Goal: Task Accomplishment & Management: Use online tool/utility

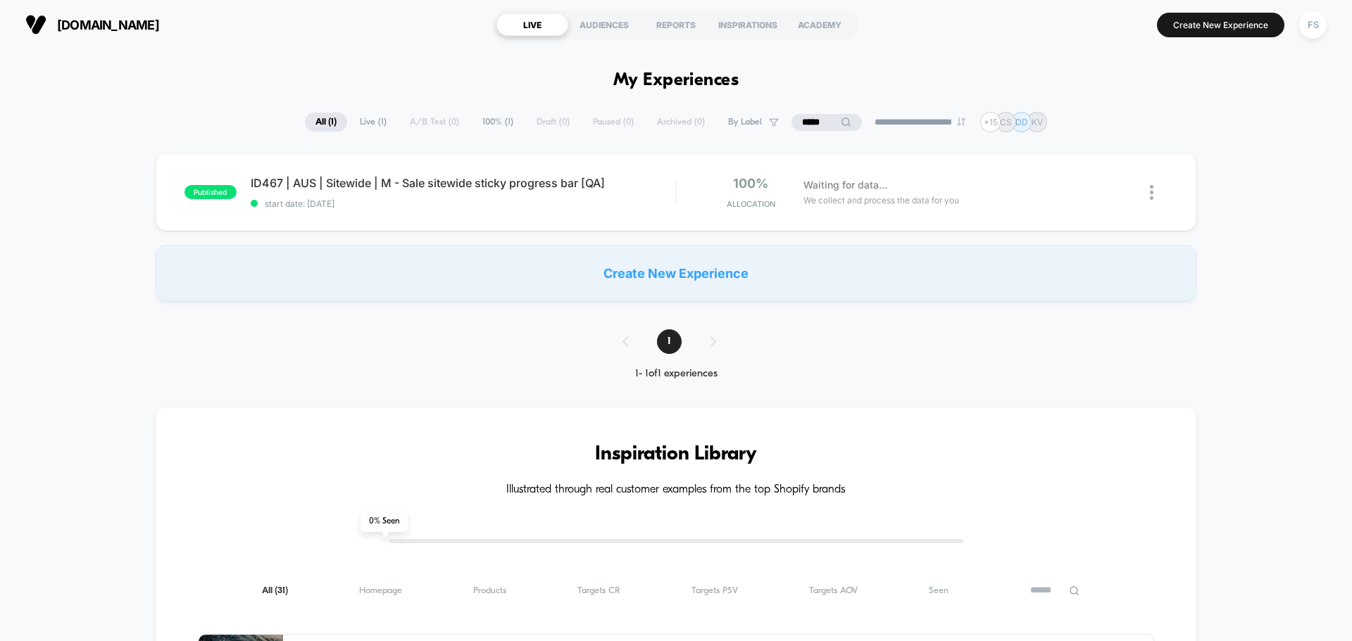
click at [841, 123] on icon at bounding box center [845, 122] width 9 height 9
click at [791, 123] on input "*****" at bounding box center [826, 122] width 141 height 17
type input "*****"
click at [625, 170] on div "published ID479 | AUS | Sitewide | Countdown timer sept sales [QA] start date: …" at bounding box center [676, 191] width 1040 height 77
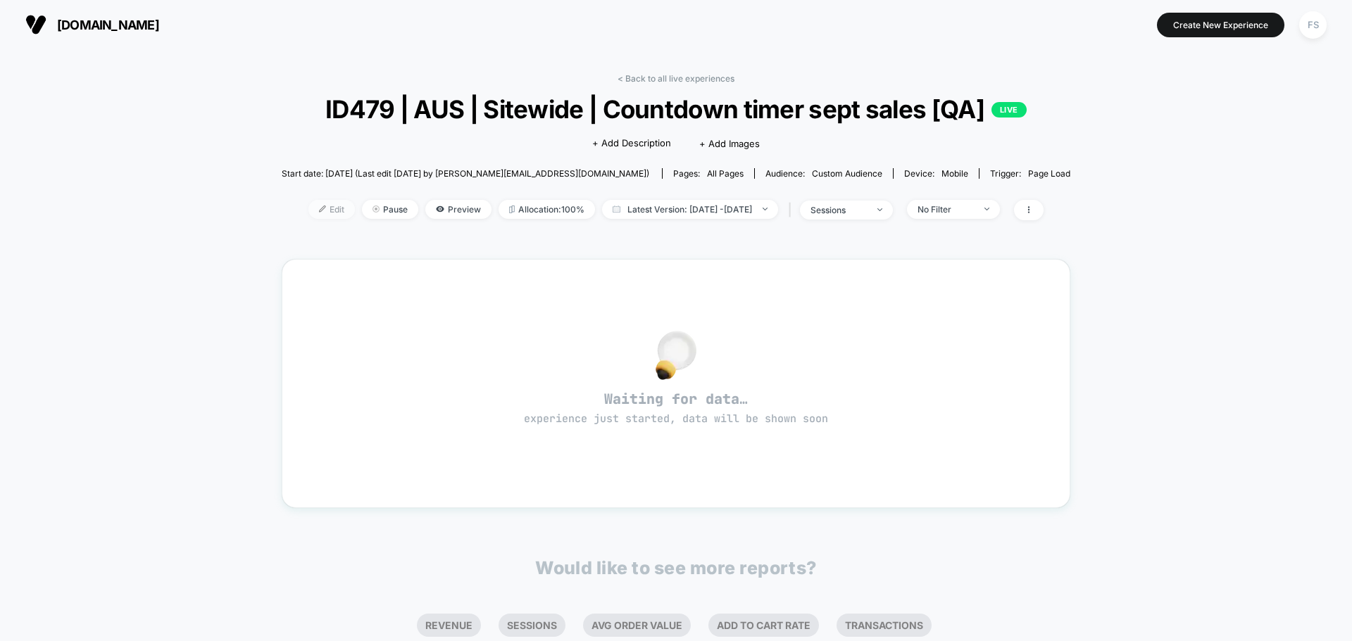
click at [327, 208] on span "Edit" at bounding box center [331, 209] width 46 height 19
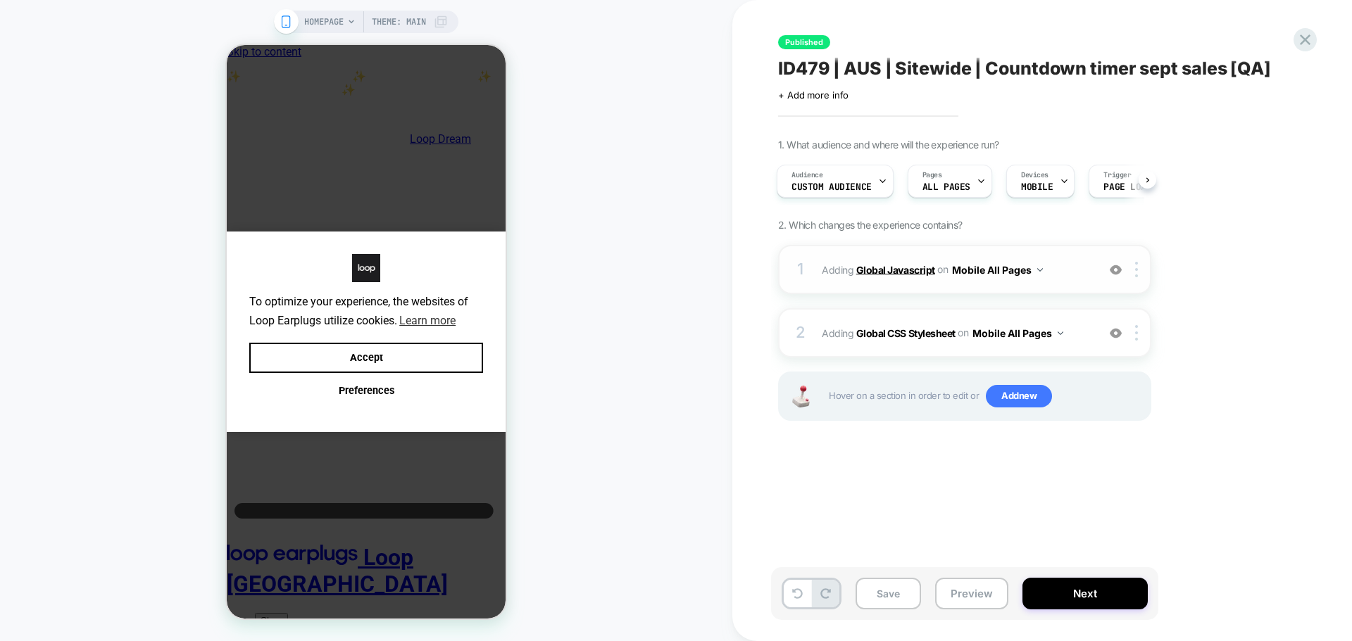
click at [0, 0] on b "Global Javascript" at bounding box center [0, 0] width 0 height 0
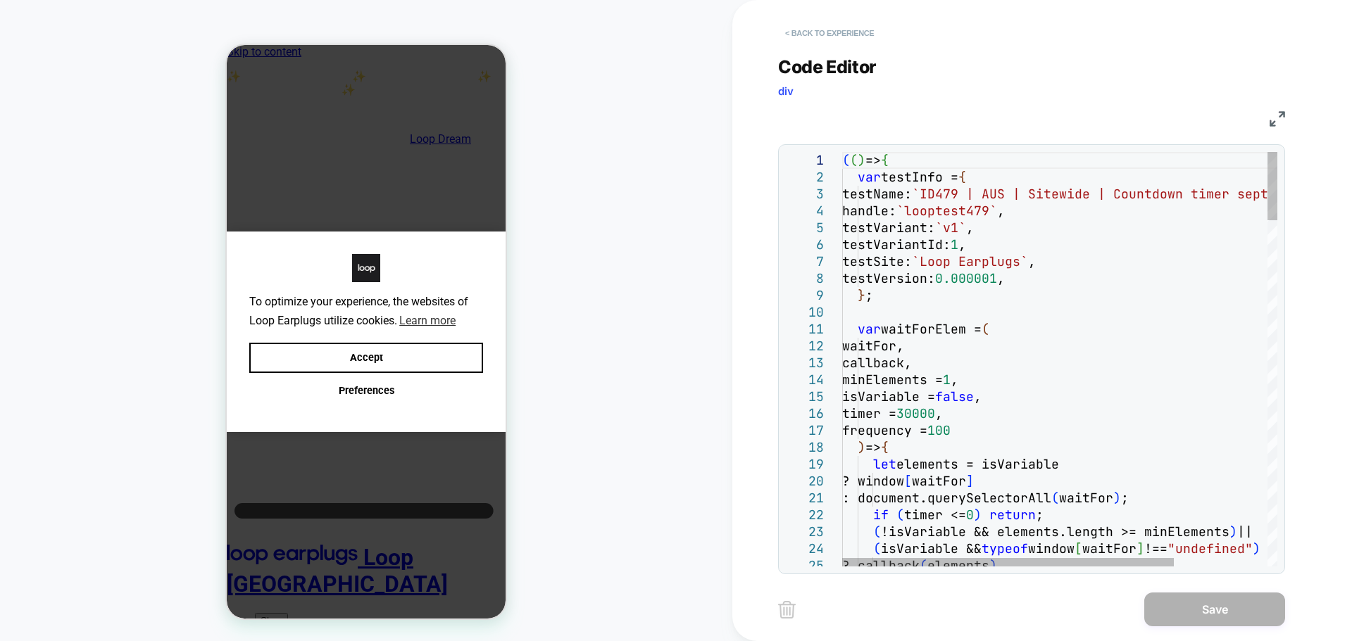
click at [0, 0] on button "< Back to experience" at bounding box center [0, 0] width 0 height 0
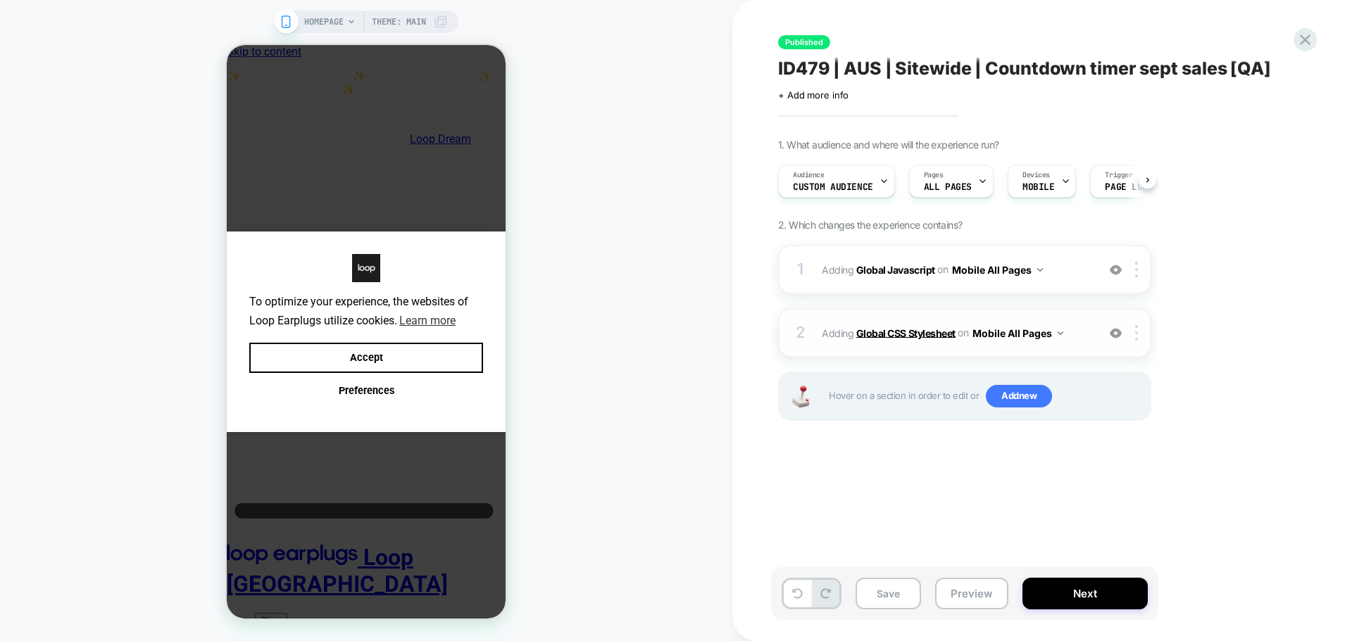
scroll to position [0, 1]
click at [0, 0] on b "Global CSS Stylesheet" at bounding box center [0, 0] width 0 height 0
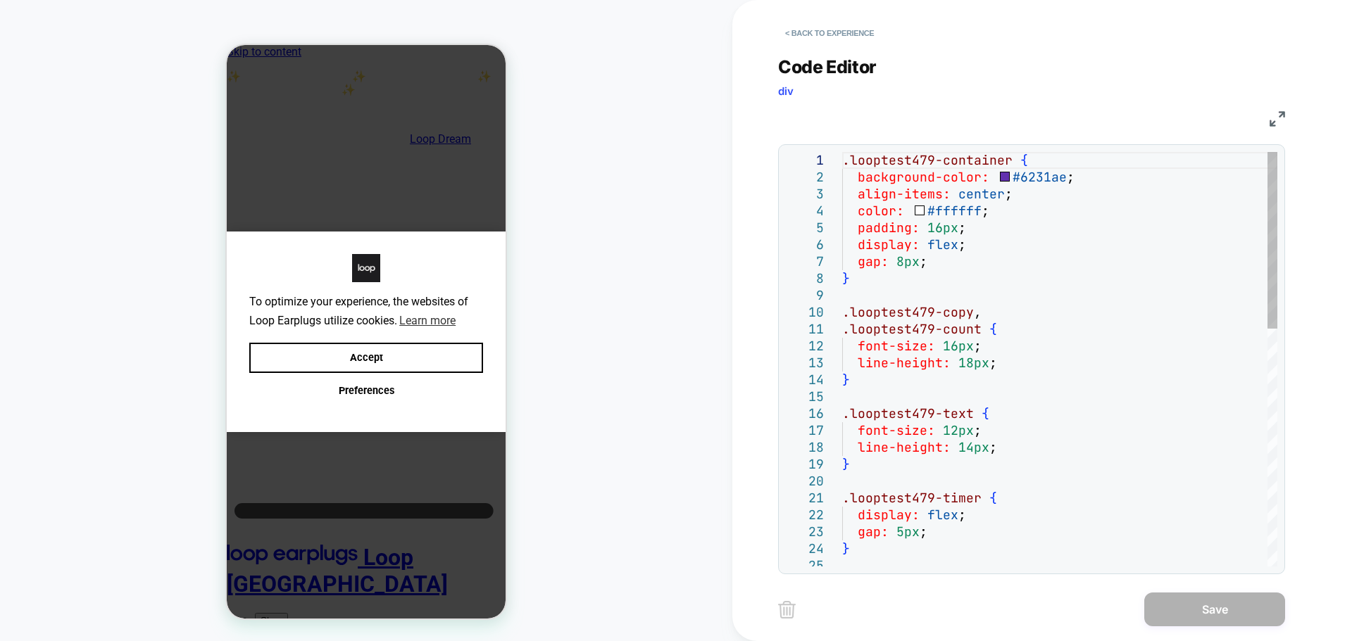
scroll to position [0, 0]
click at [0, 0] on div ".looptest479-container { background-color: #6231ae ; align-items: center ; colo…" at bounding box center [0, 0] width 0 height 0
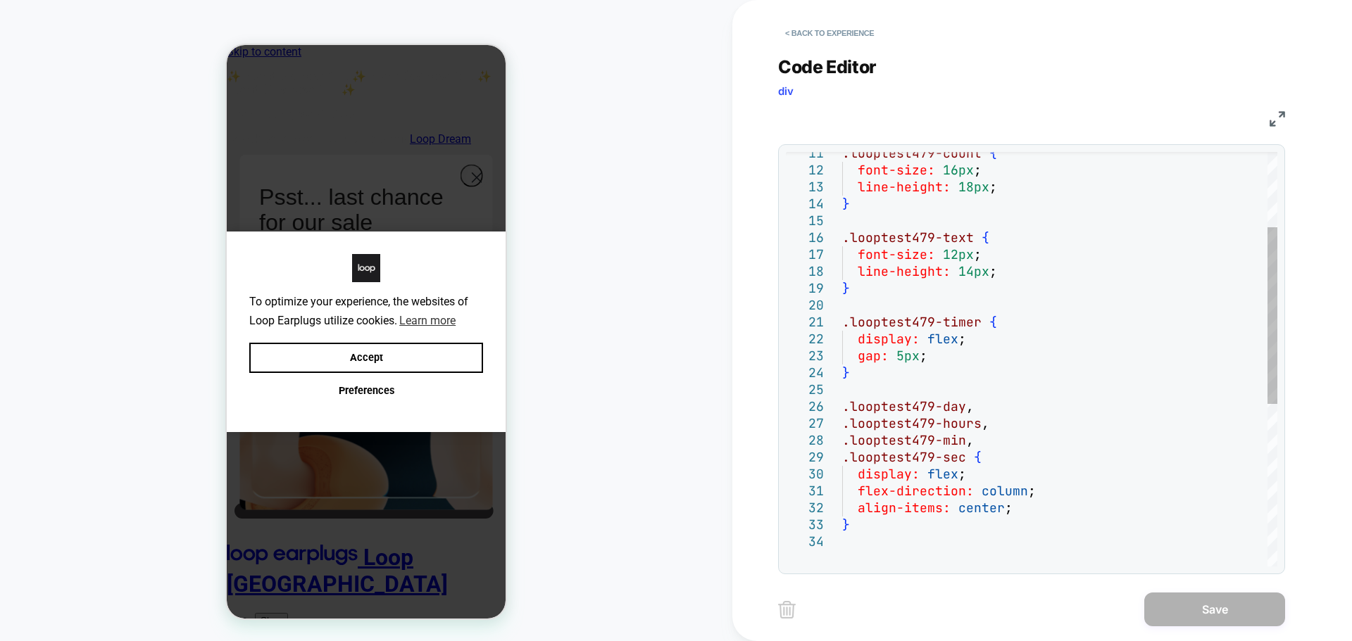
click at [0, 0] on div "gap: 5px ; } .looptest479-timer { display: flex ; } font-size: 12px ; line-heig…" at bounding box center [0, 0] width 0 height 0
type textarea "**********"
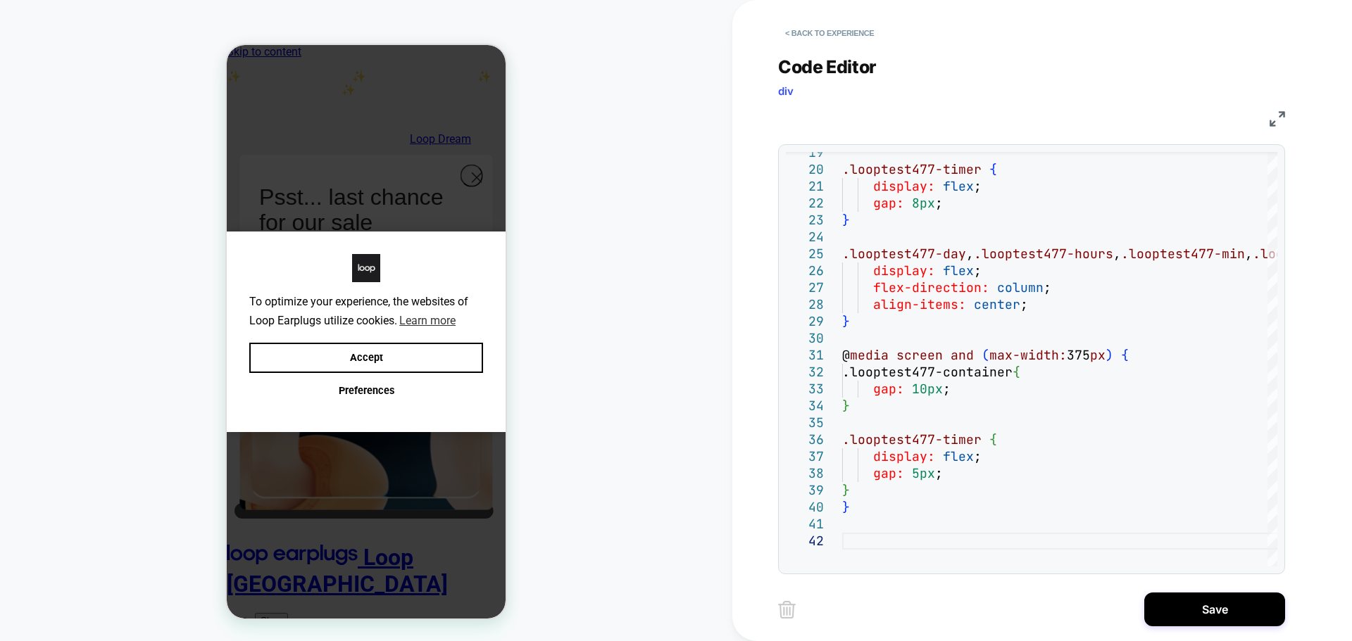
click at [1208, 588] on div "< Back to experience Code Editor div CSS 23 24 25 21 22 19 20 26 27 28 29 30 31…" at bounding box center [1042, 320] width 528 height 641
click at [1210, 610] on button "Save" at bounding box center [1214, 610] width 141 height 34
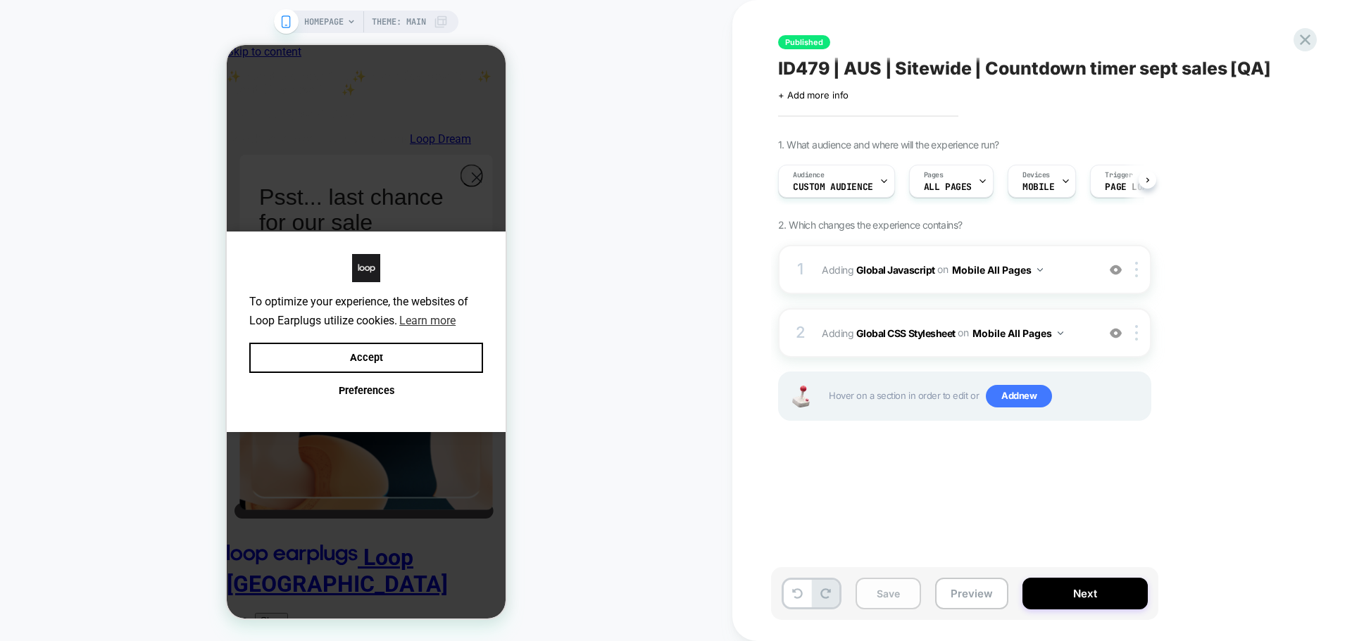
scroll to position [0, 1]
click at [0, 0] on button "Save" at bounding box center [0, 0] width 0 height 0
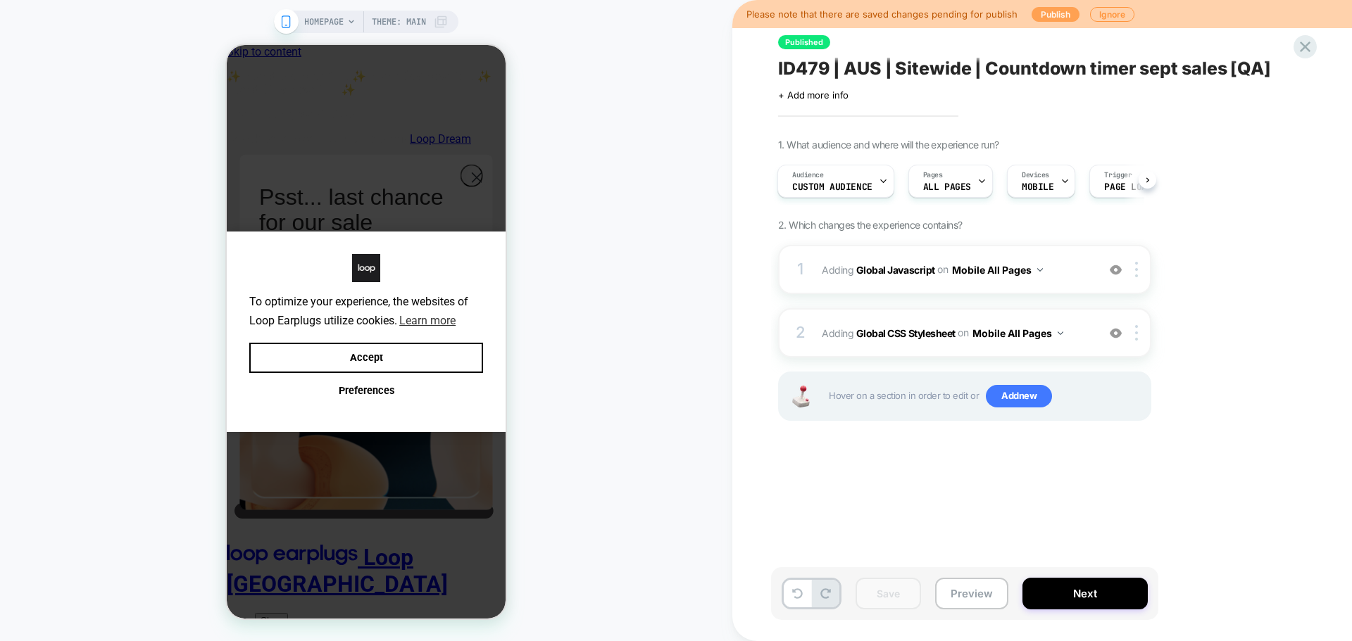
click at [1038, 12] on button "Publish" at bounding box center [1055, 14] width 48 height 15
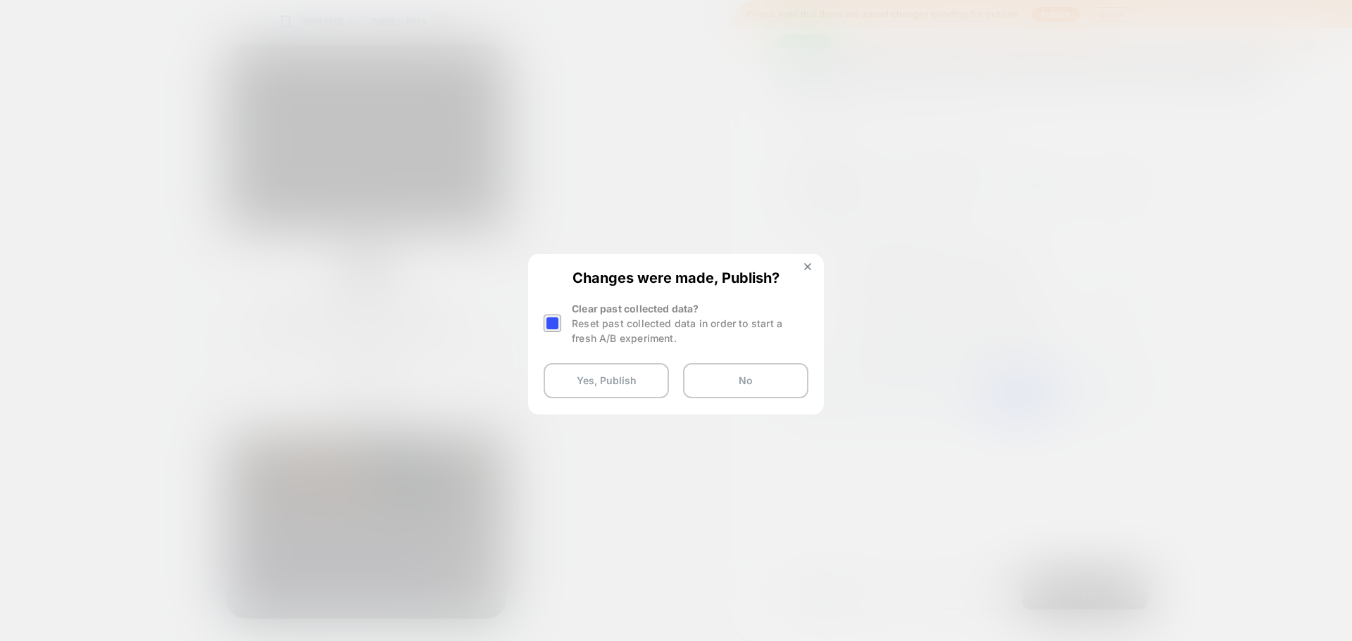
click at [0, 0] on div at bounding box center [0, 0] width 0 height 0
click at [0, 0] on img at bounding box center [0, 0] width 0 height 0
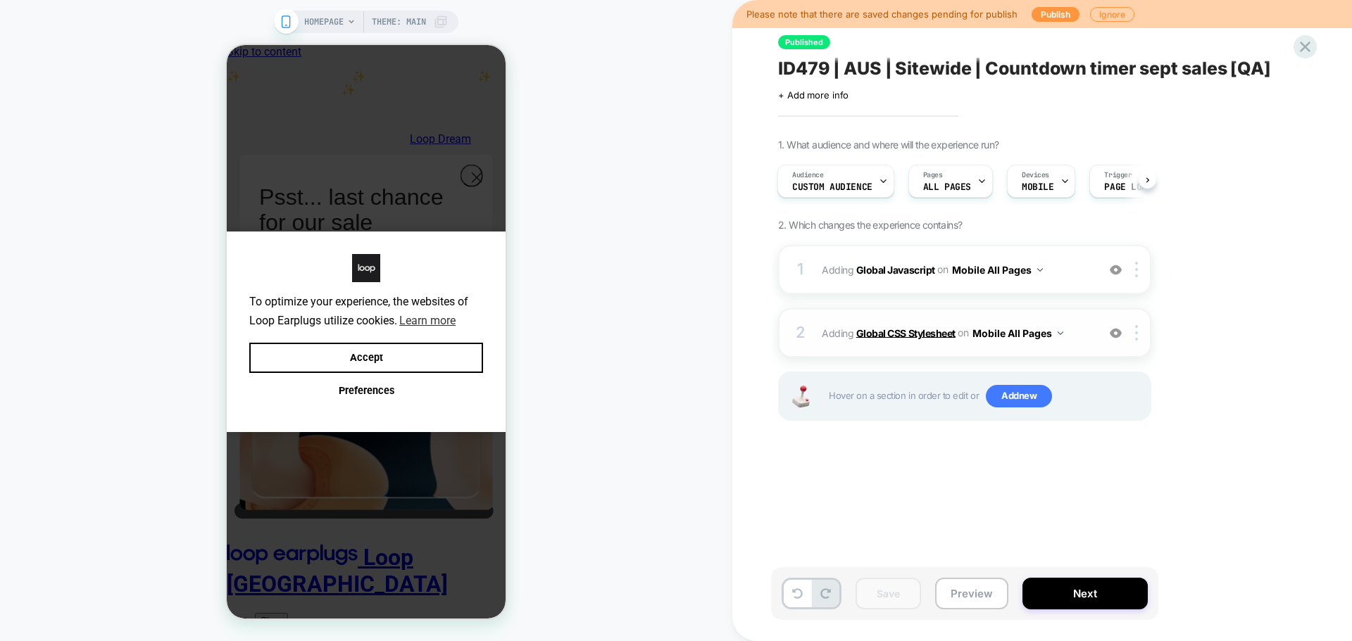
click at [913, 327] on b "Global CSS Stylesheet" at bounding box center [905, 333] width 99 height 12
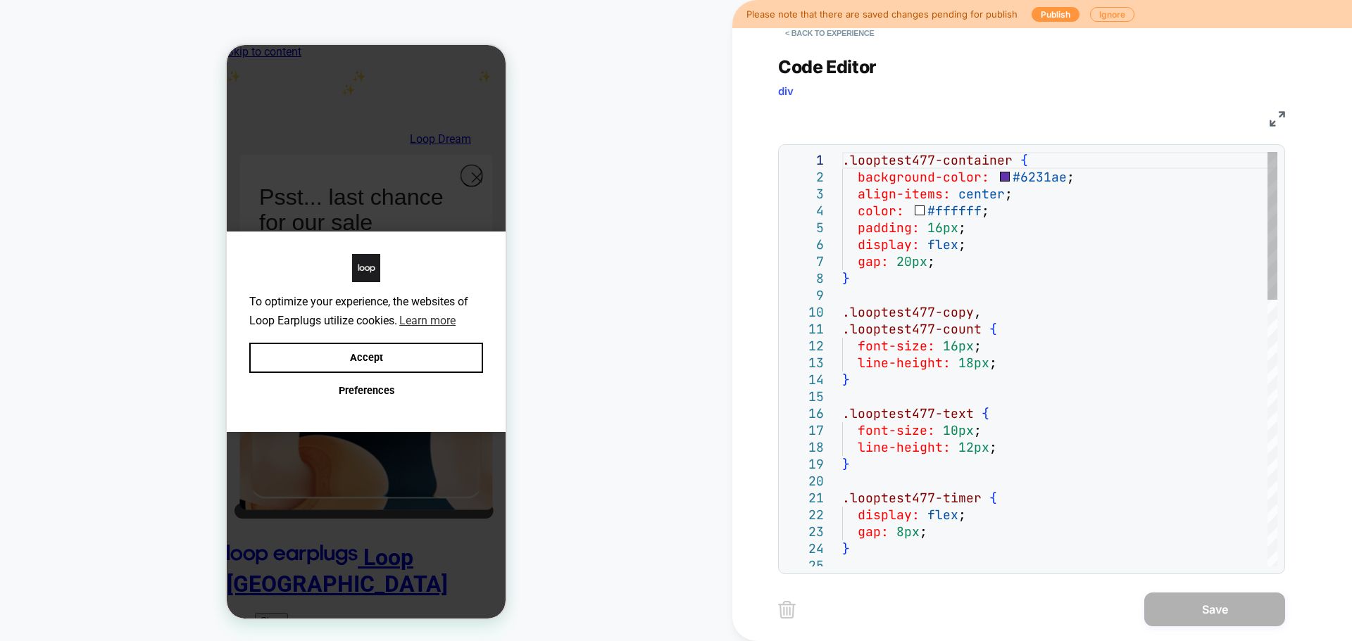
scroll to position [0, 0]
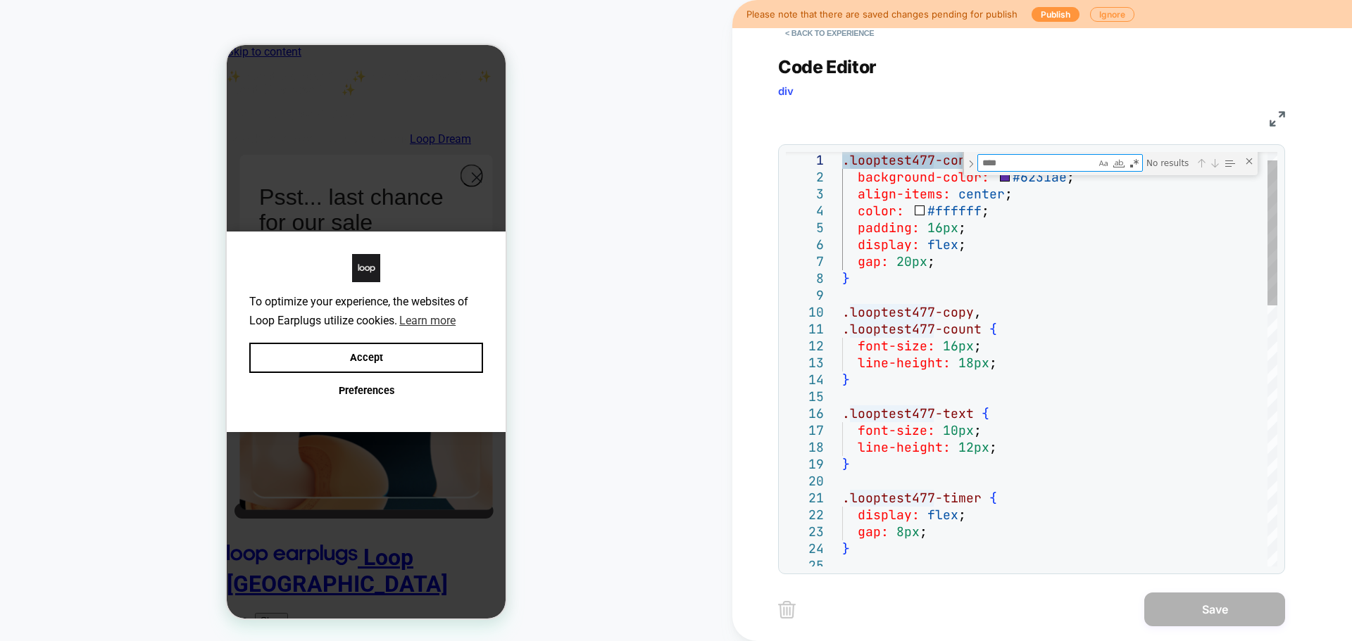
click at [0, 0] on textarea "Find" at bounding box center [0, 0] width 0 height 0
paste textarea "**********"
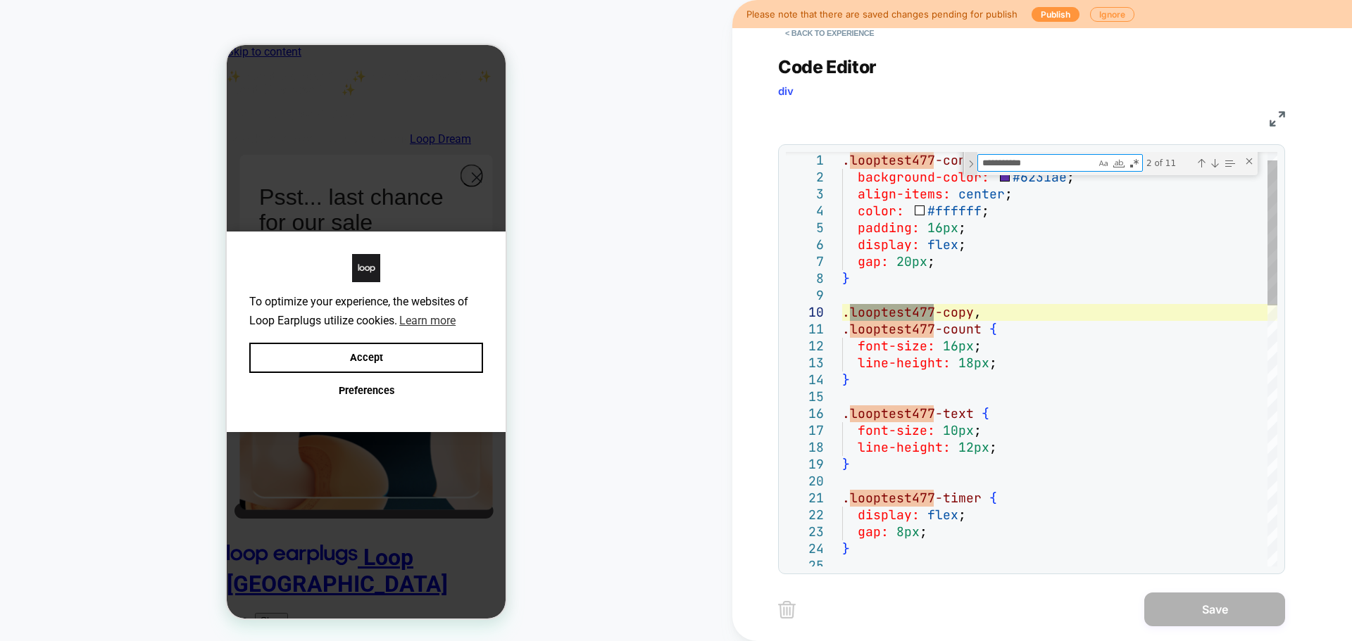
type textarea "**********"
click at [0, 0] on div "Toggle Replace" at bounding box center [0, 0] width 0 height 0
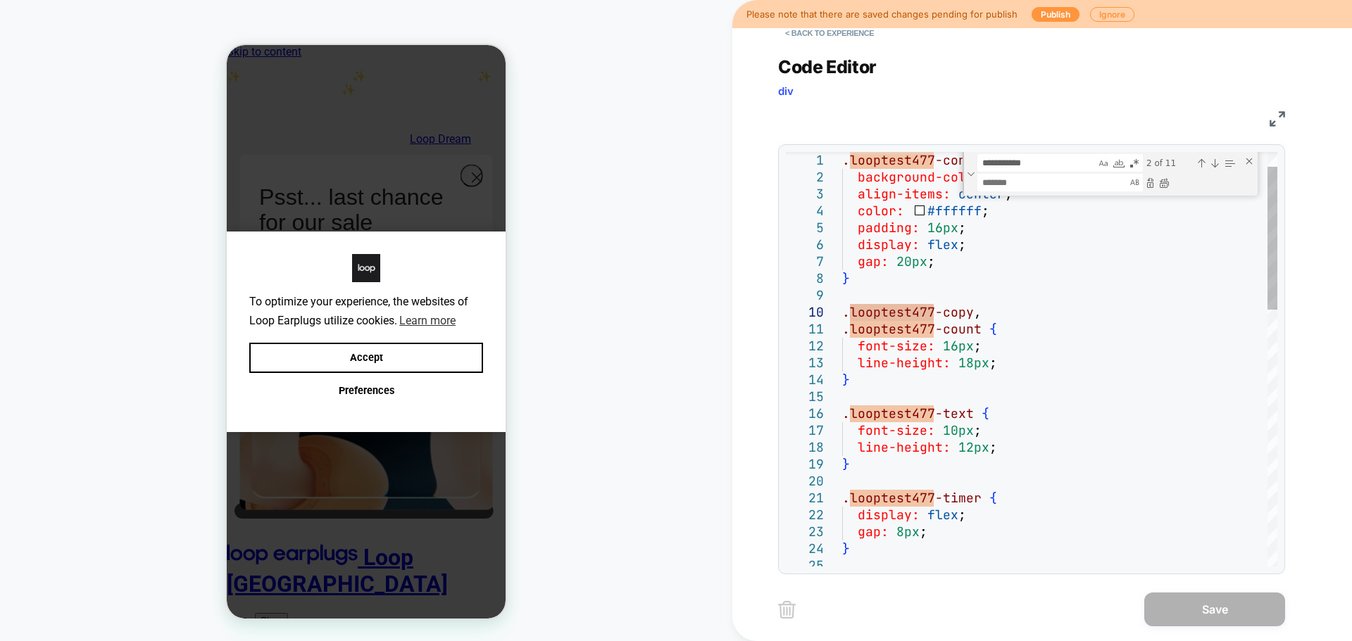
click at [0, 0] on div "Find / Replace" at bounding box center [0, 0] width 0 height 0
click at [0, 0] on textarea "Replace" at bounding box center [0, 0] width 0 height 0
paste textarea "**********"
type textarea "**********"
click at [0, 0] on div "Replace All (Ctrl+Alt+Enter)" at bounding box center [0, 0] width 0 height 0
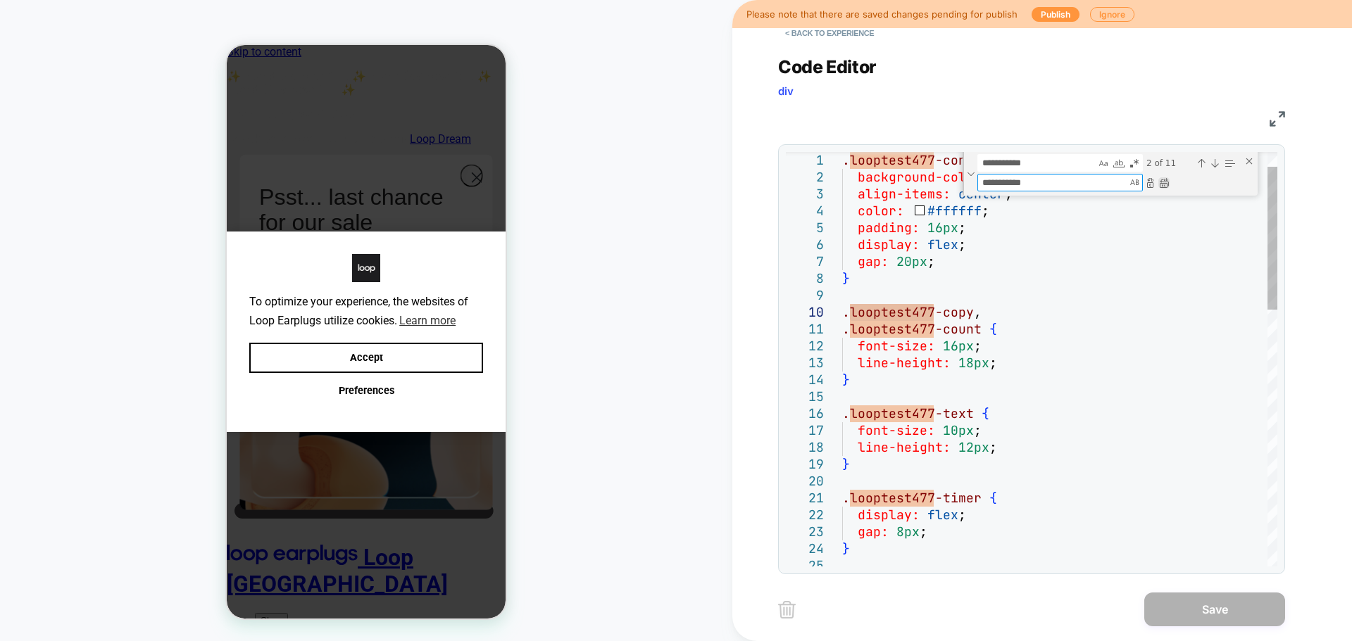
type textarea "**********"
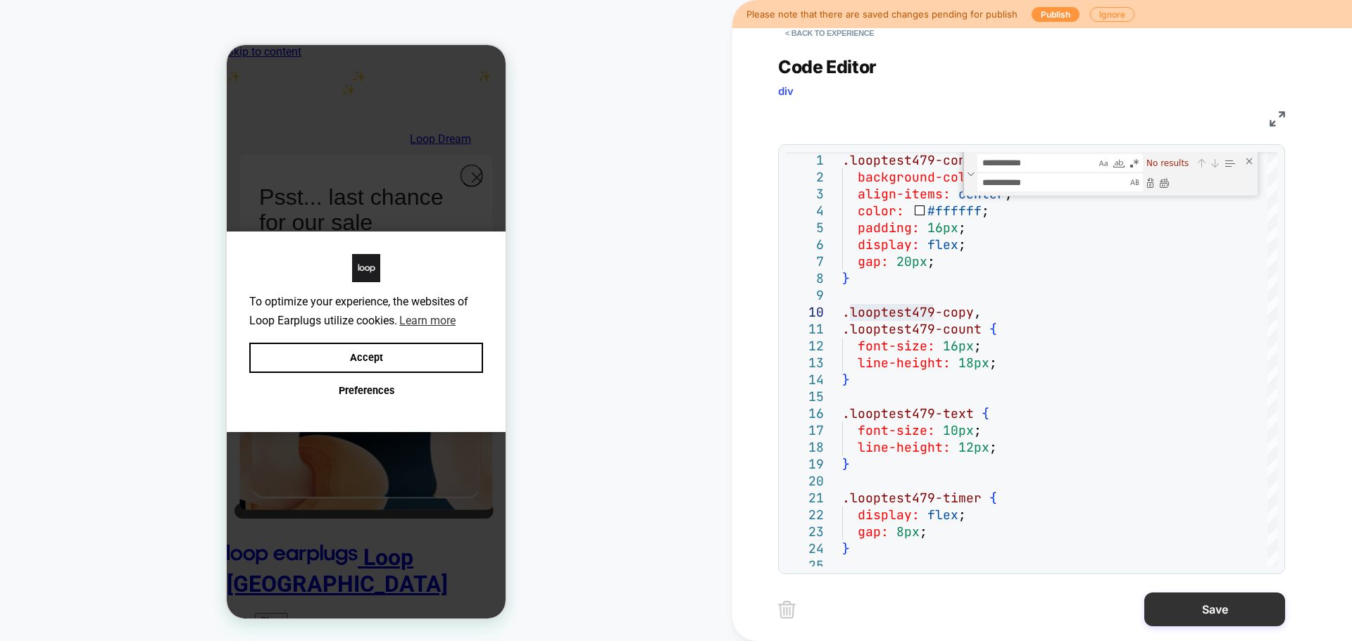
click at [0, 0] on button "Save" at bounding box center [0, 0] width 0 height 0
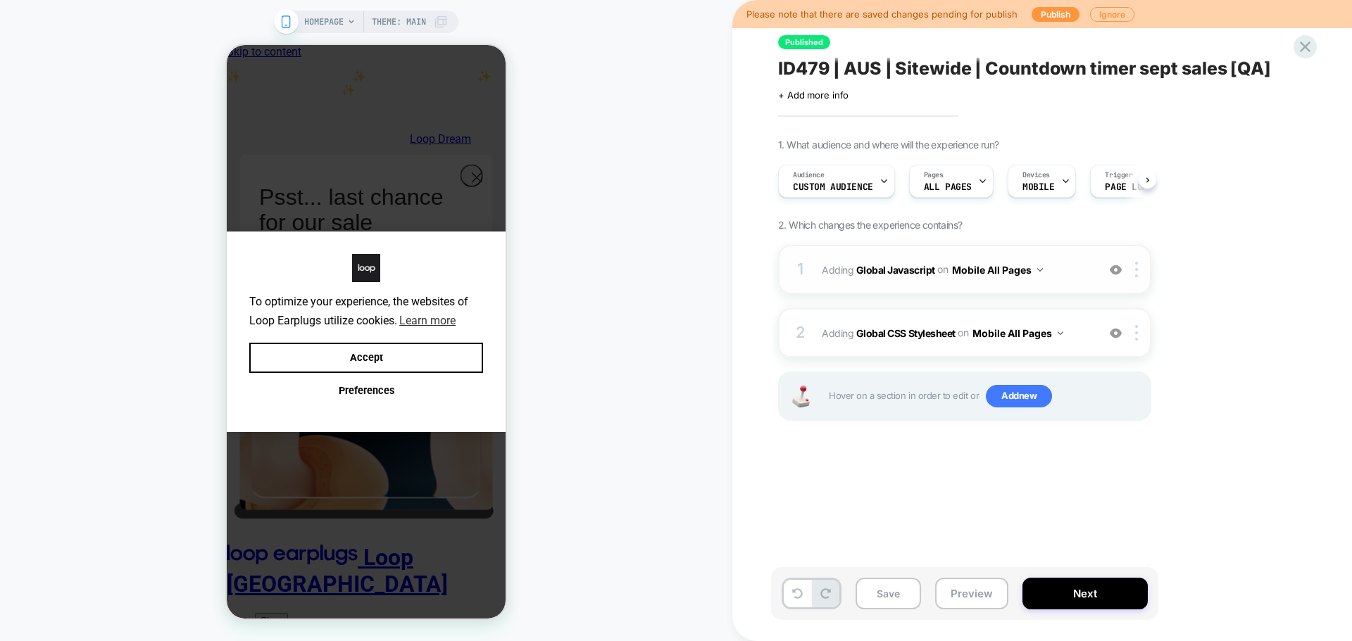
scroll to position [0, 1]
click at [865, 268] on b "Global Javascript" at bounding box center [895, 269] width 79 height 12
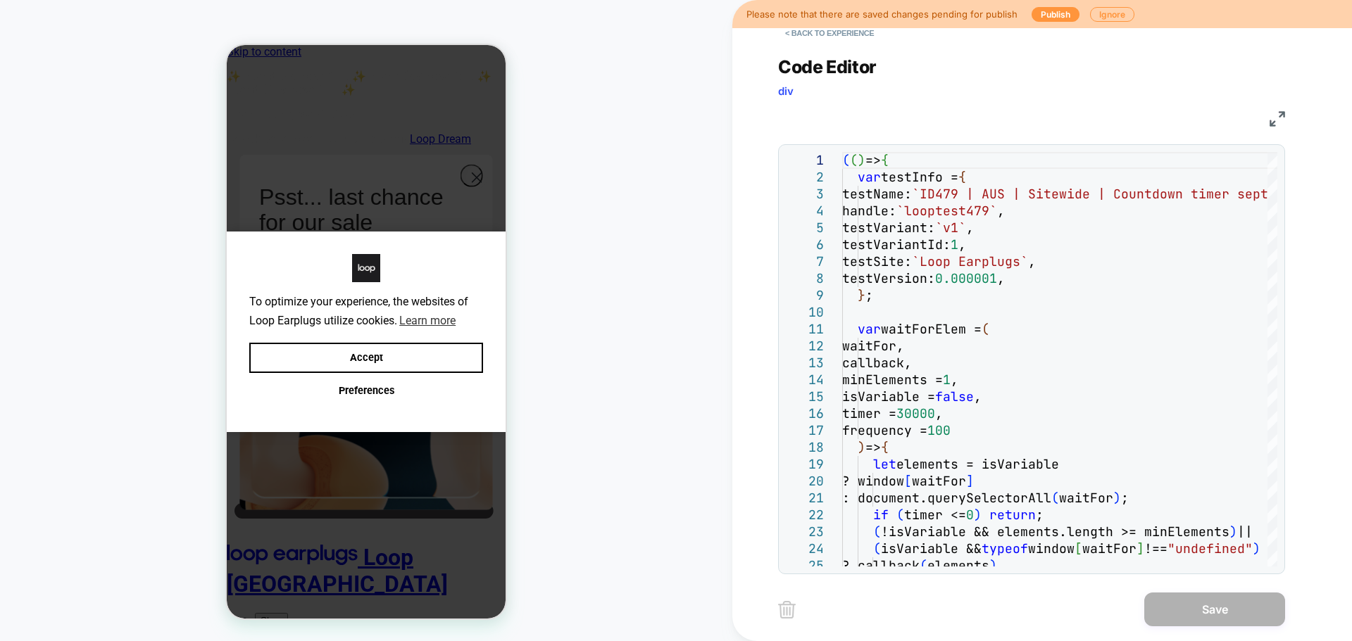
drag, startPoint x: 1038, startPoint y: 11, endPoint x: 1060, endPoint y: 78, distance: 71.0
click at [1060, 78] on div "Please note that there are saved changes pending for publish Publish Ignore < B…" at bounding box center [1041, 320] width 619 height 641
click at [0, 0] on button "< Back to experience" at bounding box center [0, 0] width 0 height 0
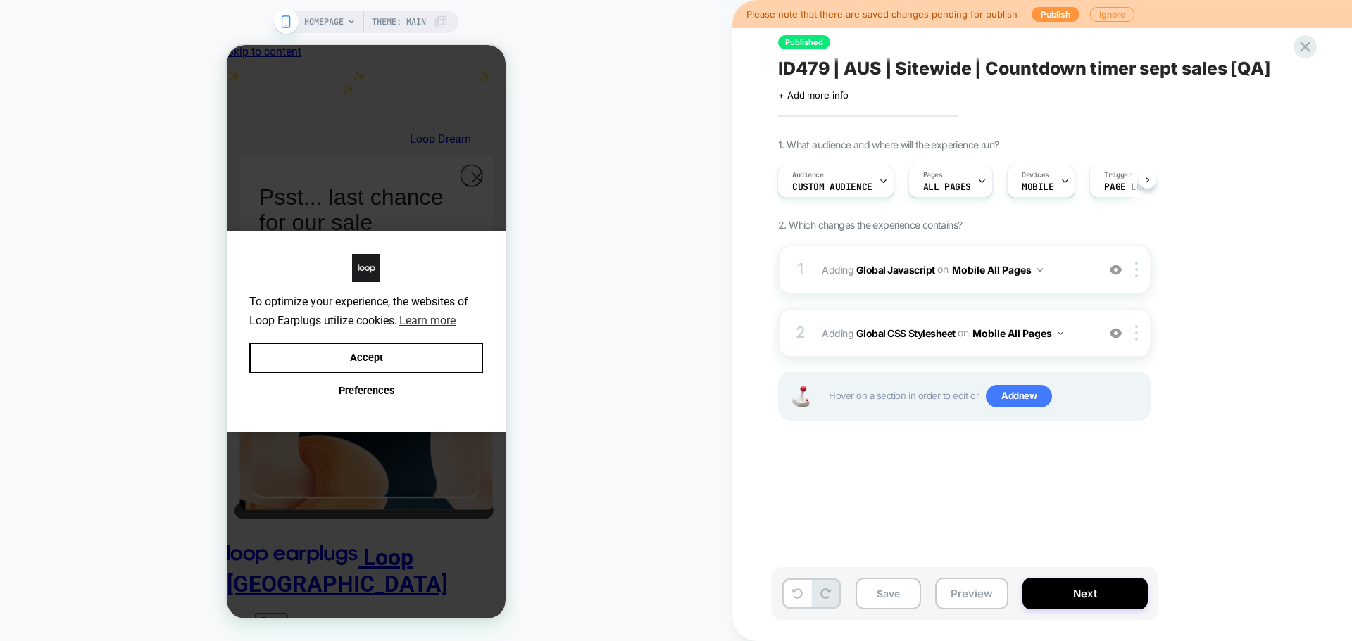
click at [0, 0] on div "Save Preview Next" at bounding box center [0, 0] width 0 height 0
click at [889, 594] on button "Save" at bounding box center [887, 594] width 65 height 32
click at [1045, 13] on button "Publish" at bounding box center [1055, 14] width 48 height 15
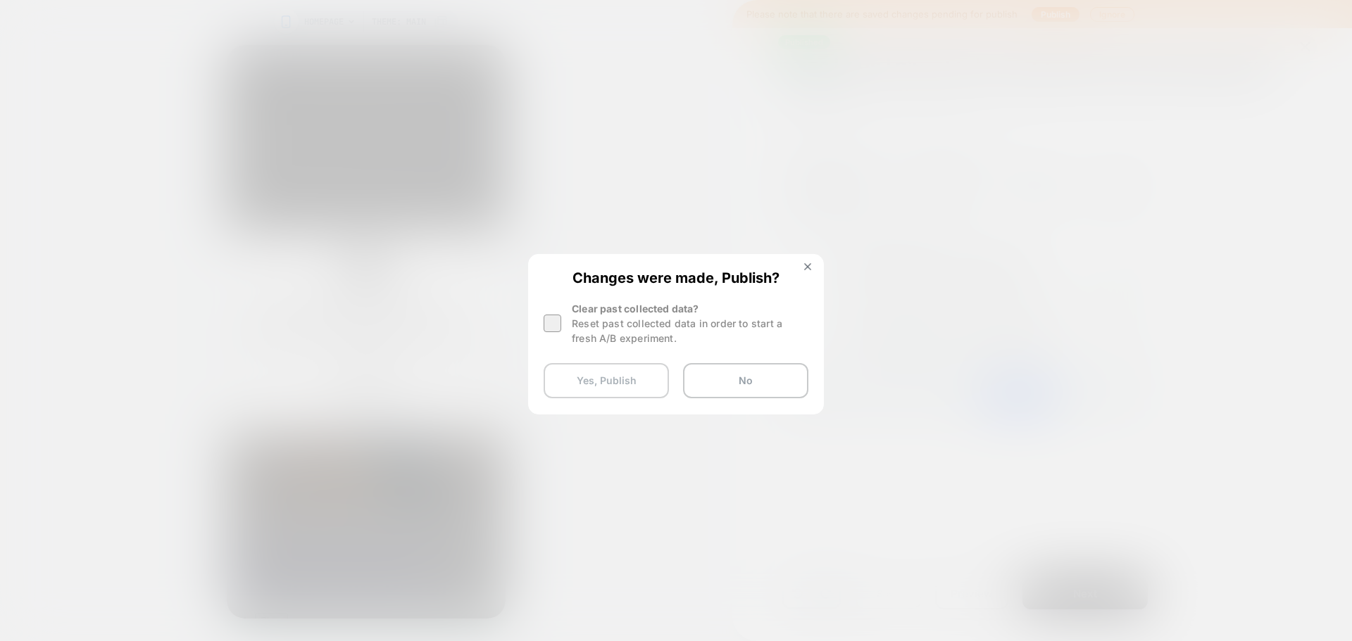
click at [579, 367] on button "Yes, Publish" at bounding box center [605, 380] width 125 height 35
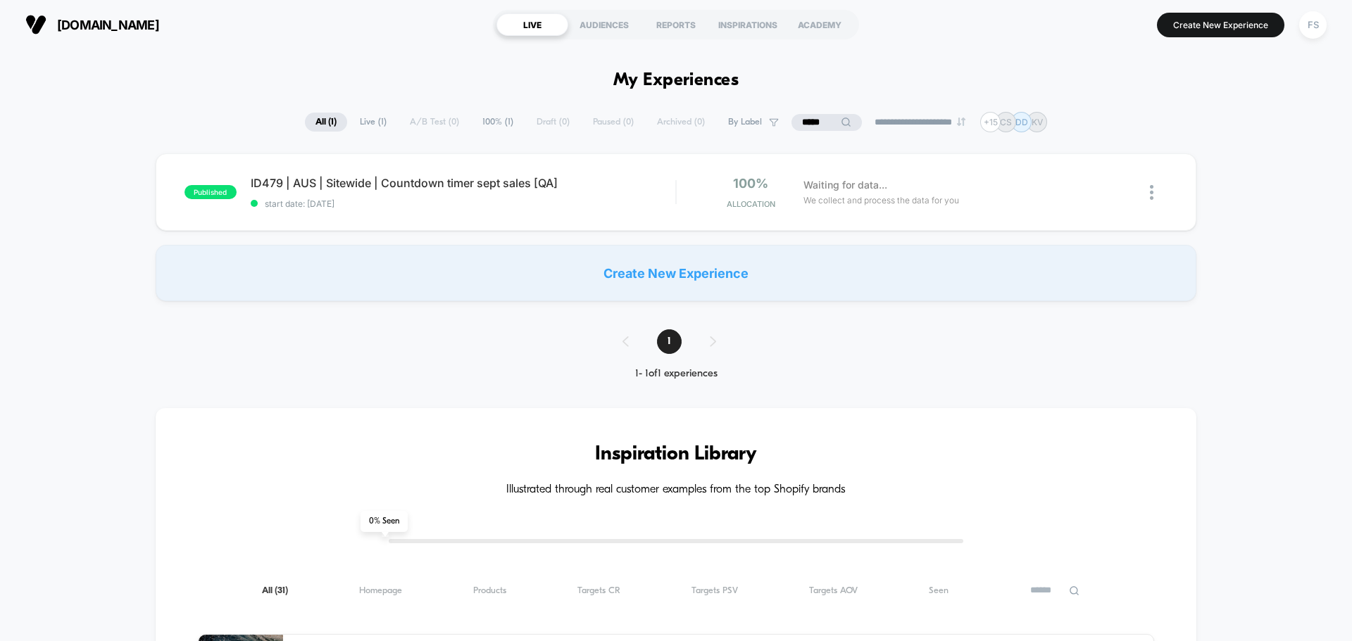
click at [1321, 18] on div "Published Successfully" at bounding box center [1226, 16] width 225 height 6
click at [1308, 38] on div "FS" at bounding box center [1312, 24] width 27 height 27
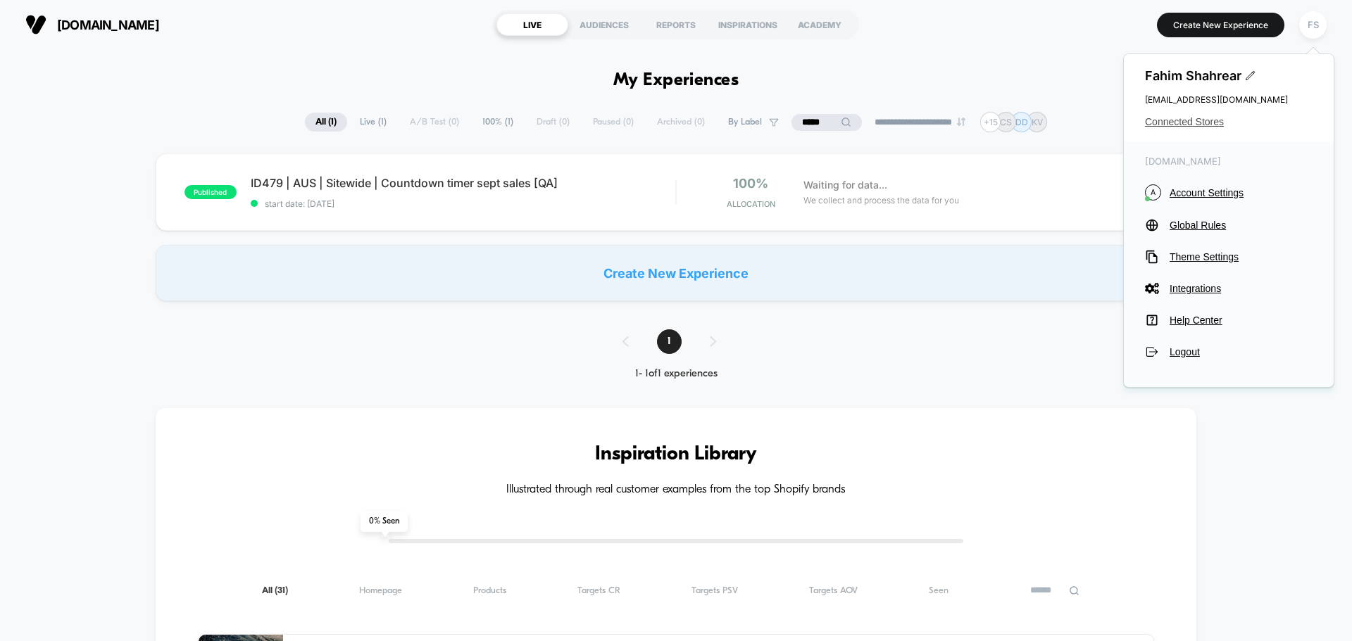
click at [1191, 121] on span "Connected Stores" at bounding box center [1229, 121] width 168 height 11
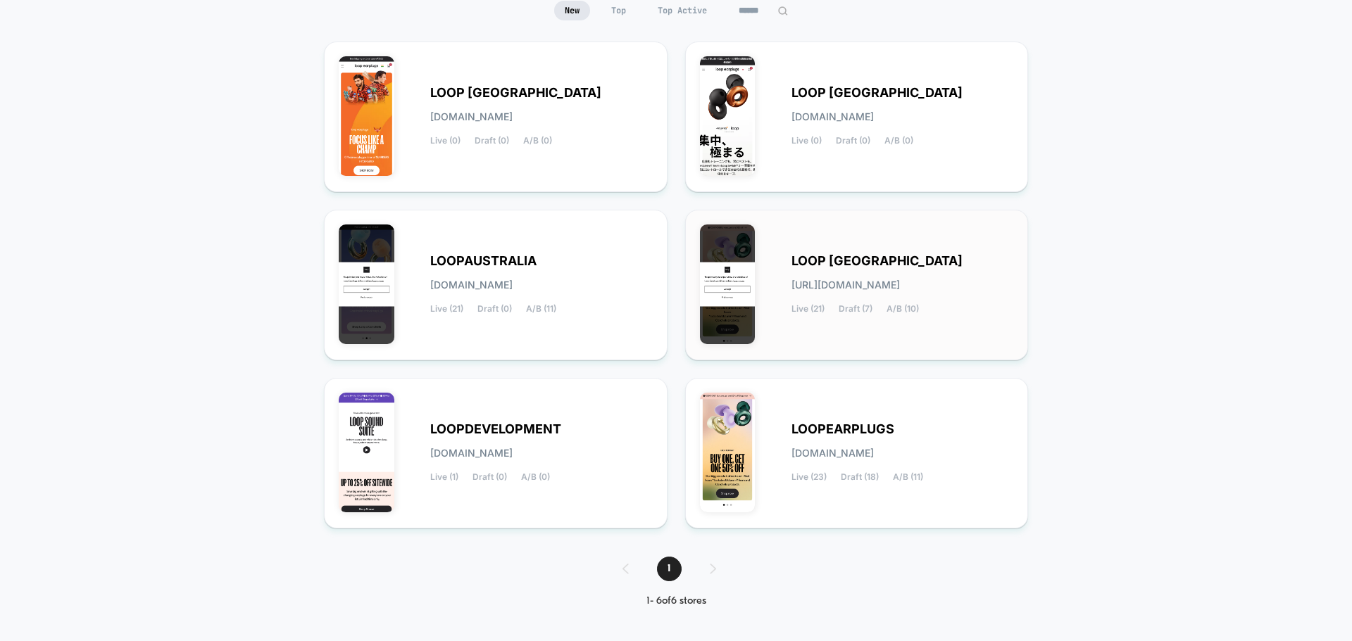
scroll to position [149, 0]
click at [881, 250] on div "LOOP [GEOGRAPHIC_DATA] [URL][DOMAIN_NAME] Live (21) Draft (7) A/B (10)" at bounding box center [857, 283] width 314 height 121
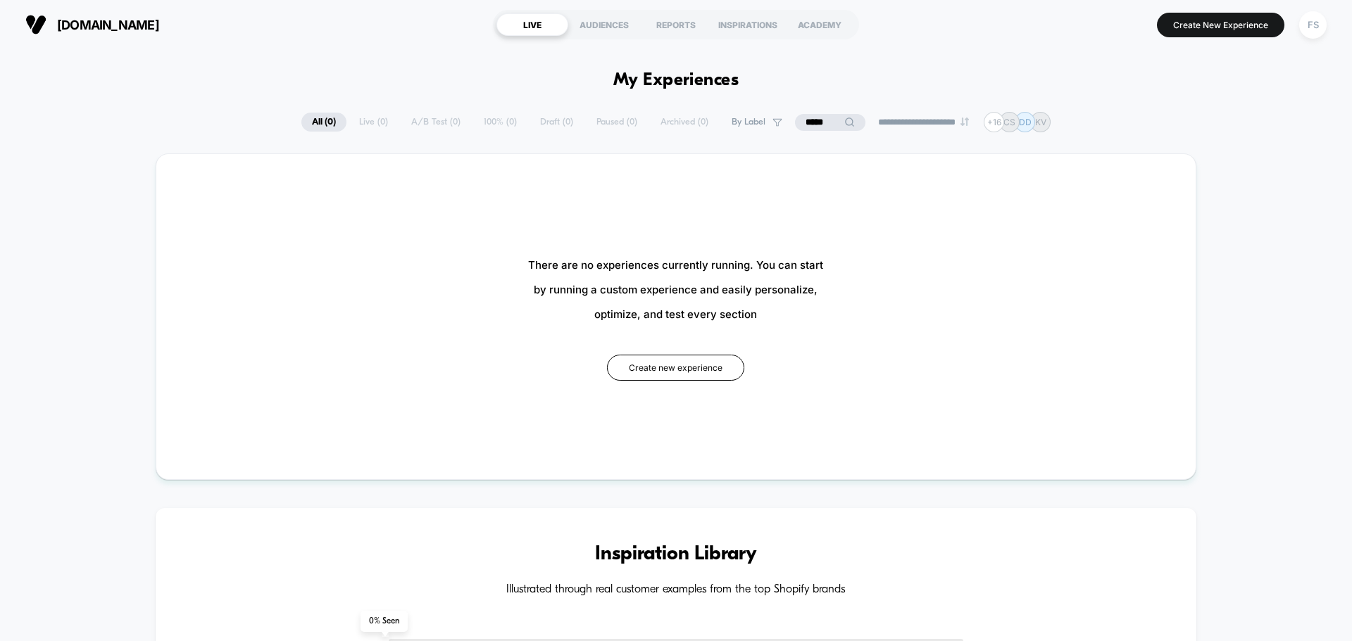
click at [817, 120] on input "*****" at bounding box center [830, 122] width 70 height 17
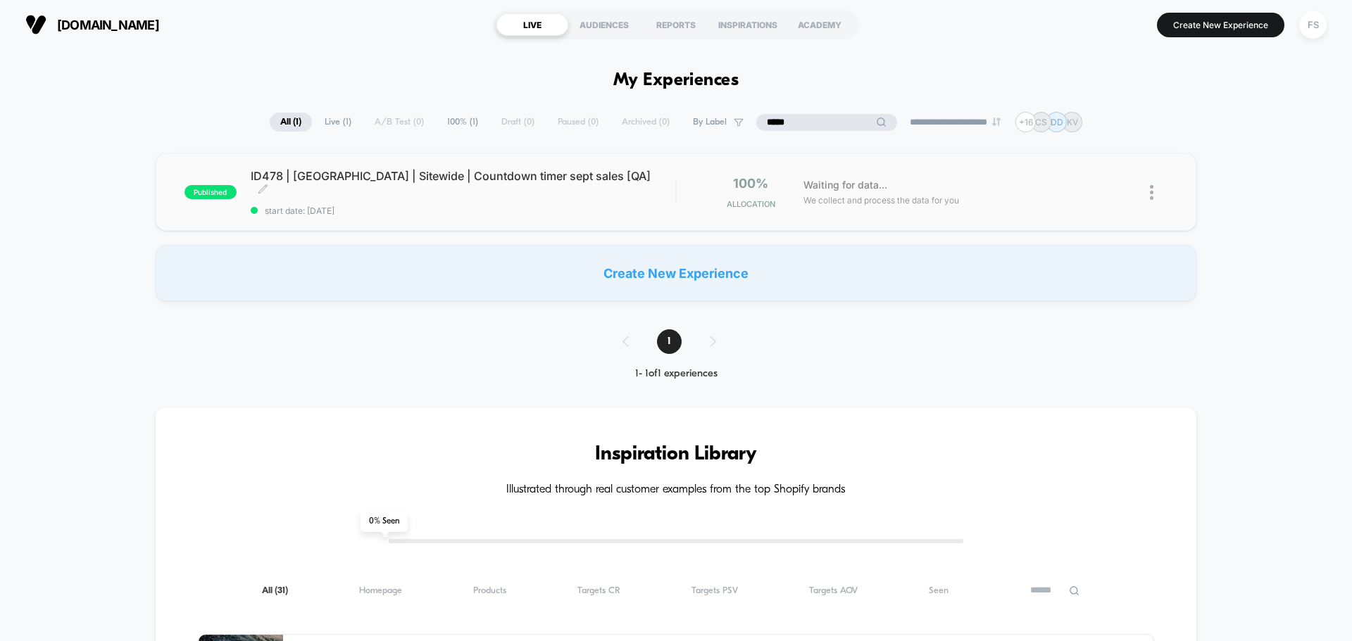
type input "*****"
click at [460, 190] on div "ID478 | [GEOGRAPHIC_DATA] | Sitewide | Countdown timer sept sales [QA] Click to…" at bounding box center [463, 192] width 424 height 47
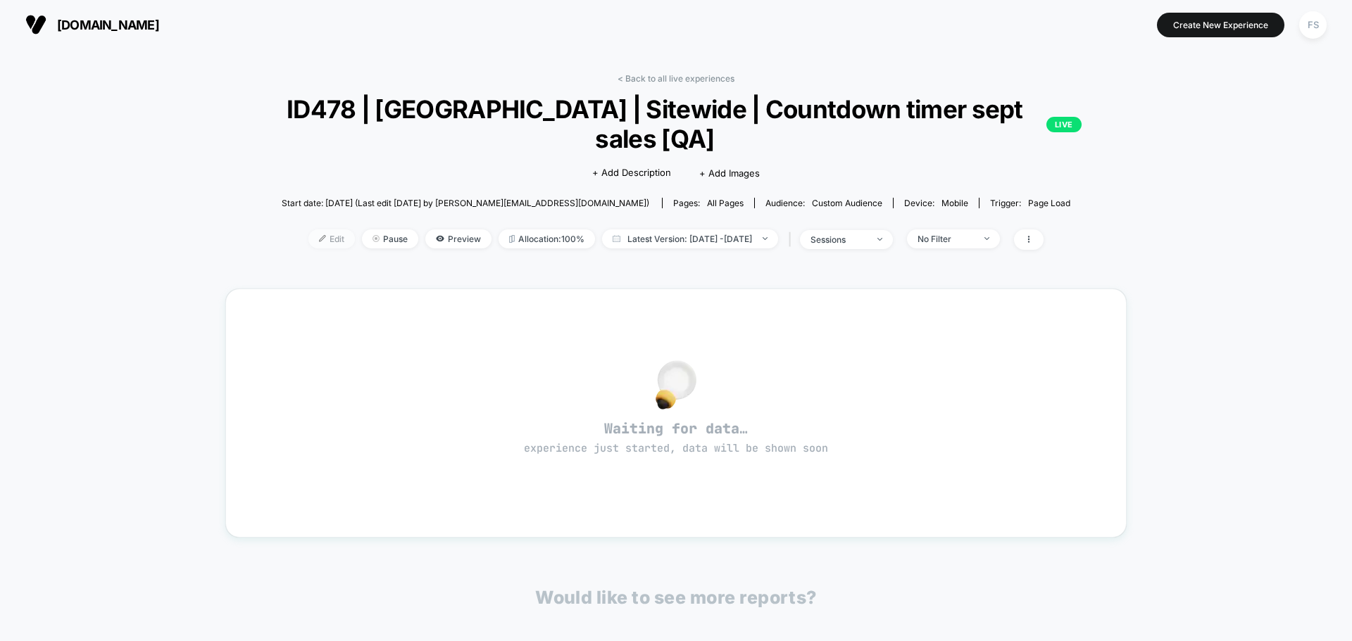
click at [316, 229] on span "Edit" at bounding box center [331, 238] width 46 height 19
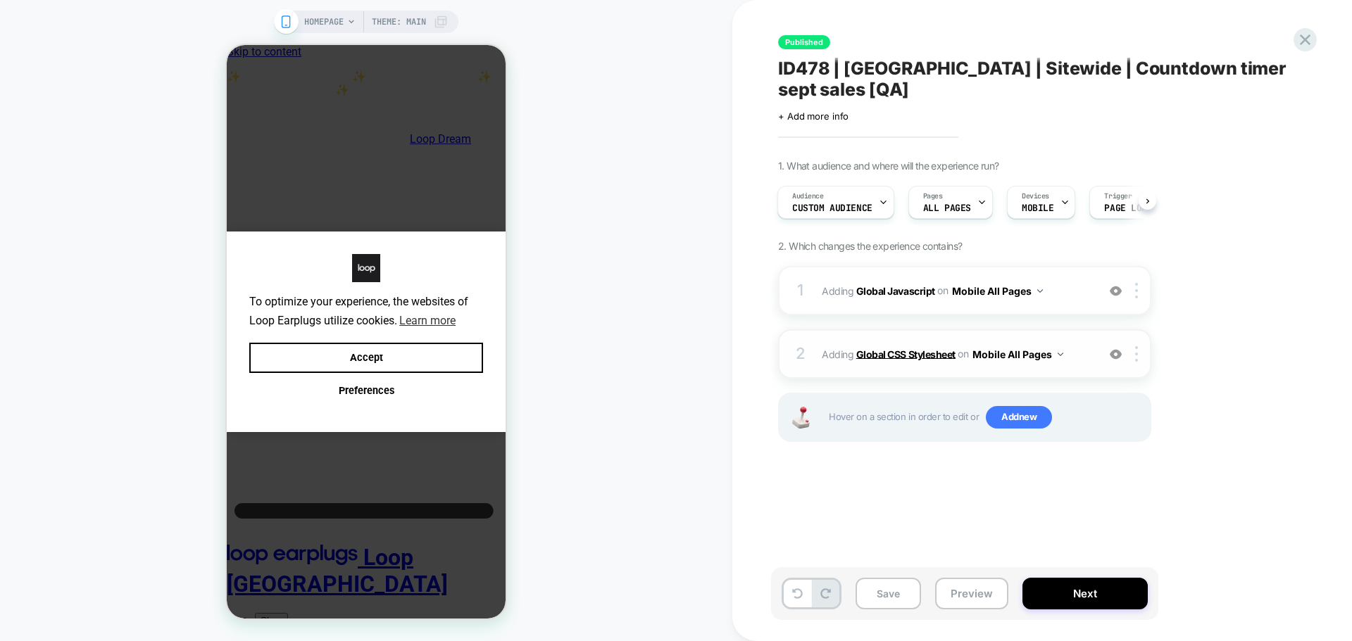
click at [920, 348] on b "Global CSS Stylesheet" at bounding box center [905, 354] width 99 height 12
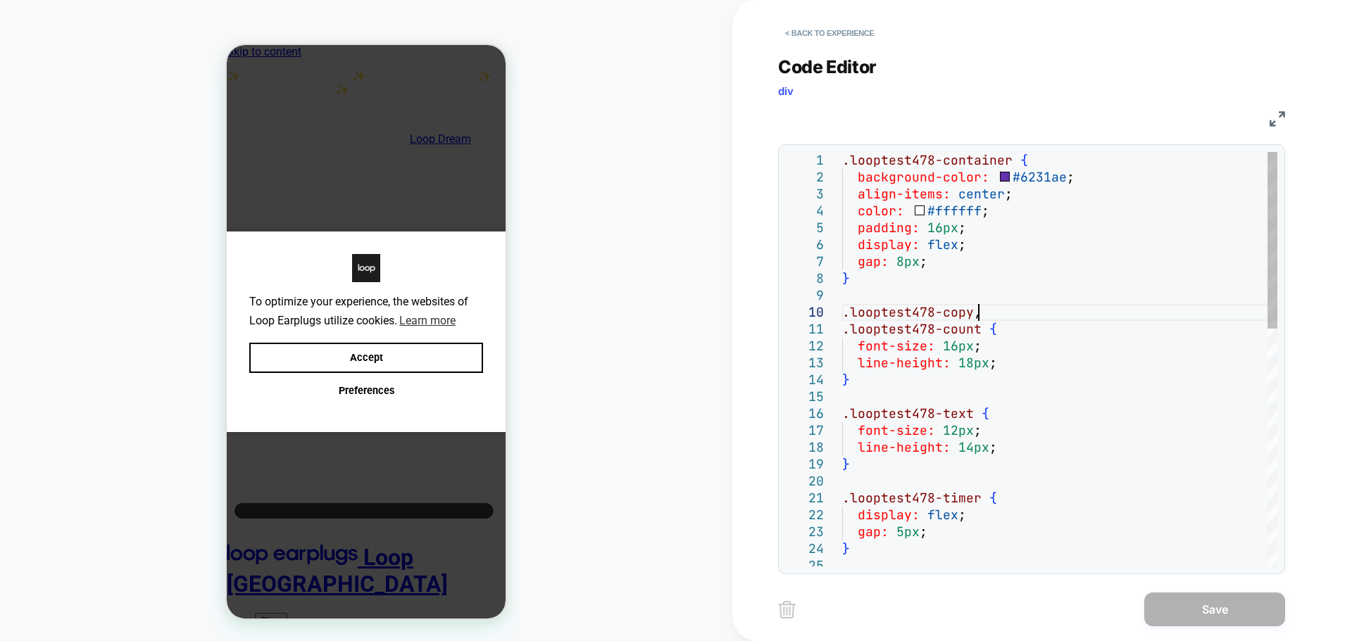
click at [1101, 317] on div ".looptest478-container { background-color: #6231ae ; align-items: center ; colo…" at bounding box center [1059, 638] width 435 height 972
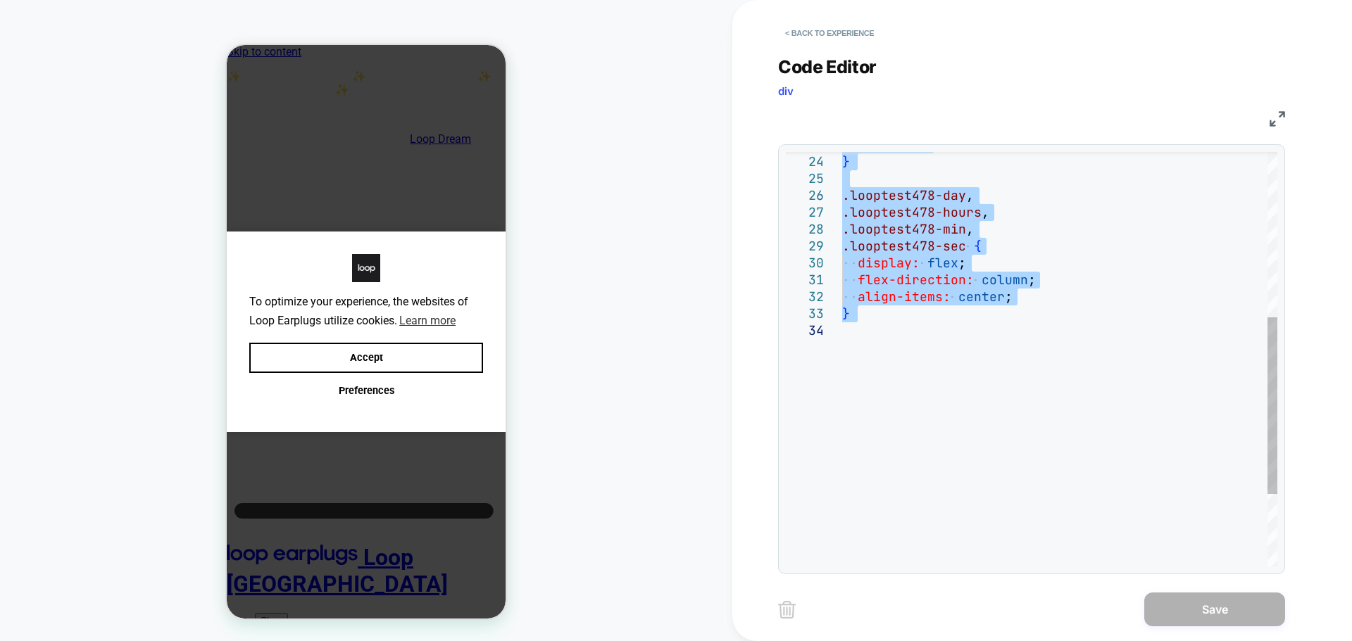
type textarea "**********"
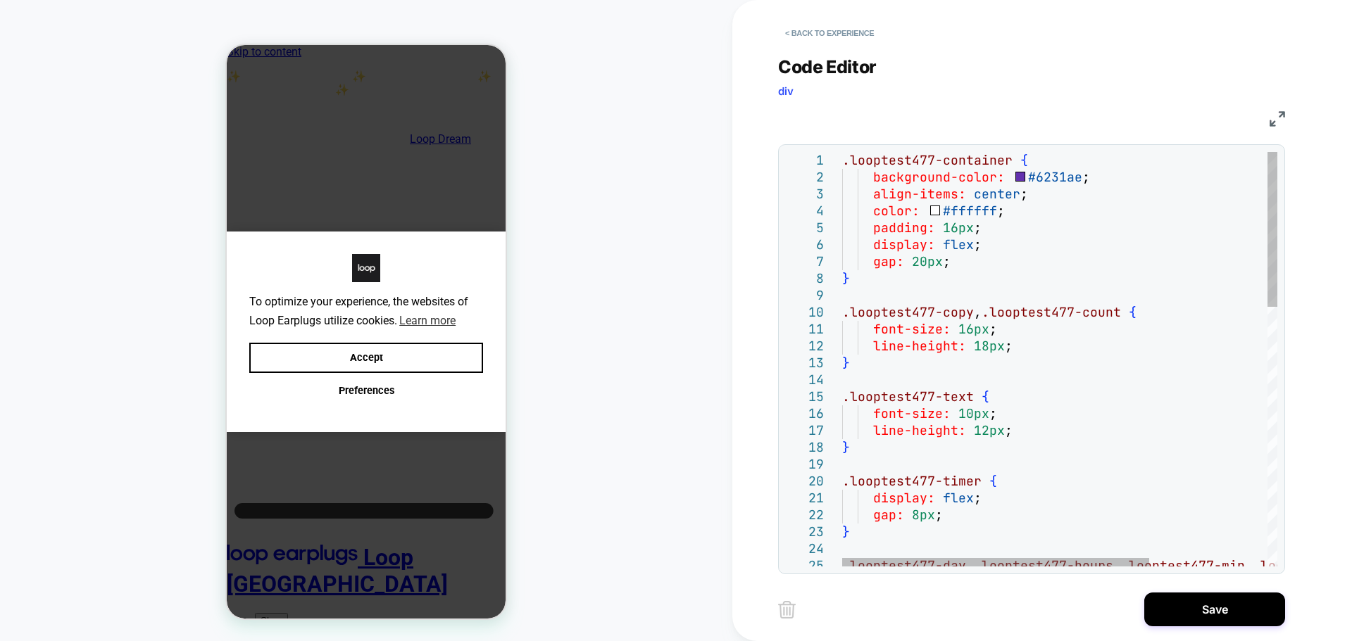
type textarea "**********"
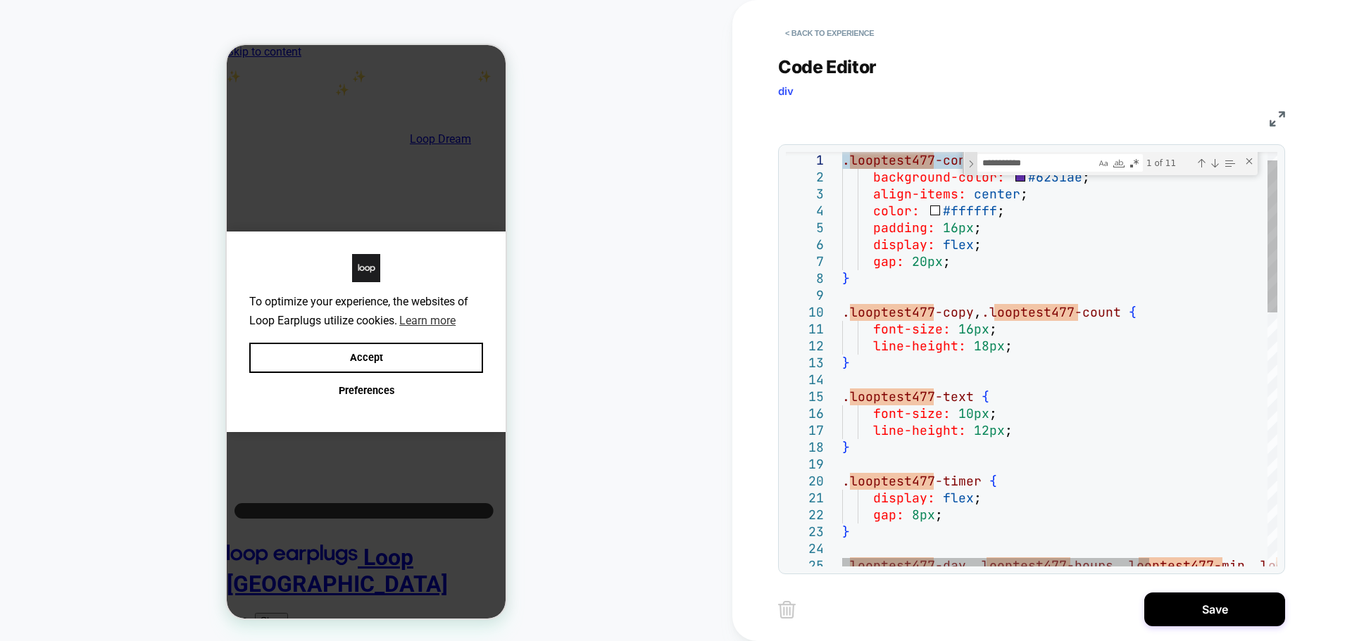
click at [0, 0] on div "Toggle Replace" at bounding box center [0, 0] width 0 height 0
click at [0, 0] on textarea "Replace" at bounding box center [0, 0] width 0 height 0
paste textarea "**********"
type textarea "**********"
click at [0, 0] on div "Replace All (Ctrl+Alt+Enter)" at bounding box center [0, 0] width 0 height 0
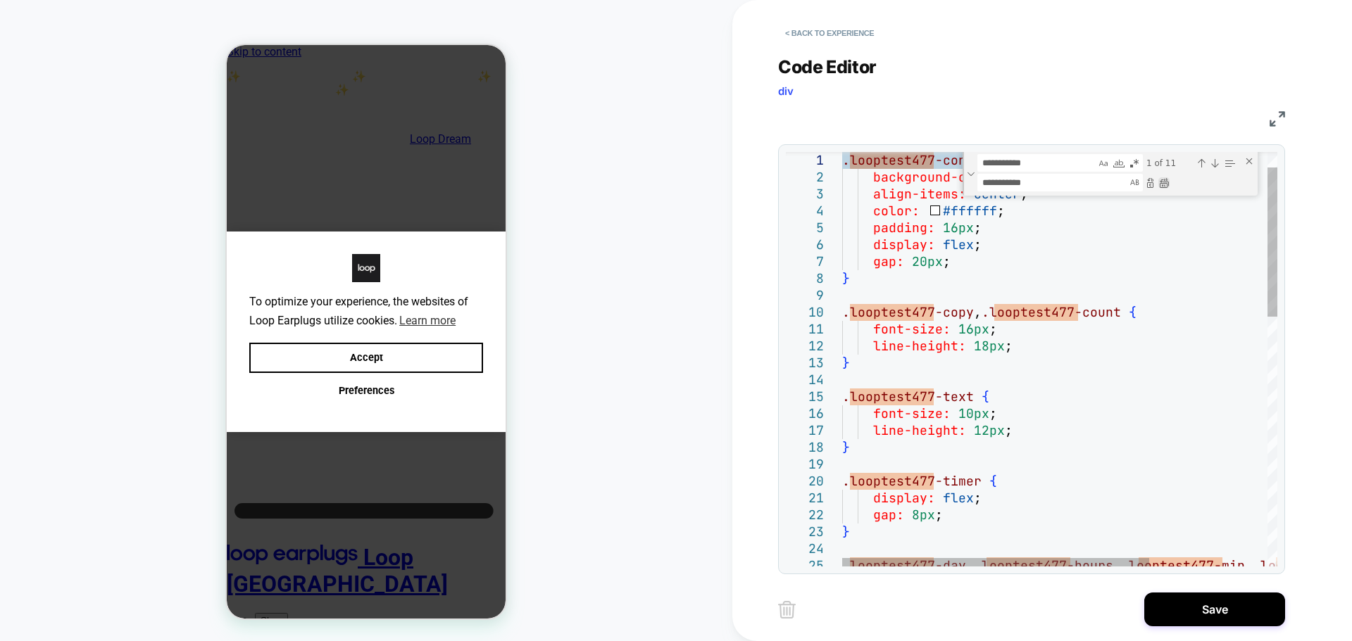
type textarea "**********"
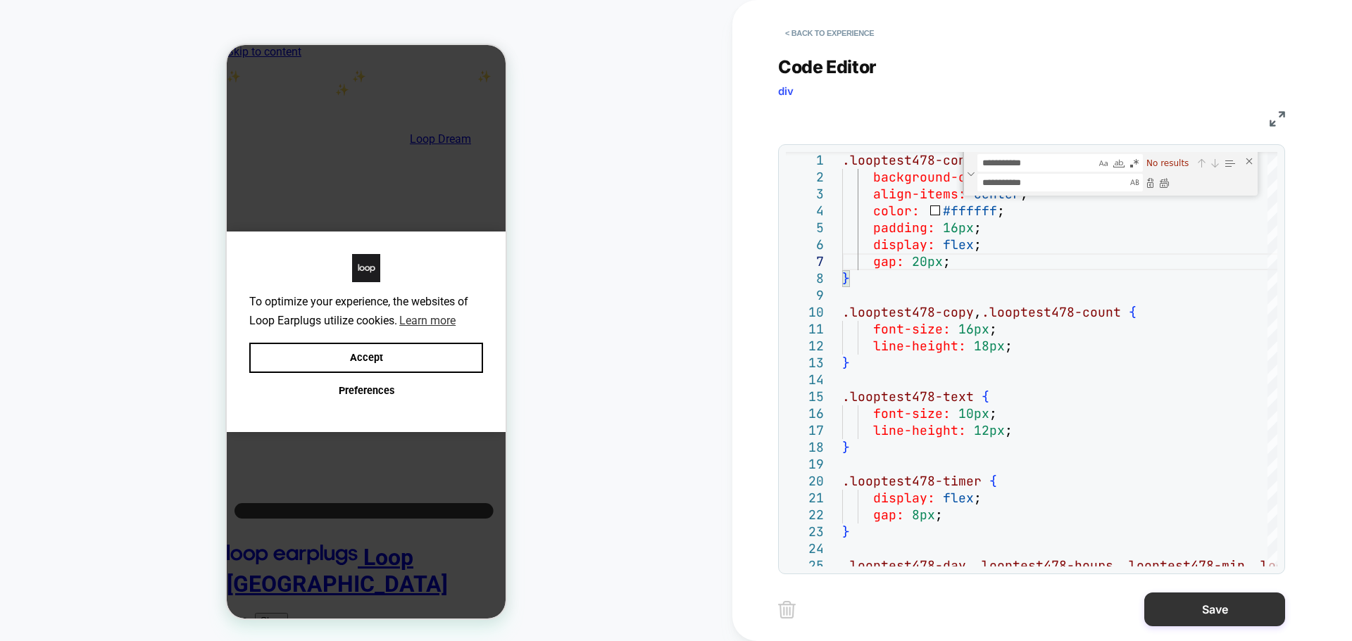
click at [1160, 593] on button "Save" at bounding box center [1214, 610] width 141 height 34
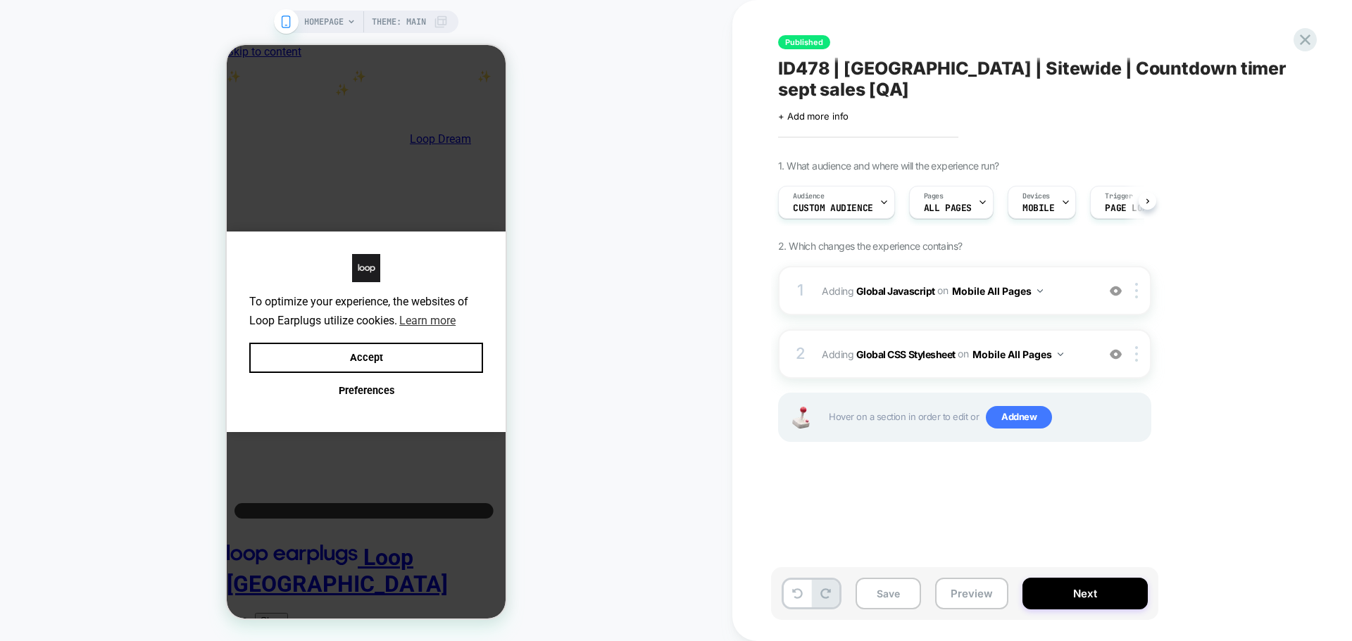
scroll to position [0, 1]
click at [867, 597] on button "Save" at bounding box center [887, 594] width 65 height 32
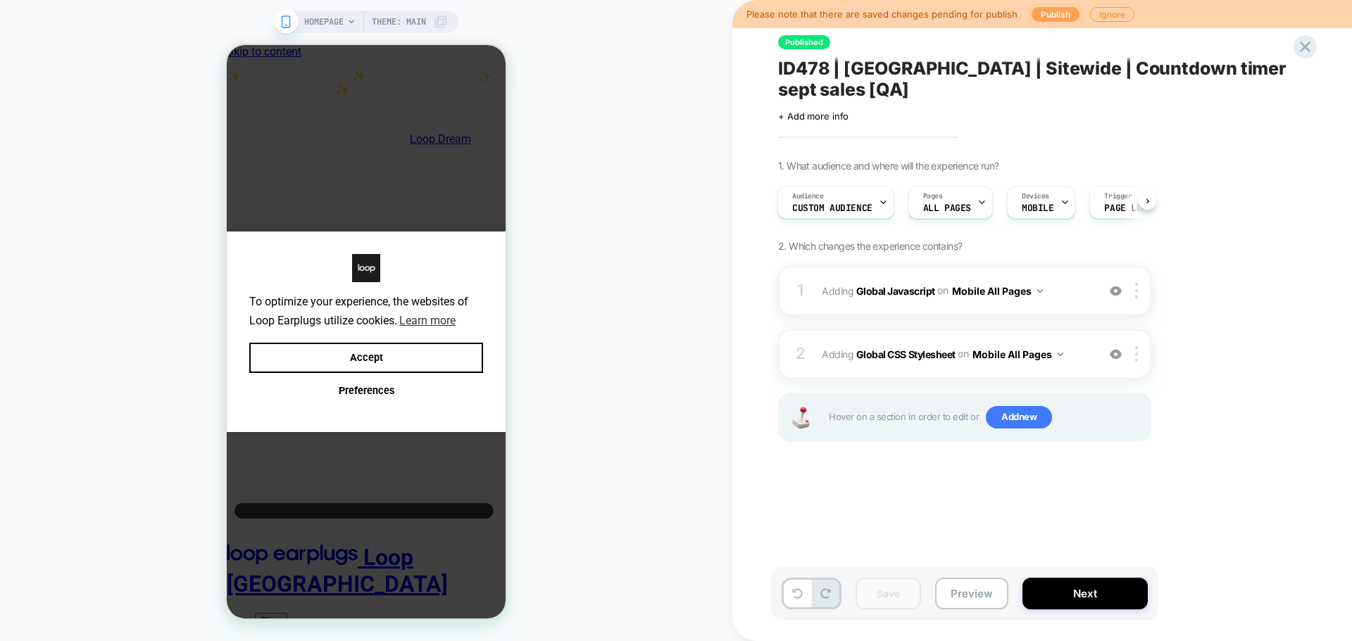
click at [0, 0] on button "Publish" at bounding box center [0, 0] width 0 height 0
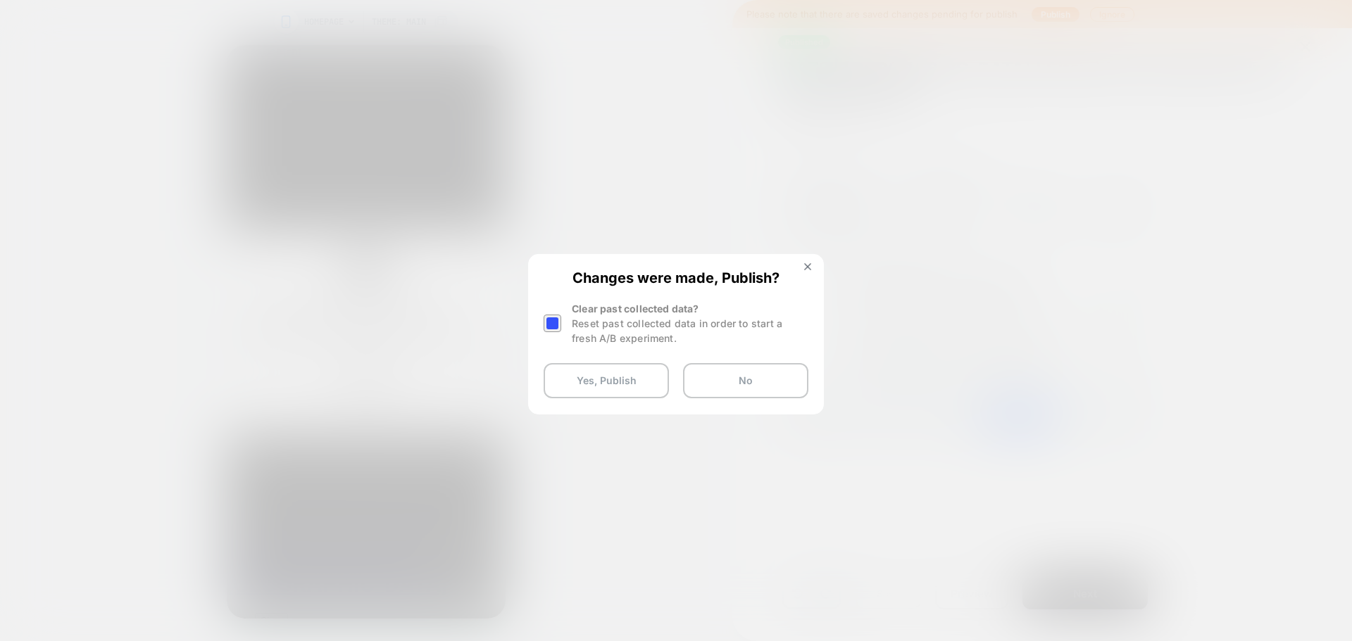
click at [547, 322] on div at bounding box center [552, 324] width 18 height 18
click at [0, 0] on button "Yes, Publish" at bounding box center [0, 0] width 0 height 0
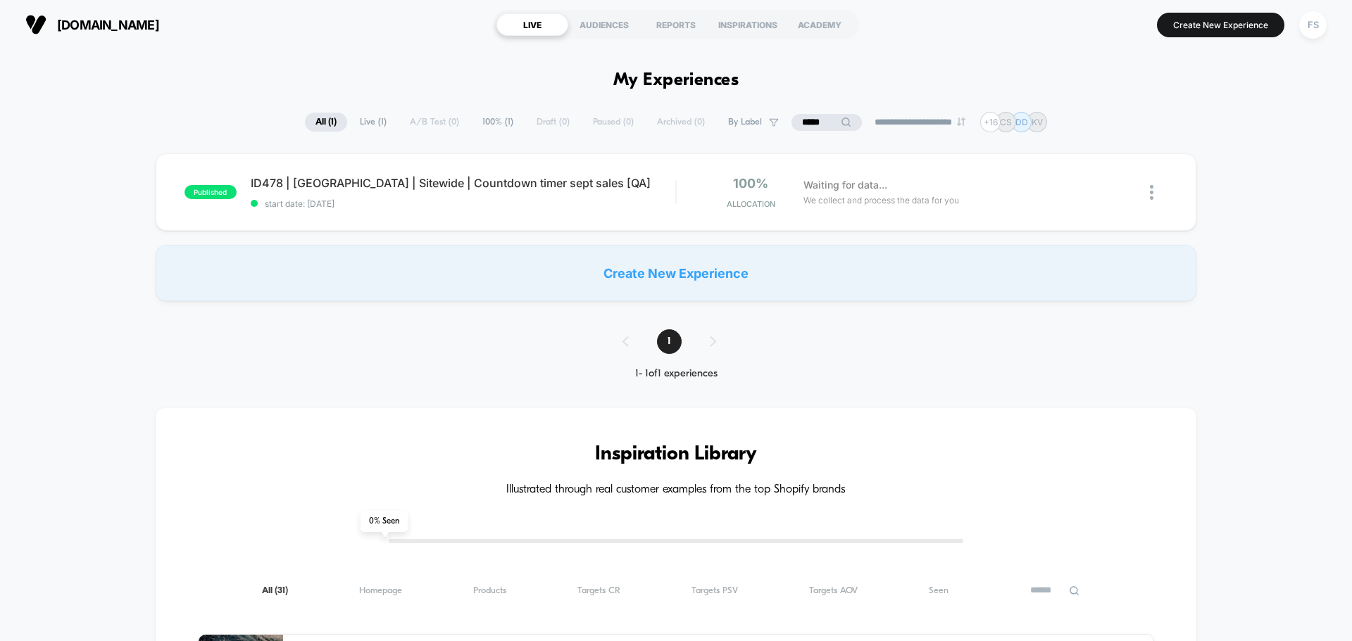
click at [1319, 25] on div "FS" at bounding box center [1312, 24] width 27 height 27
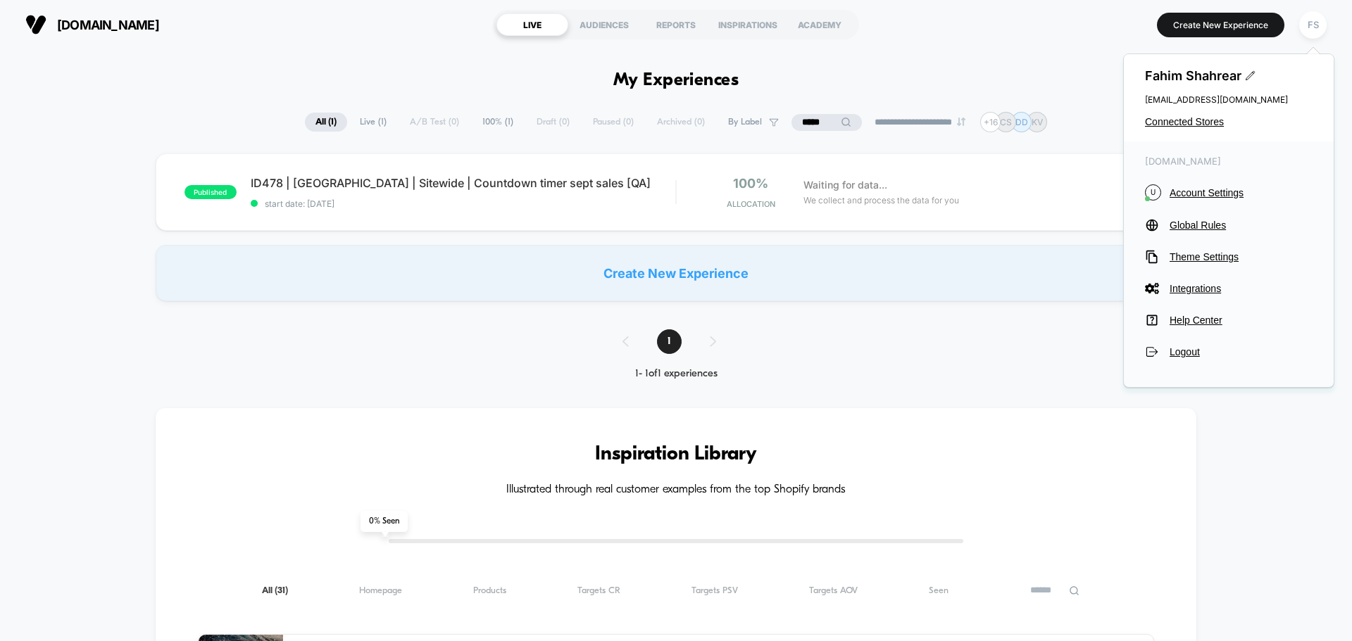
click at [1221, 96] on span "[EMAIL_ADDRESS][DOMAIN_NAME]" at bounding box center [1229, 99] width 168 height 11
click at [1207, 120] on span "Connected Stores" at bounding box center [1229, 121] width 168 height 11
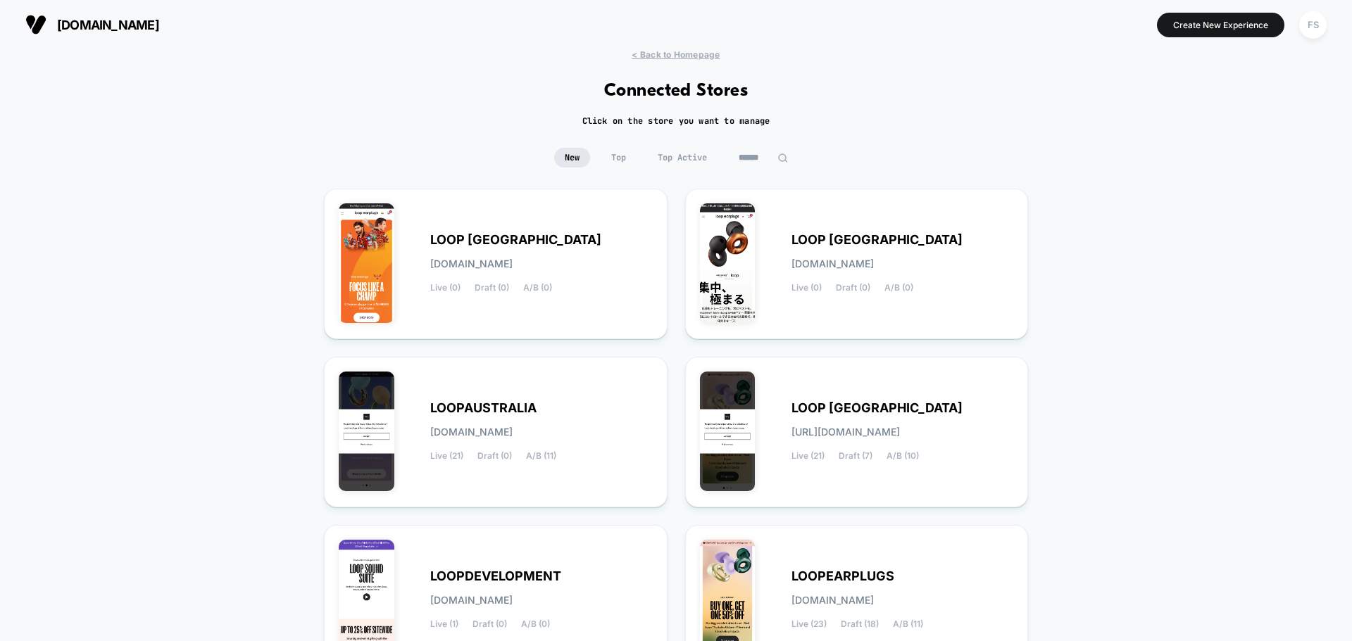
drag, startPoint x: 591, startPoint y: 432, endPoint x: 1053, endPoint y: 491, distance: 465.5
click at [1054, 496] on div "< Back to Homepage Connected Stores Click on the store you want to manage New T…" at bounding box center [676, 412] width 1352 height 726
click at [916, 569] on div "LOOPEARPLUGS [DOMAIN_NAME] Live (23) Draft (18) A/B (11)" at bounding box center [857, 600] width 314 height 121
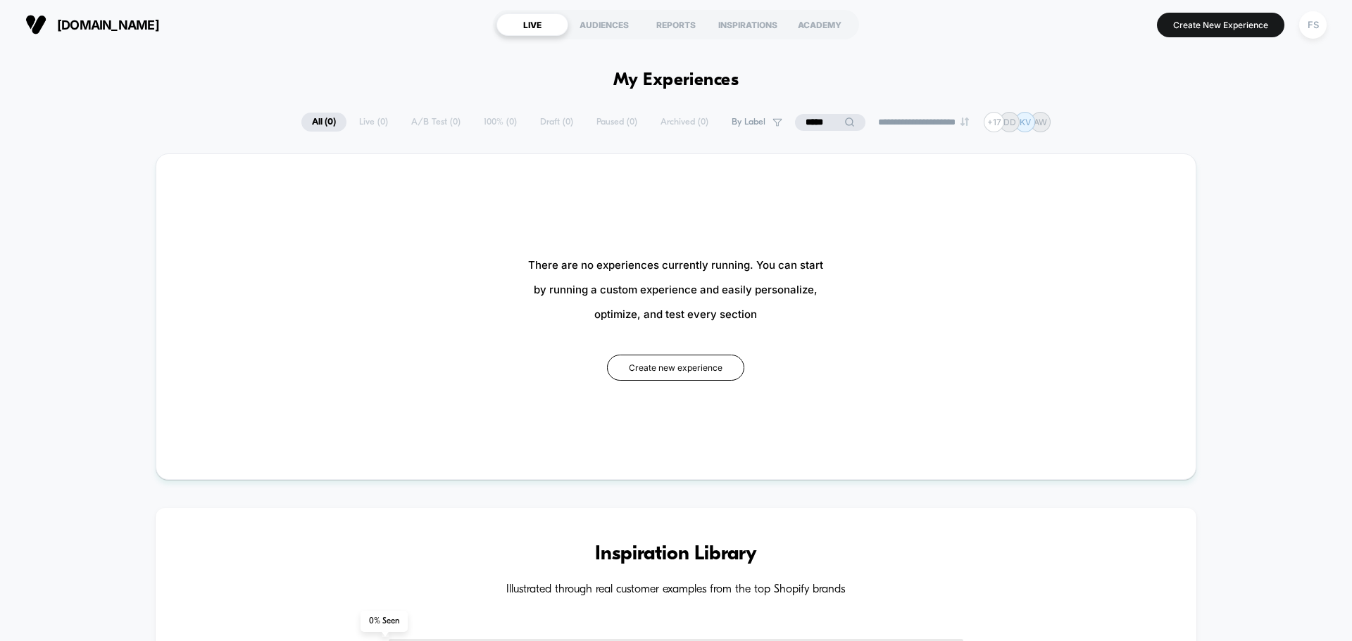
click at [828, 118] on input "*****" at bounding box center [830, 122] width 70 height 17
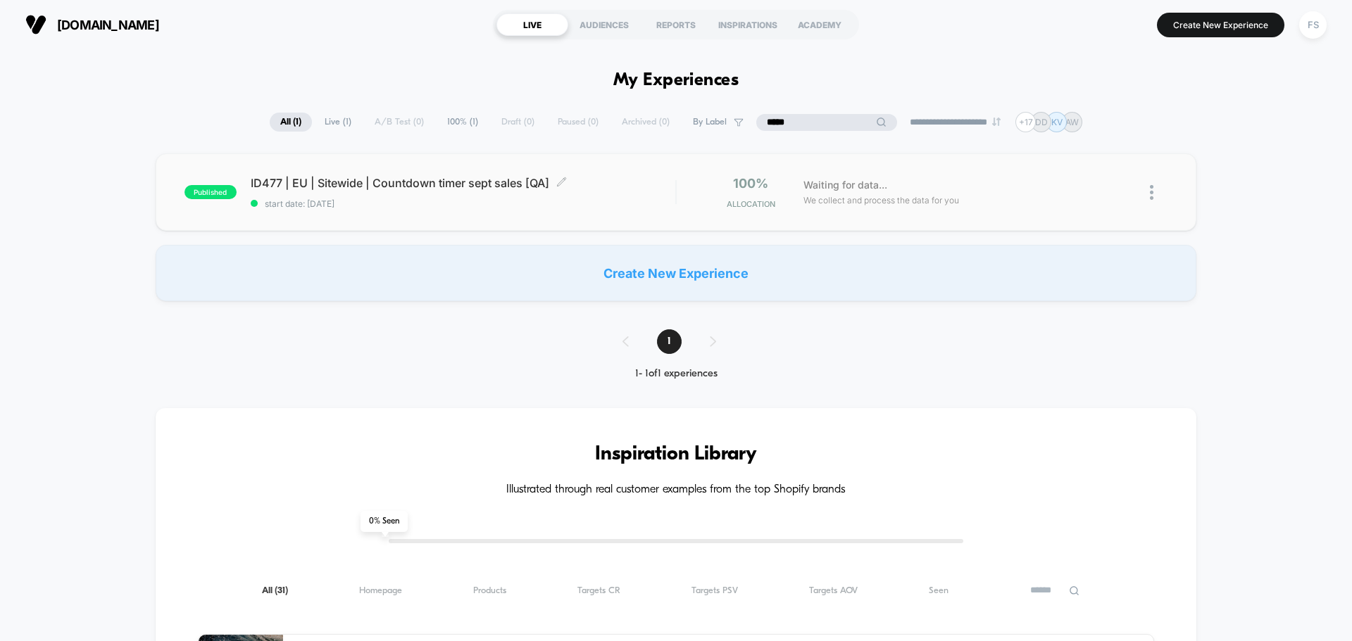
type input "*****"
click at [605, 197] on div "ID477 | EU | Sitewide | Countdown timer sept sales [QA] Click to edit experienc…" at bounding box center [463, 192] width 424 height 33
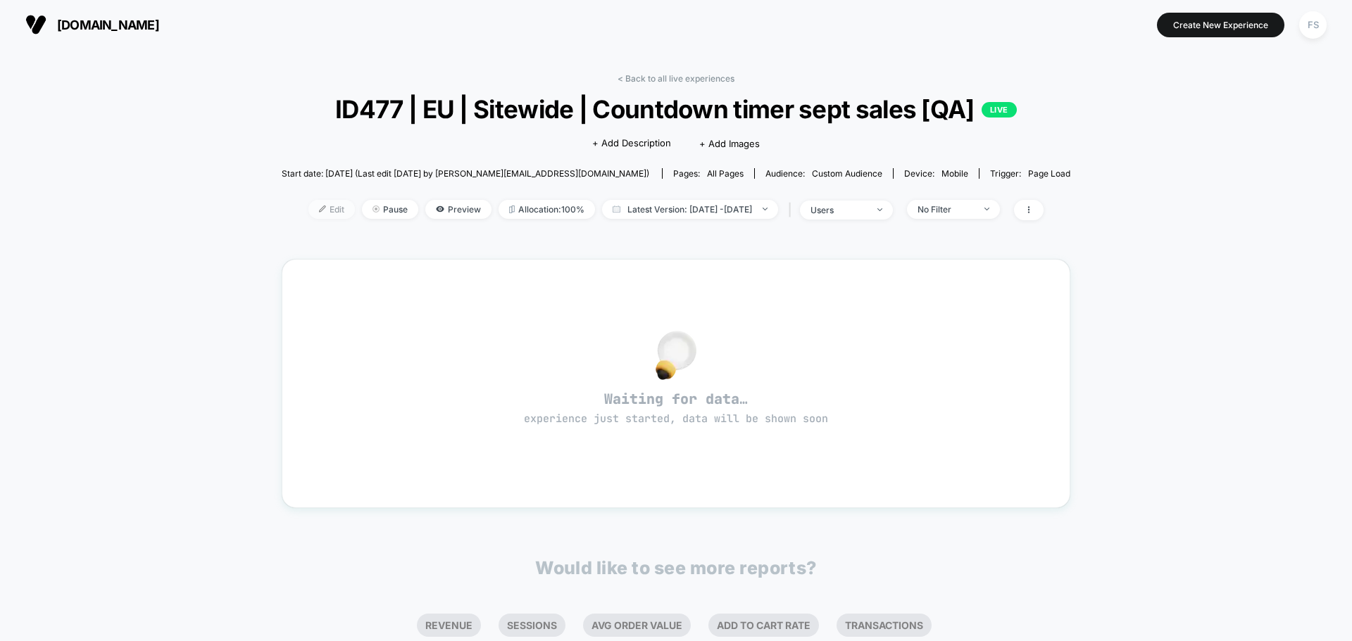
click at [308, 214] on span "Edit" at bounding box center [331, 209] width 46 height 19
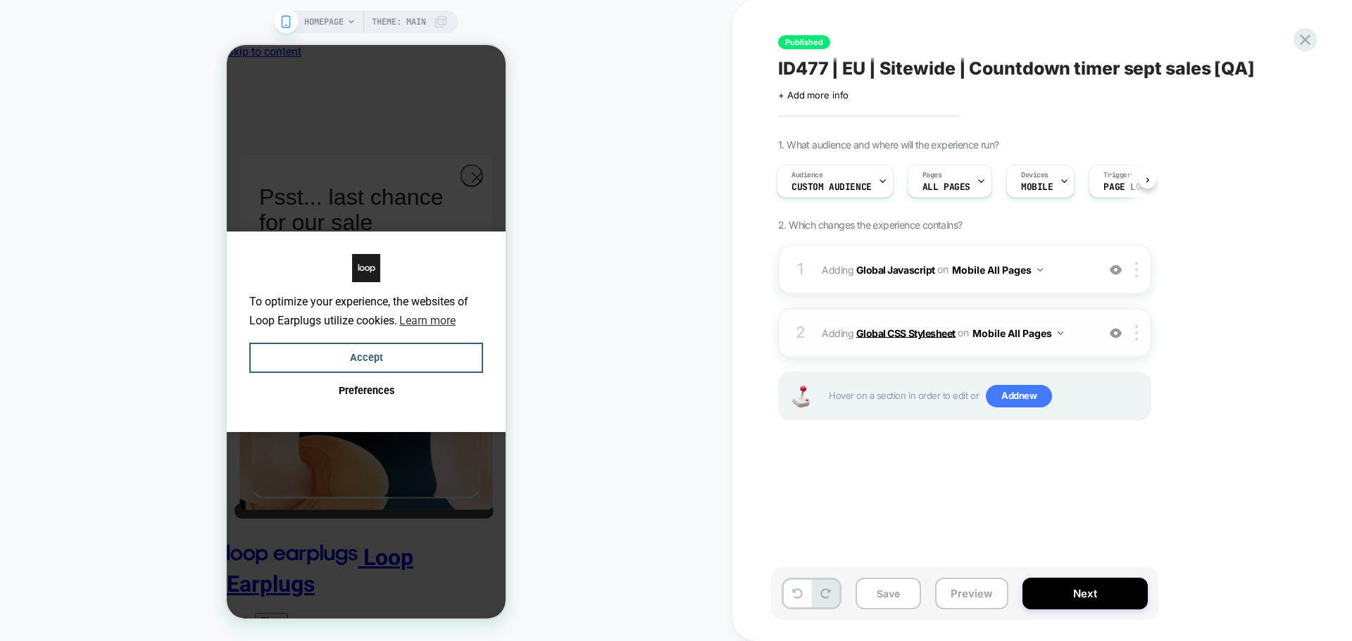
click at [0, 0] on b "Global CSS Stylesheet" at bounding box center [0, 0] width 0 height 0
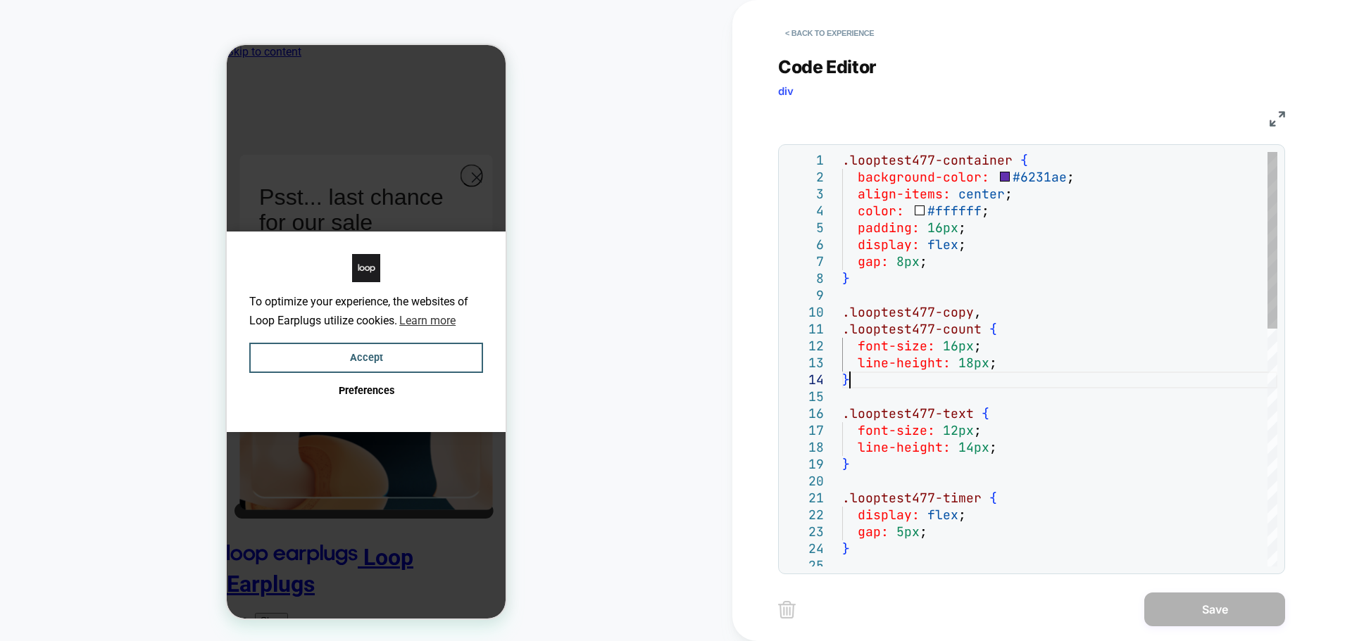
click at [0, 0] on div ".looptest477-container { background-color: #6231ae ; align-items: center ; colo…" at bounding box center [0, 0] width 0 height 0
type textarea "**********"
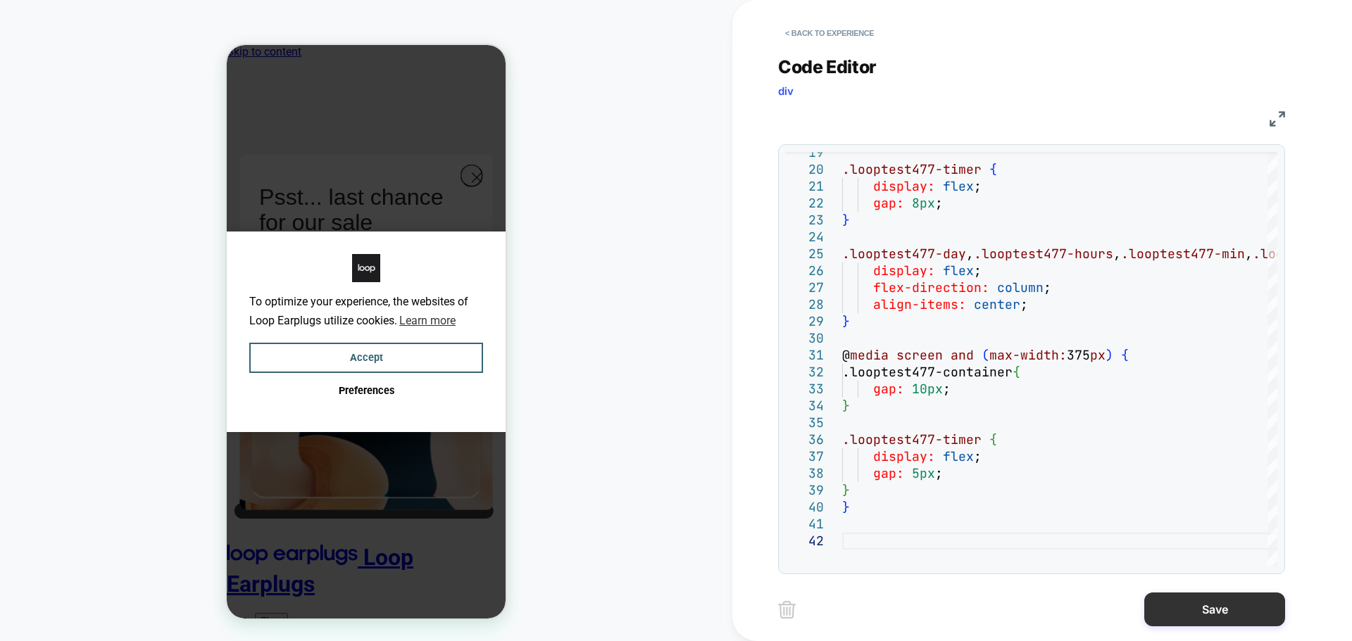
click at [1208, 598] on button "Save" at bounding box center [1214, 610] width 141 height 34
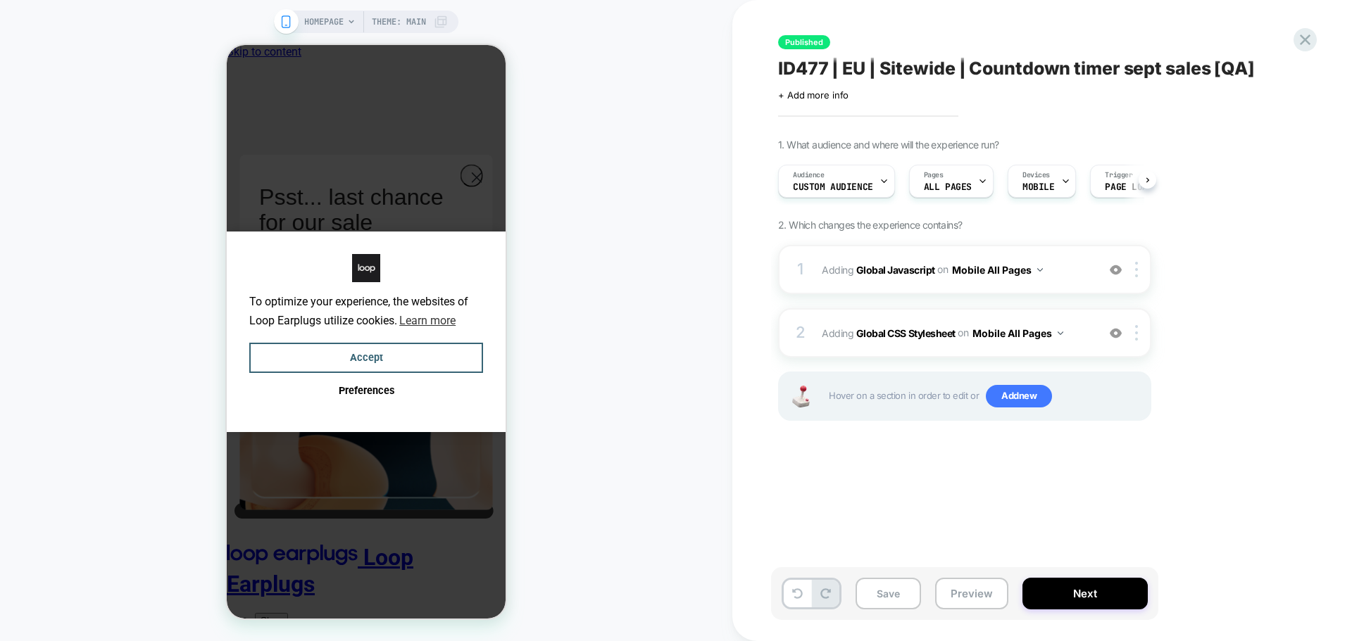
scroll to position [0, 1]
click at [883, 581] on button "Save" at bounding box center [887, 594] width 65 height 32
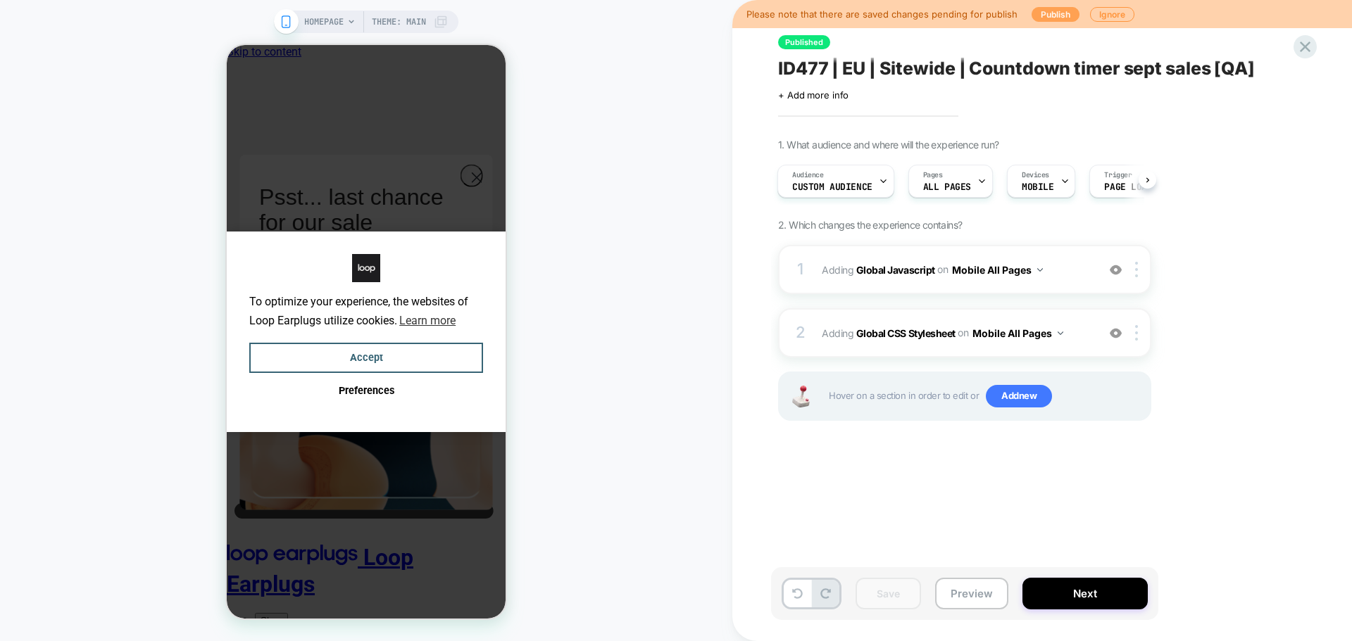
click at [0, 0] on button "Publish" at bounding box center [0, 0] width 0 height 0
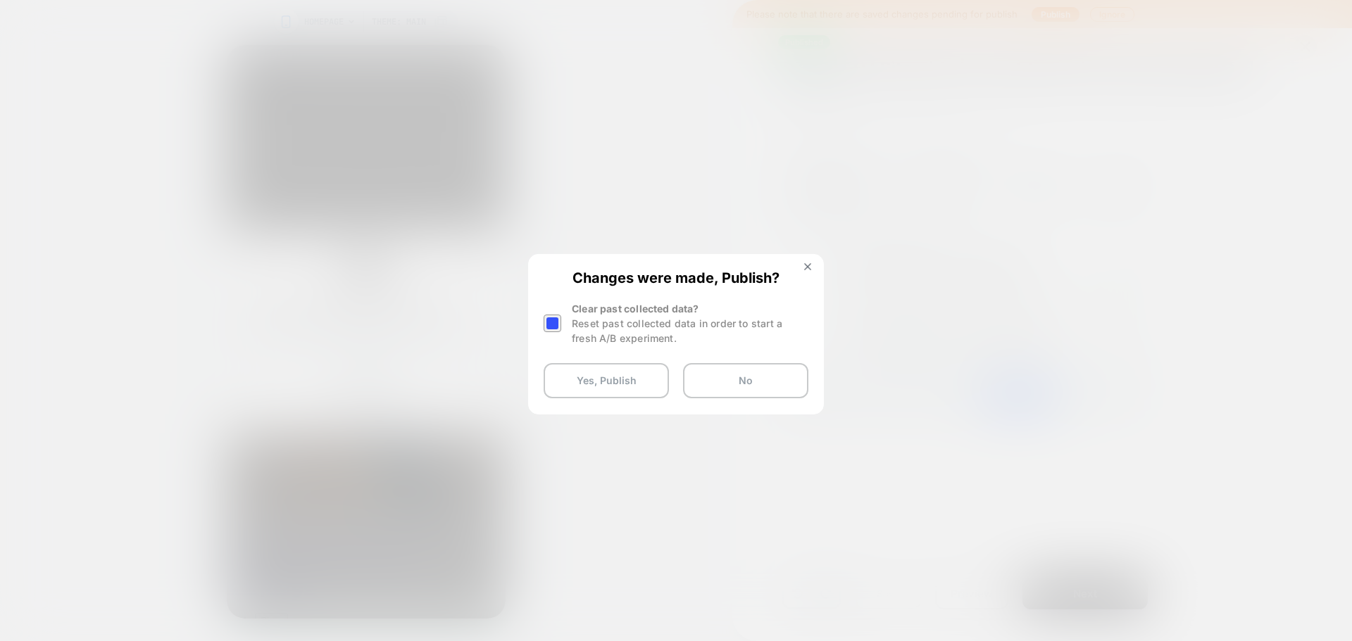
click at [544, 325] on div at bounding box center [552, 324] width 18 height 18
click at [0, 0] on button "Yes, Publish" at bounding box center [0, 0] width 0 height 0
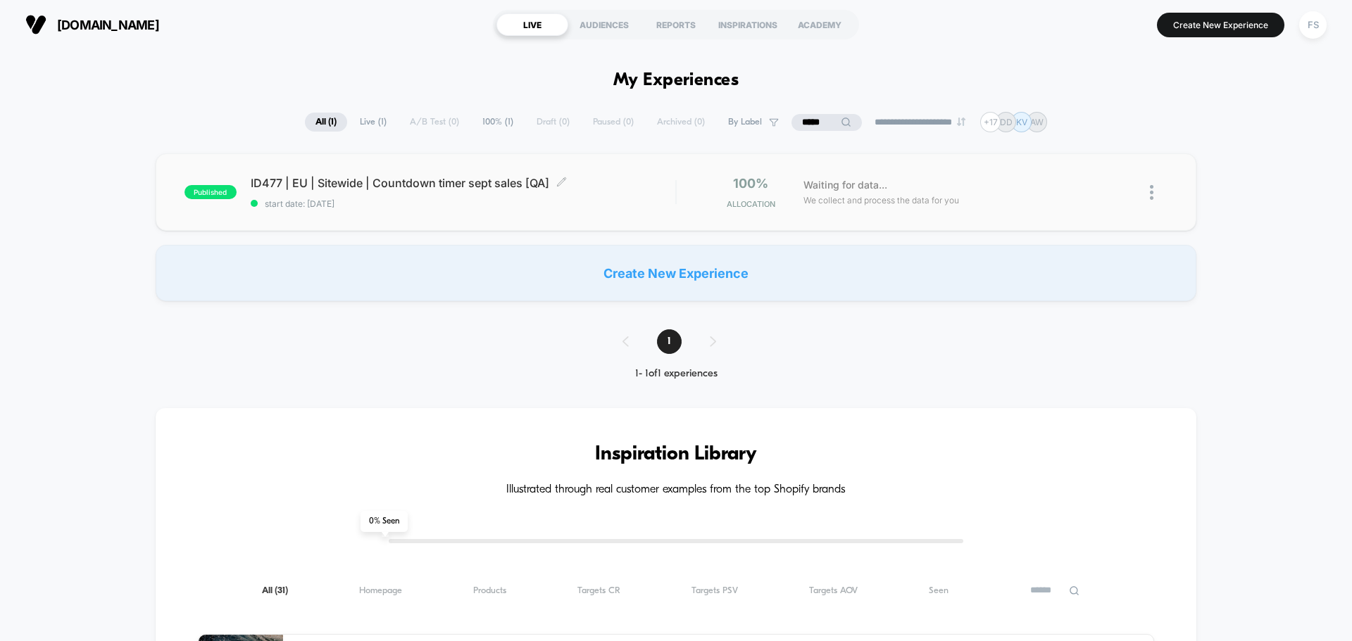
click at [427, 182] on span "ID477 | EU | Sitewide | Countdown timer sept sales [QA] Click to edit experienc…" at bounding box center [463, 183] width 424 height 14
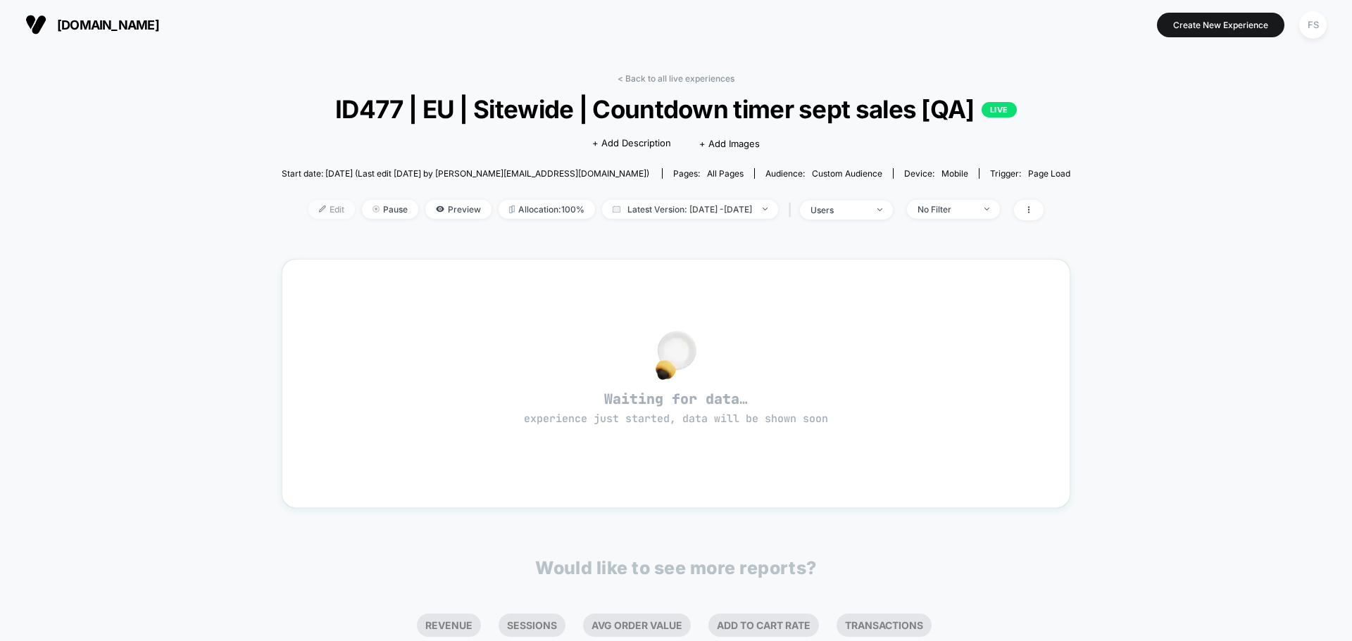
click at [324, 212] on span "Edit" at bounding box center [331, 209] width 46 height 19
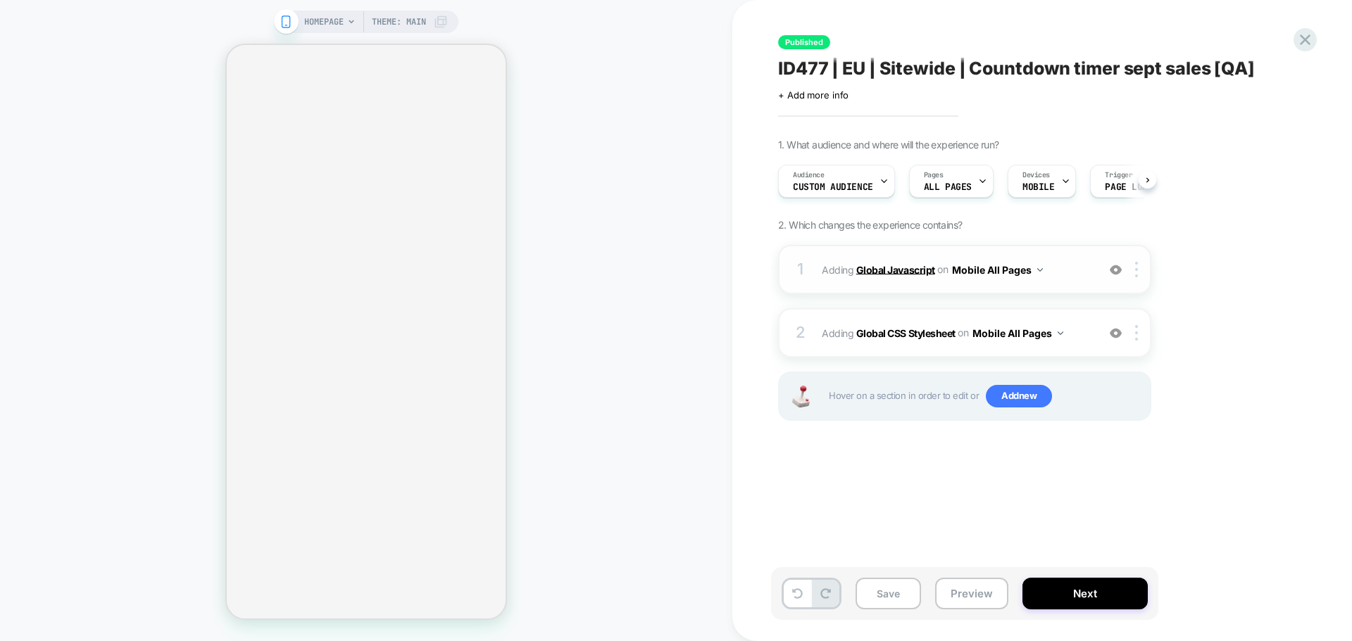
scroll to position [0, 1]
click at [906, 329] on b "Global CSS Stylesheet" at bounding box center [905, 333] width 99 height 12
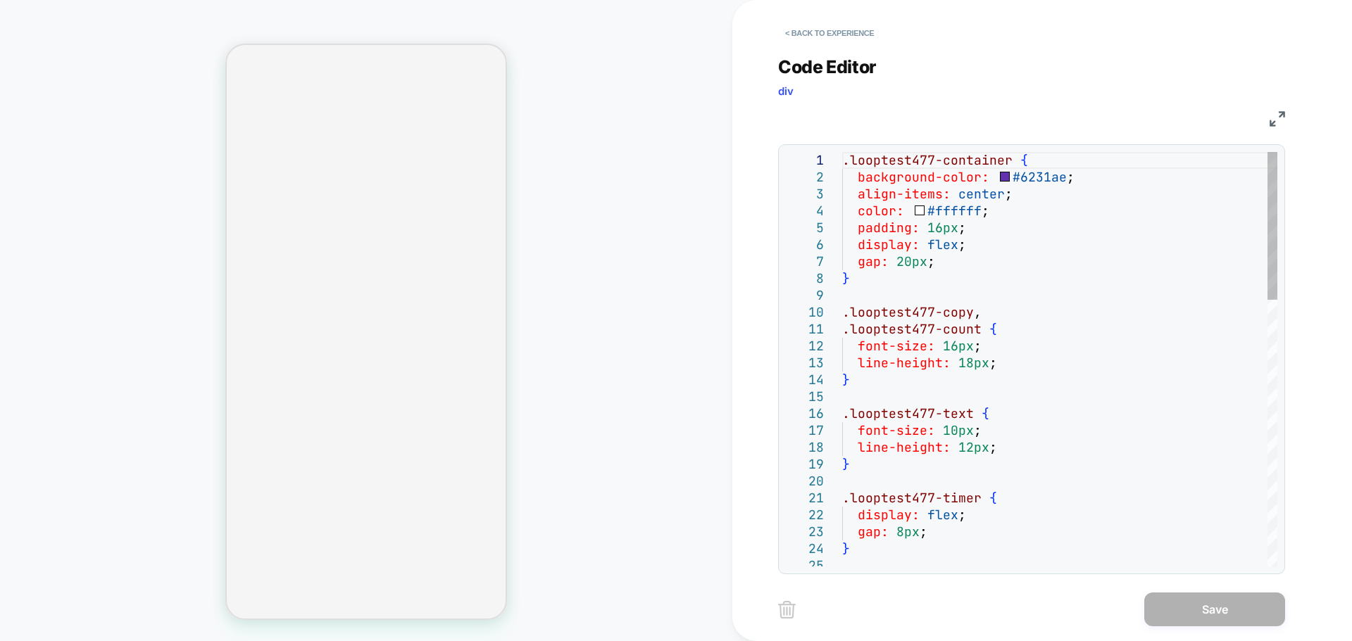
scroll to position [0, 0]
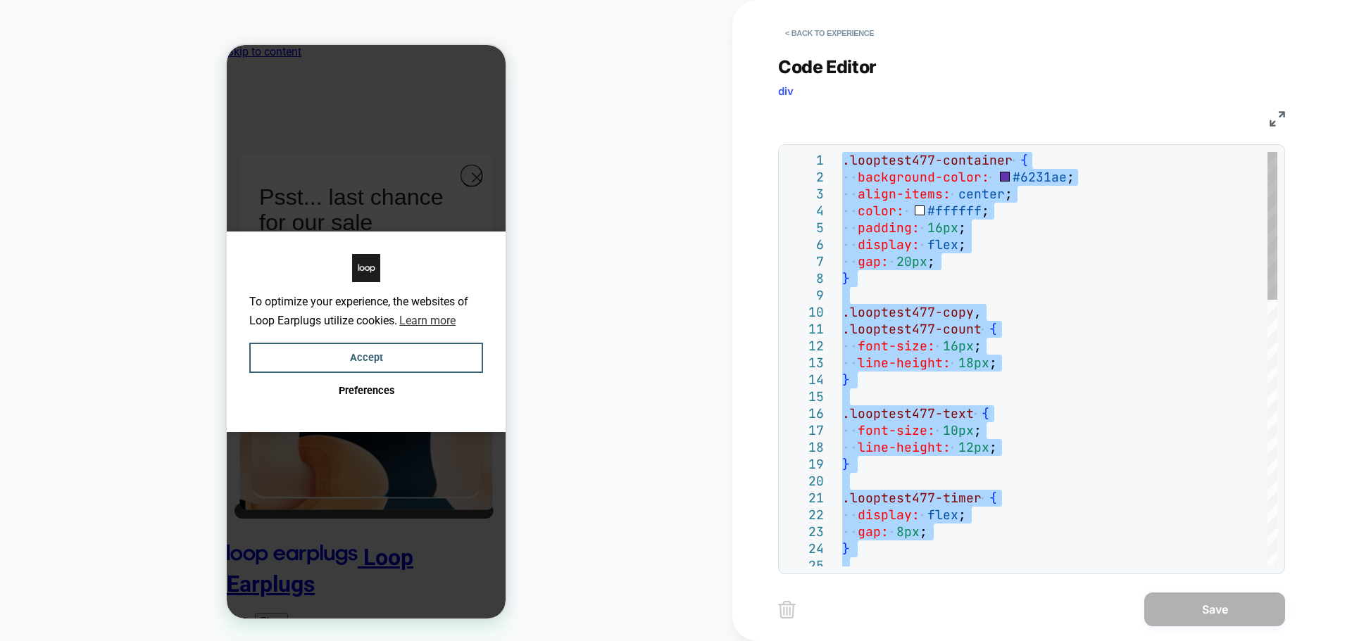
type textarea "*"
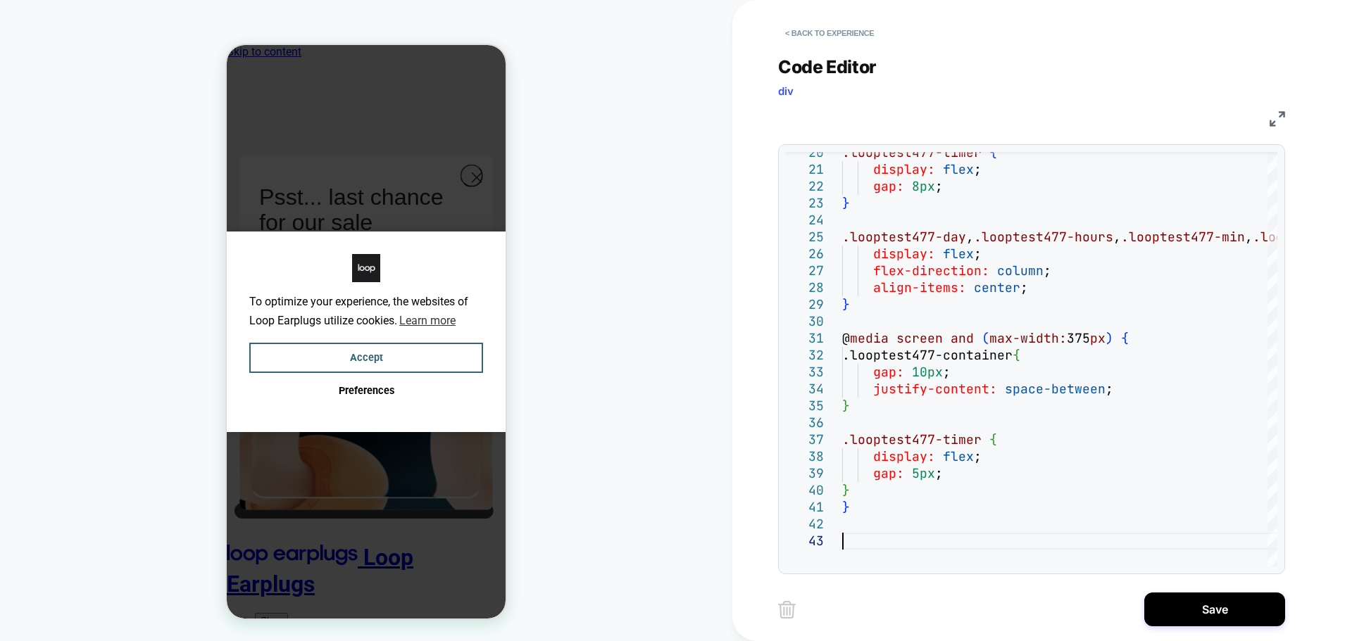
click at [0, 0] on button "Save" at bounding box center [0, 0] width 0 height 0
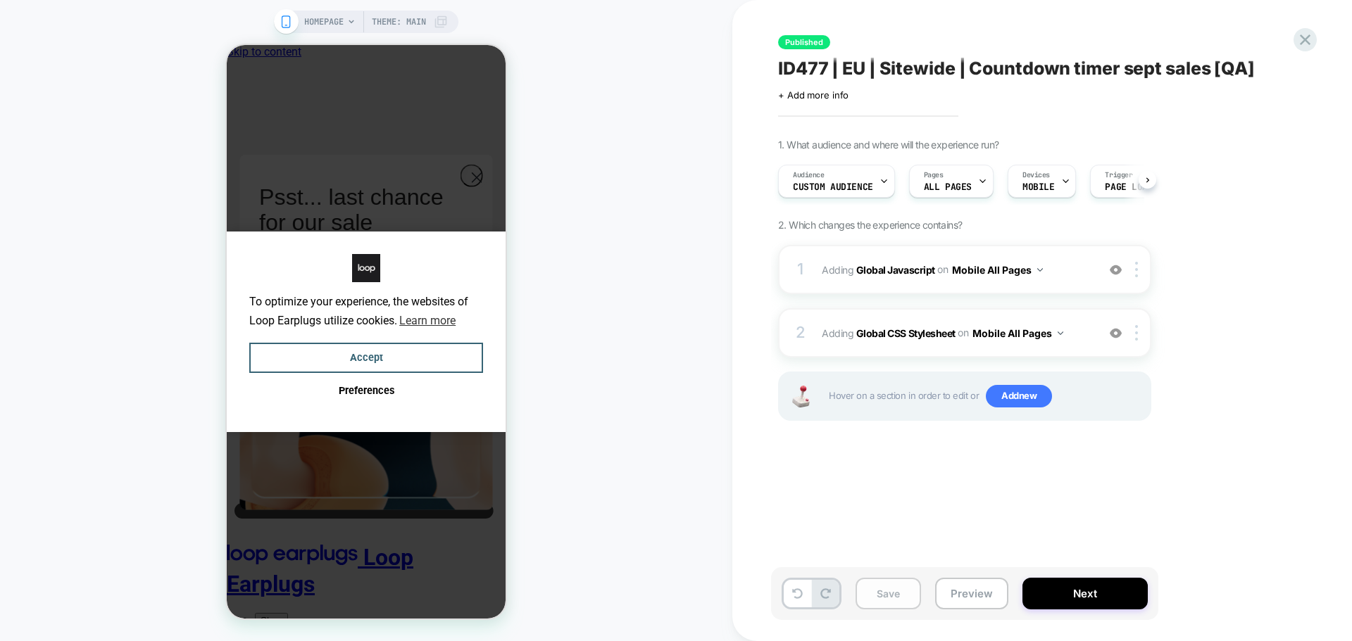
scroll to position [0, 1]
click at [877, 584] on button "Save" at bounding box center [887, 594] width 65 height 32
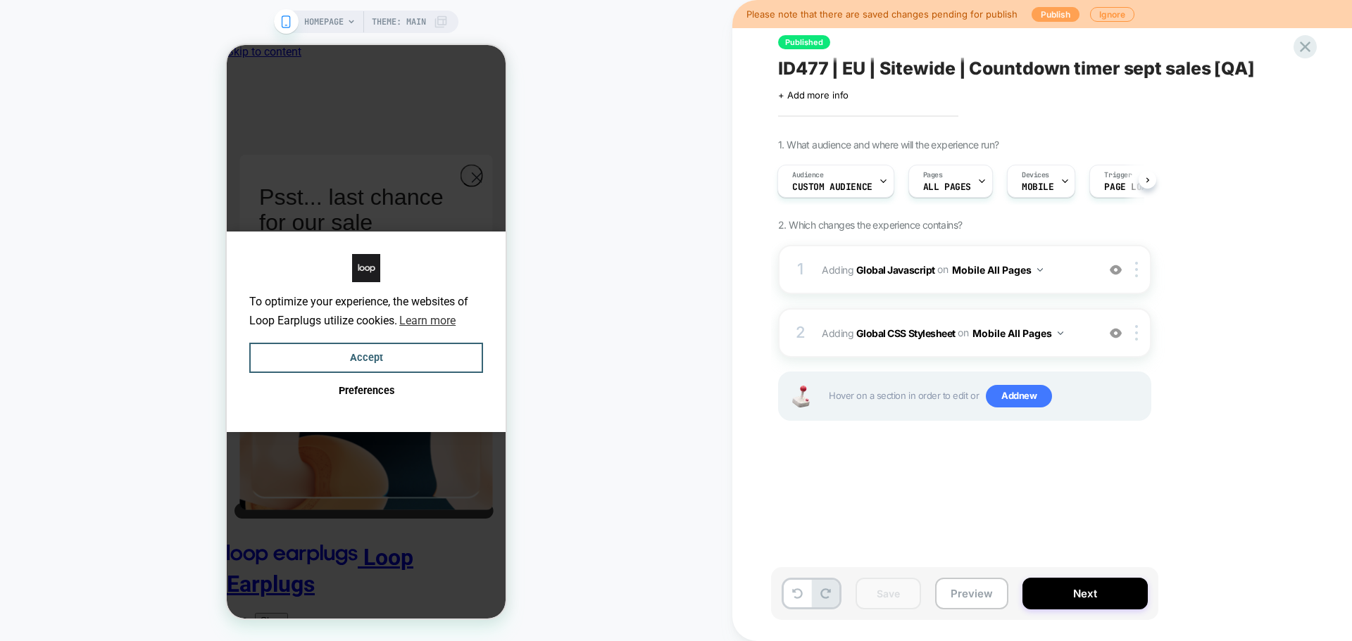
click at [0, 0] on button "Publish" at bounding box center [0, 0] width 0 height 0
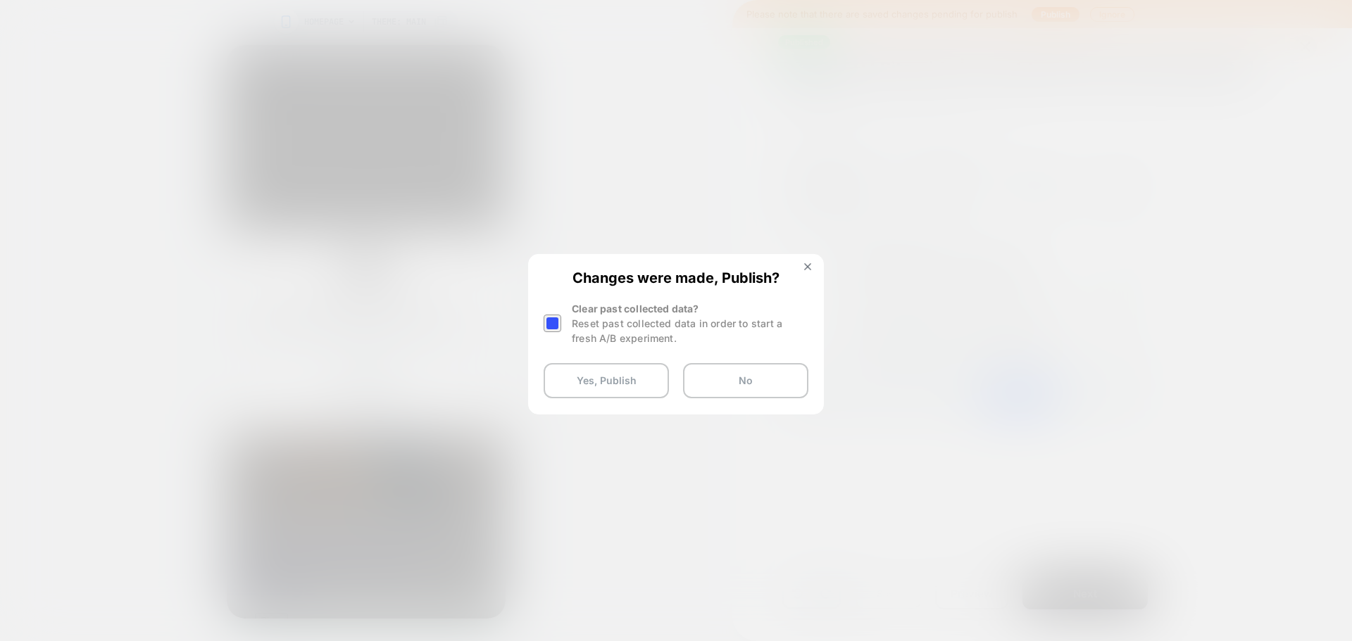
click at [552, 328] on div at bounding box center [552, 324] width 18 height 18
click at [0, 0] on button "Yes, Publish" at bounding box center [0, 0] width 0 height 0
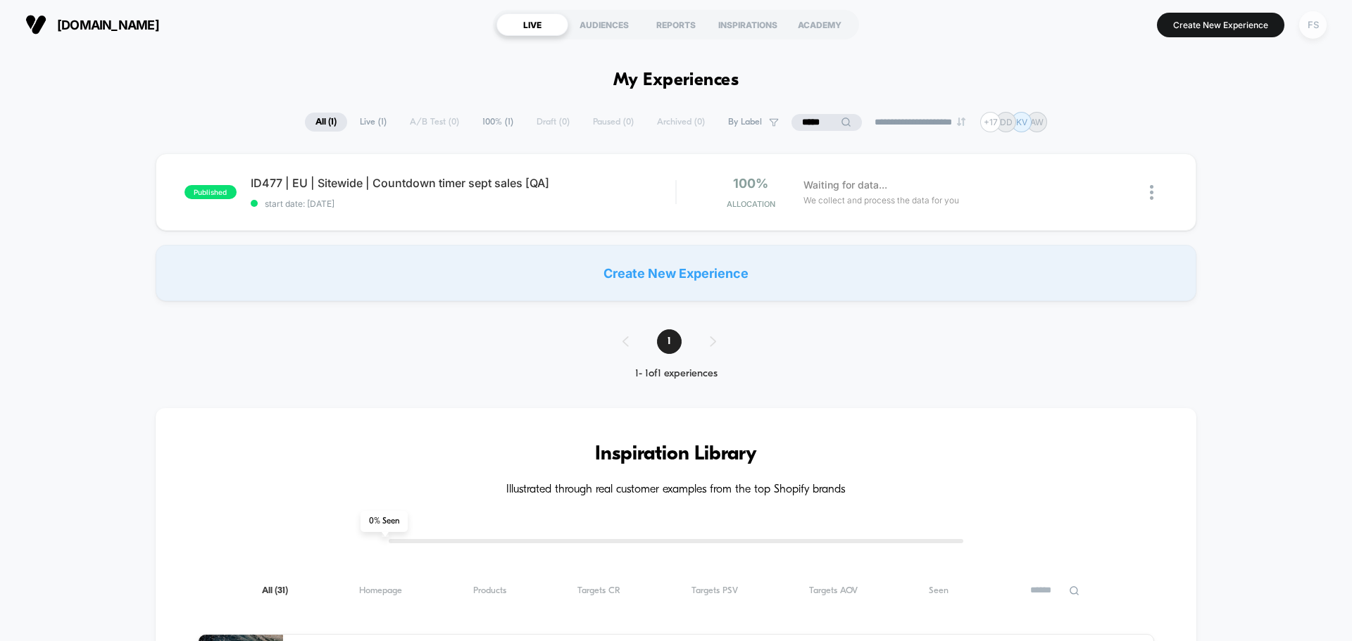
click at [1316, 21] on div "FS" at bounding box center [1312, 24] width 27 height 27
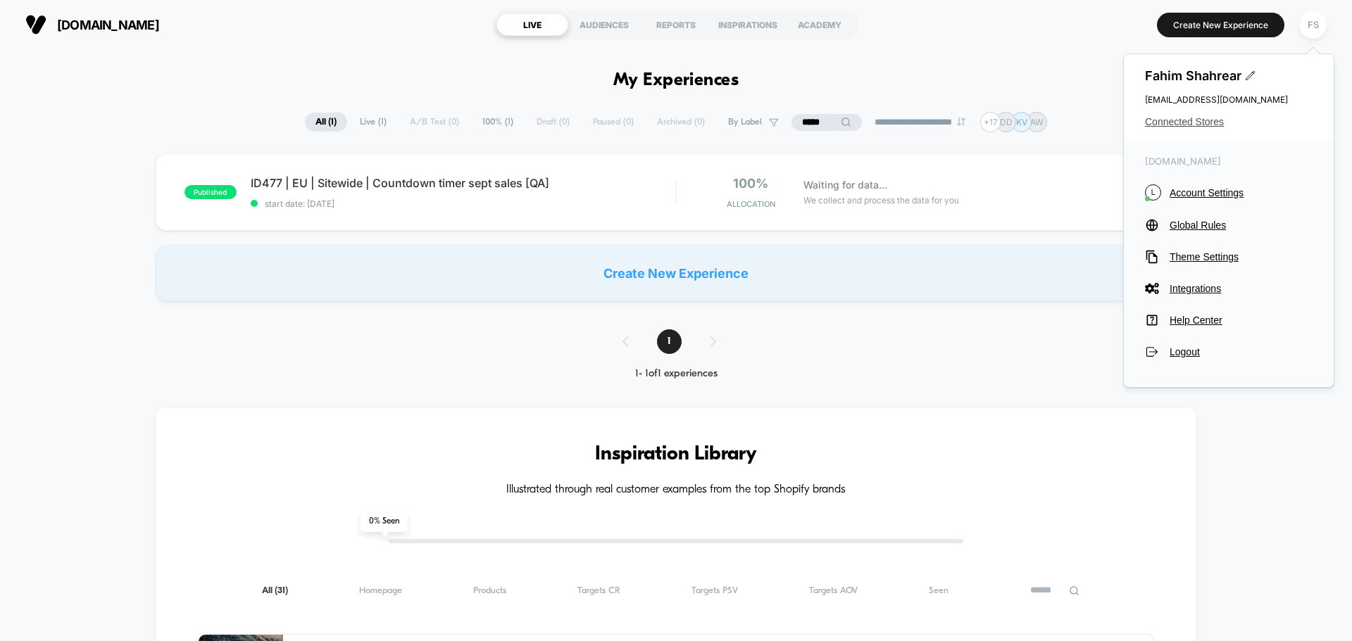
click at [1207, 123] on span "Connected Stores" at bounding box center [1229, 121] width 168 height 11
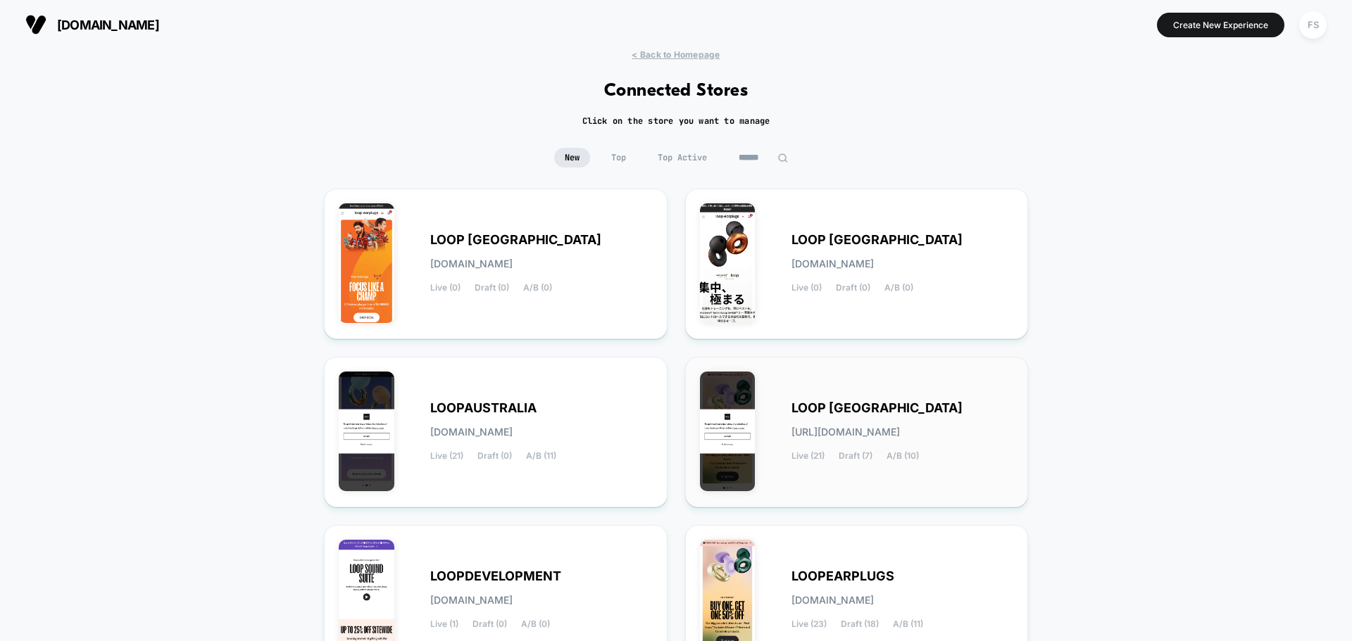
click at [885, 424] on div "LOOP [GEOGRAPHIC_DATA] [URL][DOMAIN_NAME] Live (21) Draft (7) A/B (10)" at bounding box center [902, 432] width 222 height 58
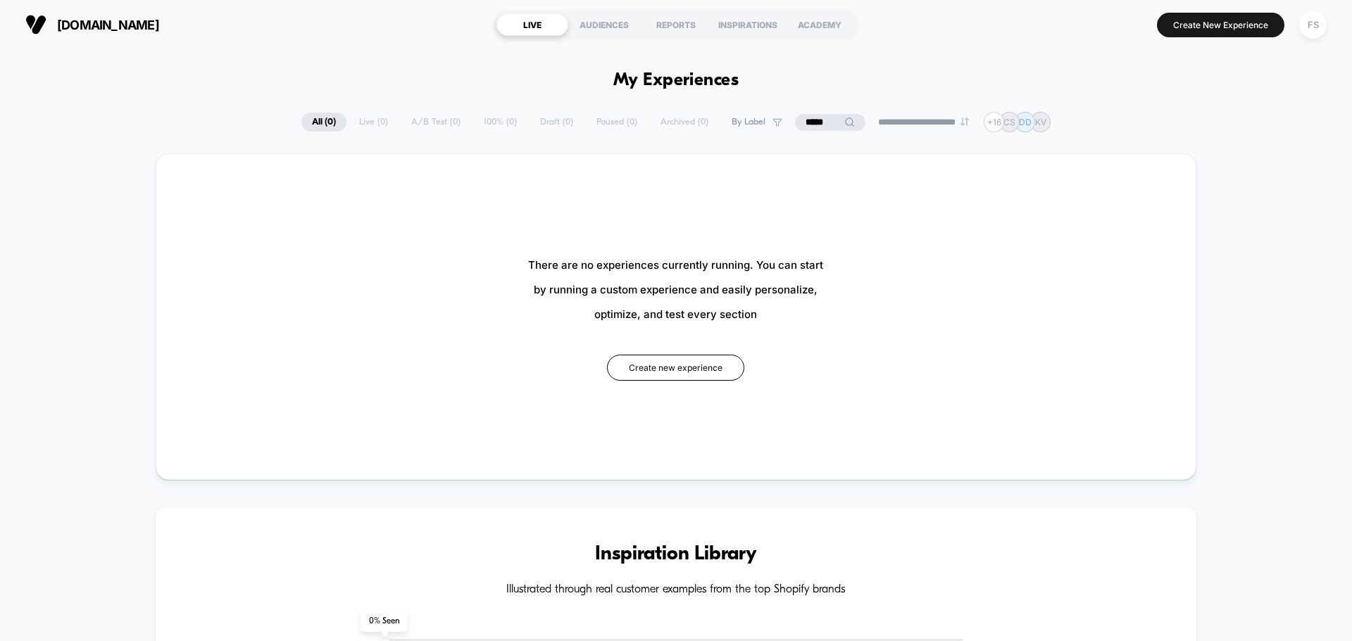
click at [819, 121] on input "*****" at bounding box center [830, 122] width 70 height 17
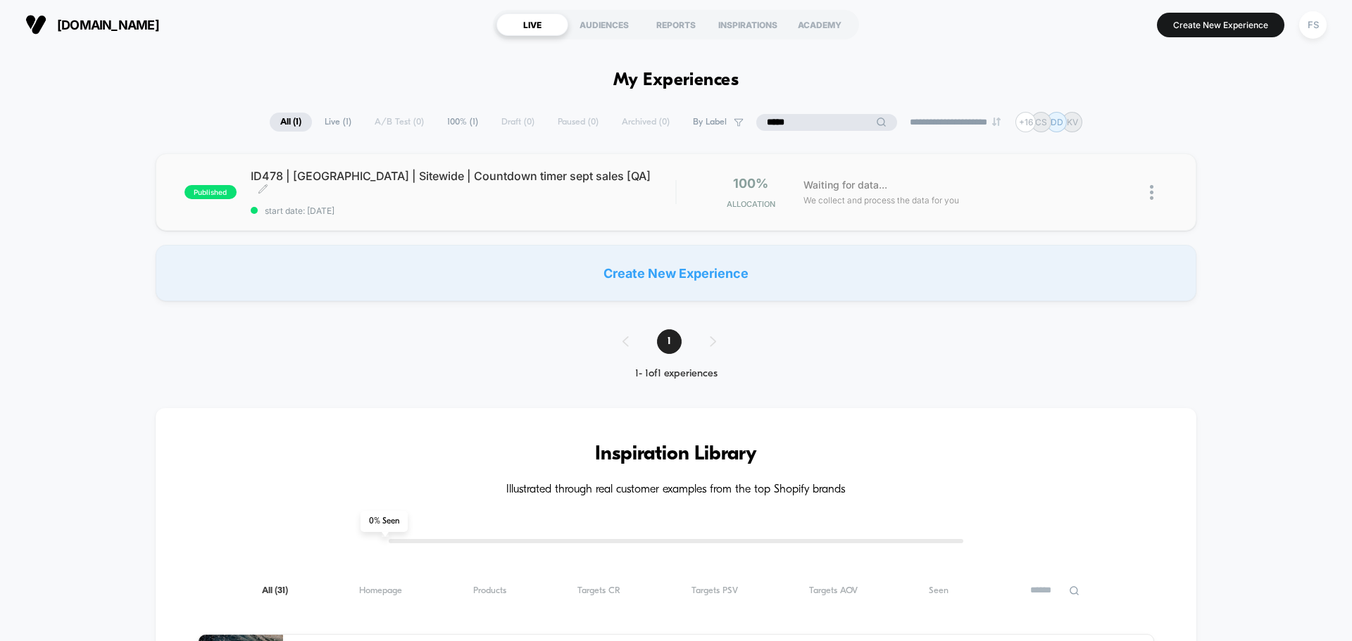
type input "*****"
click at [469, 206] on span "start date: [DATE]" at bounding box center [463, 211] width 424 height 11
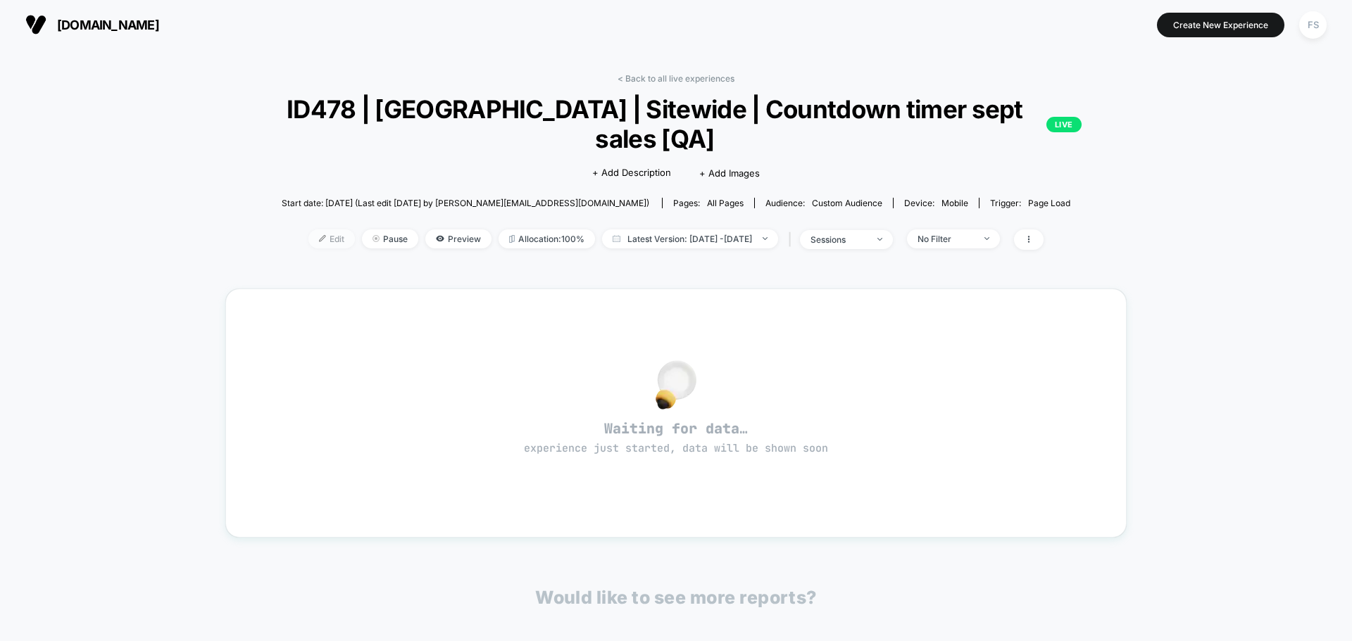
click at [308, 229] on span "Edit" at bounding box center [331, 238] width 46 height 19
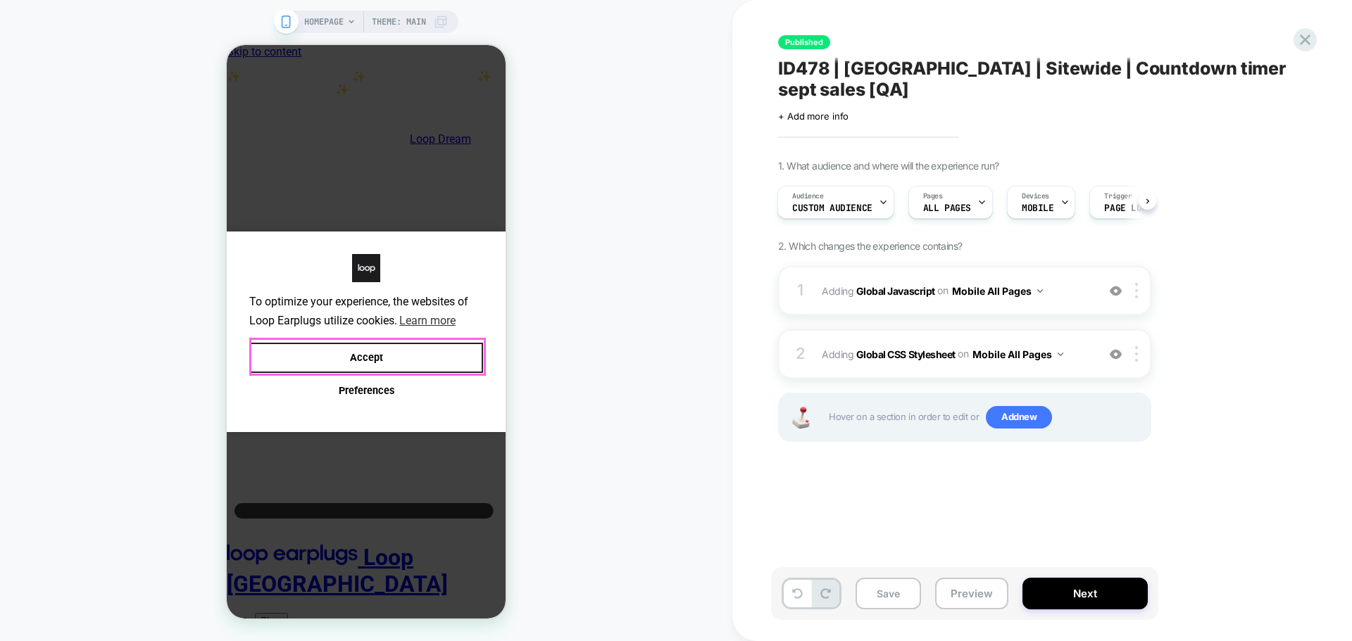
click at [351, 364] on button "Accept" at bounding box center [366, 358] width 234 height 30
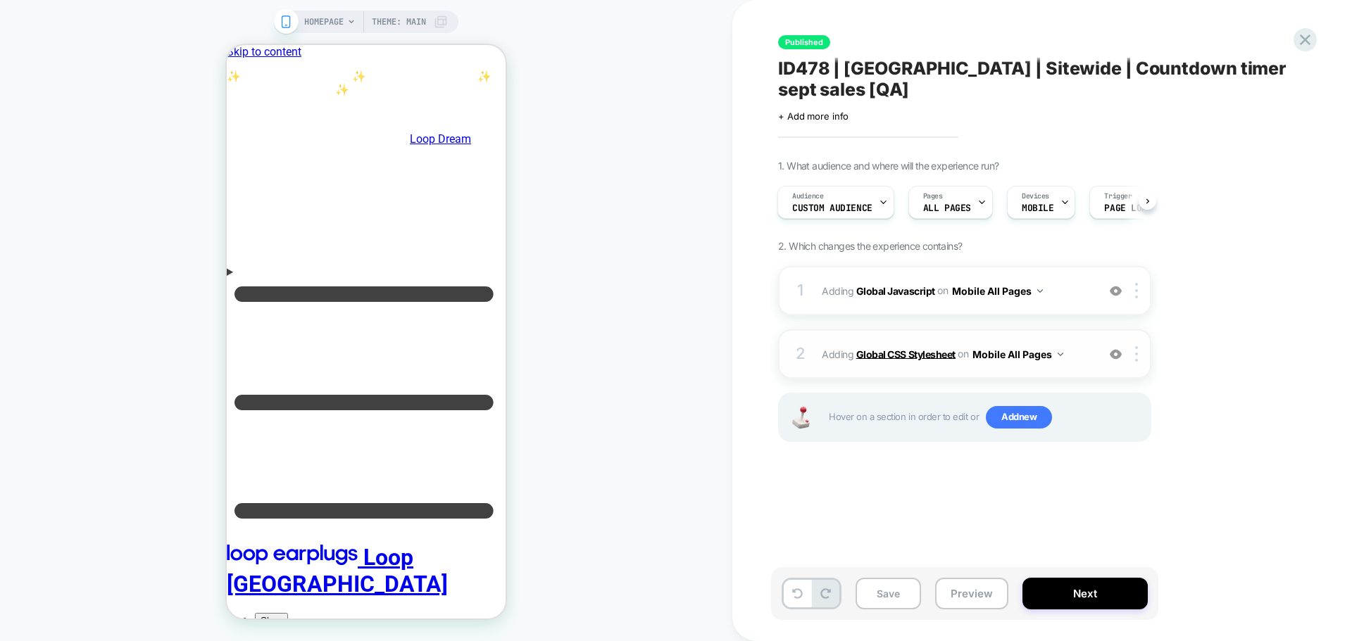
click at [919, 348] on b "Global CSS Stylesheet" at bounding box center [905, 354] width 99 height 12
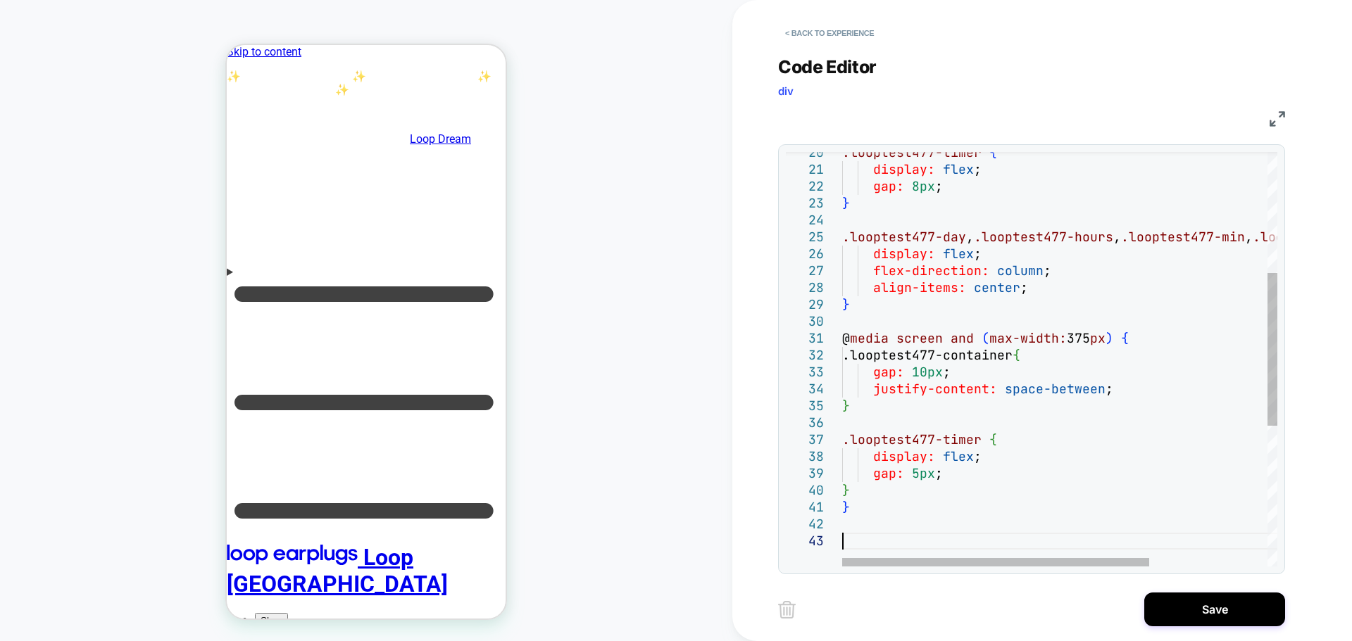
type textarea "**********"
click at [911, 350] on div ".looptest477-timer { display: flex ; gap: 8px ; } .looptest477-day , .looptest4…" at bounding box center [1143, 385] width 603 height 1124
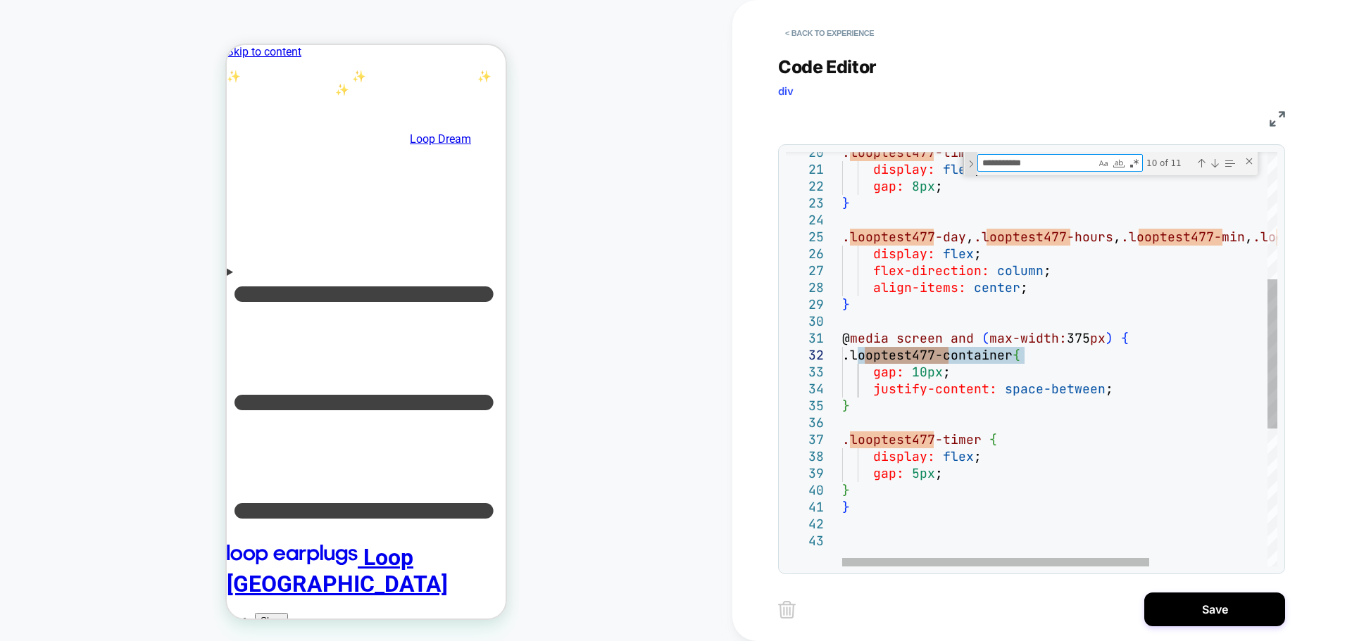
click at [0, 0] on div "Toggle Replace" at bounding box center [0, 0] width 0 height 0
click at [0, 0] on textarea "Replace" at bounding box center [0, 0] width 0 height 0
paste textarea "**********"
type textarea "**********"
click at [1161, 184] on div "Replace All (Ctrl+Alt+Enter)" at bounding box center [1163, 182] width 11 height 11
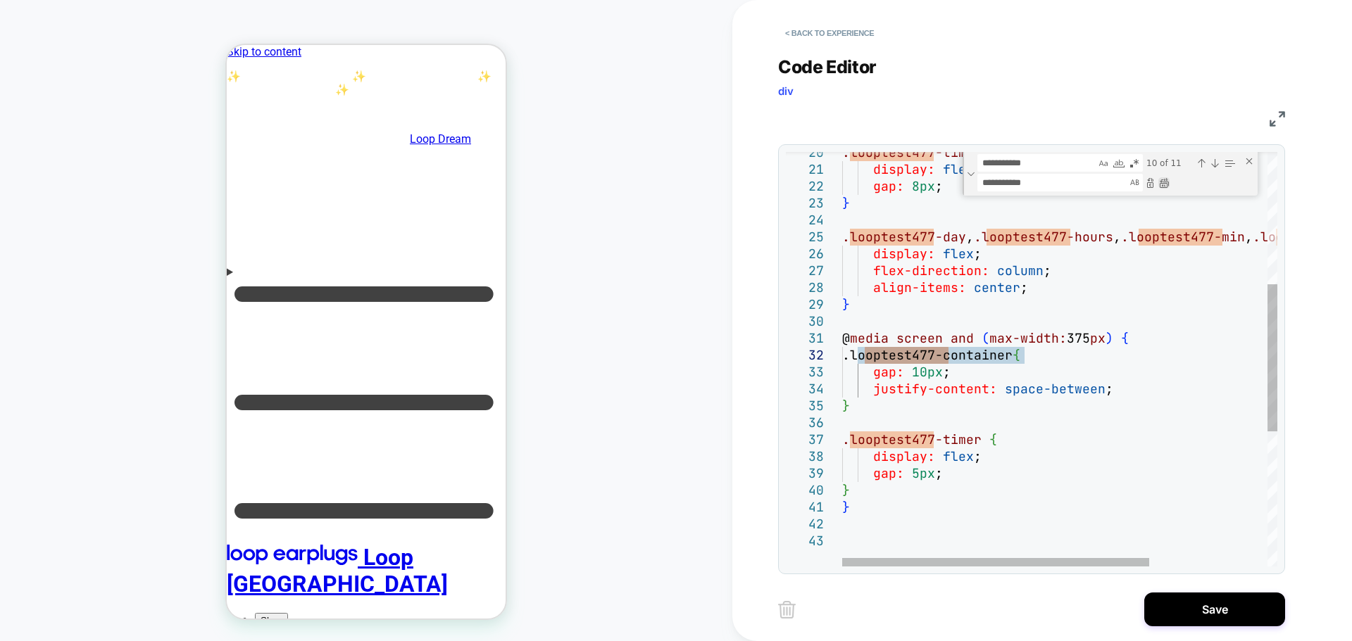
type textarea "**********"
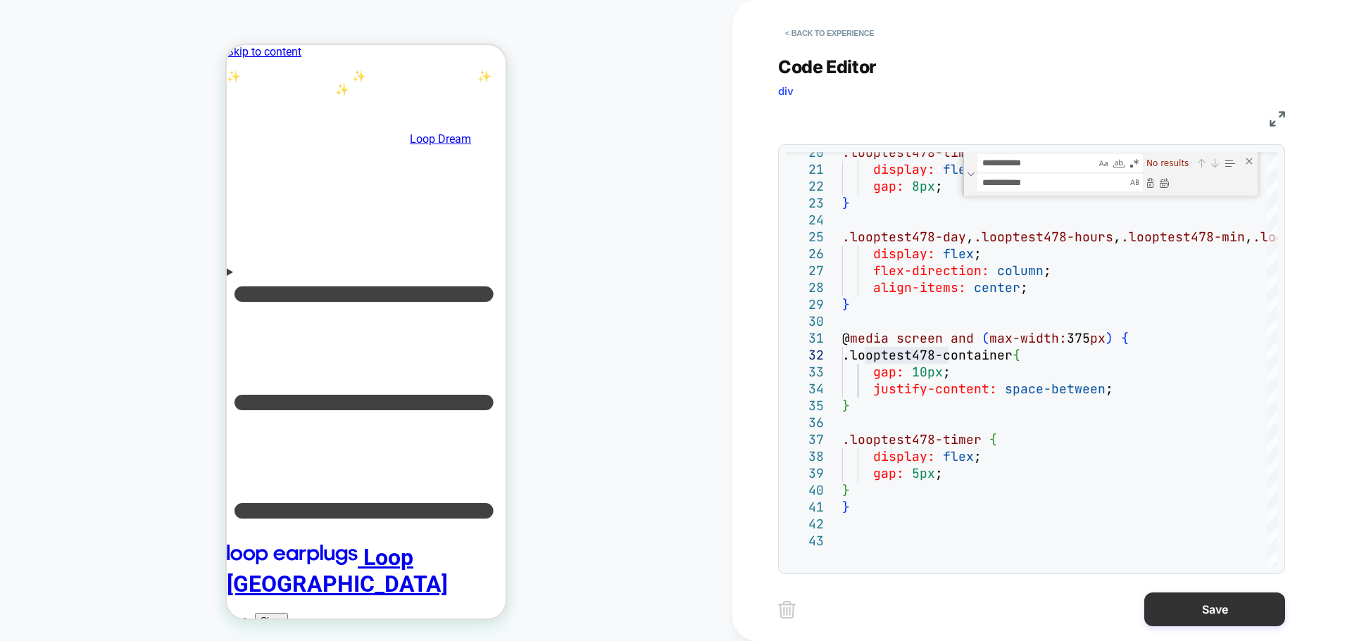
click at [0, 0] on button "Save" at bounding box center [0, 0] width 0 height 0
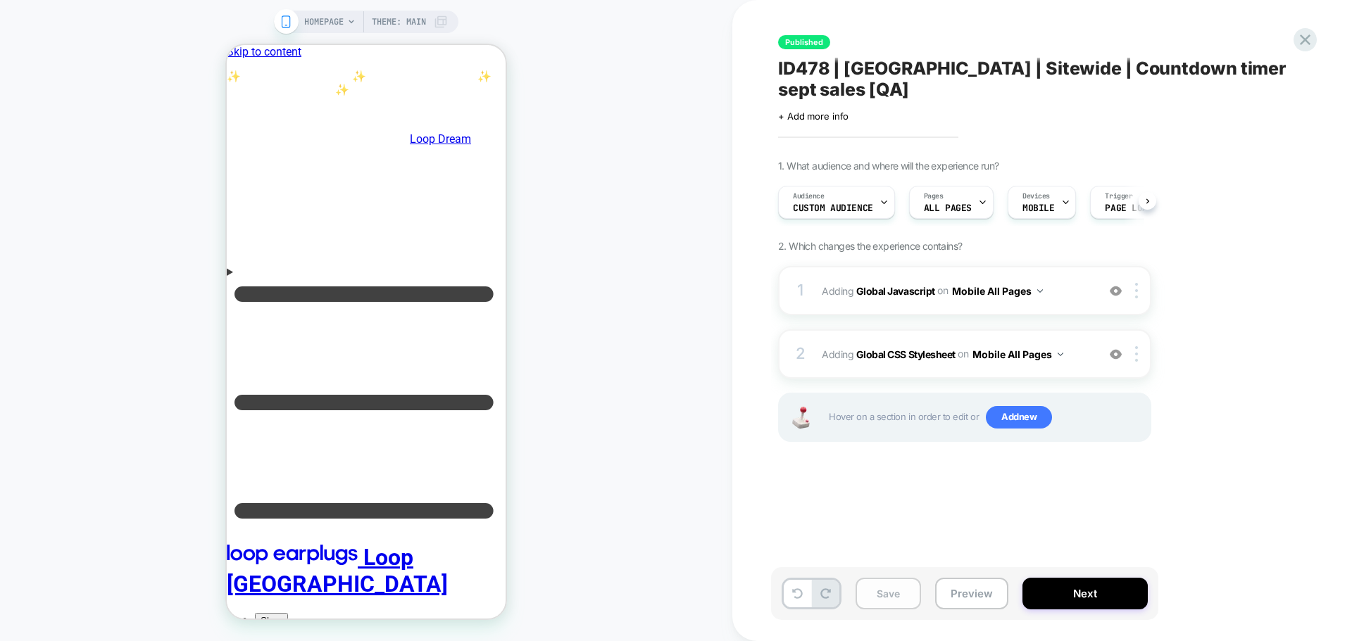
scroll to position [0, 1]
click at [889, 598] on button "Save" at bounding box center [887, 594] width 65 height 32
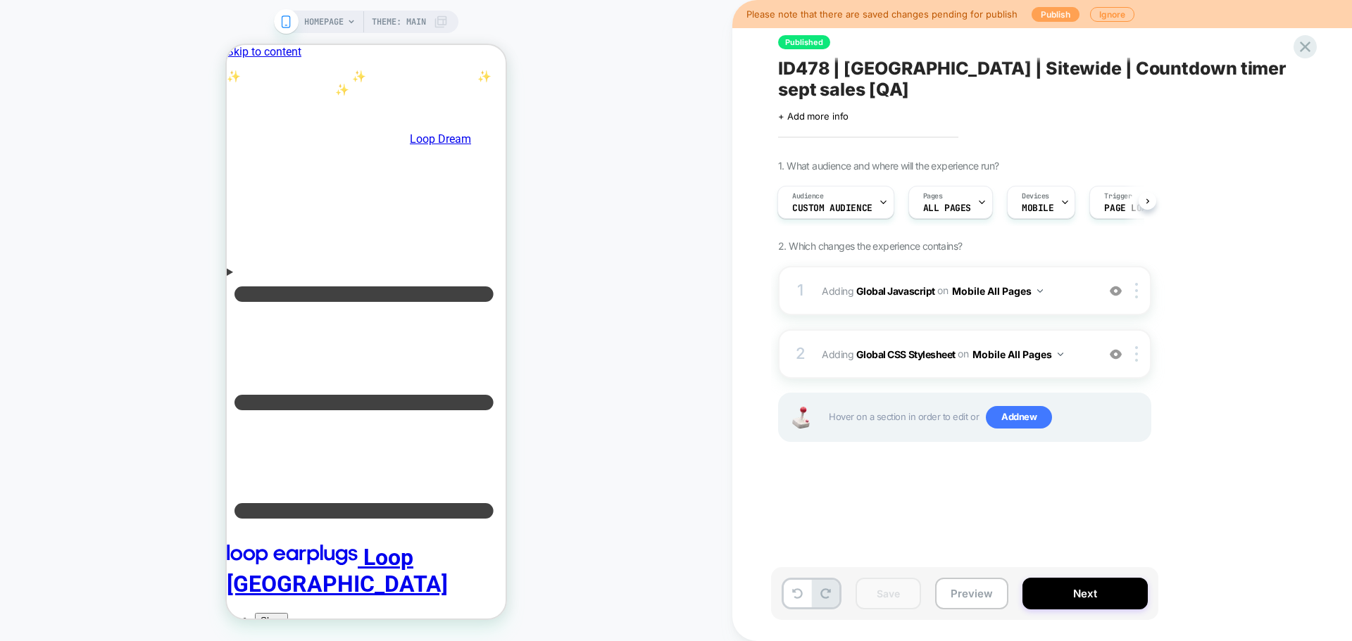
click at [0, 0] on button "Publish" at bounding box center [0, 0] width 0 height 0
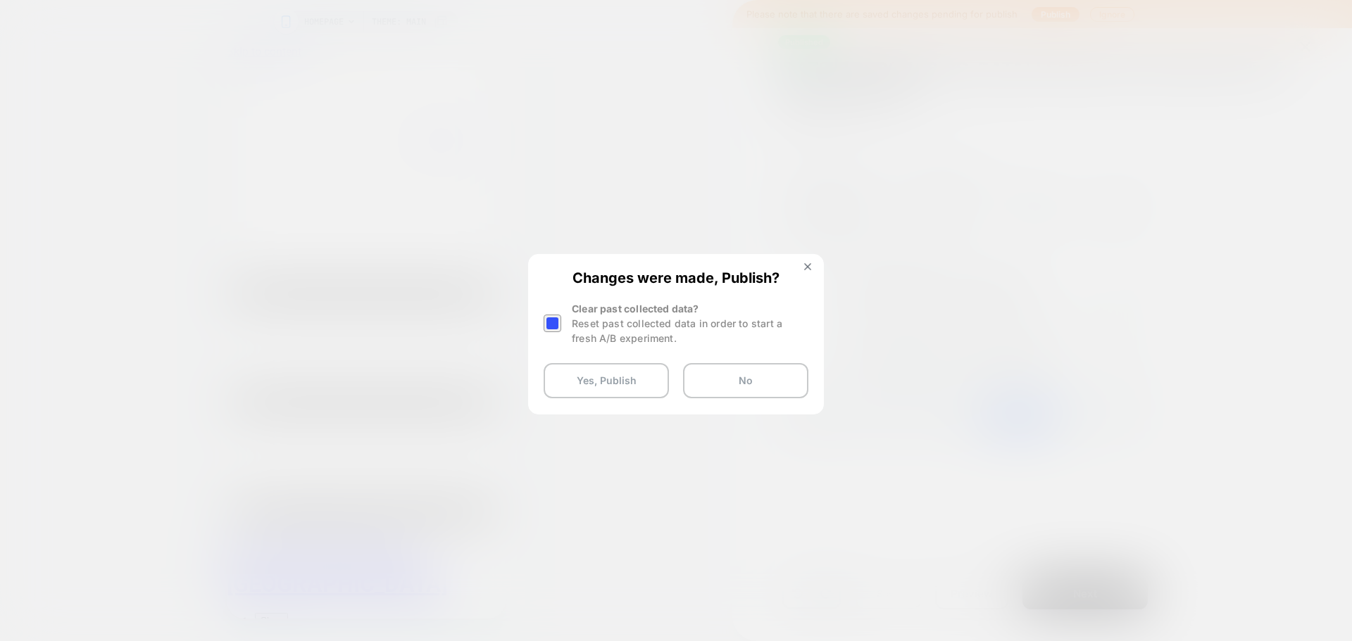
click at [552, 328] on div at bounding box center [552, 324] width 18 height 18
click at [0, 0] on button "Yes, Publish" at bounding box center [0, 0] width 0 height 0
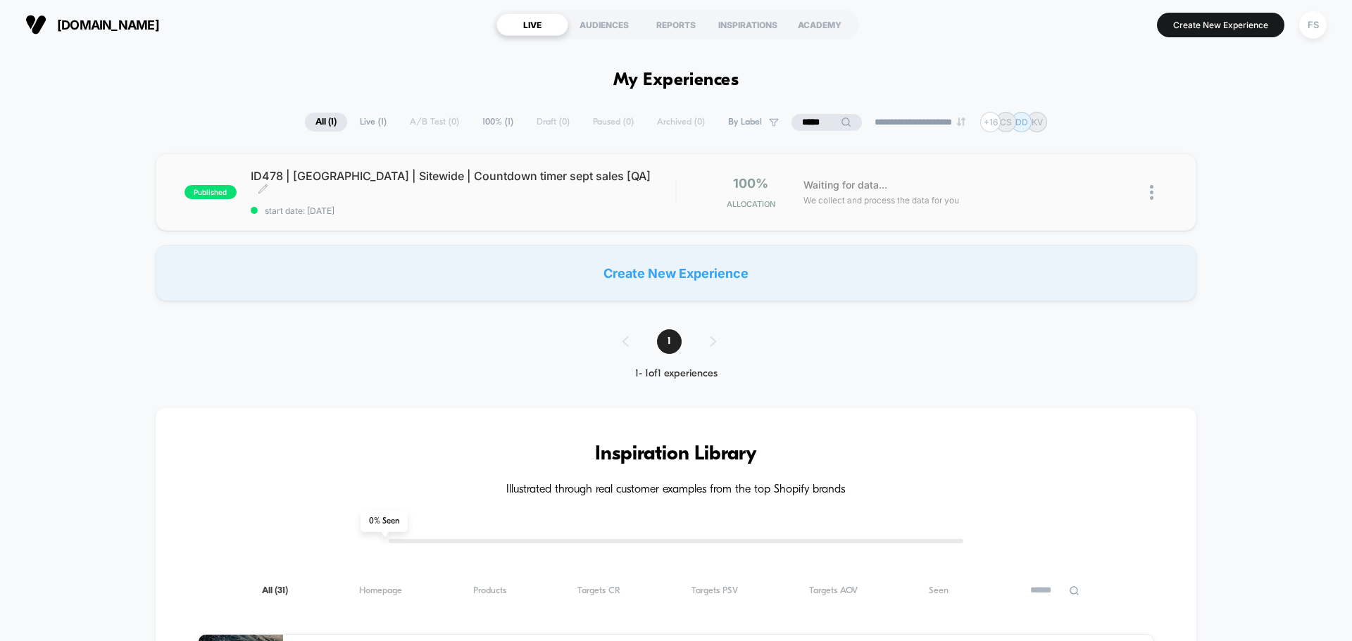
click at [334, 178] on span "ID478 | [GEOGRAPHIC_DATA] | Sitewide | Countdown timer sept sales [QA] Click to…" at bounding box center [463, 183] width 424 height 28
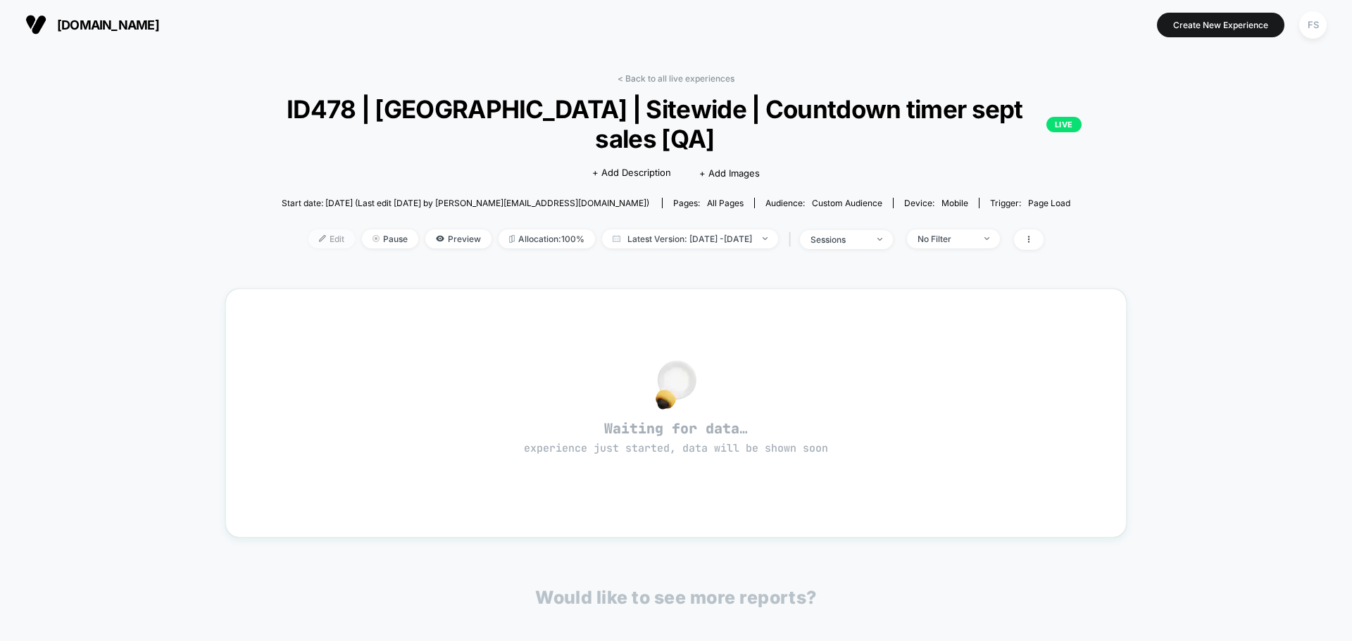
click at [308, 229] on span "Edit" at bounding box center [331, 238] width 46 height 19
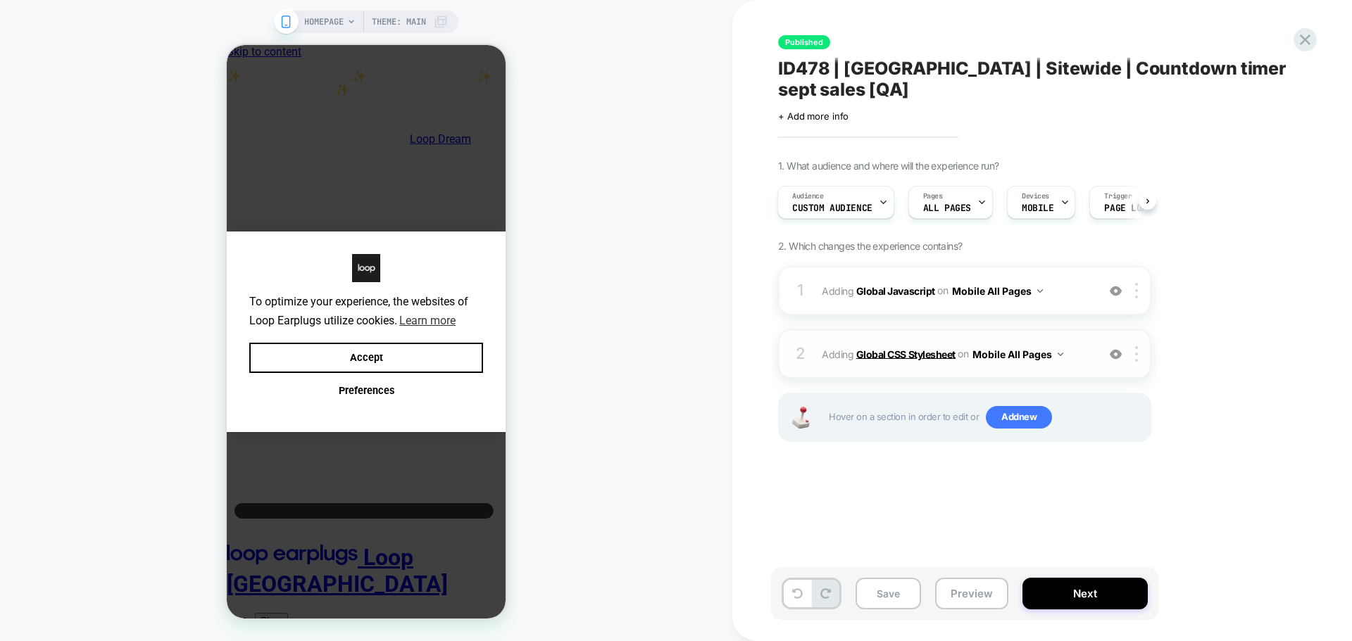
click at [904, 348] on b "Global CSS Stylesheet" at bounding box center [905, 354] width 99 height 12
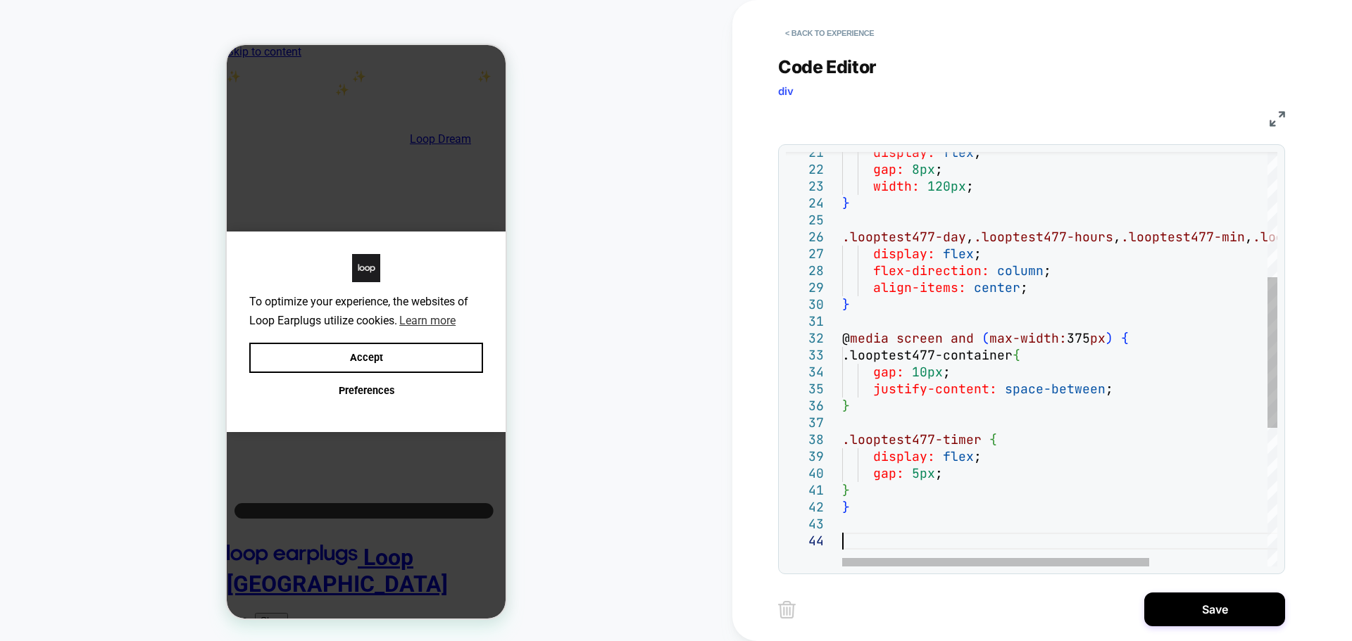
type textarea "**********"
click at [912, 432] on div "display: flex ; gap: 8px ; width: 120px ; } .looptest477-day , .looptest477-hou…" at bounding box center [1143, 376] width 603 height 1141
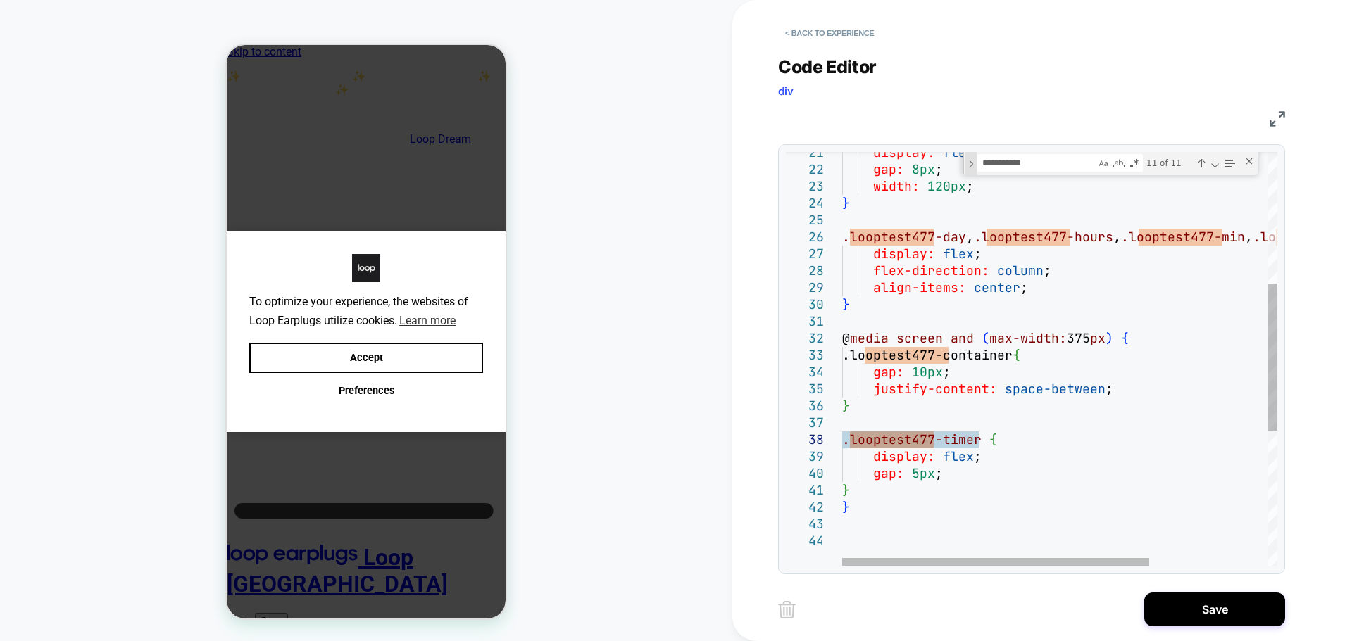
click at [0, 0] on div "Toggle Replace" at bounding box center [0, 0] width 0 height 0
click at [0, 0] on textarea "Replace" at bounding box center [0, 0] width 0 height 0
paste textarea "**********"
type textarea "**********"
click at [0, 0] on div "Replace All (Ctrl+Alt+Enter)" at bounding box center [0, 0] width 0 height 0
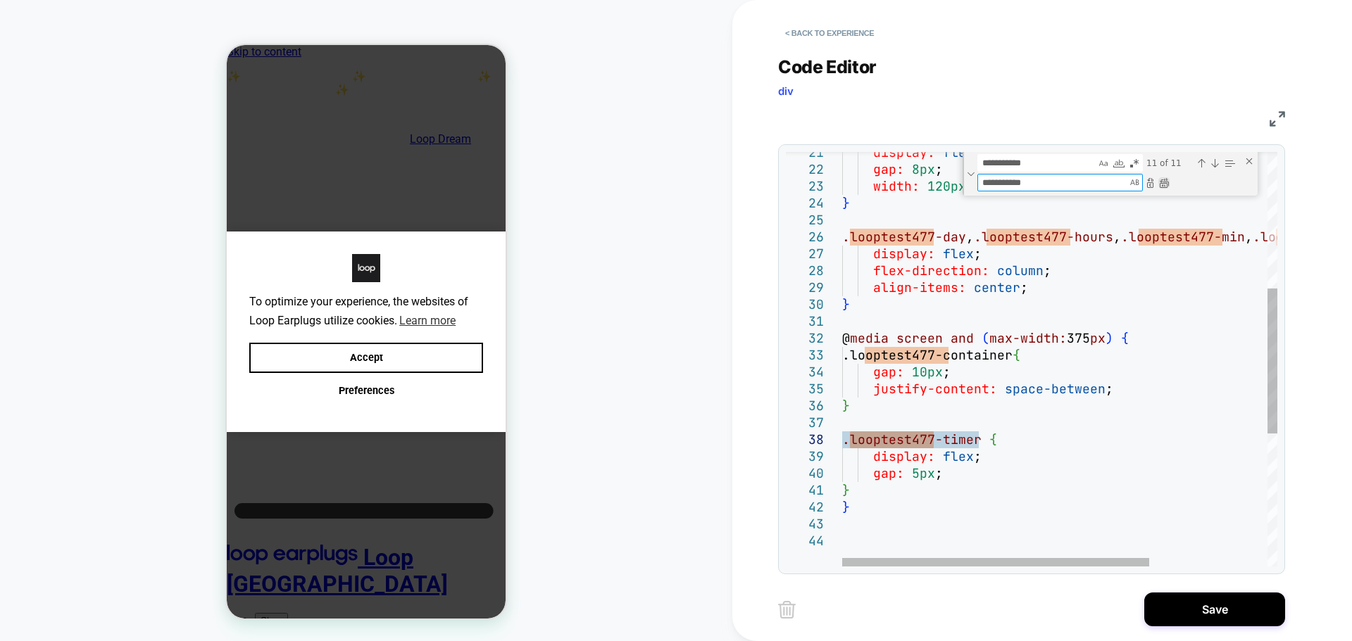
type textarea "**********"
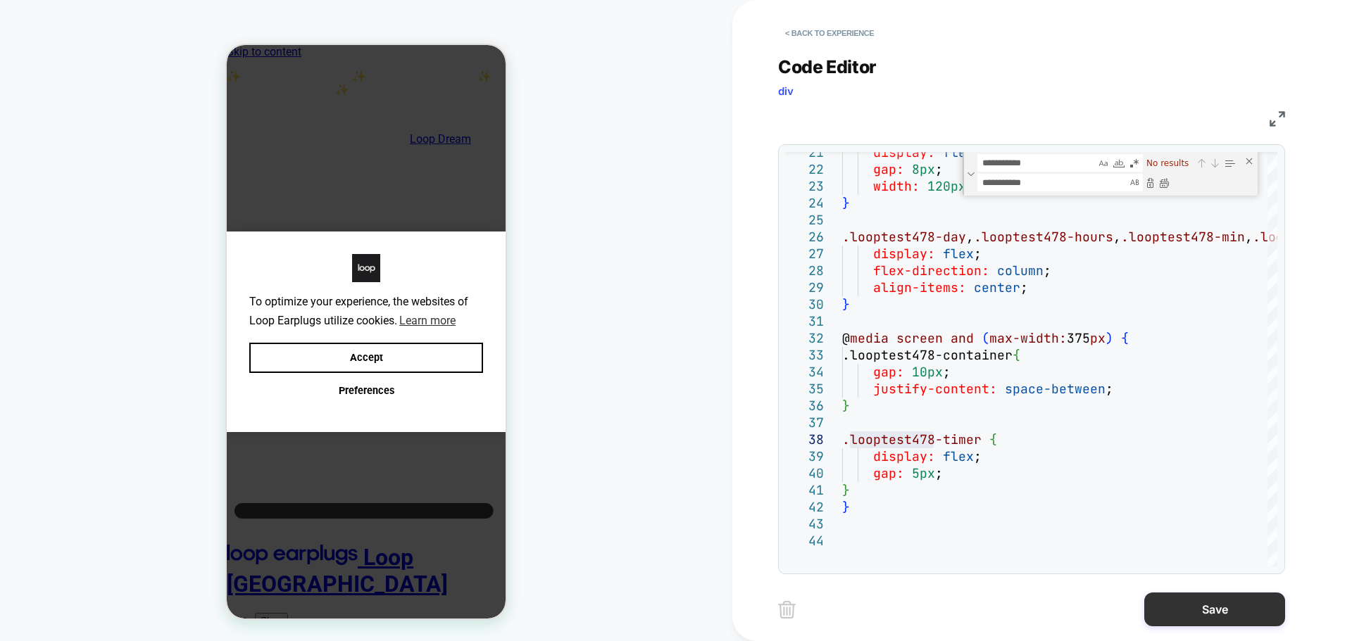
click at [0, 0] on button "Save" at bounding box center [0, 0] width 0 height 0
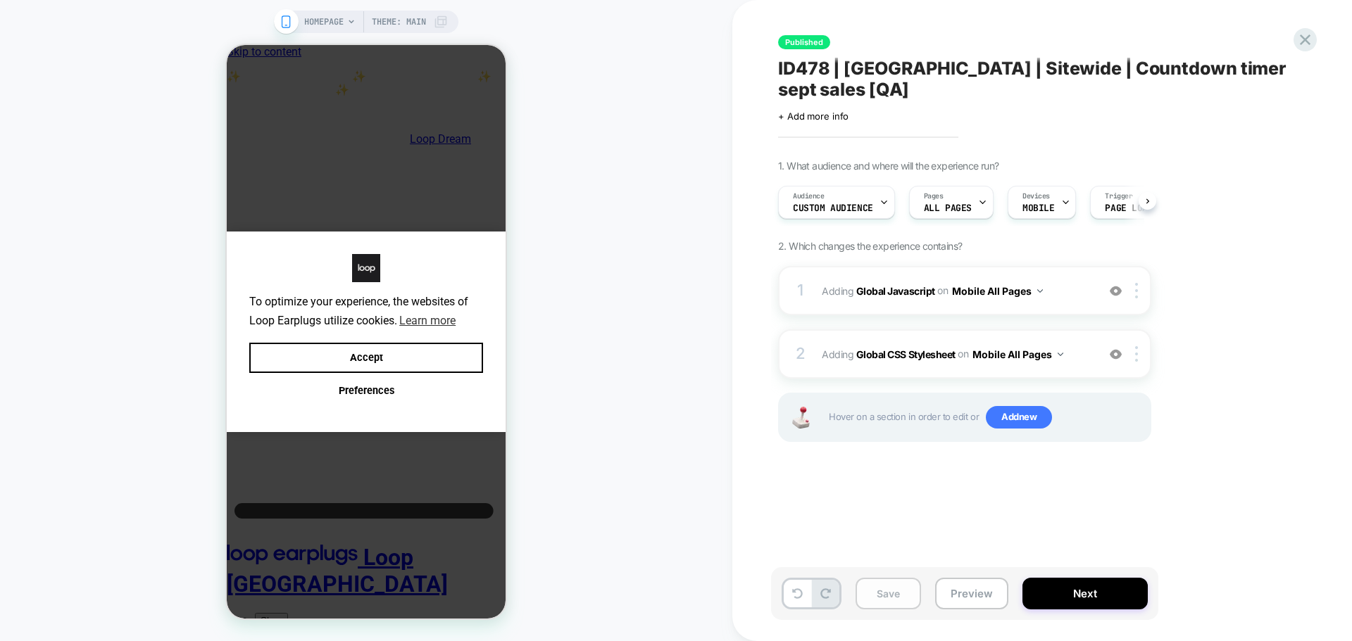
scroll to position [0, 1]
click at [862, 591] on button "Save" at bounding box center [887, 594] width 65 height 32
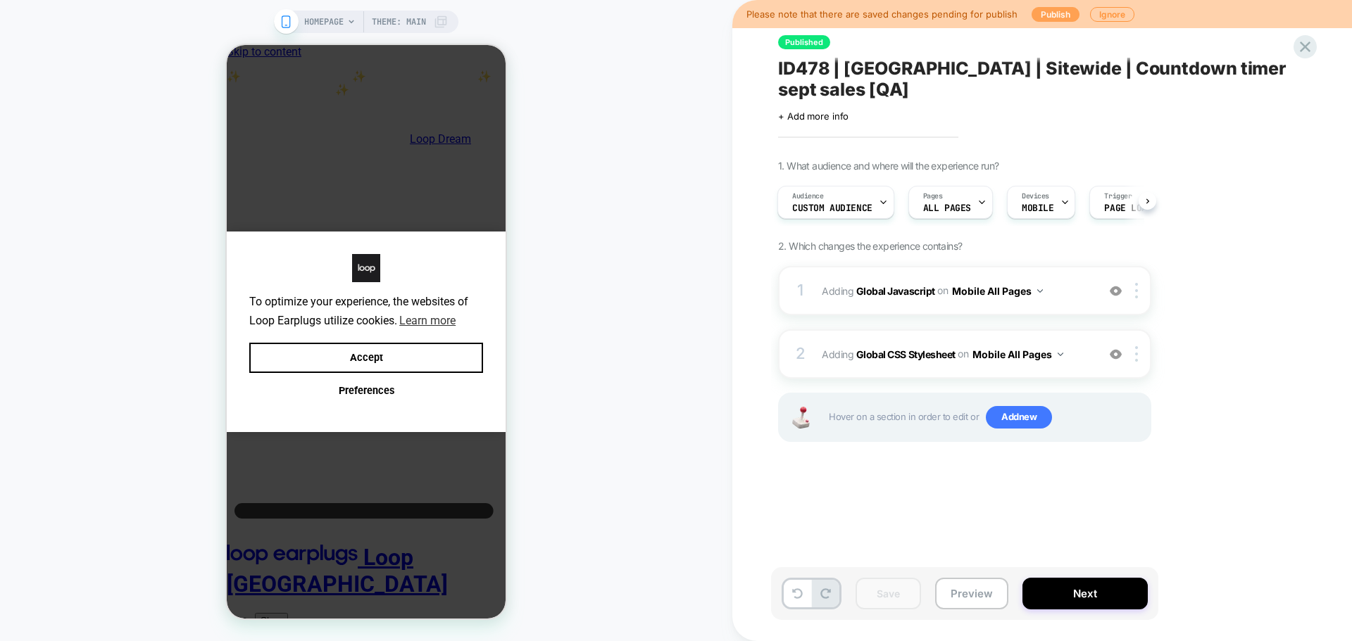
click at [0, 0] on button "Publish" at bounding box center [0, 0] width 0 height 0
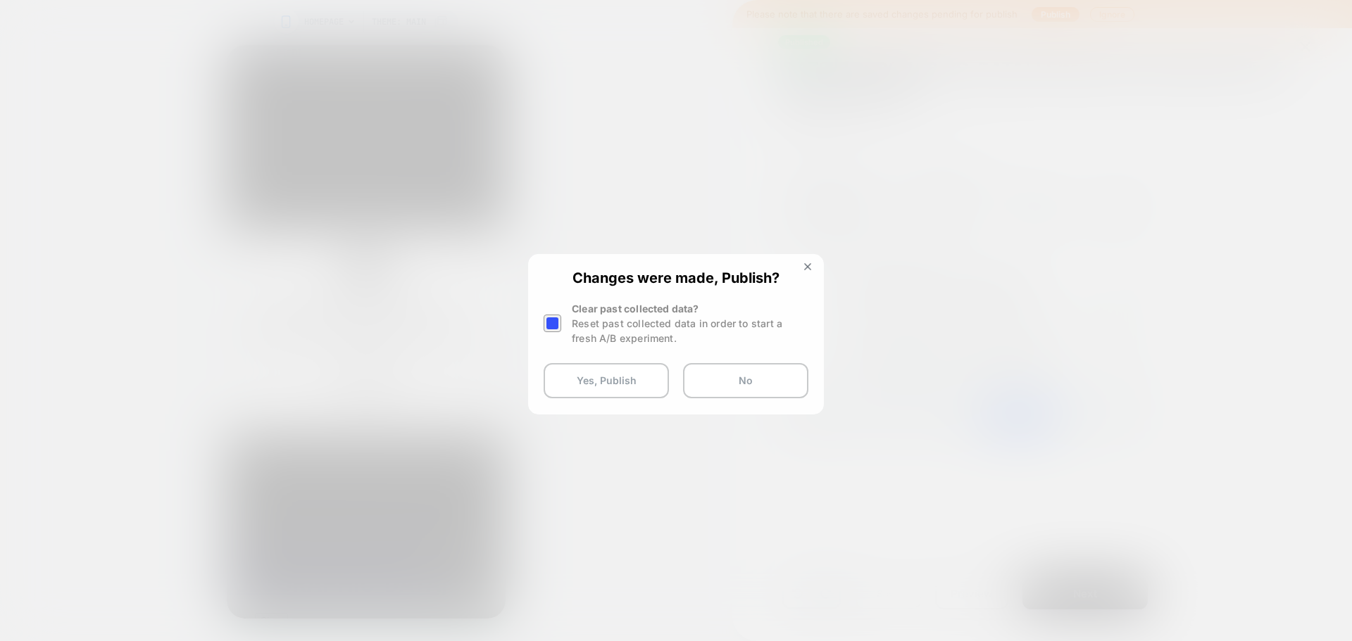
click at [557, 325] on div at bounding box center [552, 324] width 18 height 18
click at [0, 0] on button "Yes, Publish" at bounding box center [0, 0] width 0 height 0
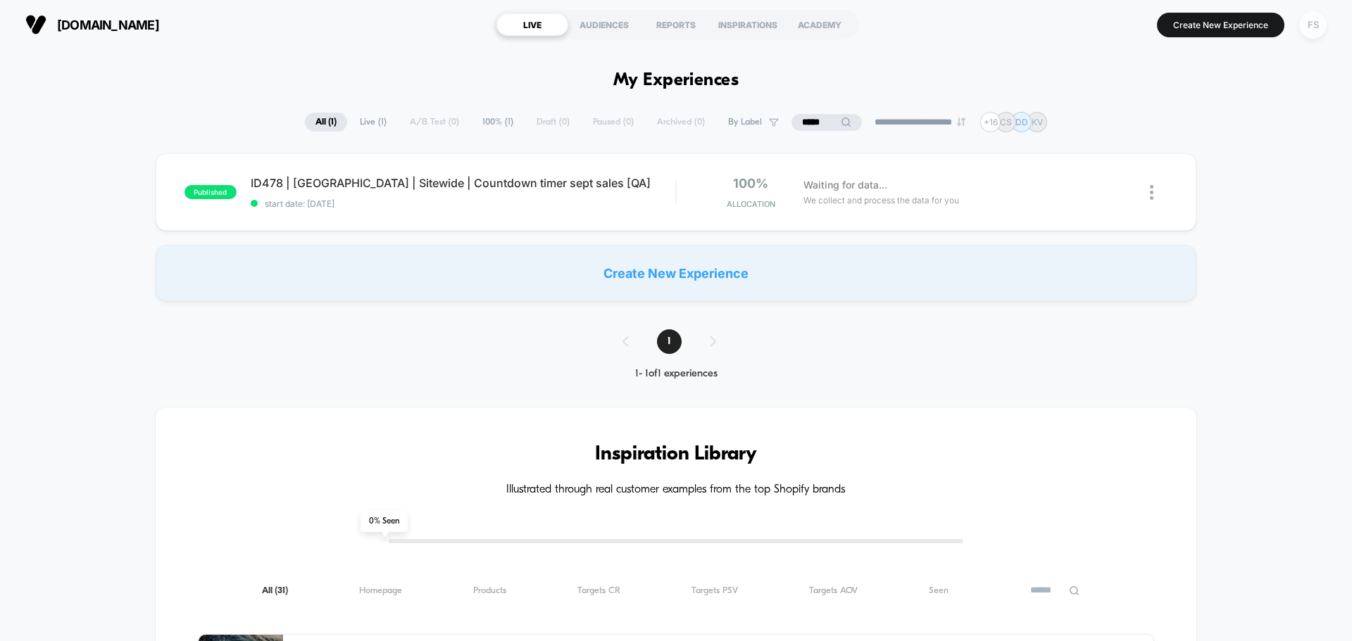
click at [1316, 32] on div "FS" at bounding box center [1312, 24] width 27 height 27
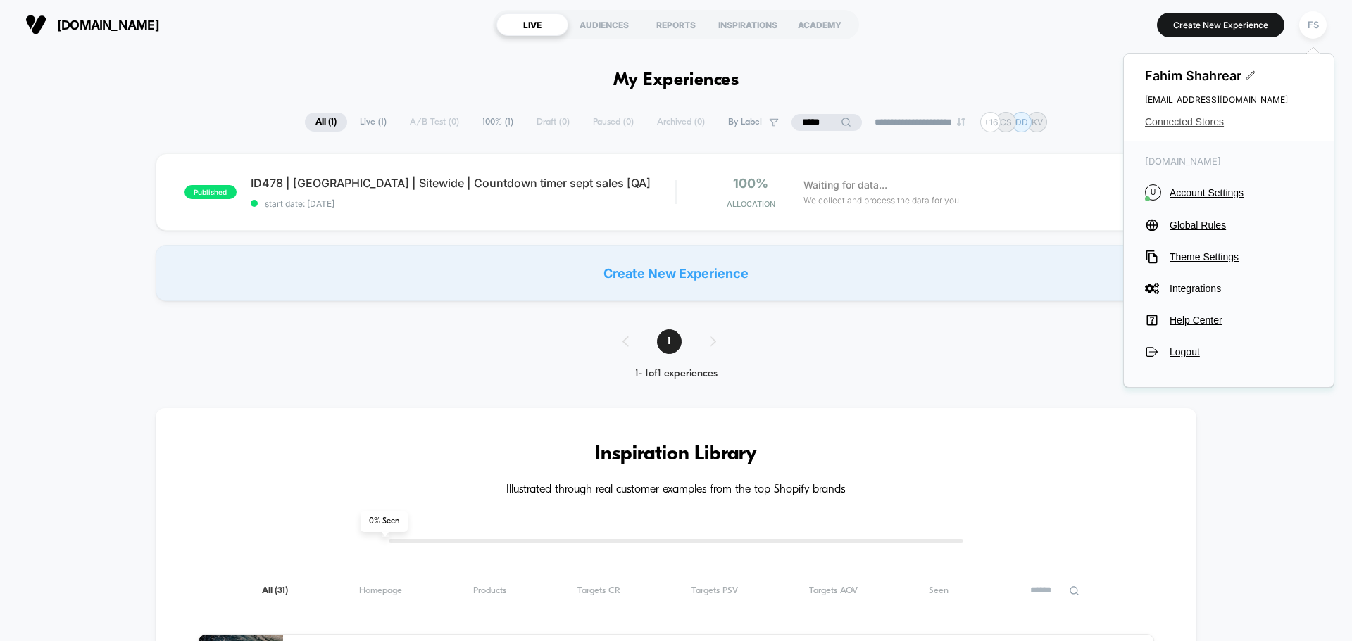
click at [1205, 128] on div "Fahim Shahrear fahim.shahrear@echologyx.com Connected Stores" at bounding box center [1228, 97] width 210 height 87
click at [1205, 127] on span "Connected Stores" at bounding box center [1229, 121] width 168 height 11
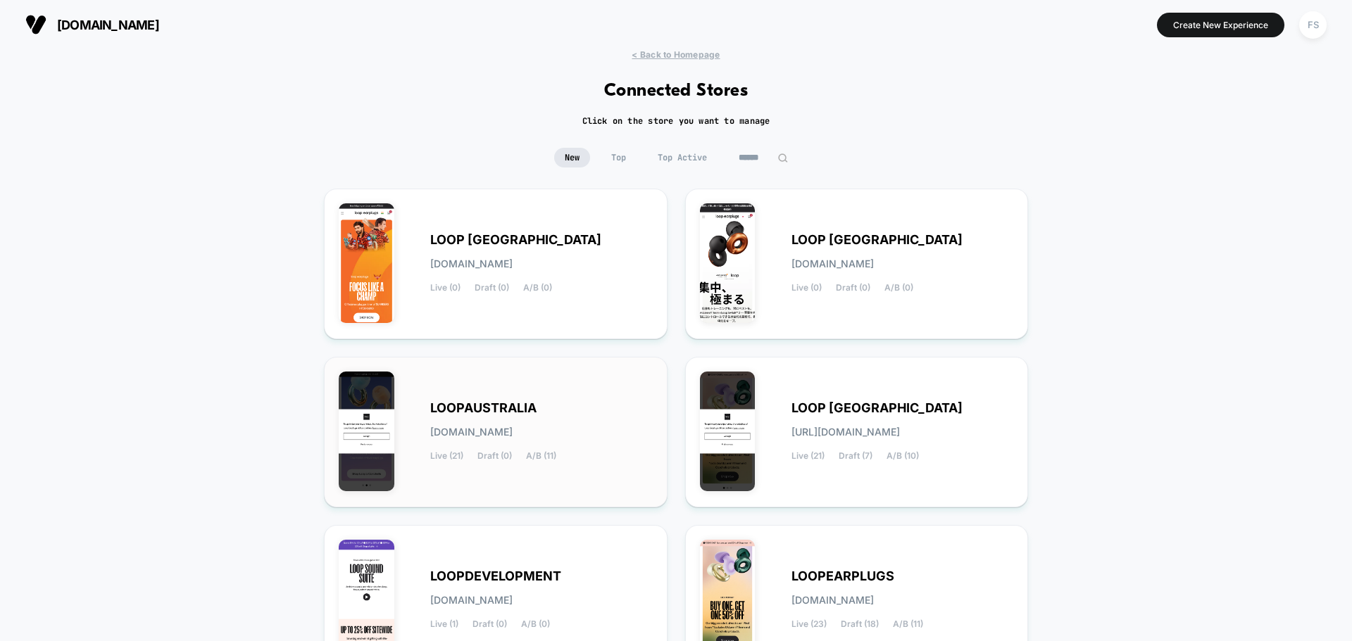
click at [527, 417] on div "LOOPAUSTRALIA loopaustralia.myshopify.com Live (21) Draft (0) A/B (11)" at bounding box center [541, 432] width 222 height 58
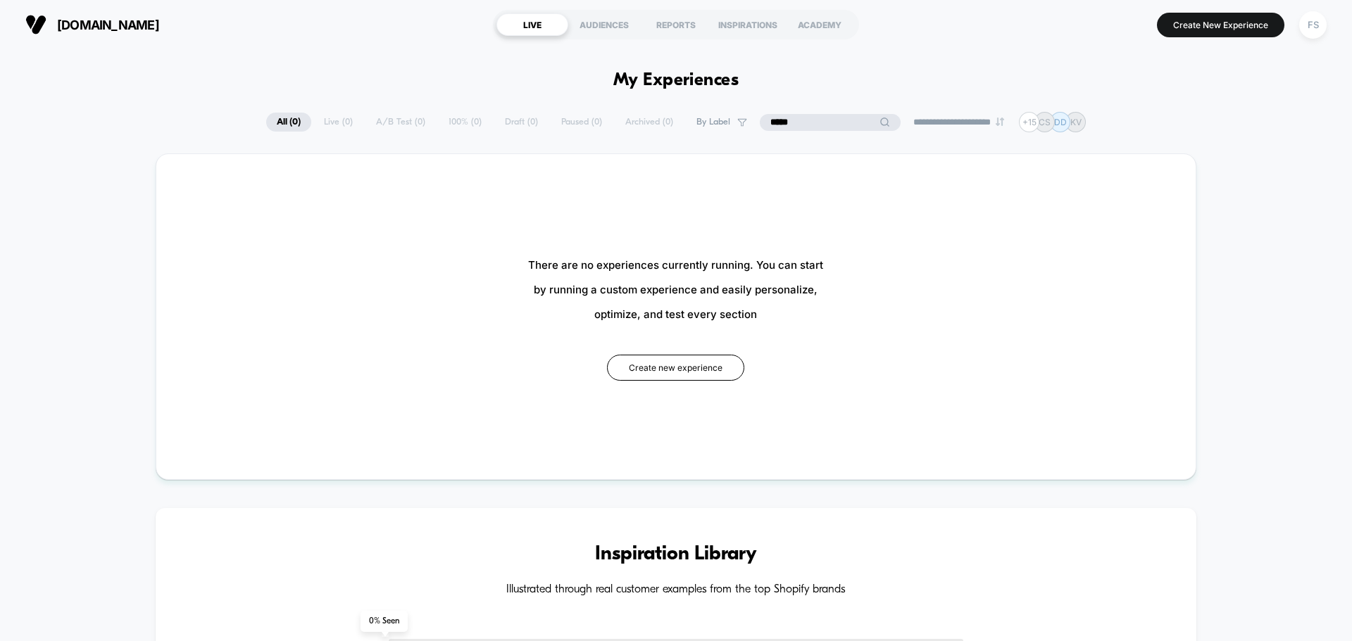
click at [826, 128] on input "*****" at bounding box center [830, 122] width 141 height 17
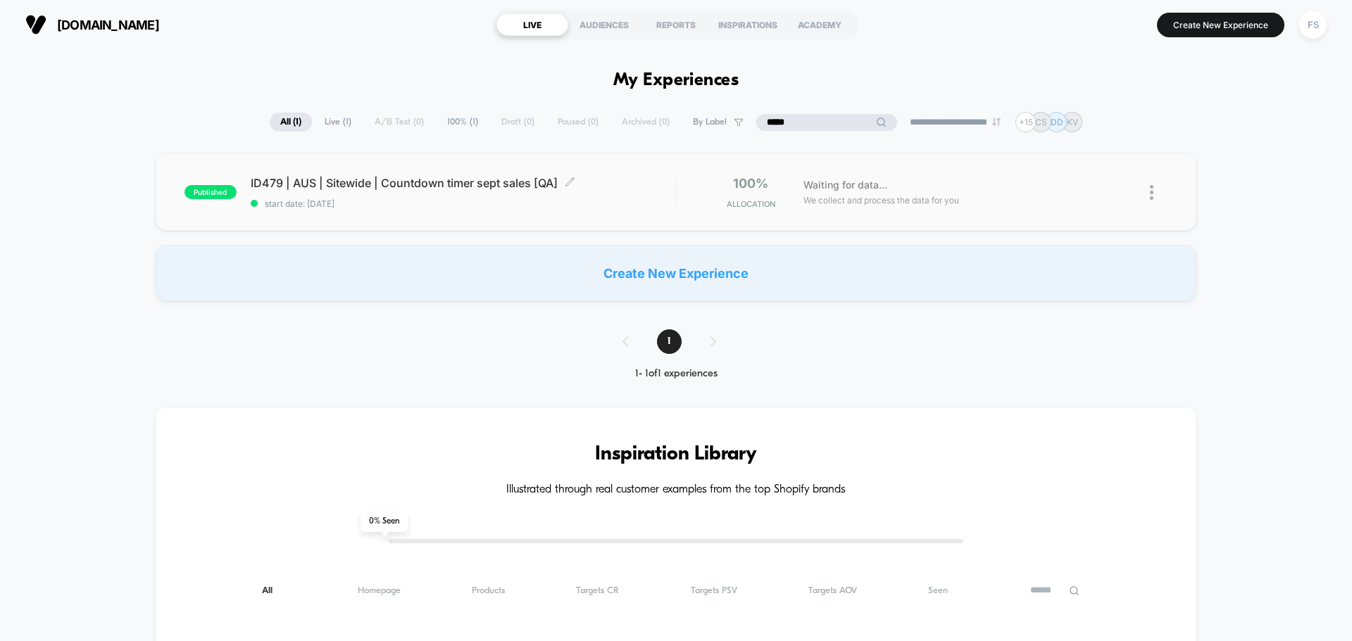
type input "*****"
click at [558, 204] on span "start date: [DATE]" at bounding box center [463, 204] width 424 height 11
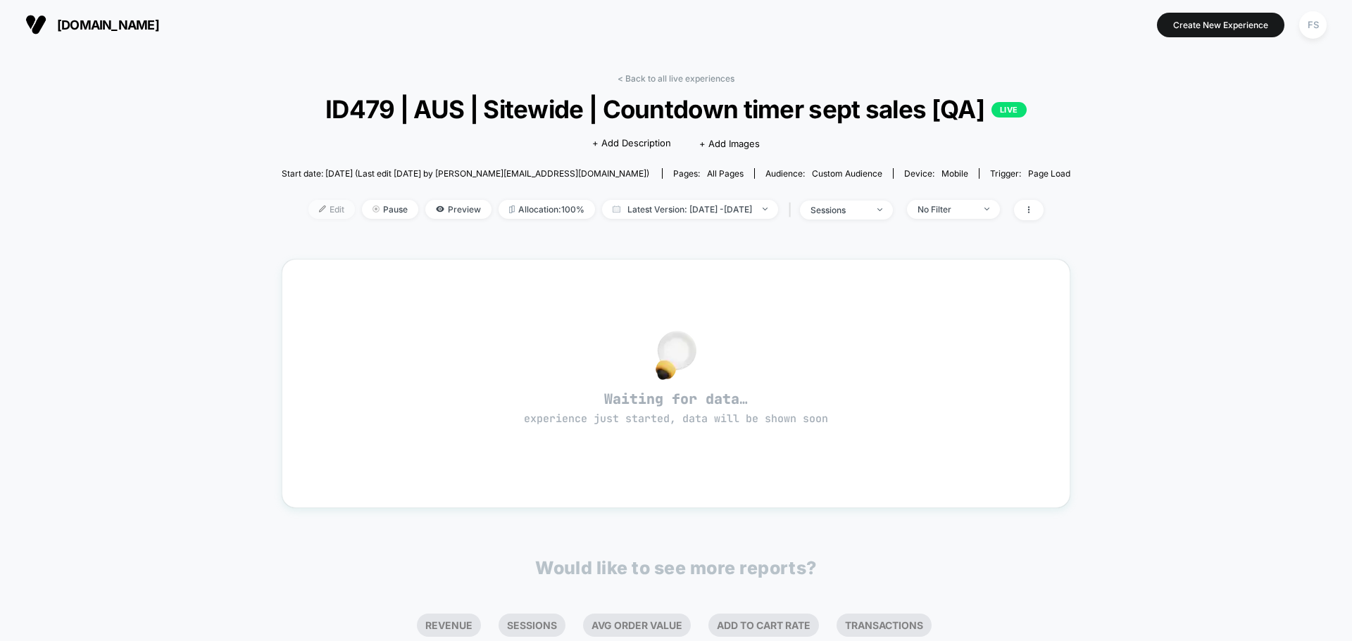
click at [308, 212] on span "Edit" at bounding box center [331, 209] width 46 height 19
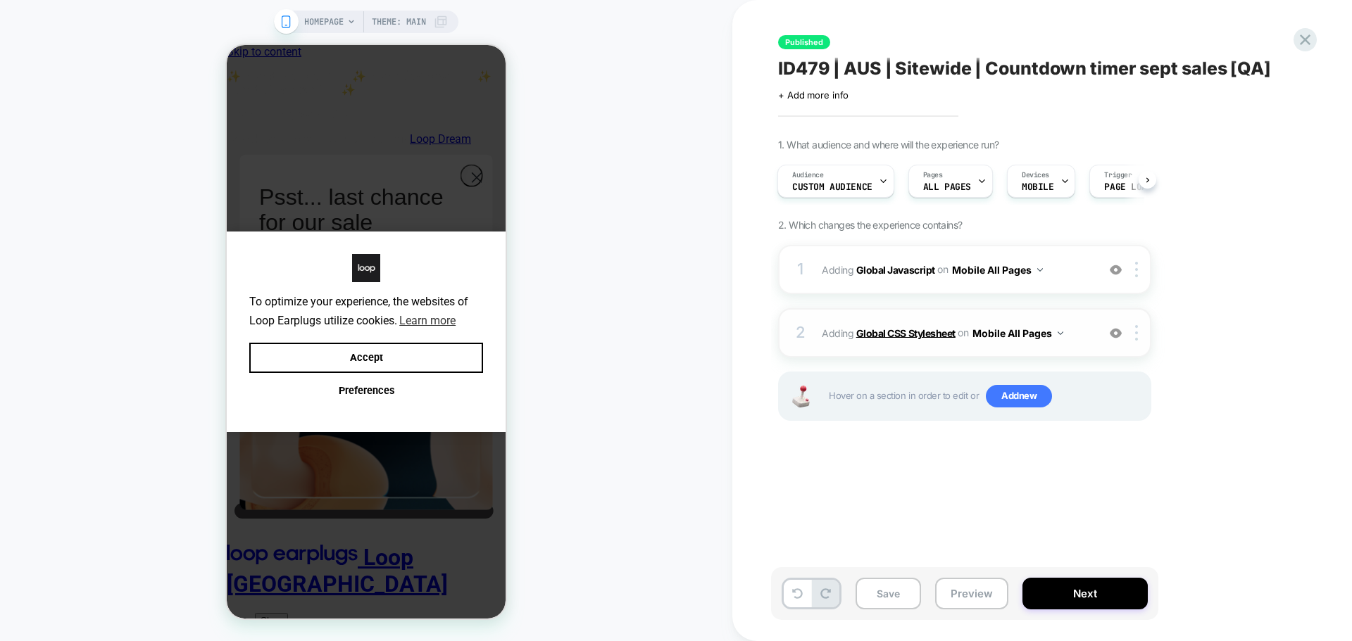
click at [0, 0] on b "Global CSS Stylesheet" at bounding box center [0, 0] width 0 height 0
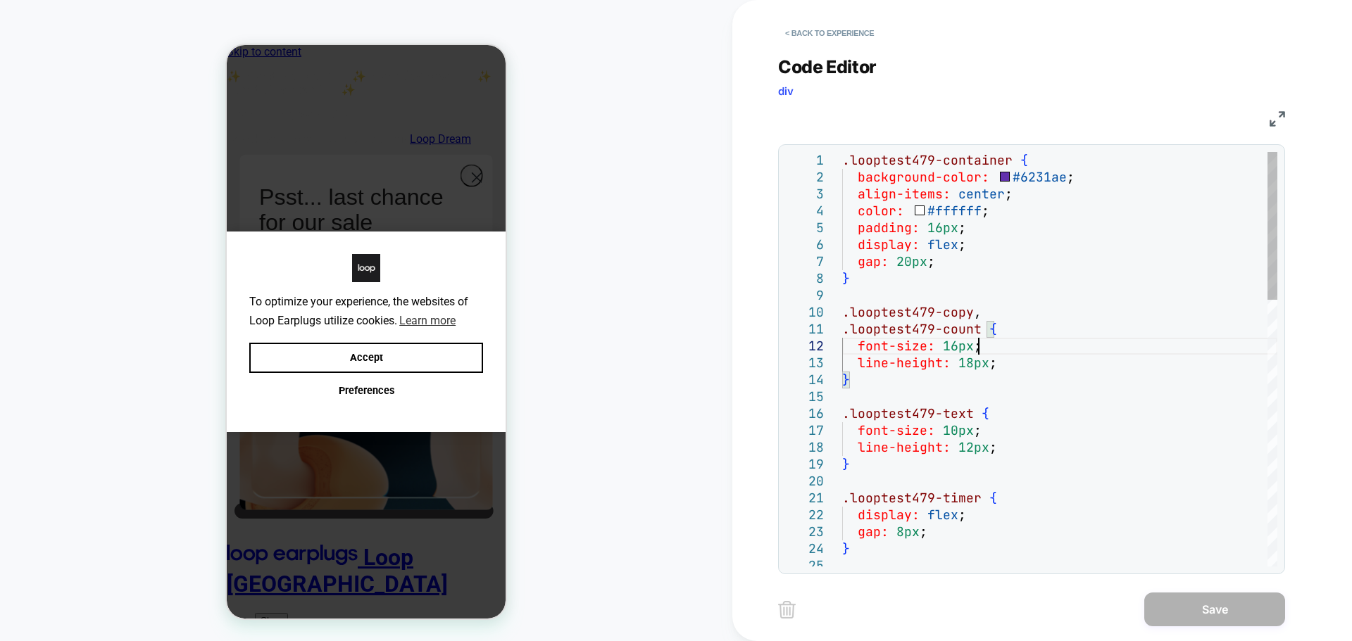
drag, startPoint x: 997, startPoint y: 349, endPoint x: 1076, endPoint y: 349, distance: 79.5
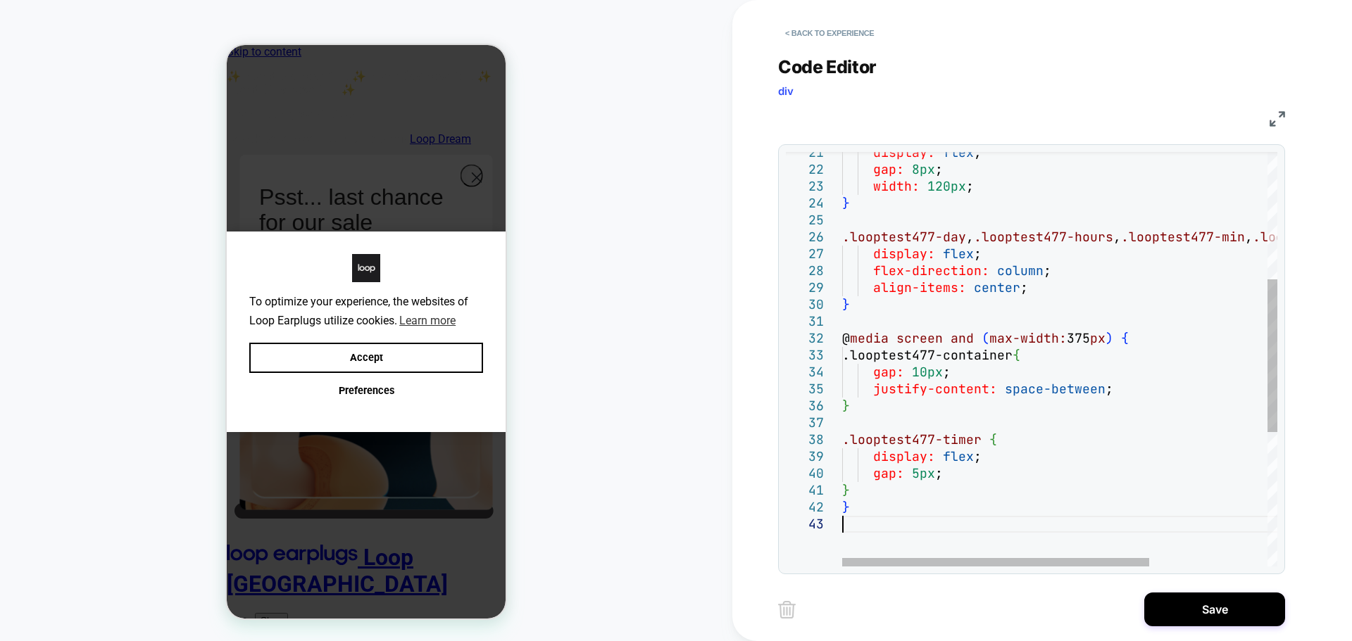
type textarea "**********"
click at [909, 437] on div "display: flex ; gap: 8px ; width: 120px ; } .looptest477-day , .looptest477-hou…" at bounding box center [1143, 368] width 603 height 1124
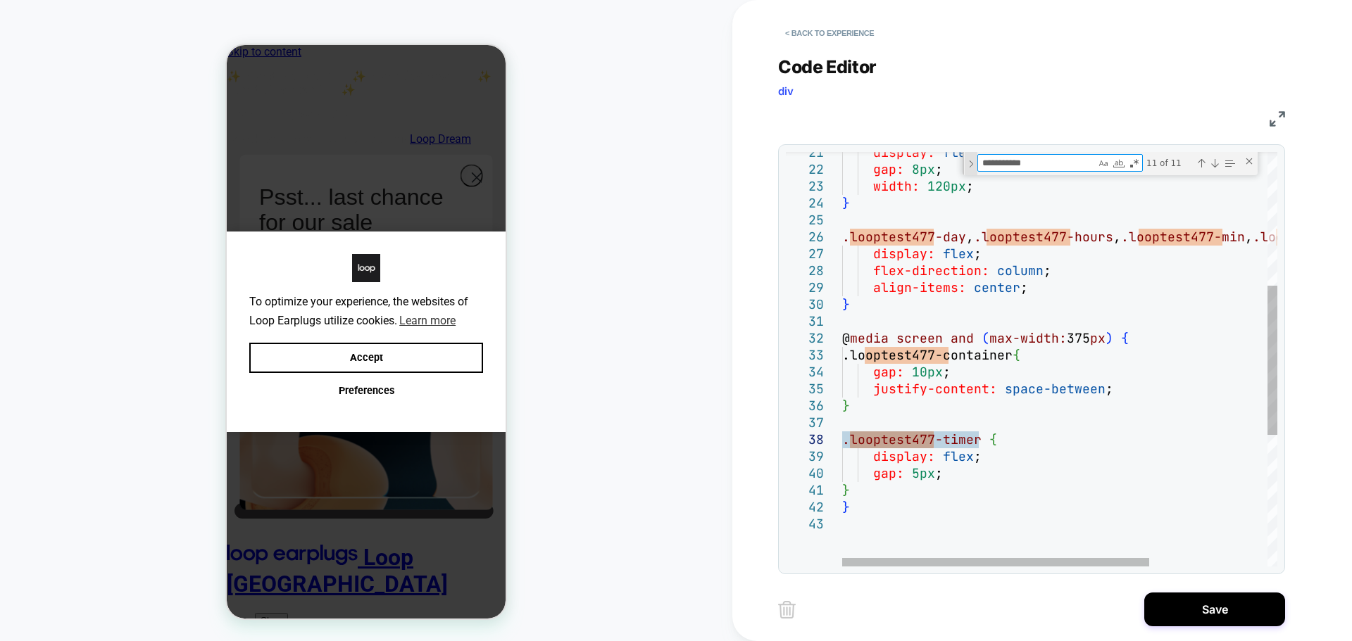
click at [975, 165] on div "Toggle Replace" at bounding box center [970, 163] width 13 height 23
click at [991, 180] on textarea "Replace" at bounding box center [1052, 183] width 149 height 16
paste textarea "**********"
type textarea "**********"
click at [1163, 183] on div "Replace All (Ctrl+Alt+Enter)" at bounding box center [1163, 182] width 11 height 11
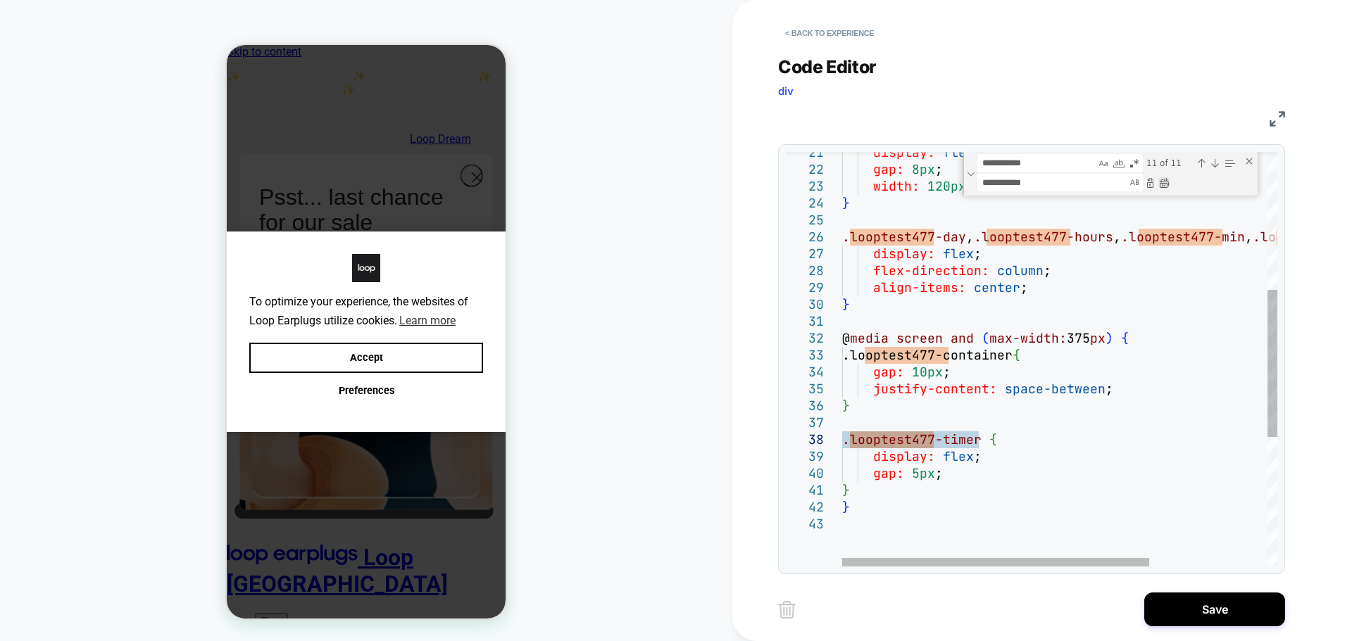
type textarea "**********"
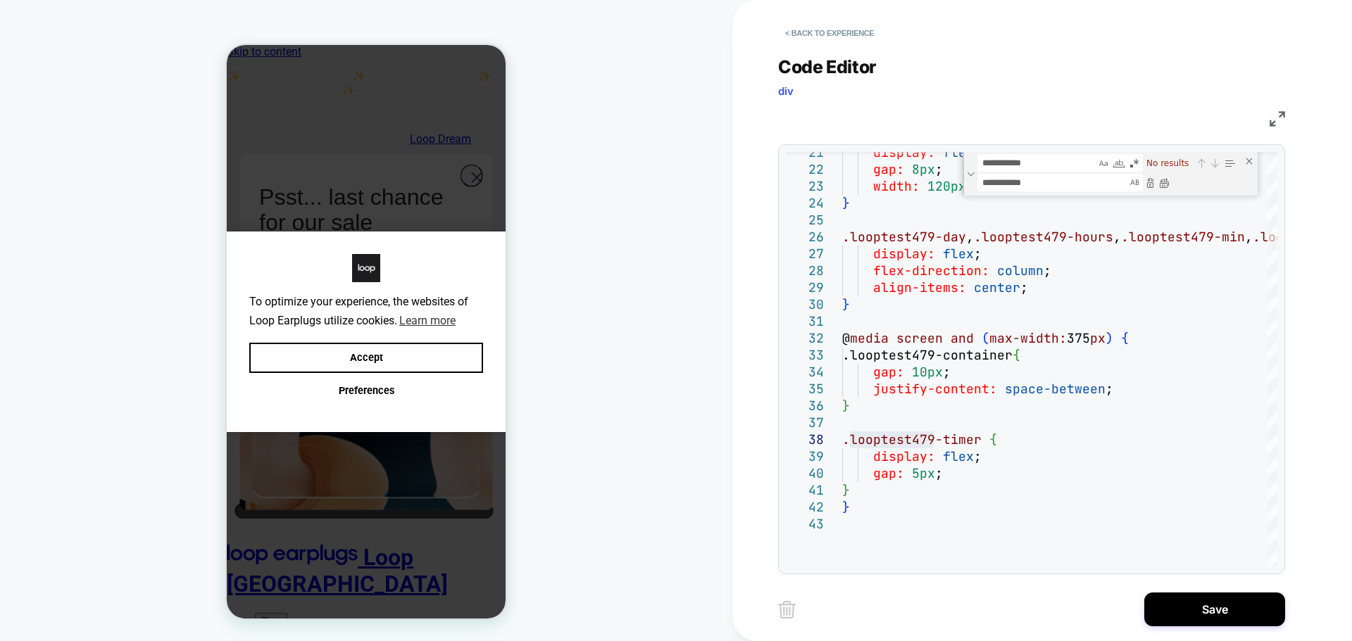
click at [0, 0] on div "**********" at bounding box center [0, 0] width 0 height 0
click at [1221, 611] on button "Save" at bounding box center [1214, 610] width 141 height 34
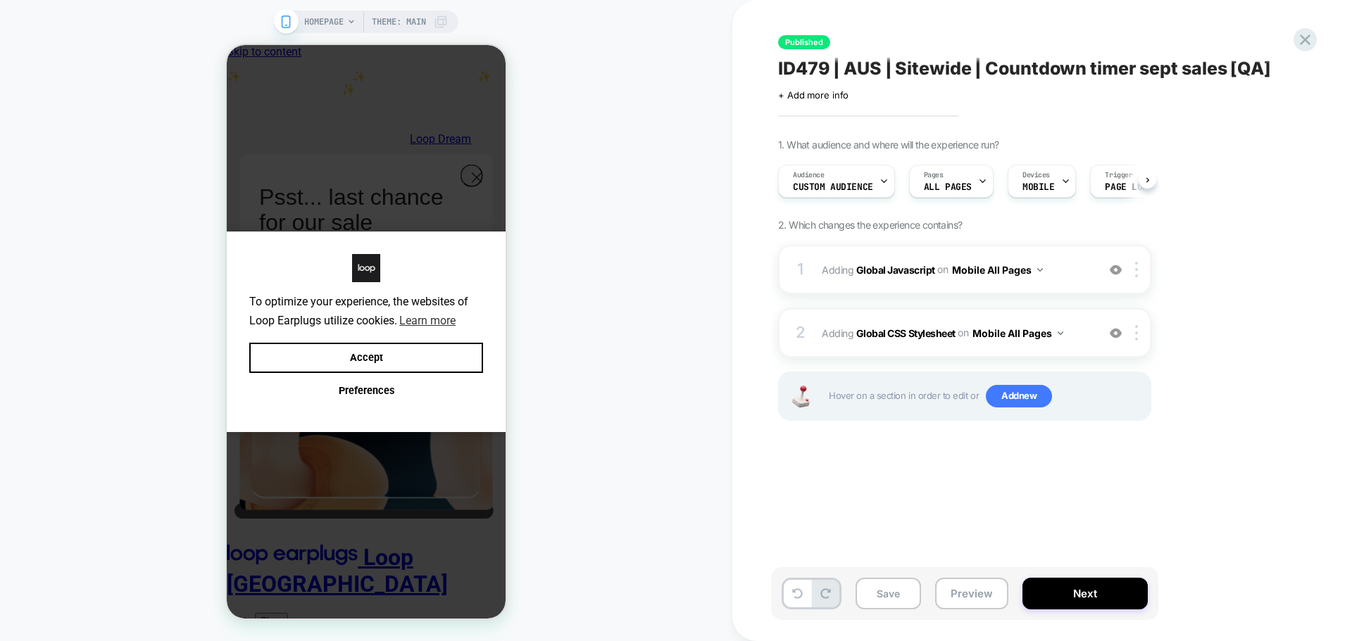
scroll to position [0, 1]
click at [900, 595] on button "Save" at bounding box center [887, 594] width 65 height 32
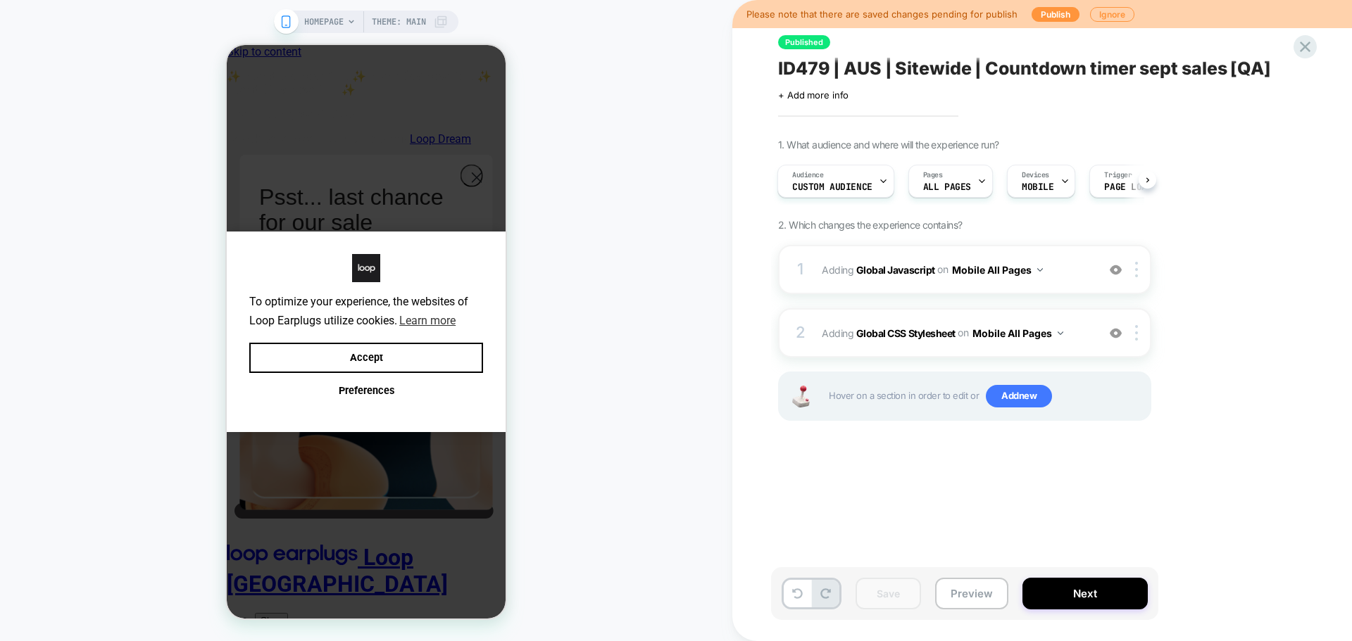
click at [0, 0] on div "Please note that there are saved changes pending for publish Publish Ignore" at bounding box center [0, 0] width 0 height 0
click at [1049, 15] on button "Publish" at bounding box center [1055, 14] width 48 height 15
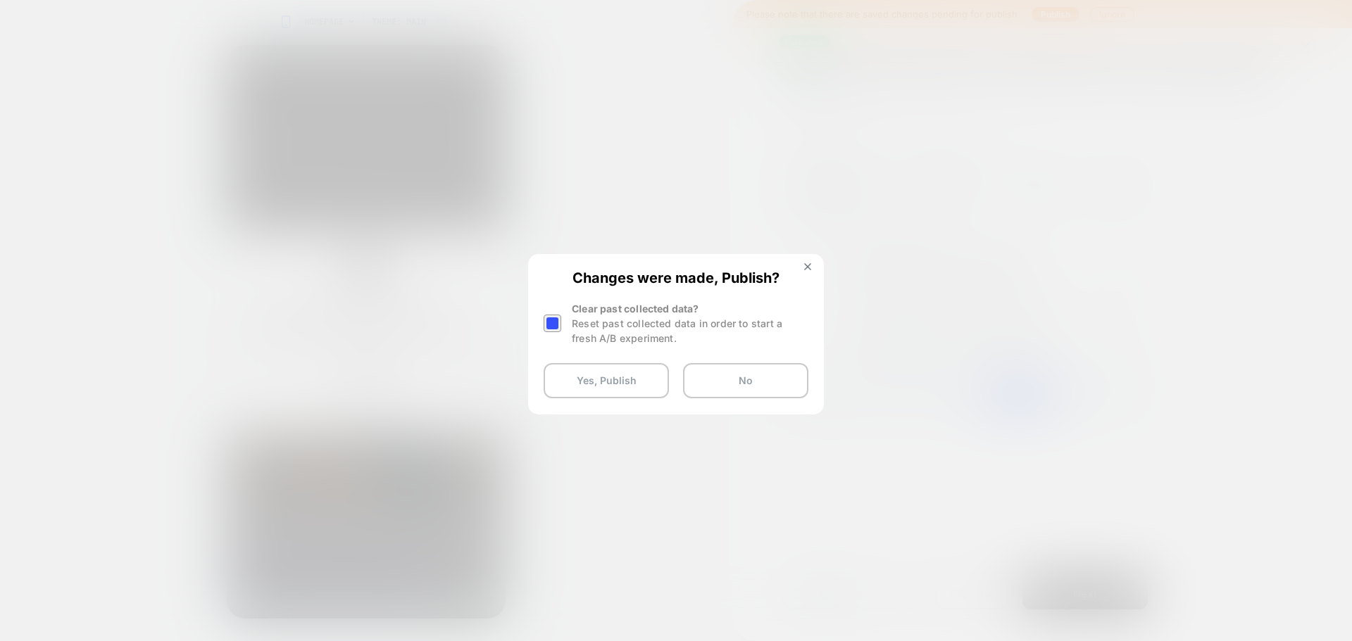
click at [0, 0] on div at bounding box center [0, 0] width 0 height 0
click at [574, 382] on button "Yes, Publish" at bounding box center [605, 380] width 125 height 35
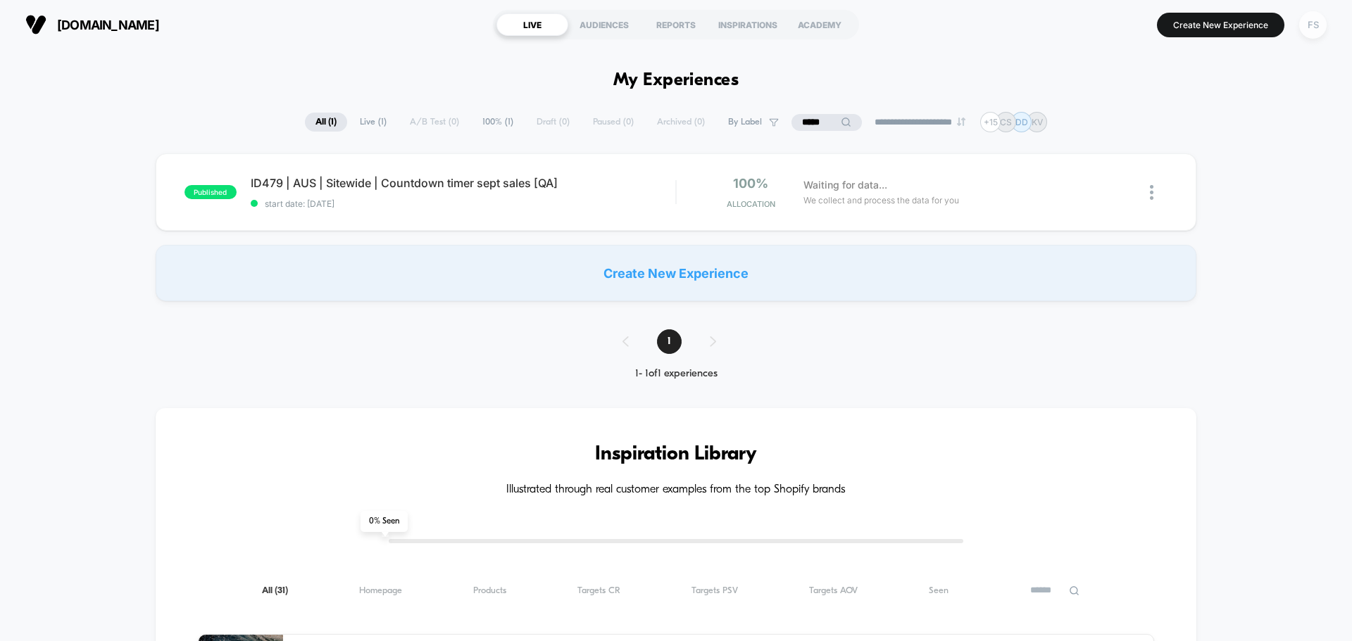
click at [1300, 20] on div "FS" at bounding box center [1312, 24] width 27 height 27
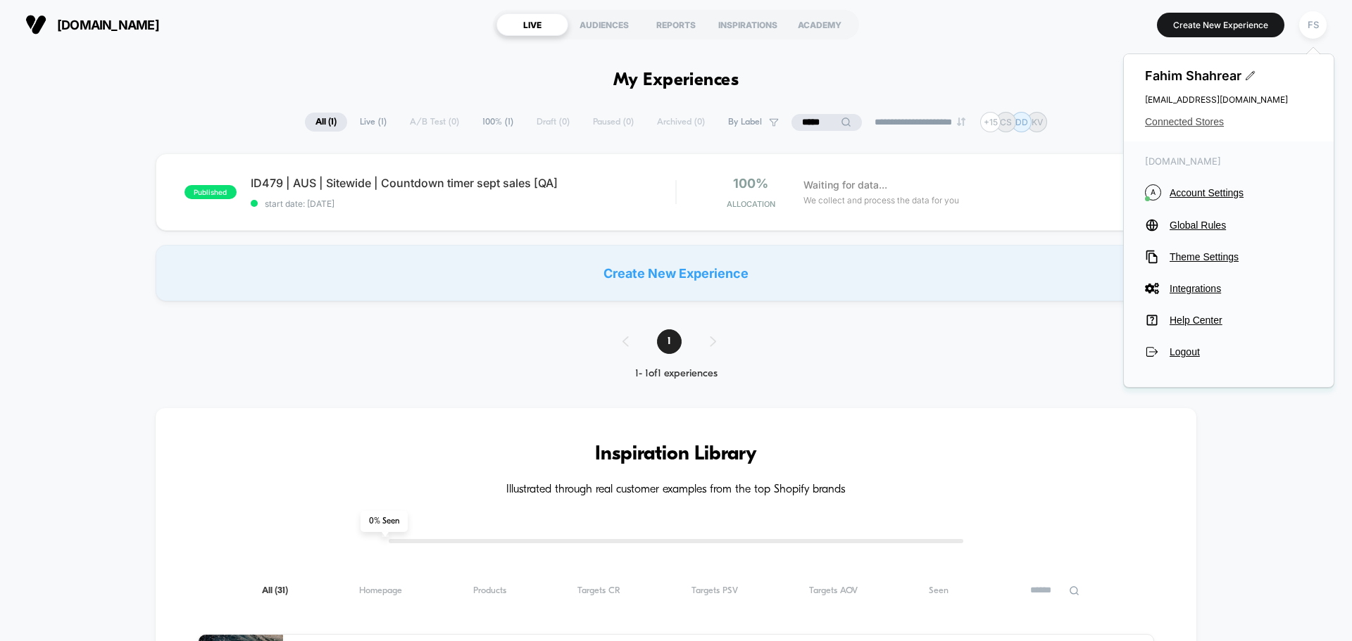
click at [1207, 119] on span "Connected Stores" at bounding box center [1229, 121] width 168 height 11
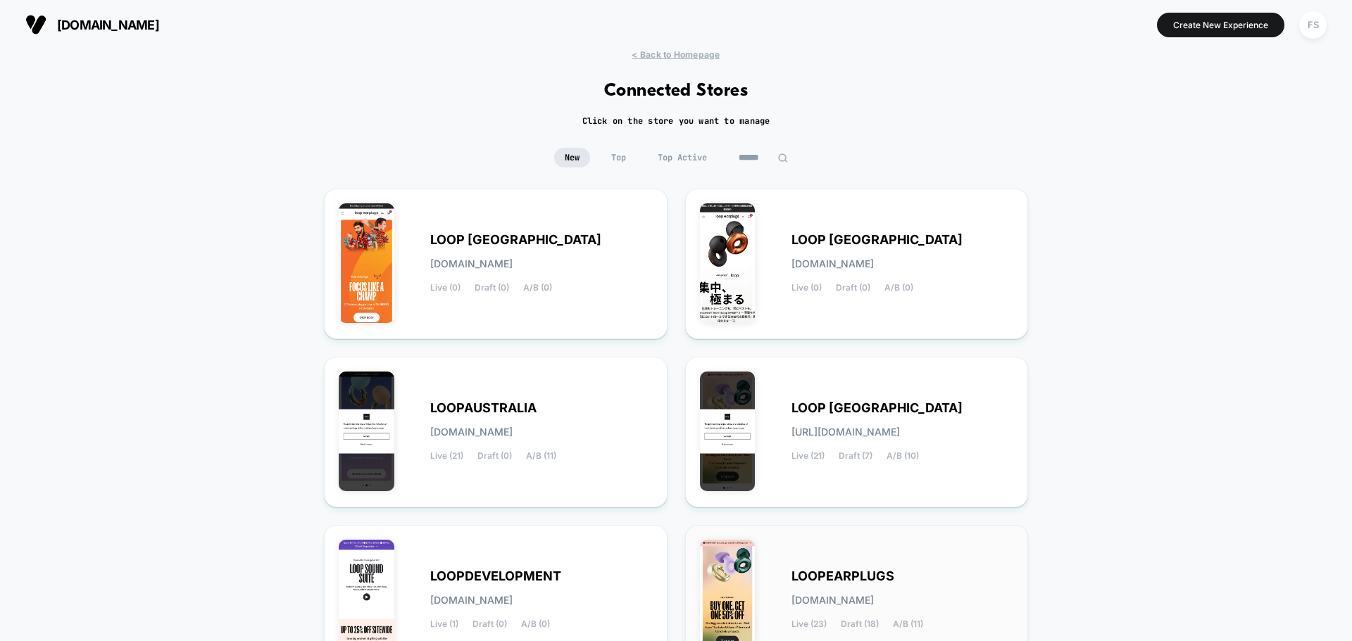
click at [814, 600] on span "[DOMAIN_NAME]" at bounding box center [832, 601] width 82 height 10
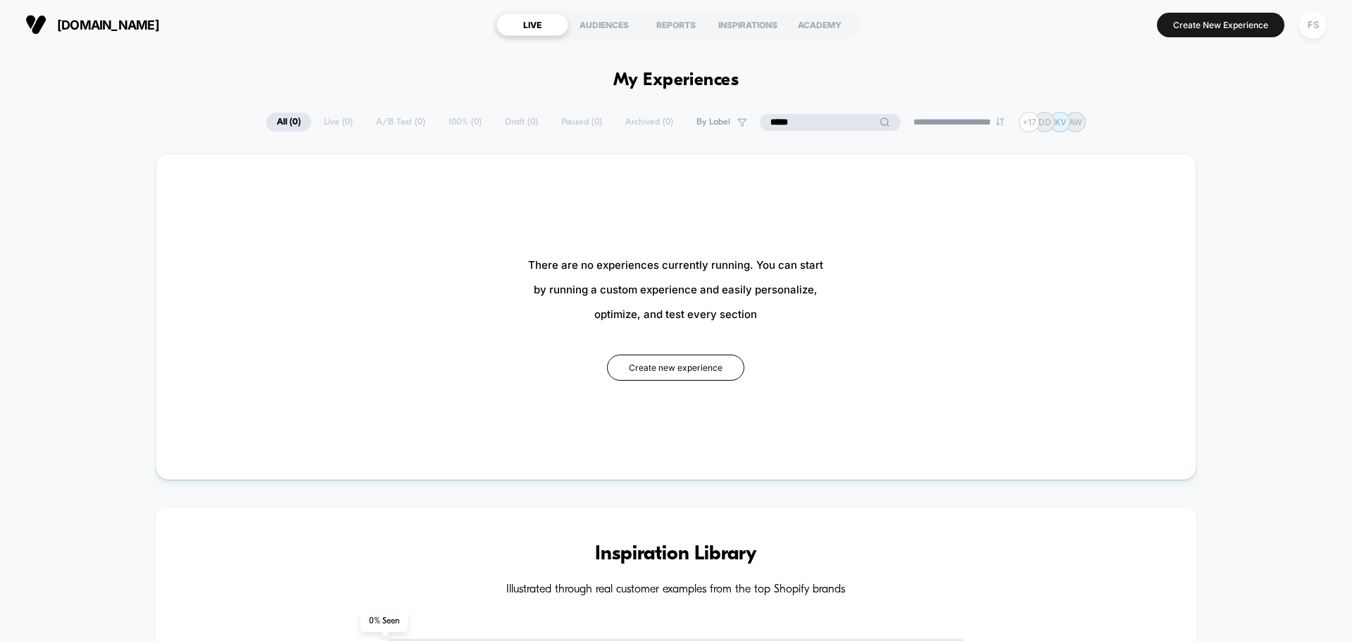
click at [824, 116] on input "*****" at bounding box center [830, 122] width 141 height 17
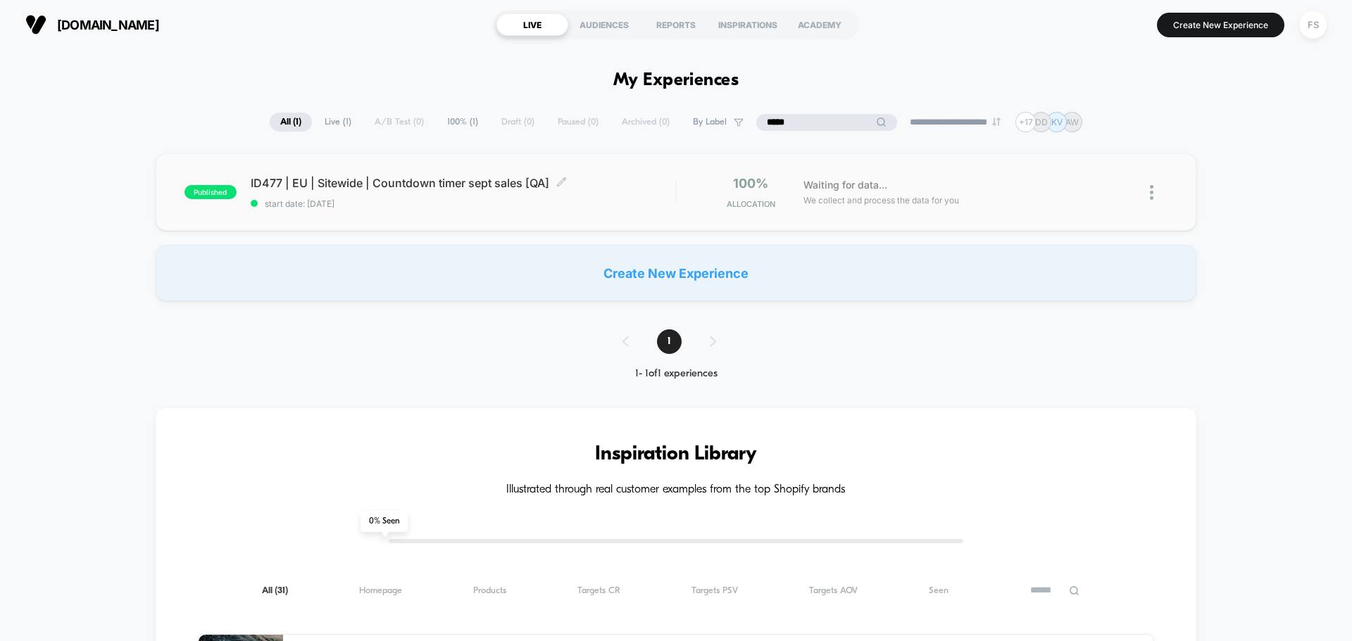
type input "*****"
click at [550, 203] on span "start date: [DATE]" at bounding box center [463, 204] width 424 height 11
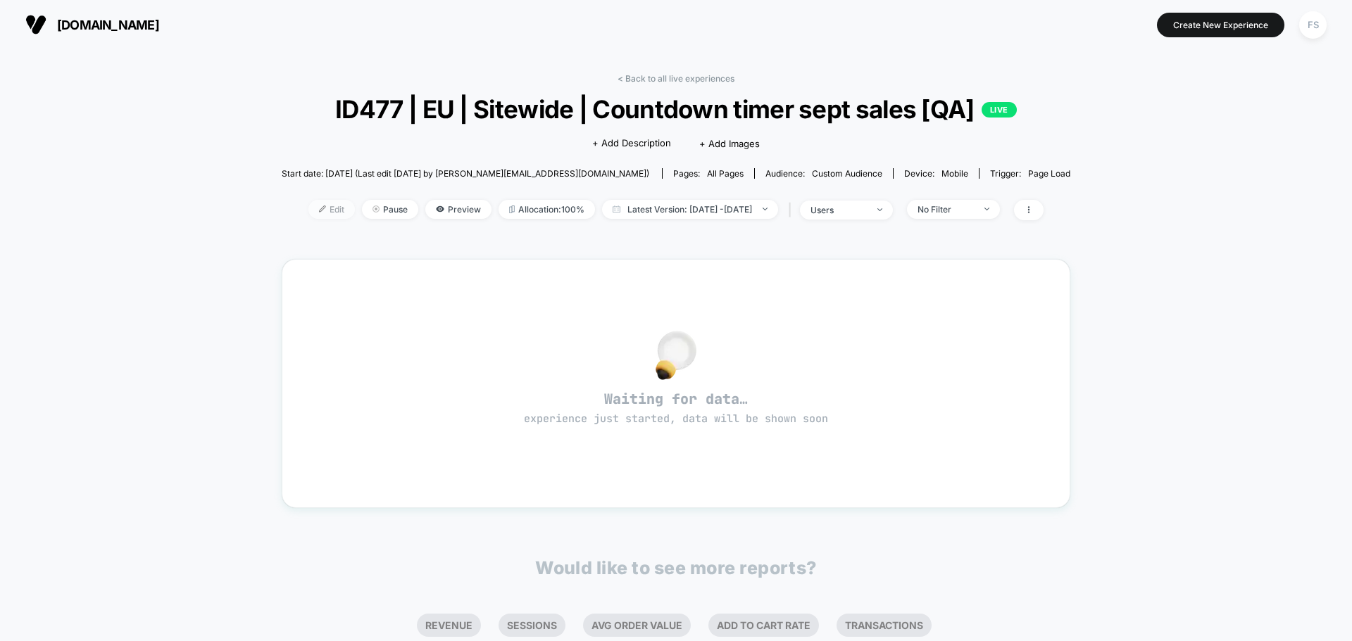
click at [309, 218] on span "Edit" at bounding box center [331, 209] width 46 height 19
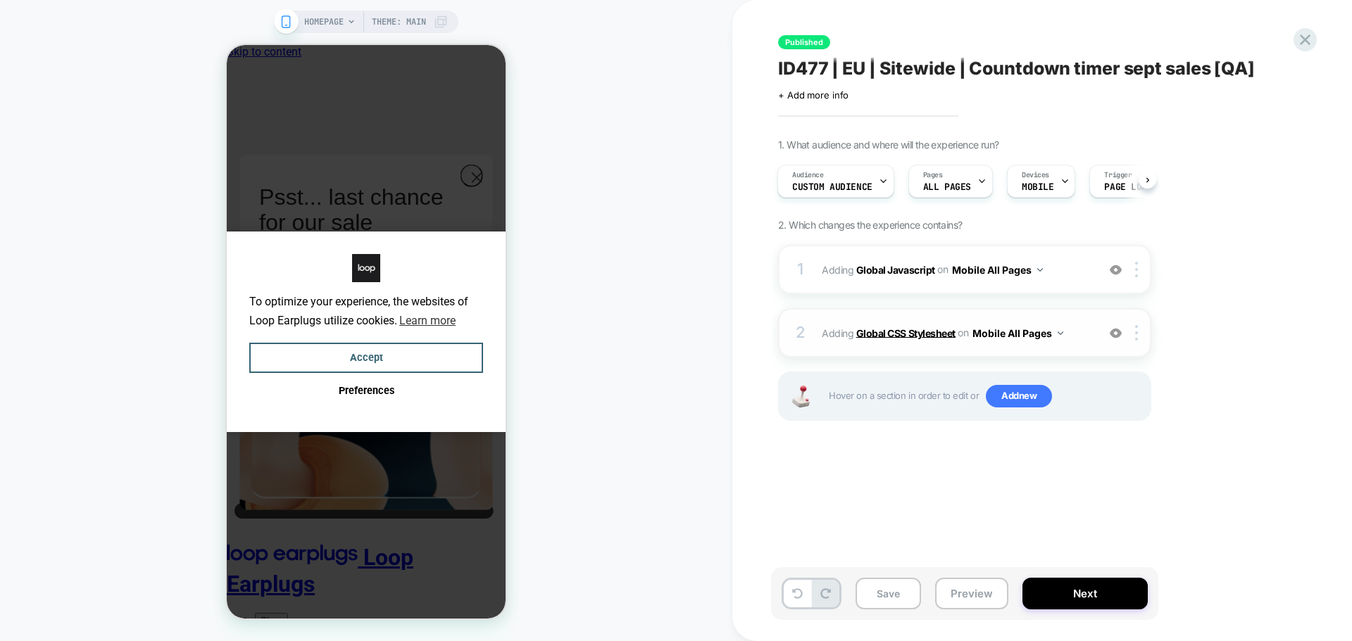
click at [890, 329] on b "Global CSS Stylesheet" at bounding box center [905, 333] width 99 height 12
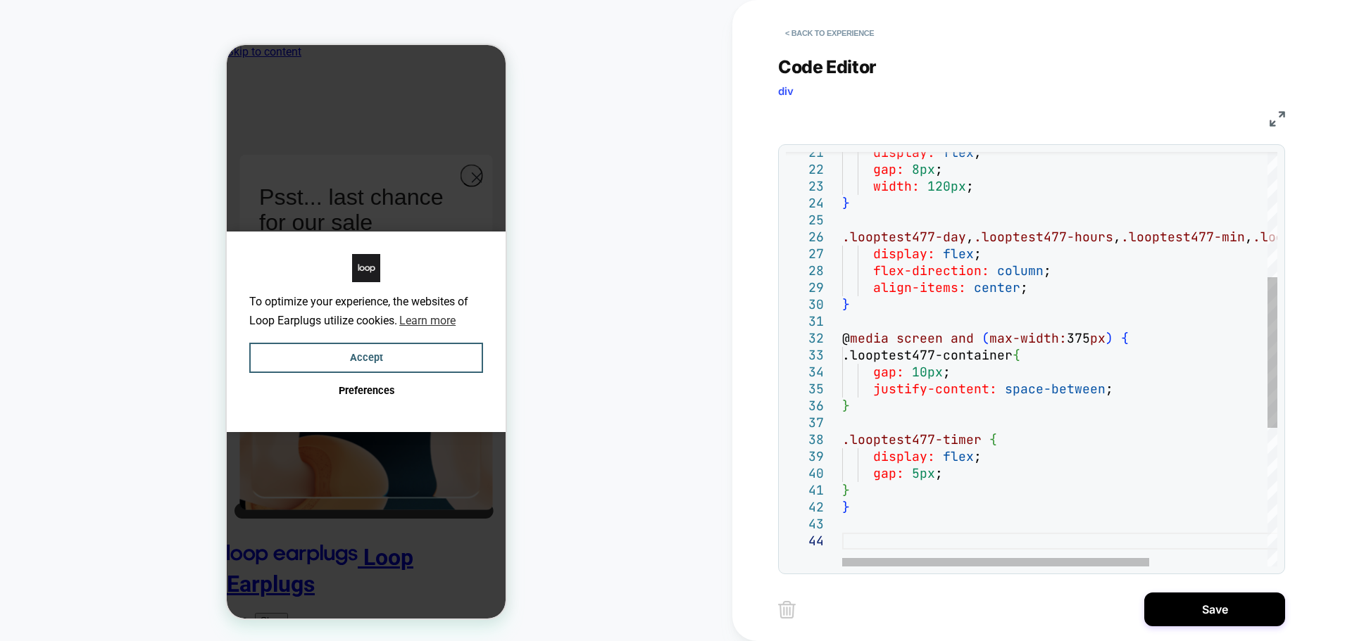
click at [860, 531] on div "display: flex ; gap: 8px ; width: 120px ; } .looptest477-day , .looptest477-hou…" at bounding box center [1143, 376] width 603 height 1141
type textarea "* *"
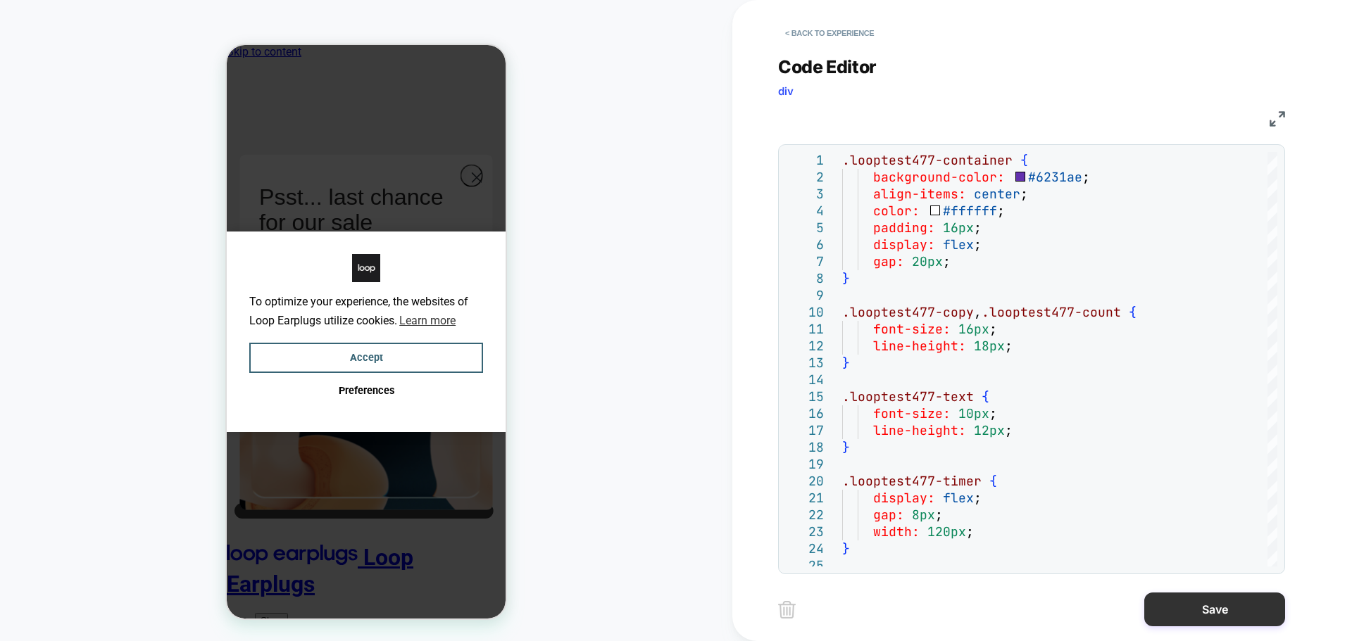
click at [0, 0] on button "Save" at bounding box center [0, 0] width 0 height 0
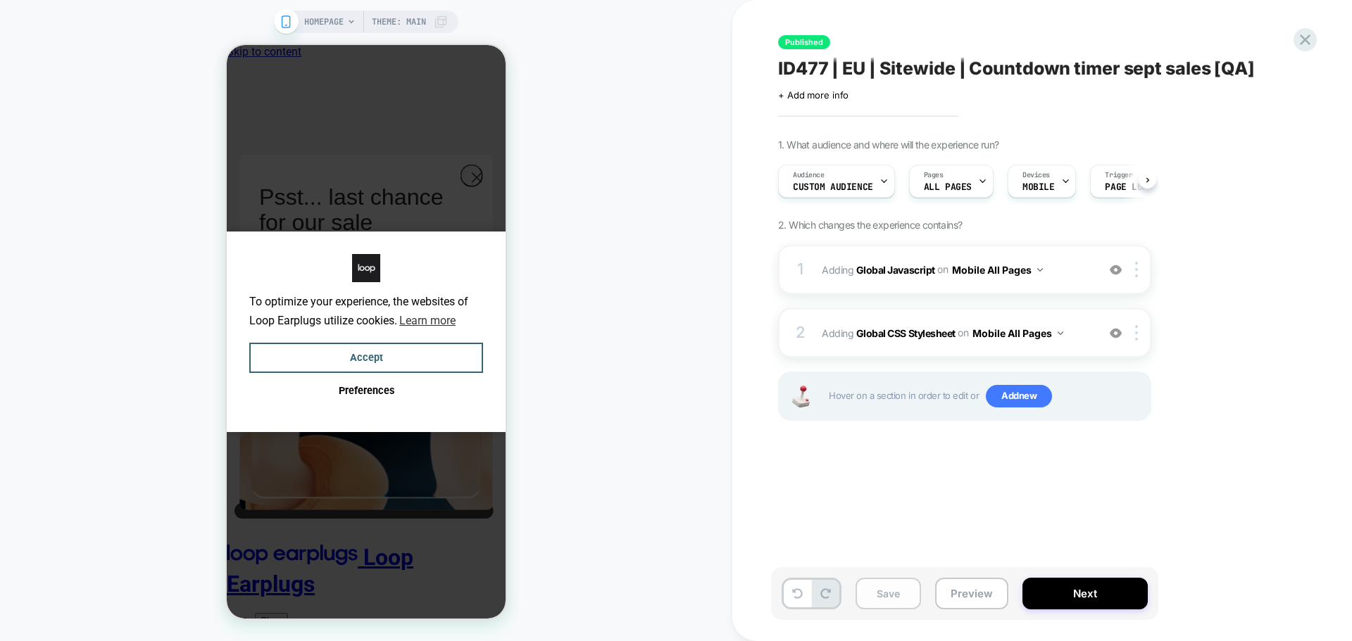
scroll to position [0, 1]
click at [0, 0] on button "Save" at bounding box center [0, 0] width 0 height 0
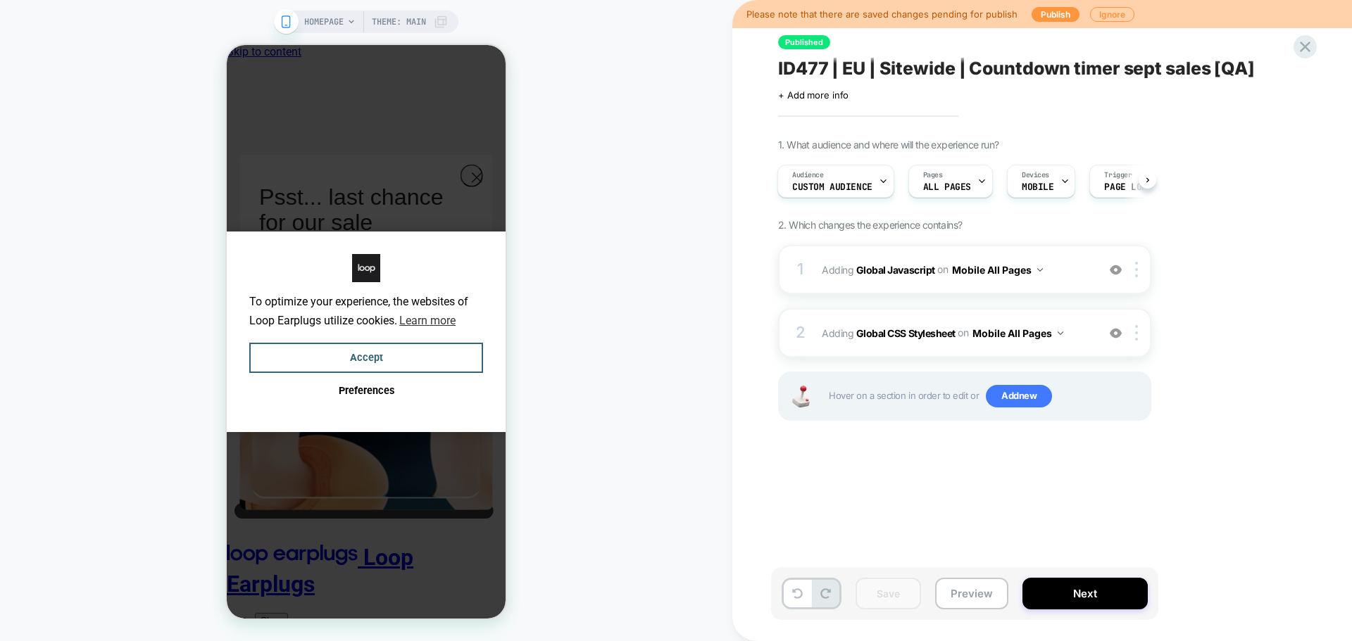
click at [0, 0] on div "Please note that there are saved changes pending for publish Publish Ignore" at bounding box center [0, 0] width 0 height 0
click at [1048, 15] on button "Publish" at bounding box center [1055, 14] width 48 height 15
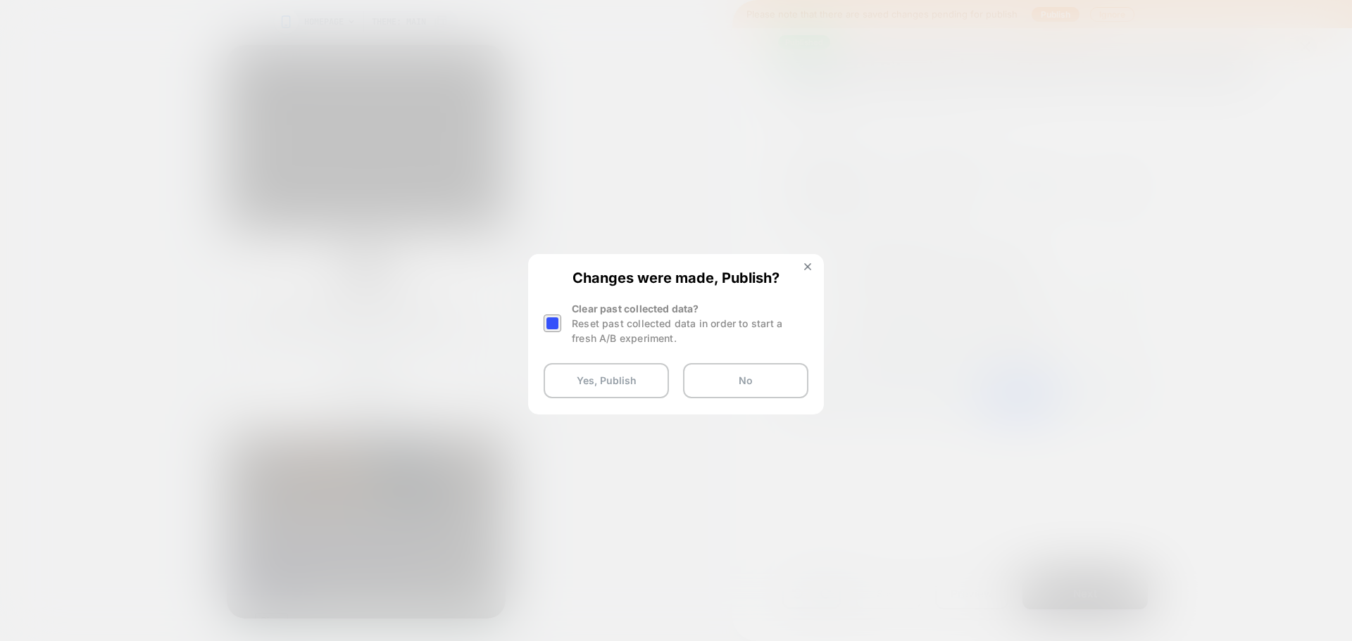
click at [0, 0] on div "Changes were made, Publish? Clear past collected data? Reset past collected dat…" at bounding box center [0, 0] width 0 height 0
click at [0, 0] on div at bounding box center [0, 0] width 0 height 0
click at [578, 396] on button "Yes, Publish" at bounding box center [605, 380] width 125 height 35
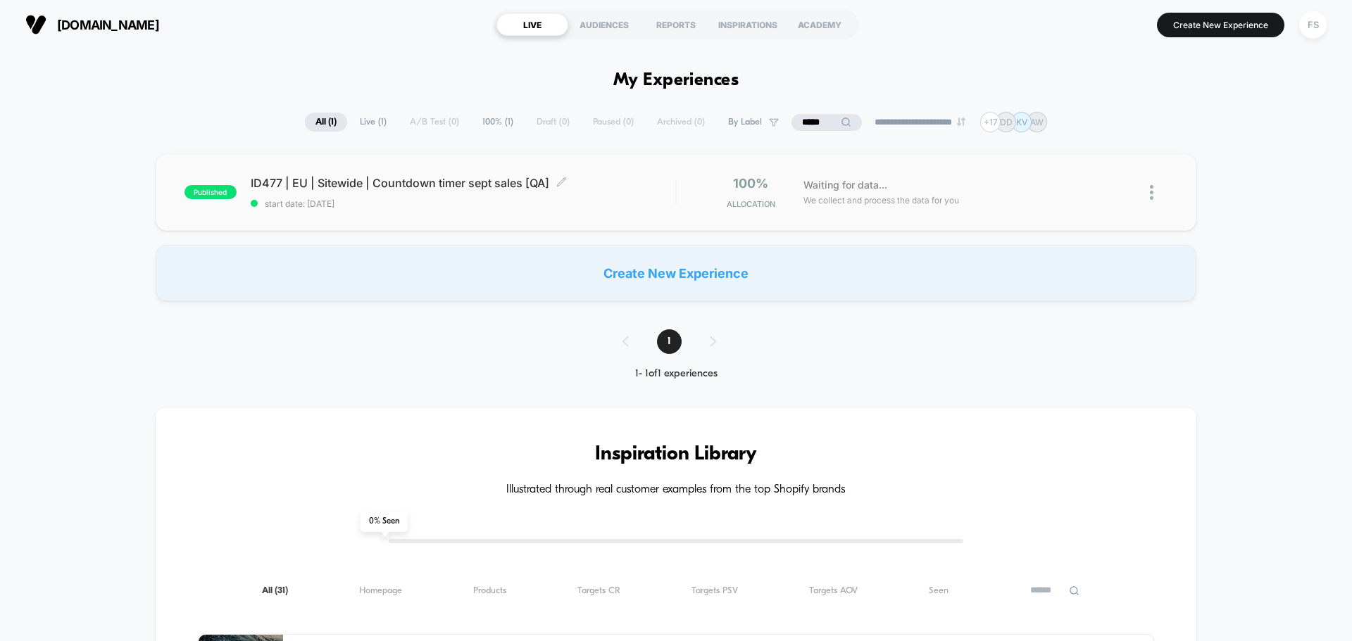
click at [356, 206] on span "start date: [DATE]" at bounding box center [463, 204] width 424 height 11
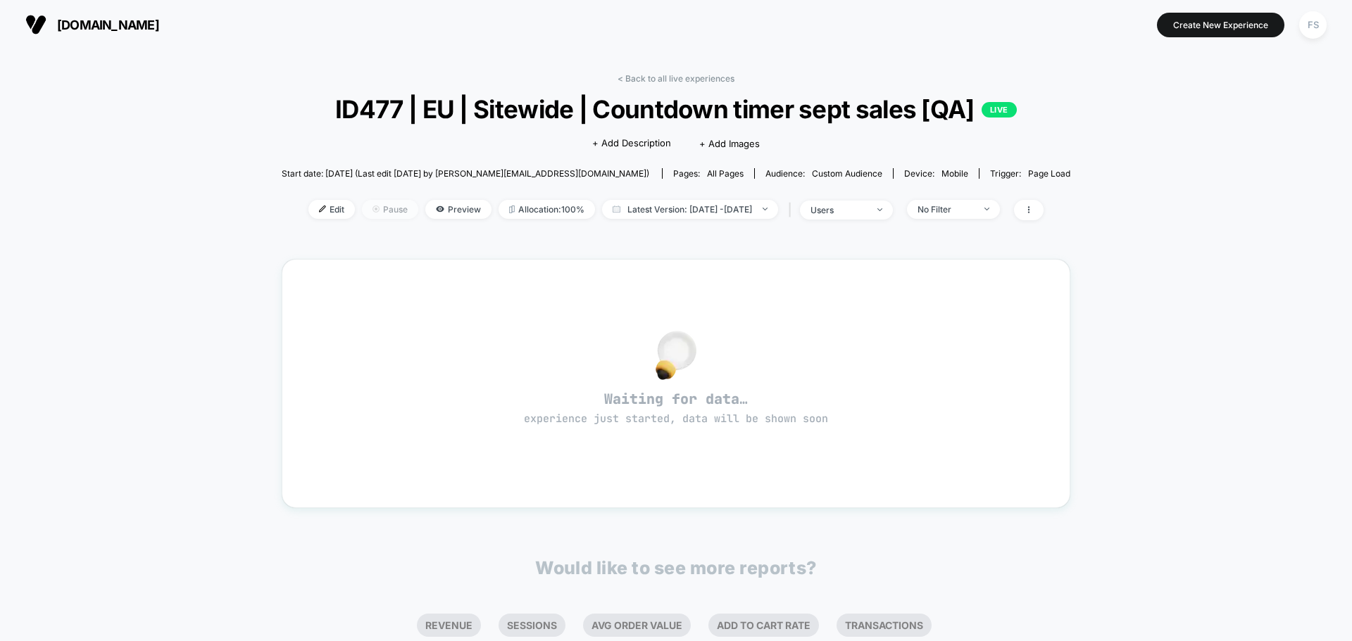
click at [370, 210] on span "Pause" at bounding box center [390, 209] width 56 height 19
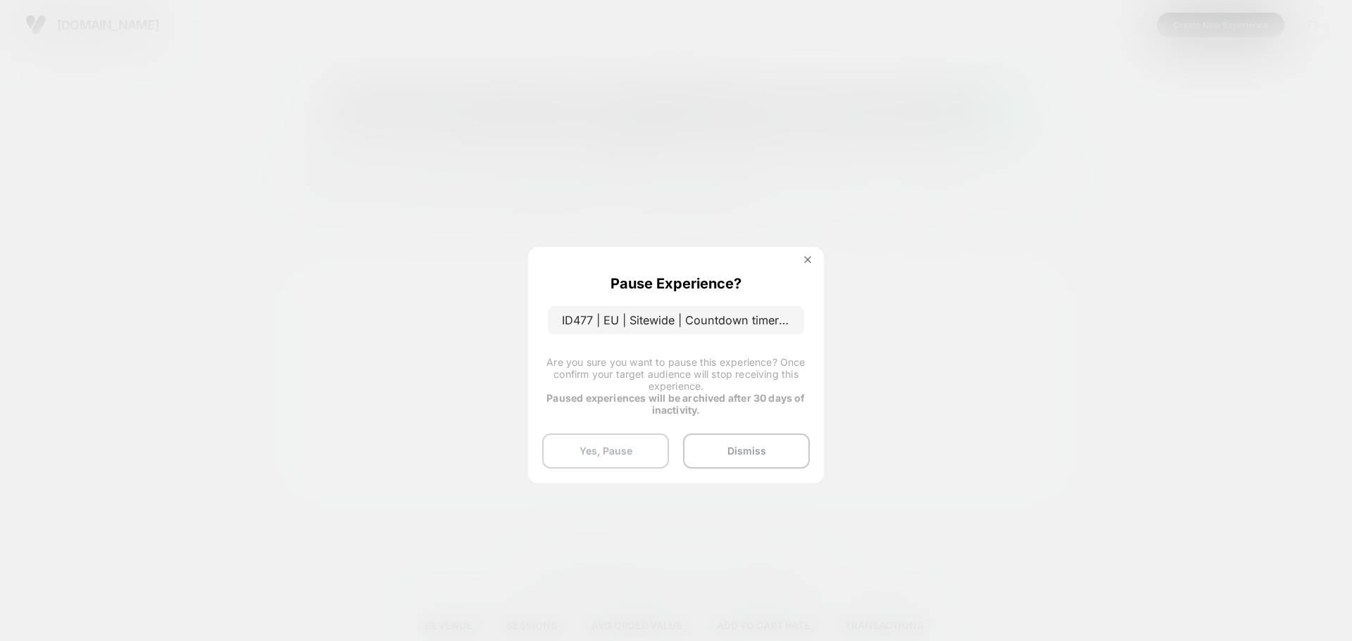
click at [617, 444] on button "Yes, Pause" at bounding box center [605, 451] width 127 height 35
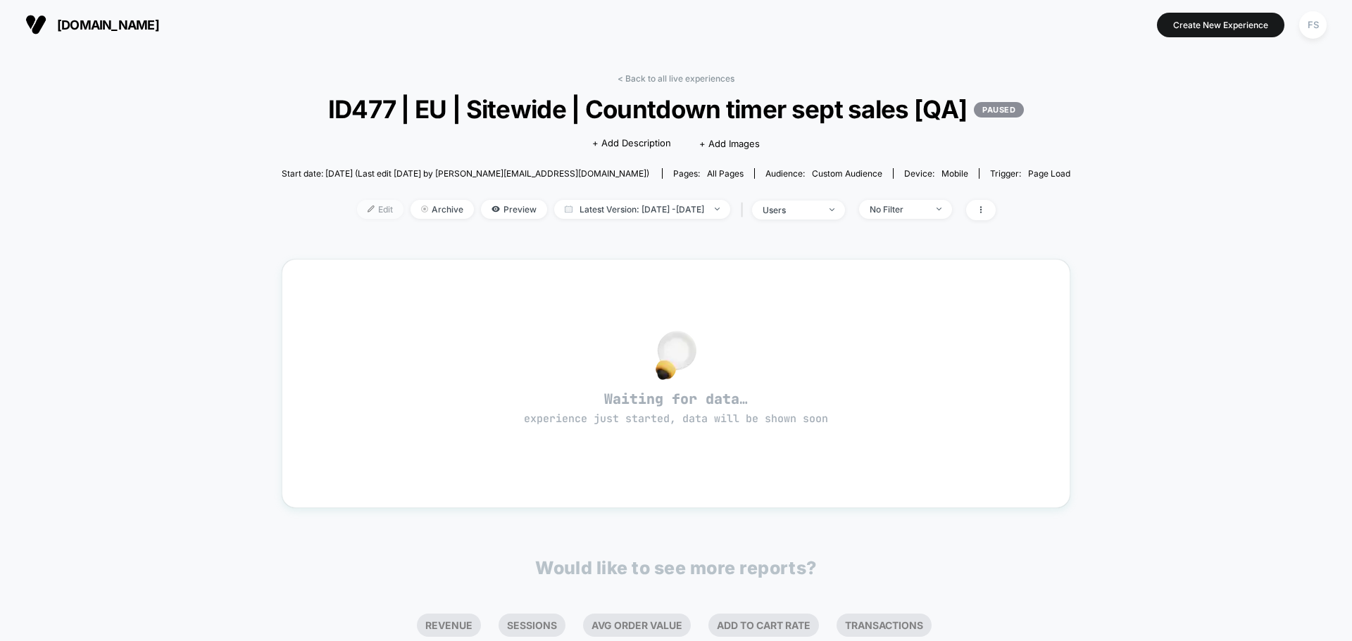
click at [360, 219] on span "Edit" at bounding box center [380, 209] width 46 height 19
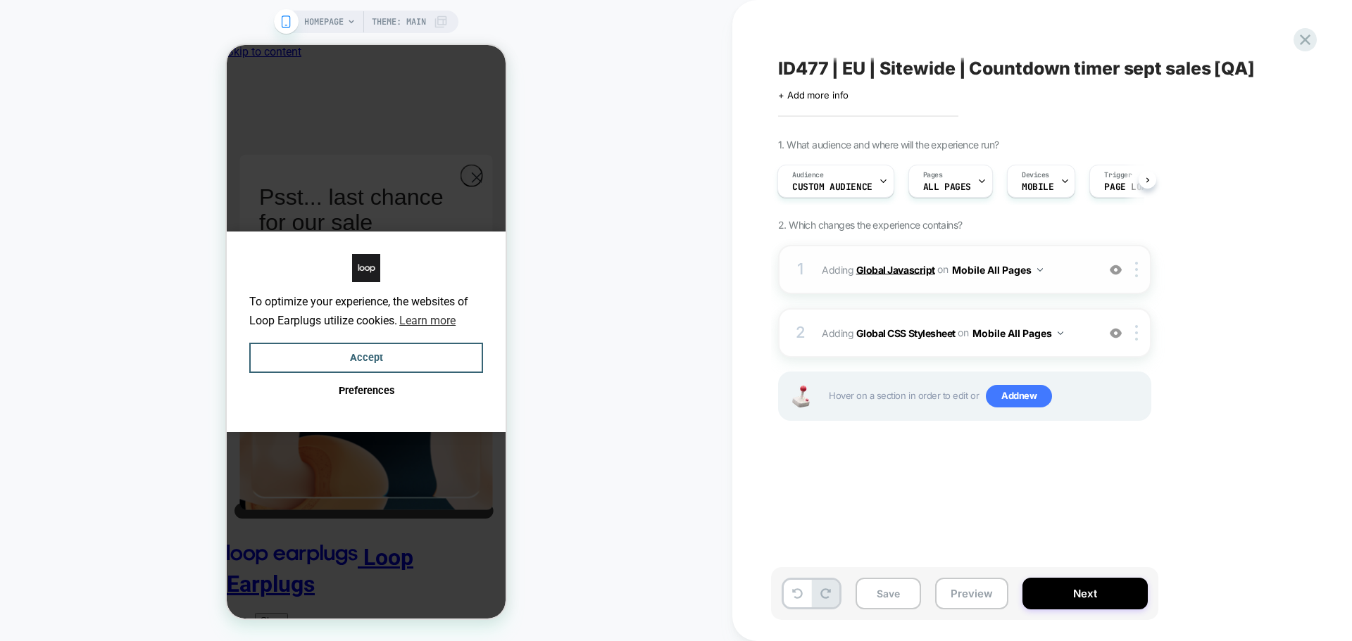
click at [911, 268] on b "Global Javascript" at bounding box center [895, 269] width 79 height 12
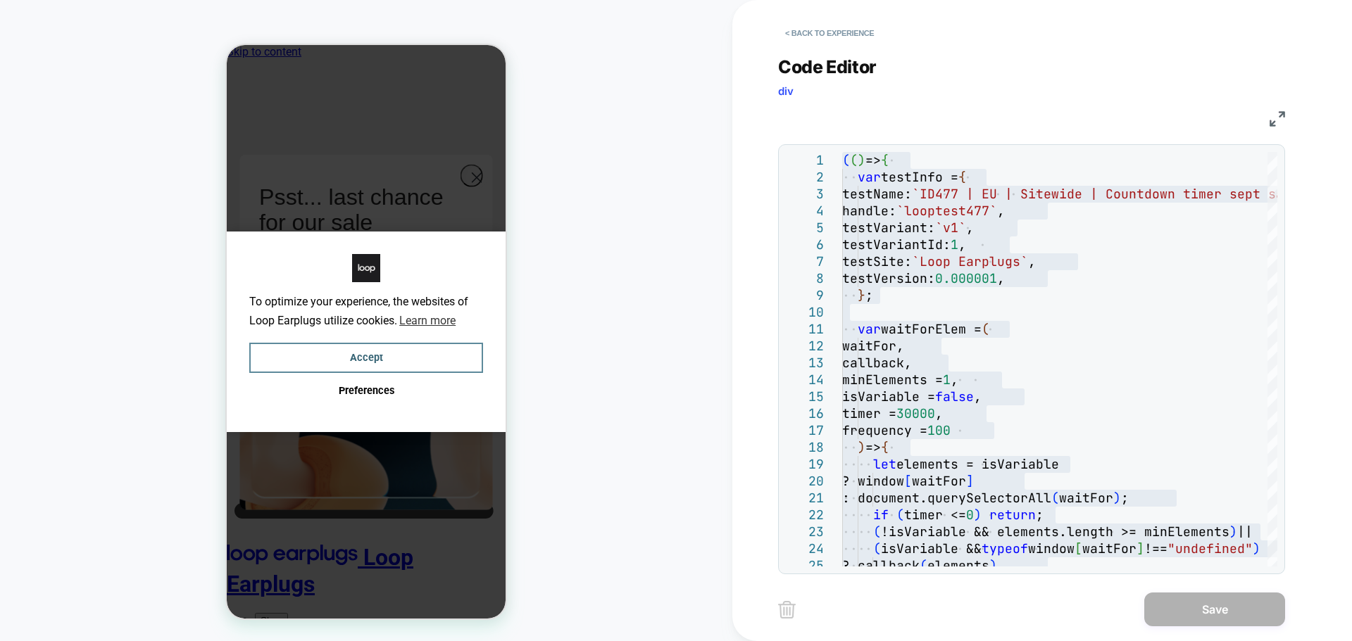
click at [393, 372] on button "Accept" at bounding box center [366, 358] width 234 height 30
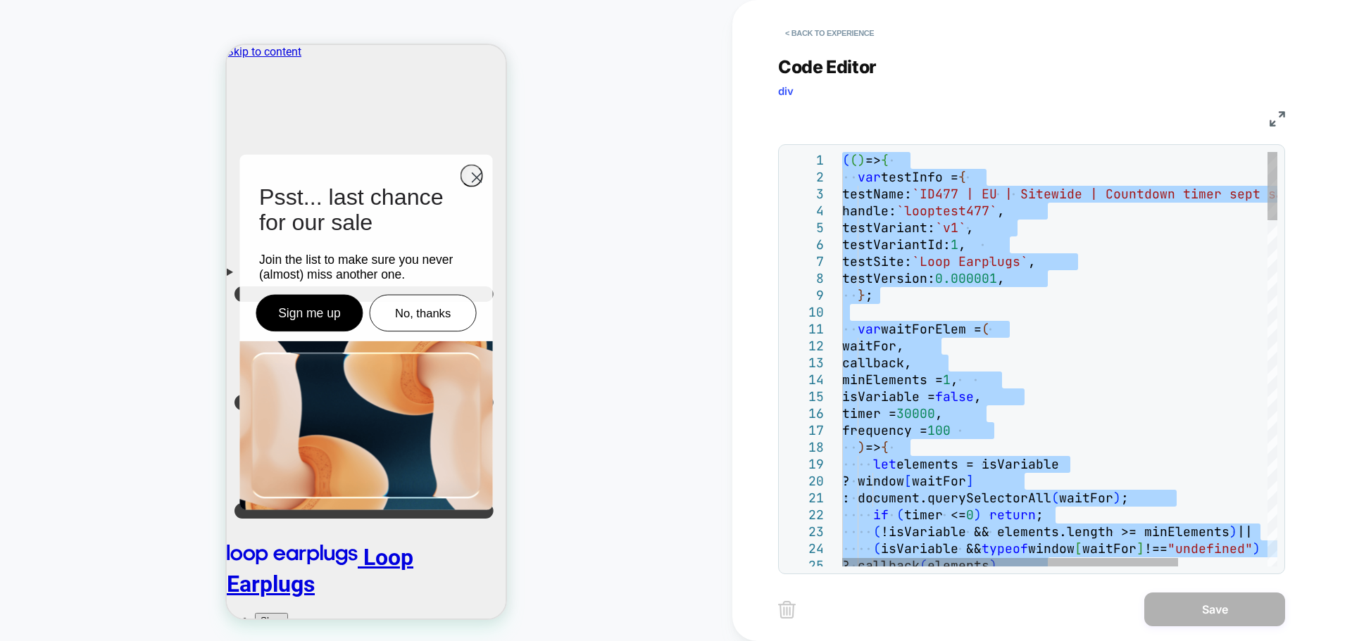
type textarea "**********"
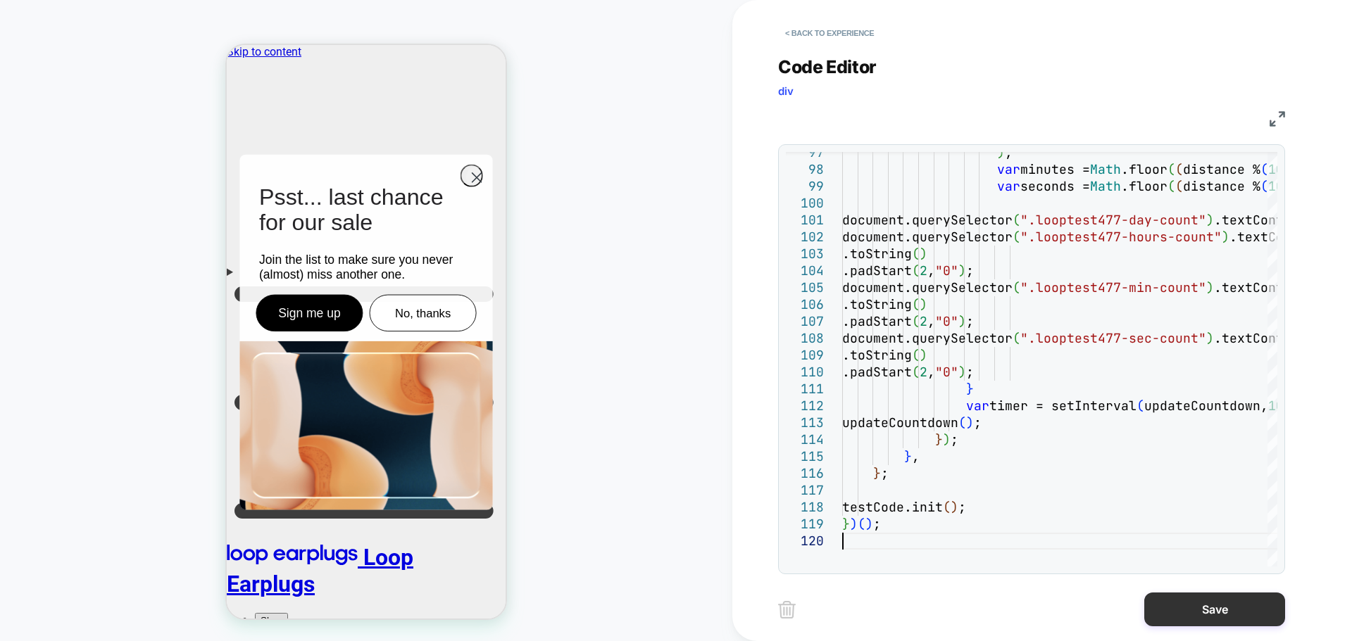
click at [0, 0] on button "Save" at bounding box center [0, 0] width 0 height 0
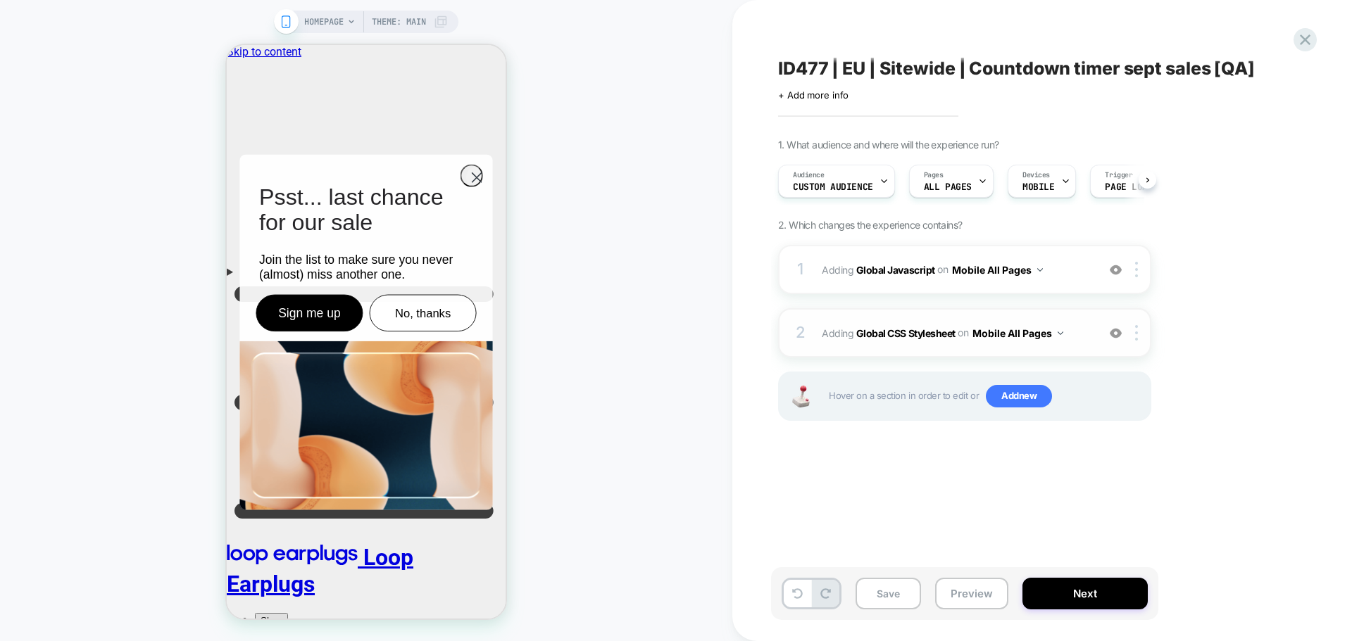
scroll to position [0, 1]
click at [909, 333] on b "Global CSS Stylesheet" at bounding box center [905, 333] width 99 height 12
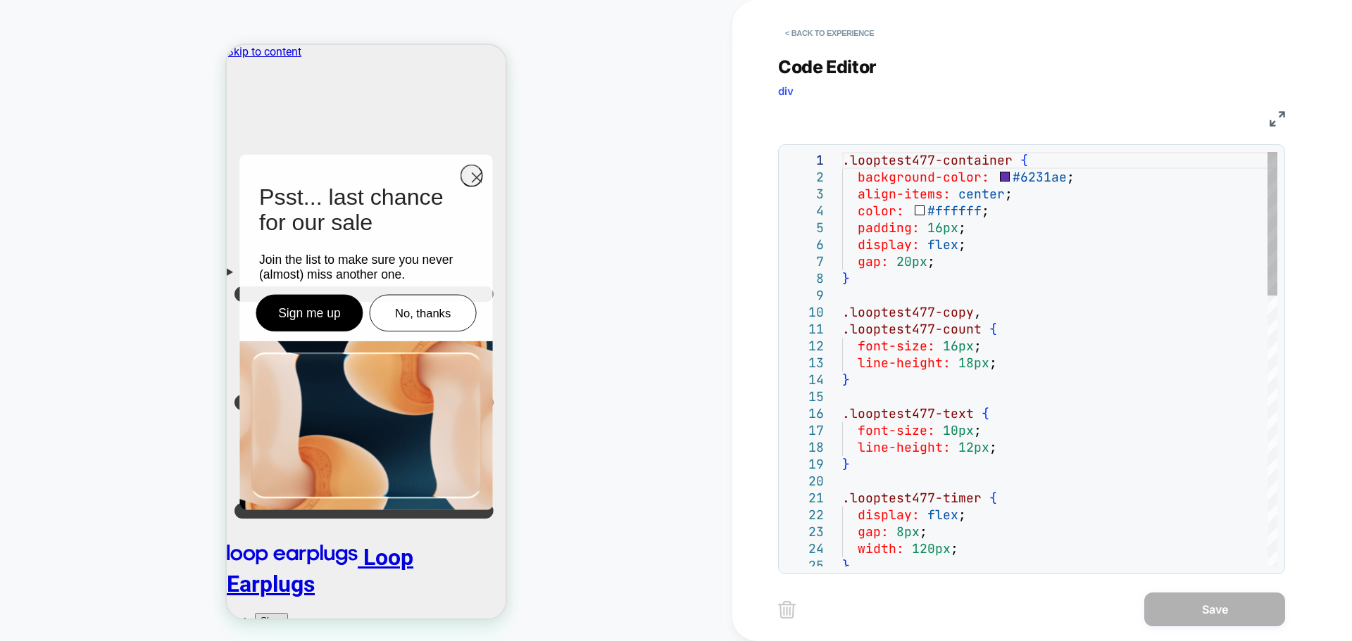
click at [0, 0] on div ".looptest477-container { background-color: #6231ae ; align-items: center ; colo…" at bounding box center [0, 0] width 0 height 0
type textarea "**********"
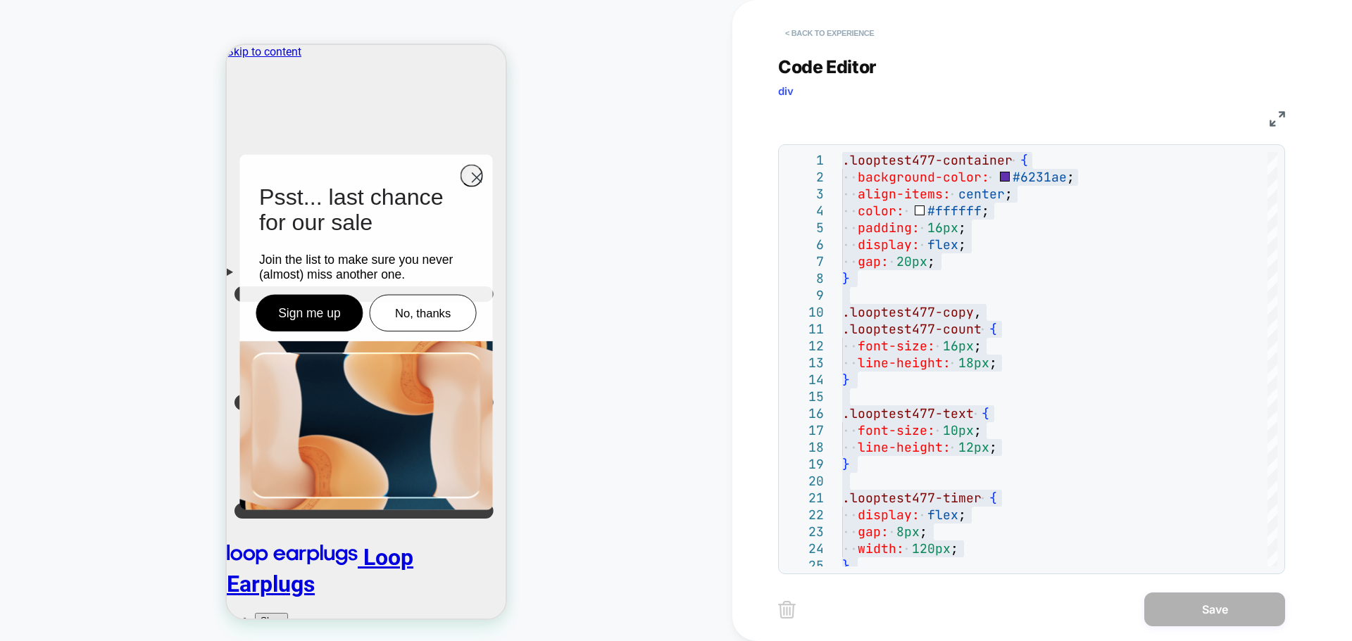
click at [840, 38] on button "< Back to experience" at bounding box center [829, 33] width 103 height 23
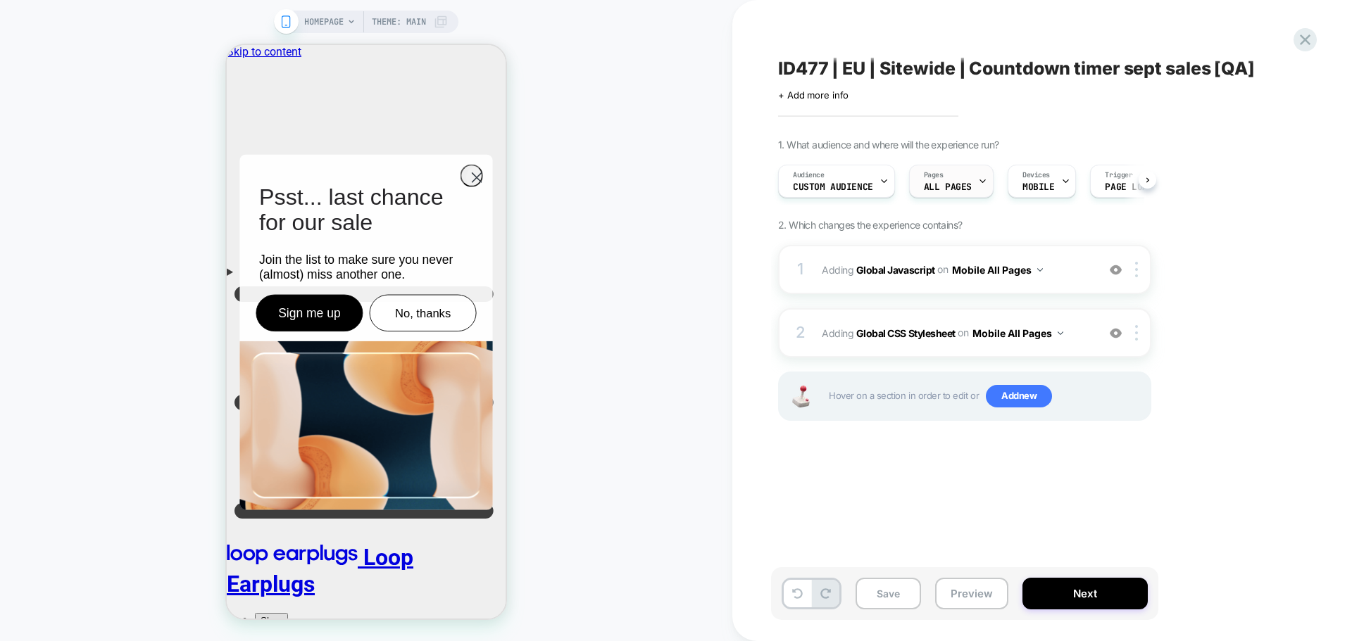
scroll to position [0, 1]
click at [821, 93] on span "+ Add more info" at bounding box center [813, 94] width 70 height 11
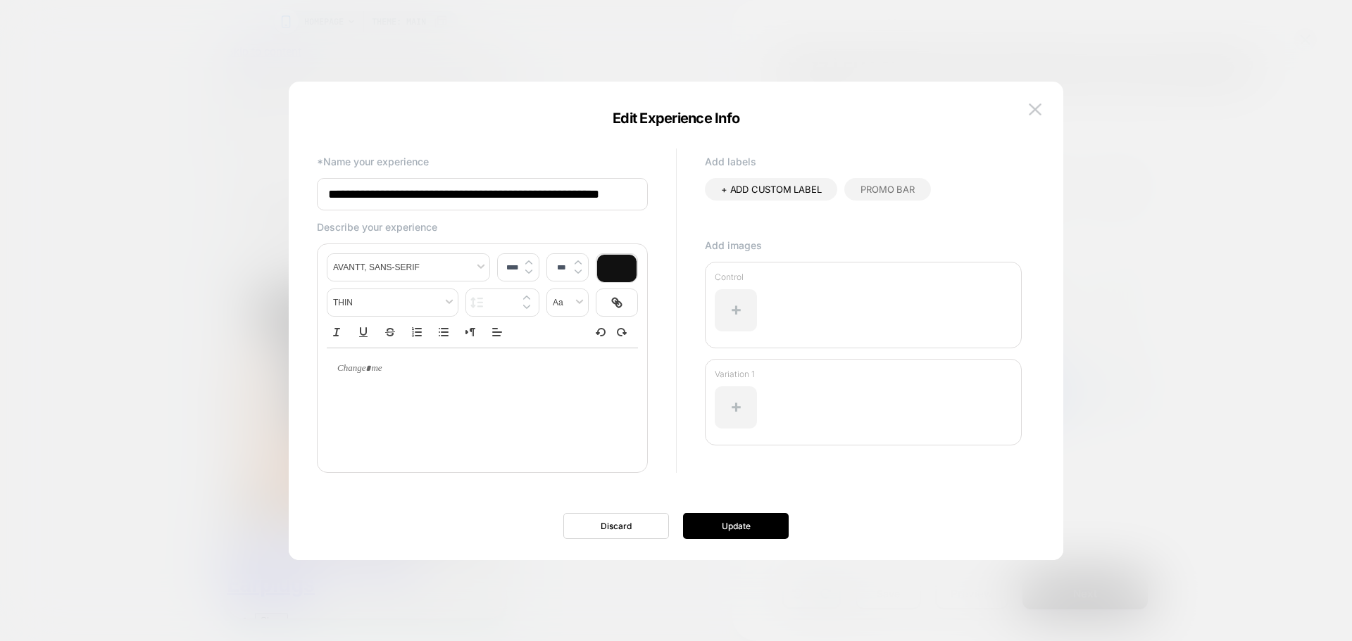
click at [0, 0] on input "**********" at bounding box center [0, 0] width 0 height 0
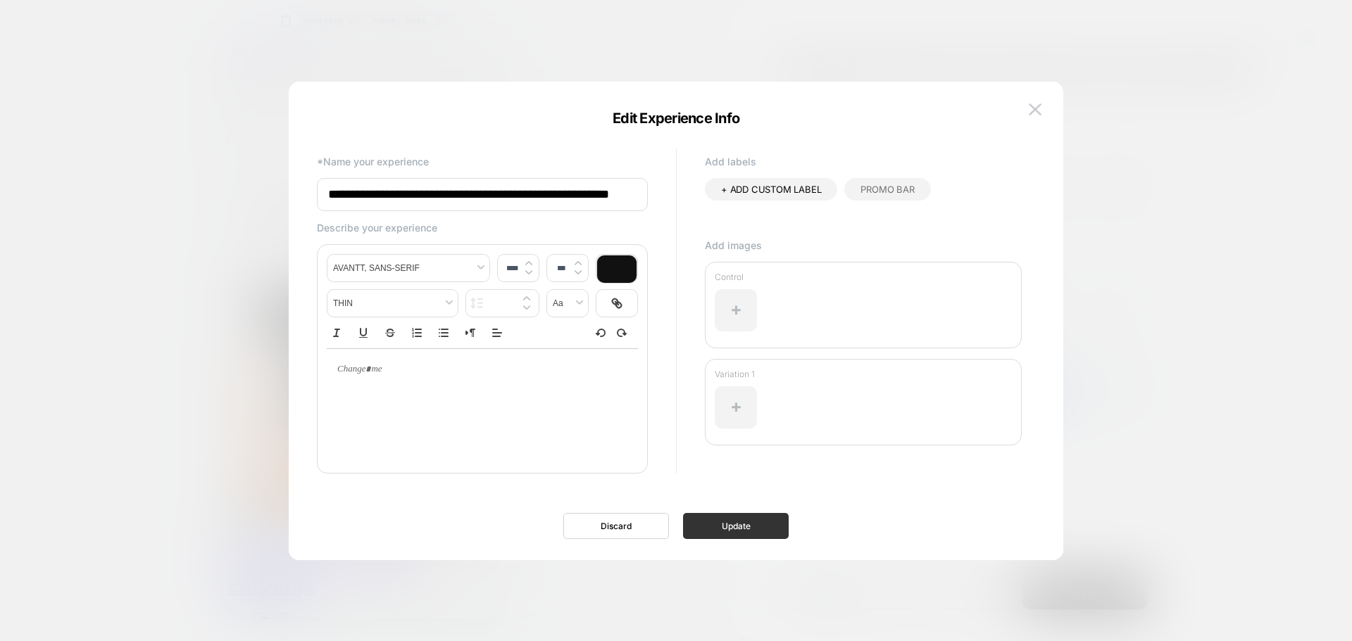
type input "**********"
click at [0, 0] on button "Update" at bounding box center [0, 0] width 0 height 0
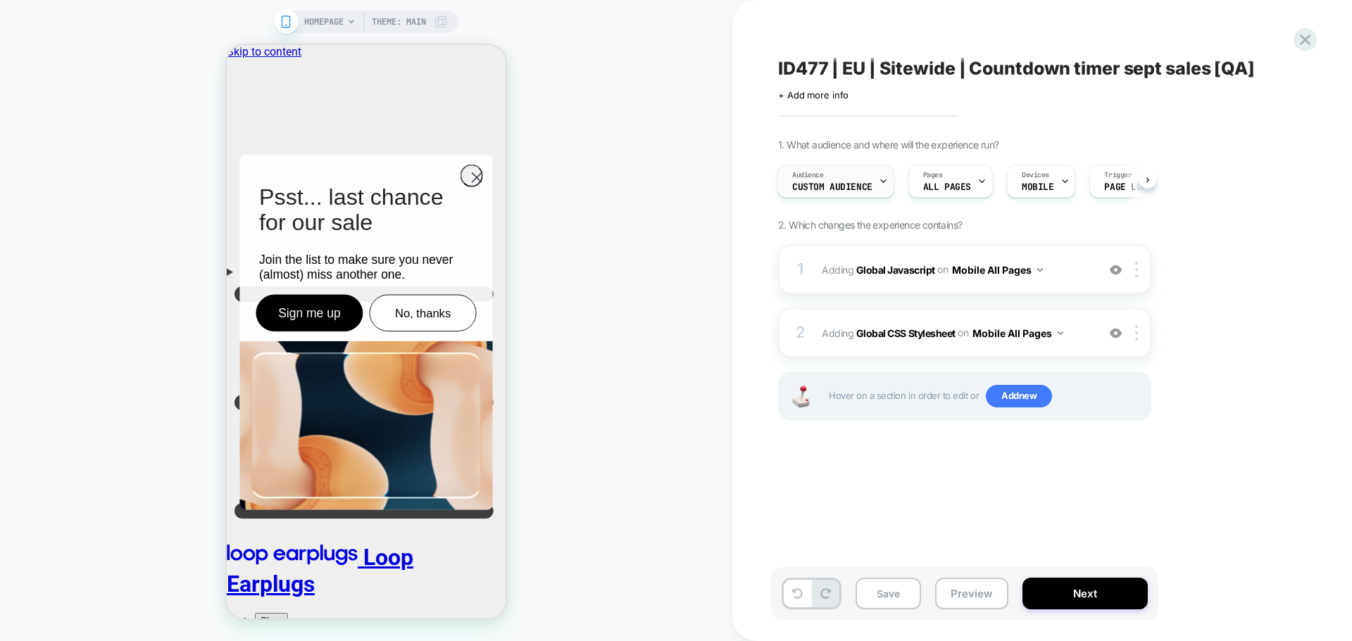
click at [0, 0] on icon at bounding box center [0, 0] width 0 height 0
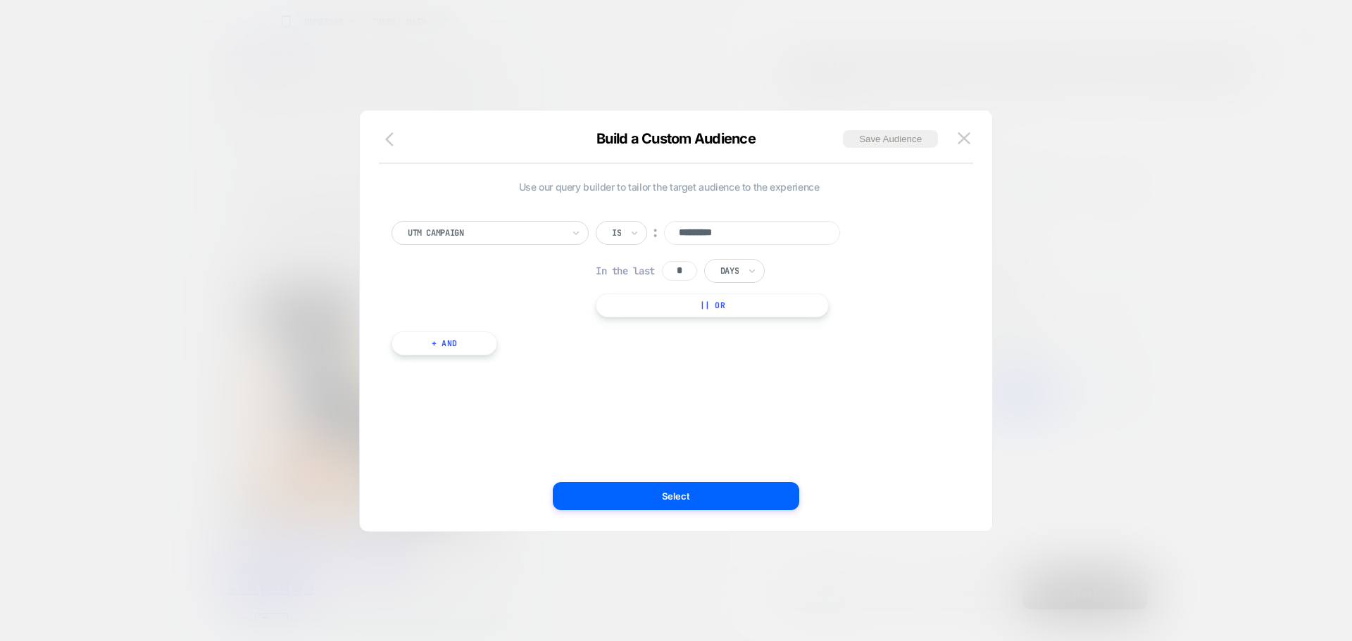
click at [398, 146] on icon "button" at bounding box center [393, 139] width 17 height 17
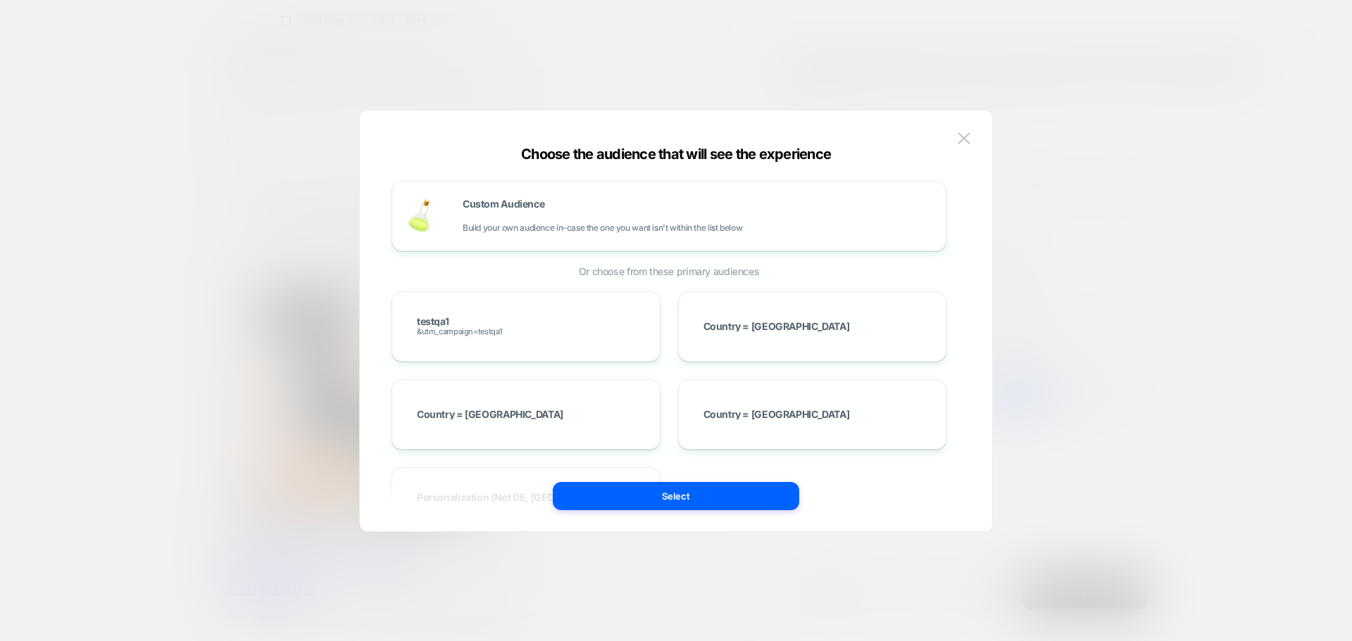
click at [0, 0] on button "Select" at bounding box center [0, 0] width 0 height 0
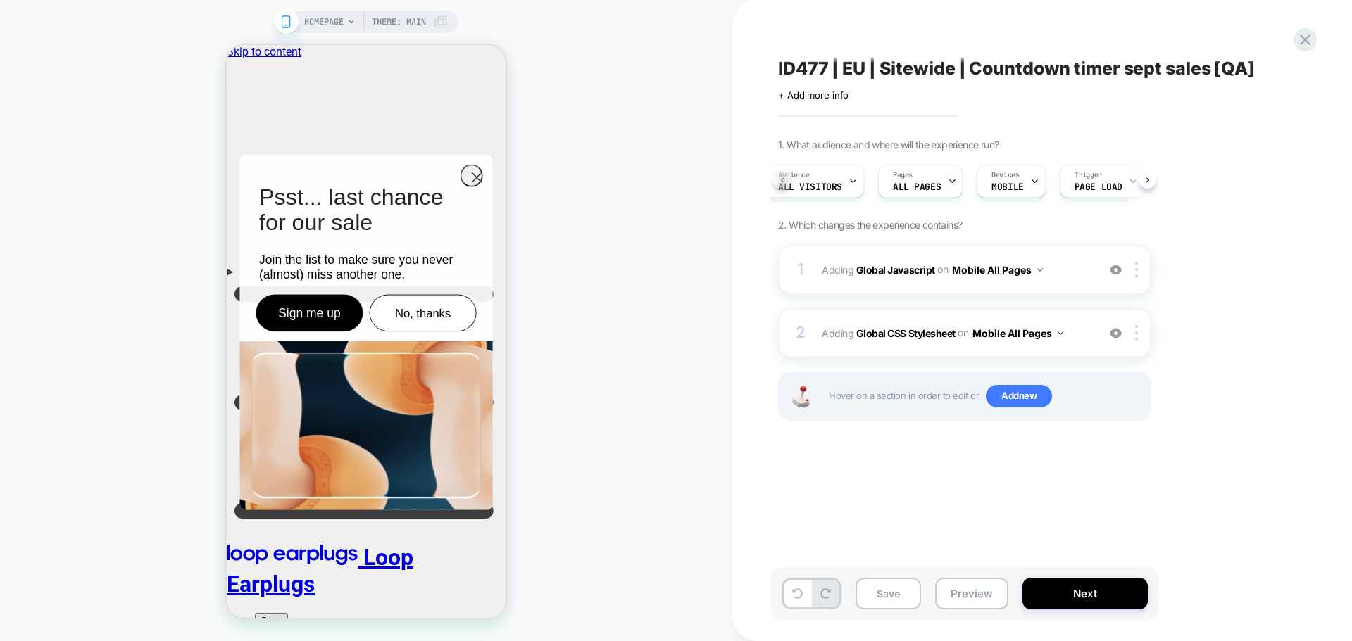
scroll to position [0, 5]
click at [1054, 581] on button "Next" at bounding box center [1084, 594] width 125 height 32
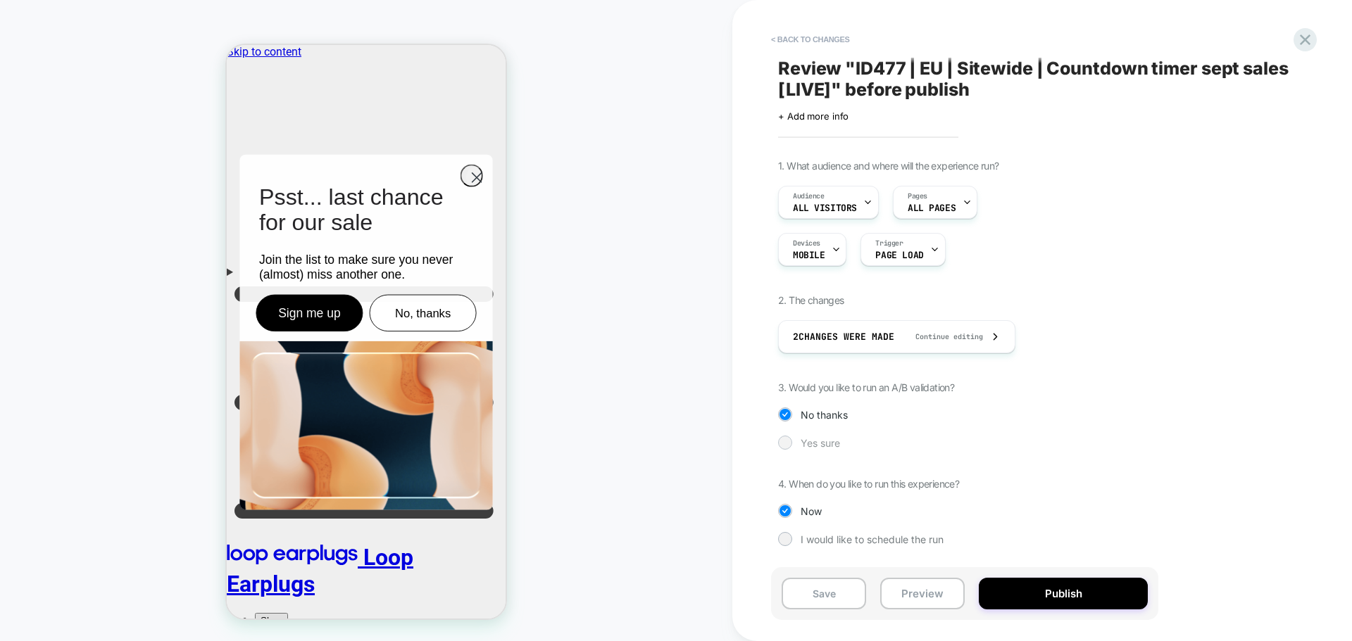
click at [0, 0] on div at bounding box center [0, 0] width 0 height 0
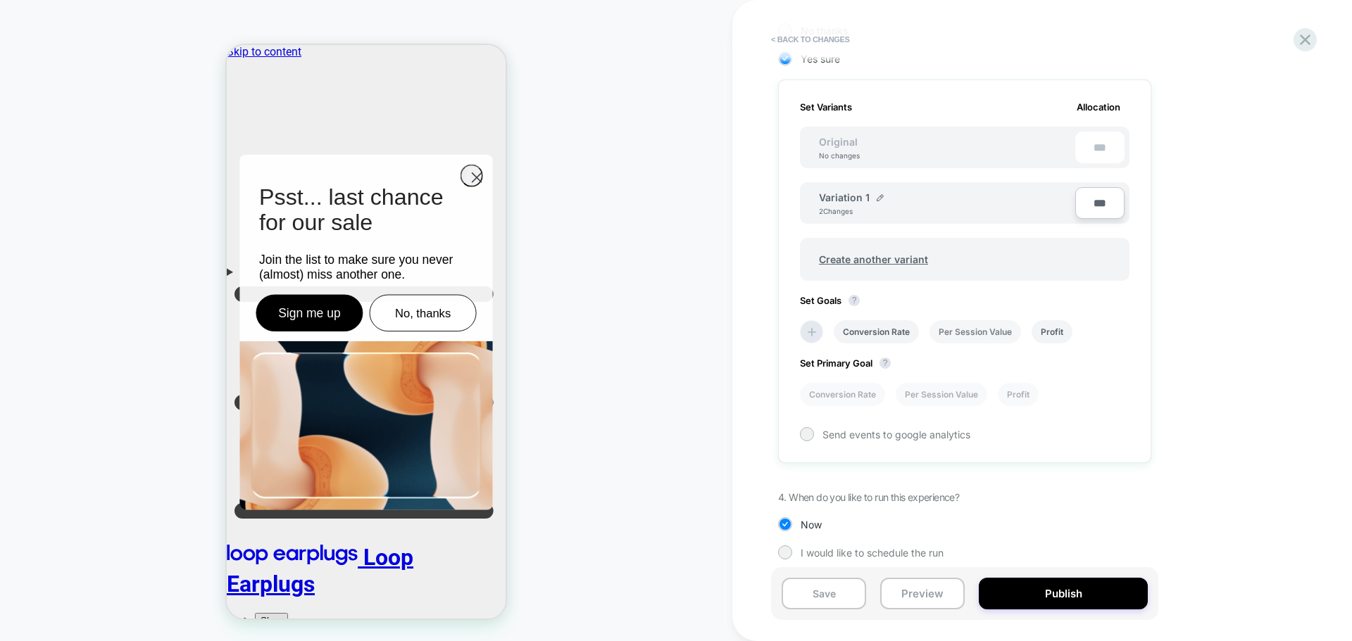
scroll to position [394, 0]
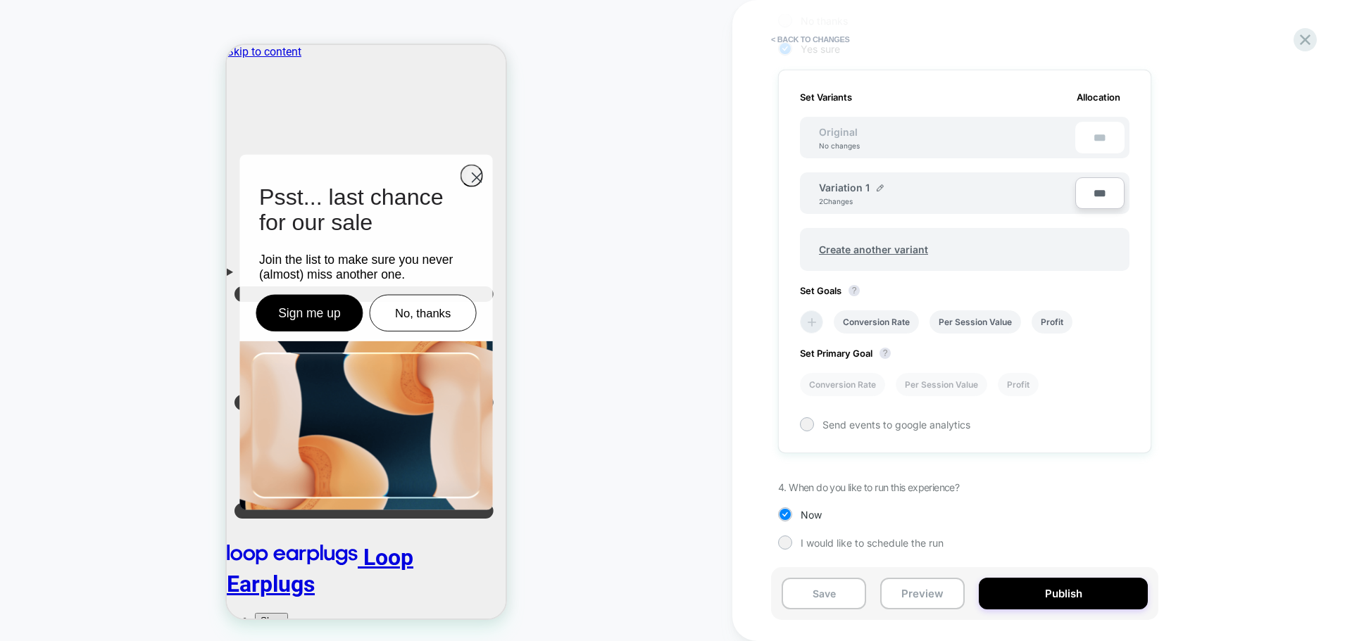
click at [0, 0] on icon at bounding box center [0, 0] width 0 height 0
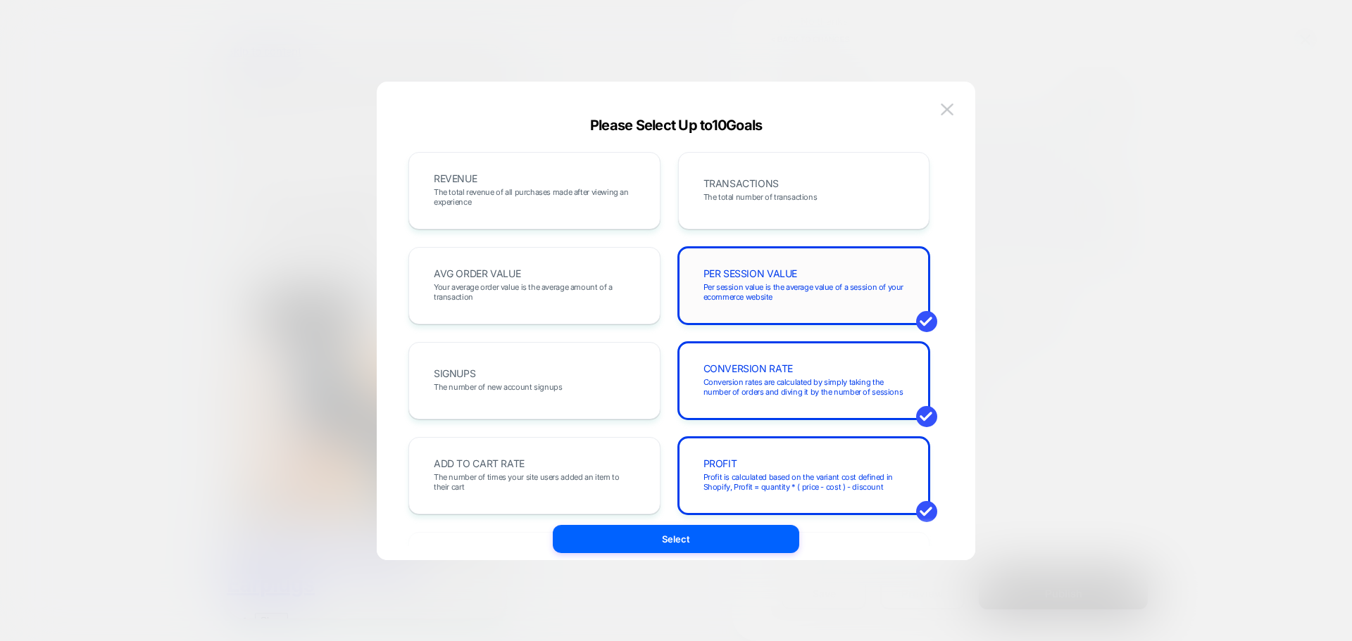
click at [0, 0] on span "Per session value is the average value of a session of your ecommerce website" at bounding box center [0, 0] width 0 height 0
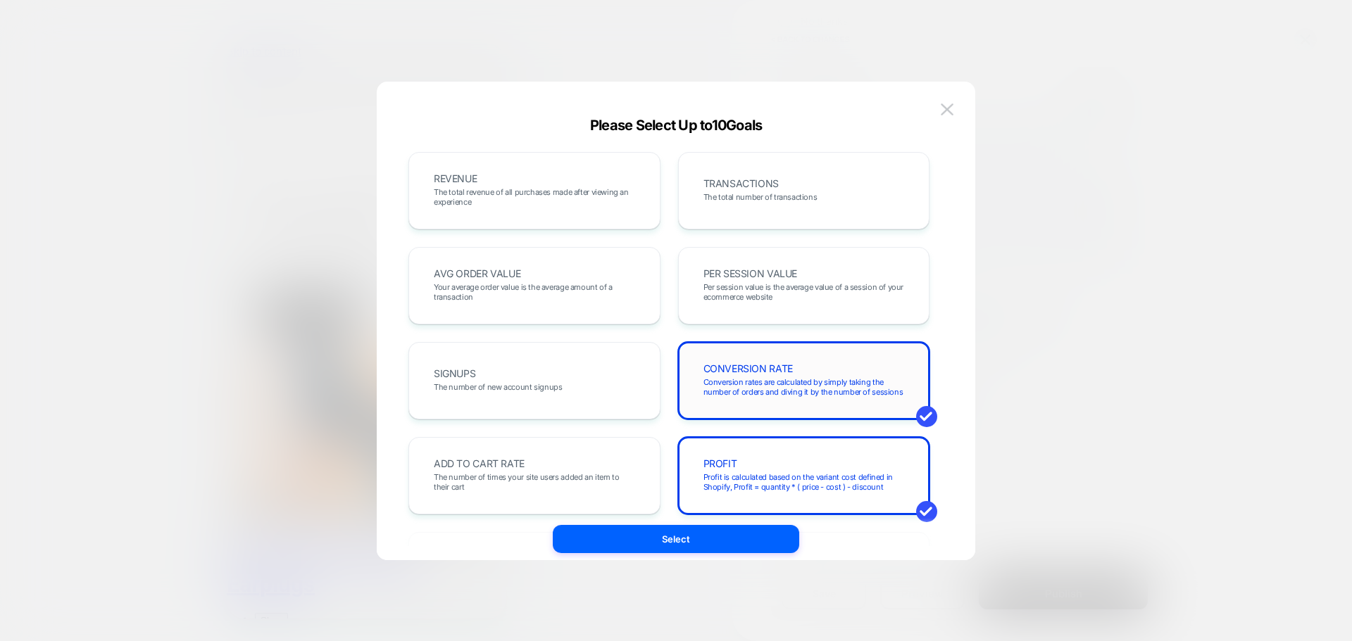
click at [787, 347] on div "CONVERSION RATE Conversion rates are calculated by simply taking the number of …" at bounding box center [804, 380] width 252 height 77
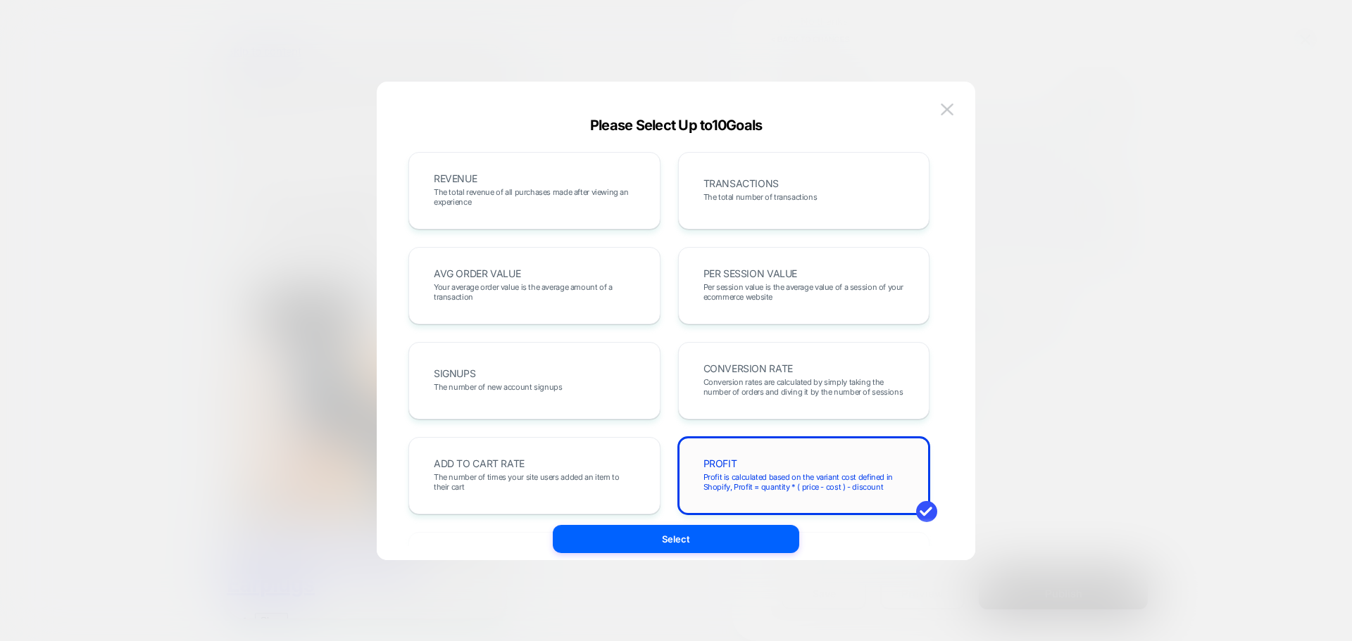
click at [0, 0] on span "Profit is calculated based on the variant cost defined in Shopify, Profit = qua…" at bounding box center [0, 0] width 0 height 0
click at [601, 180] on div "REVENUE The total revenue of all purchases made after viewing an experience" at bounding box center [534, 191] width 222 height 48
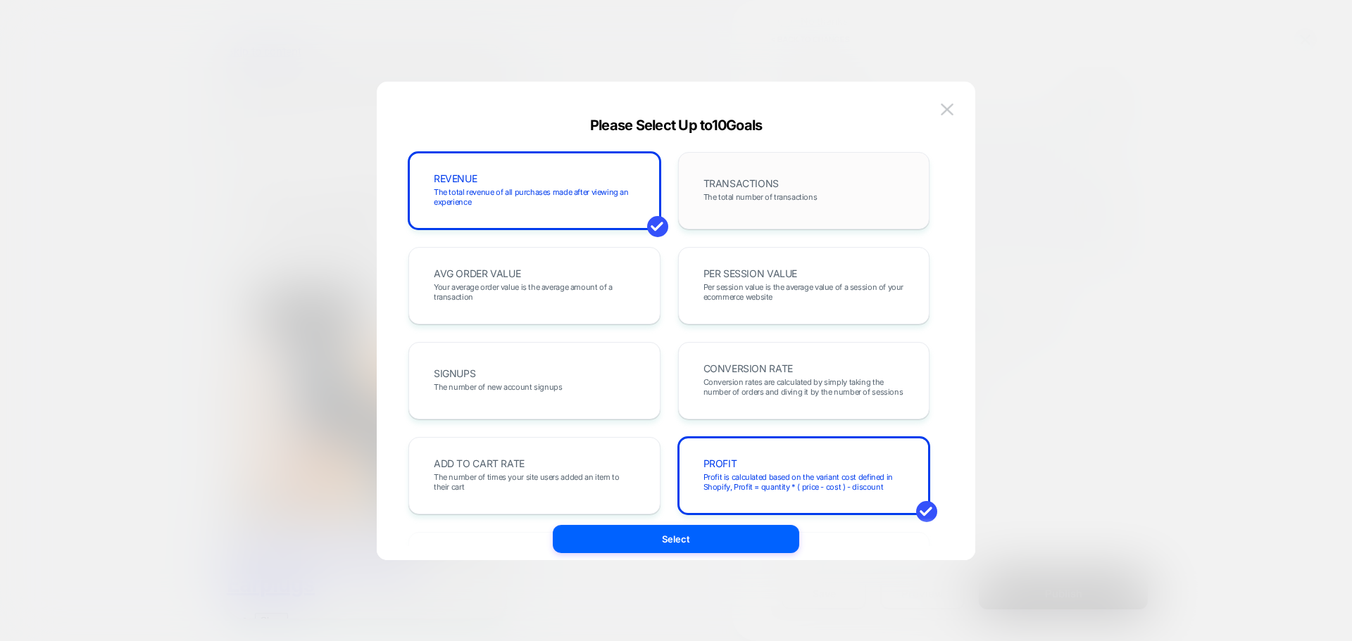
click at [799, 181] on div "TRANSACTIONS The total number of transactions" at bounding box center [804, 191] width 222 height 48
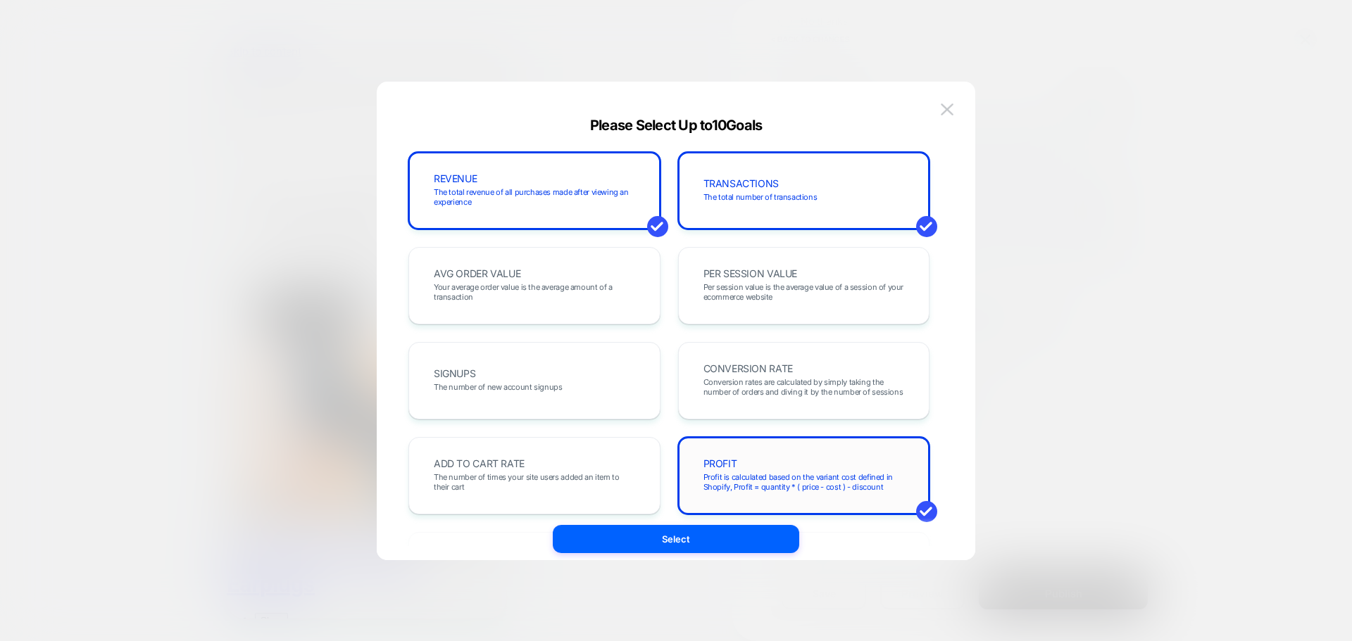
click at [0, 0] on div "PROFIT Profit is calculated based on the variant cost defined in Shopify, Profi…" at bounding box center [0, 0] width 0 height 0
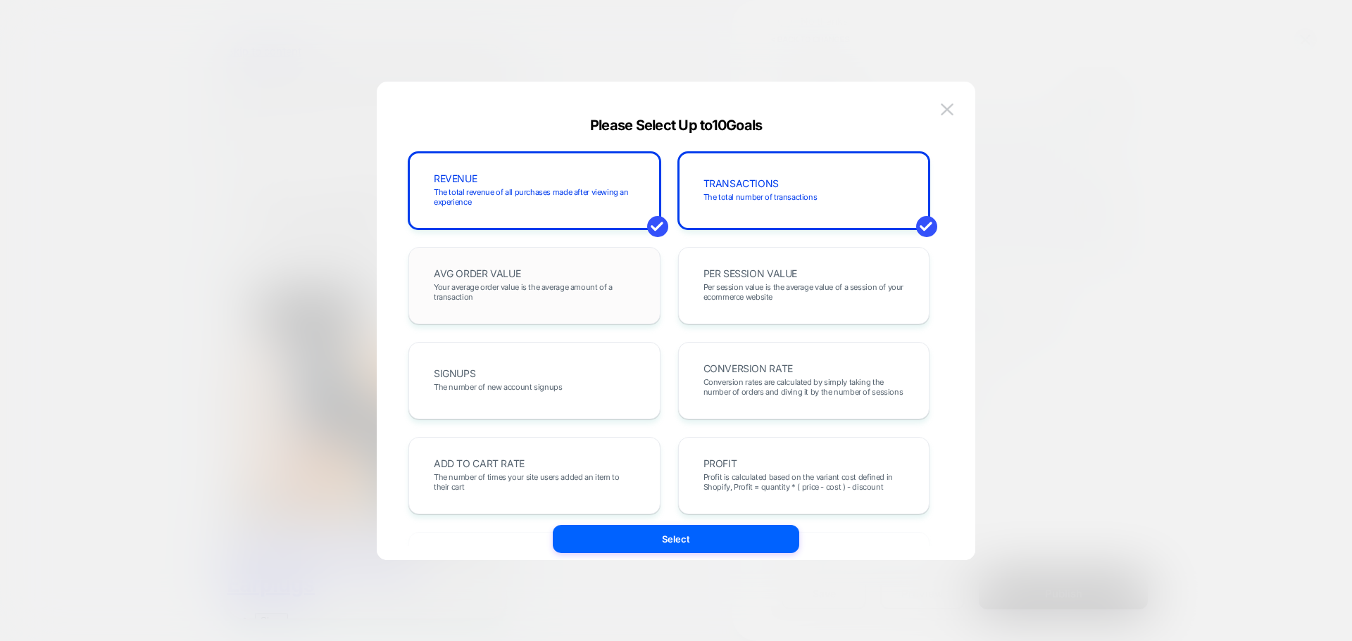
click at [0, 0] on span "Your average order value is the average amount of a transaction" at bounding box center [0, 0] width 0 height 0
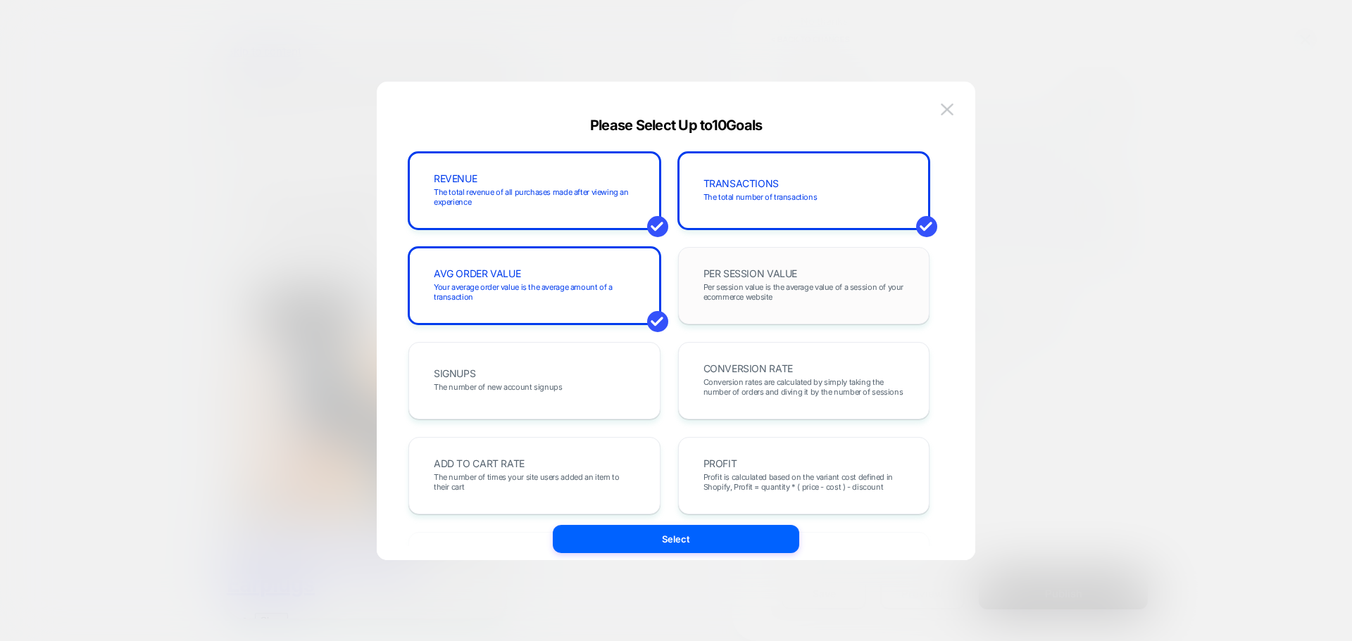
click at [781, 281] on div "PER SESSION VALUE Per session value is the average value of a session of your e…" at bounding box center [804, 286] width 222 height 48
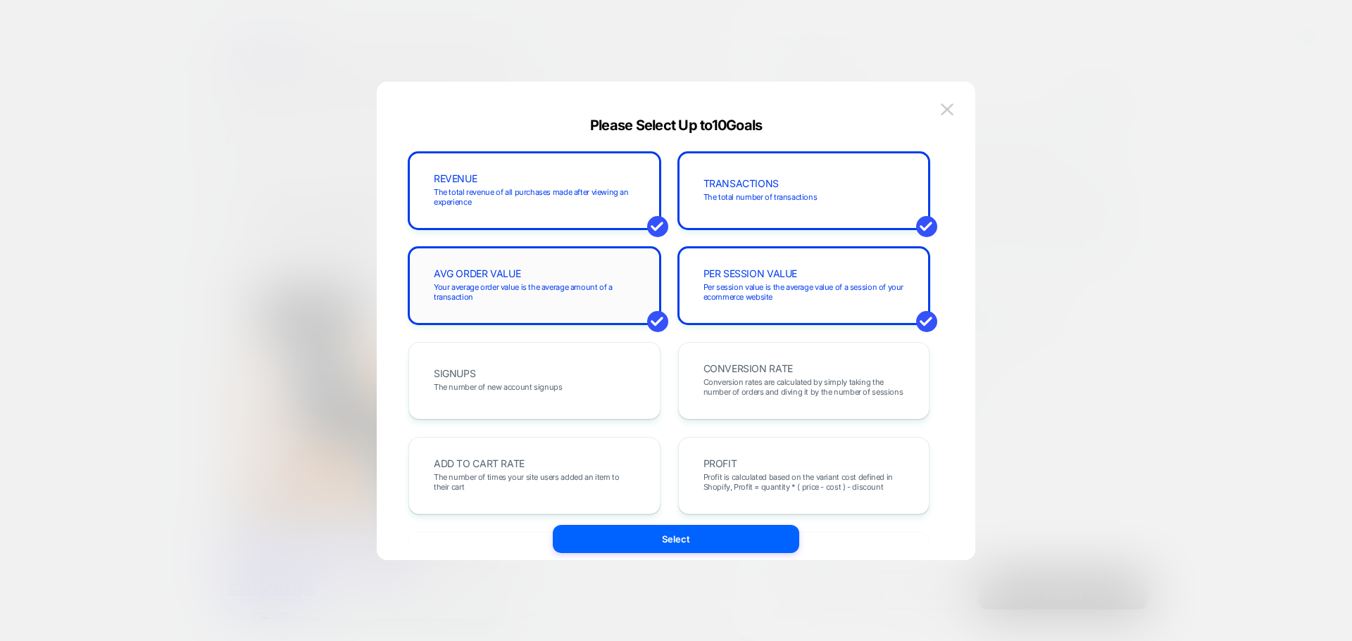
click at [591, 267] on div "AVG ORDER VALUE Your average order value is the average amount of a transaction" at bounding box center [534, 286] width 222 height 48
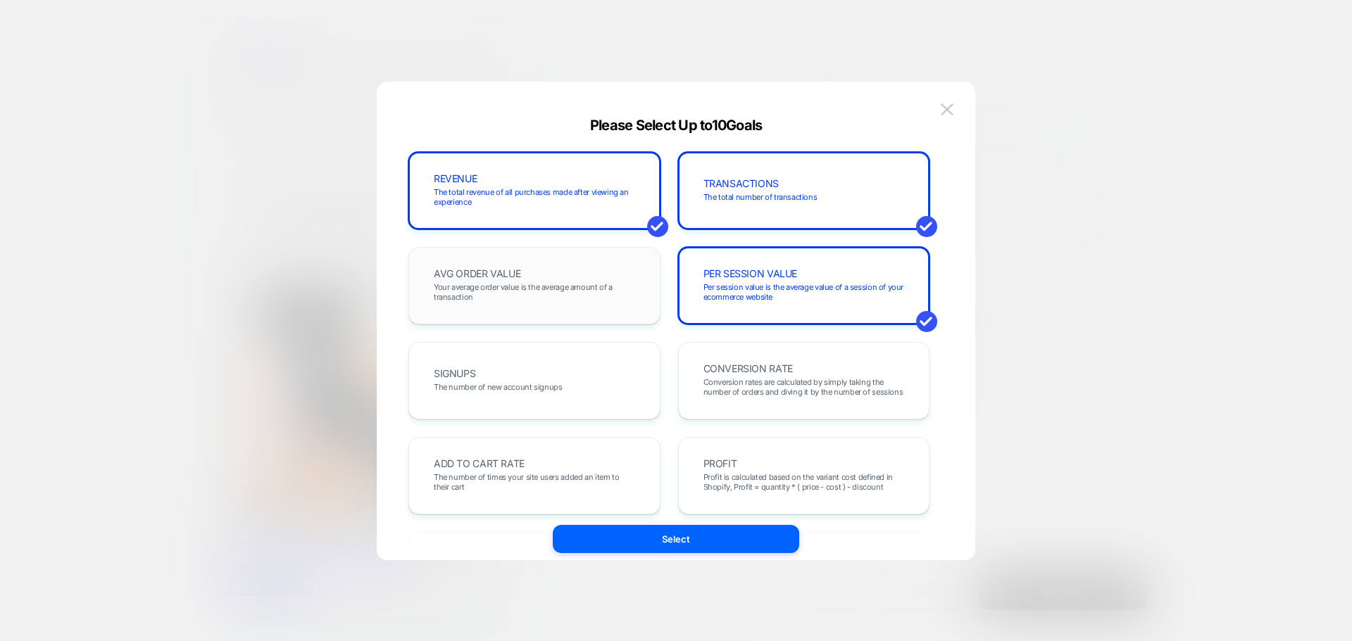
click at [591, 279] on div "AVG ORDER VALUE Your average order value is the average amount of a transaction" at bounding box center [534, 286] width 222 height 48
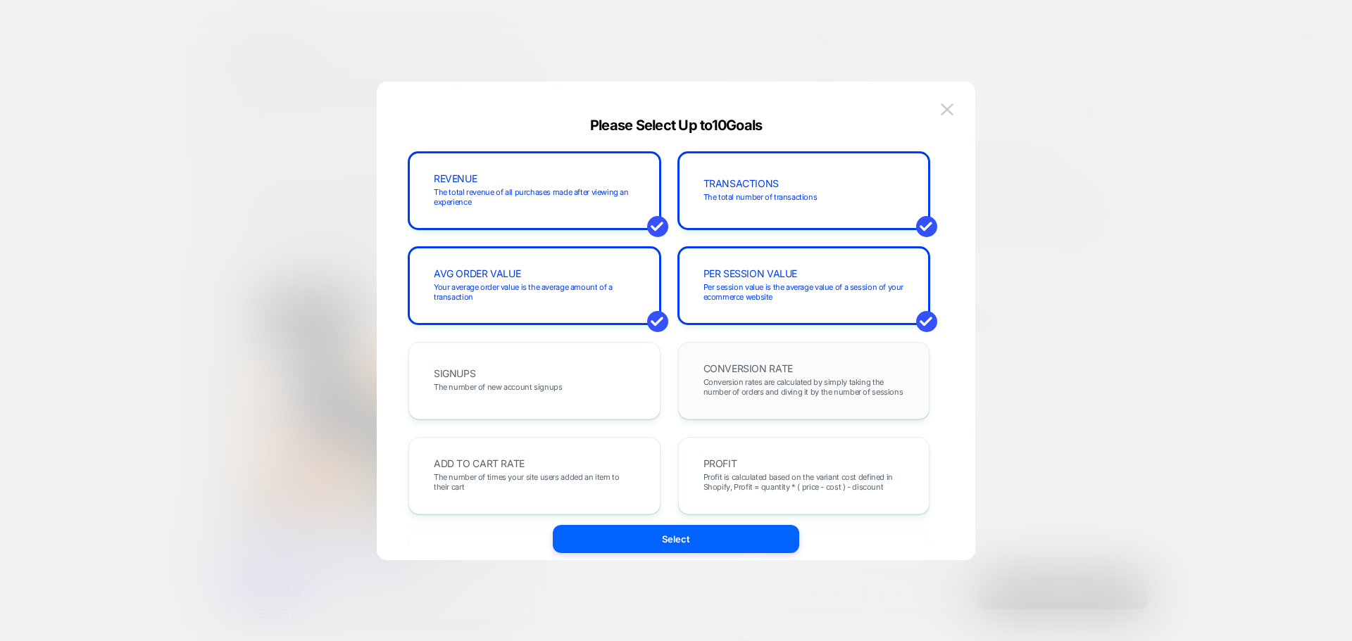
click at [0, 0] on div "CONVERSION RATE Conversion rates are calculated by simply taking the number of …" at bounding box center [0, 0] width 0 height 0
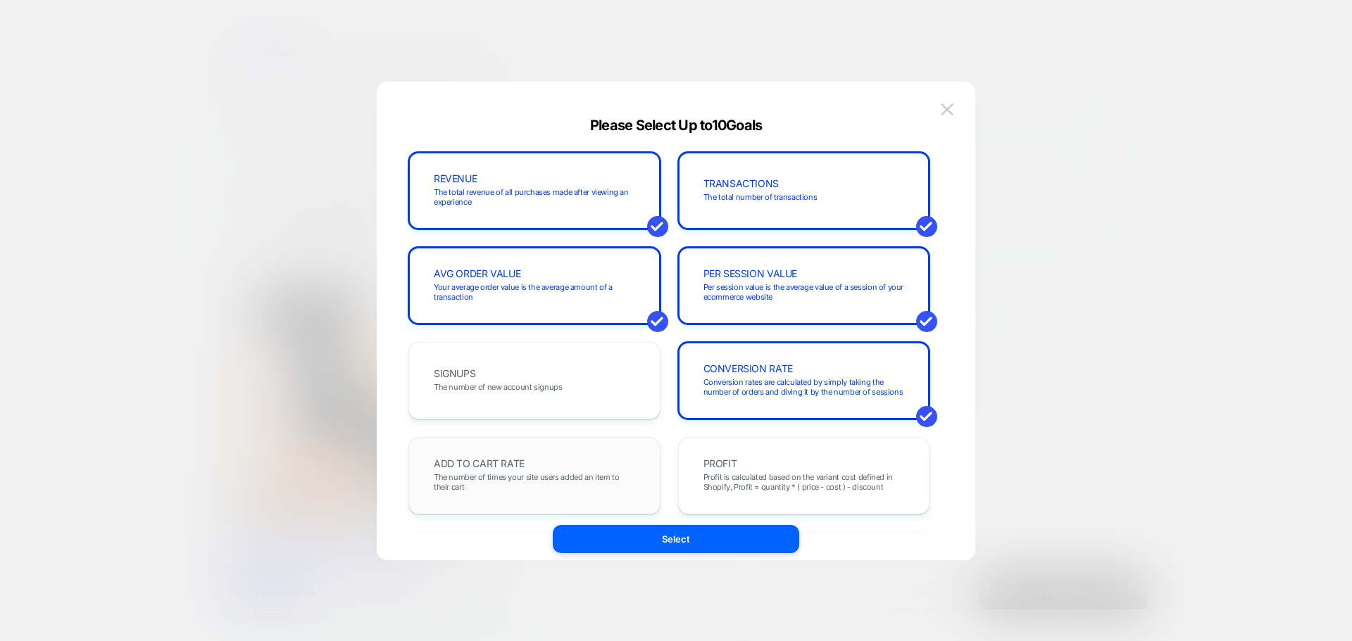
click at [593, 471] on div "ADD TO CART RATE The number of times your site users added an item to their cart" at bounding box center [534, 476] width 222 height 48
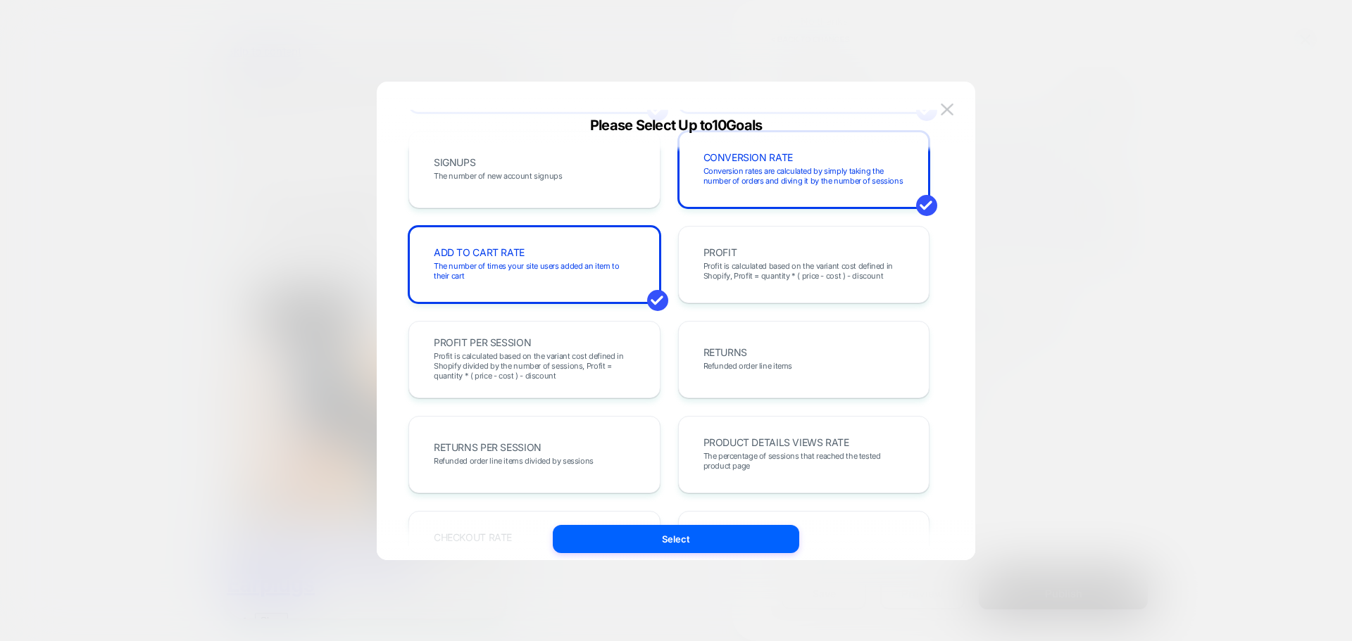
scroll to position [422, 0]
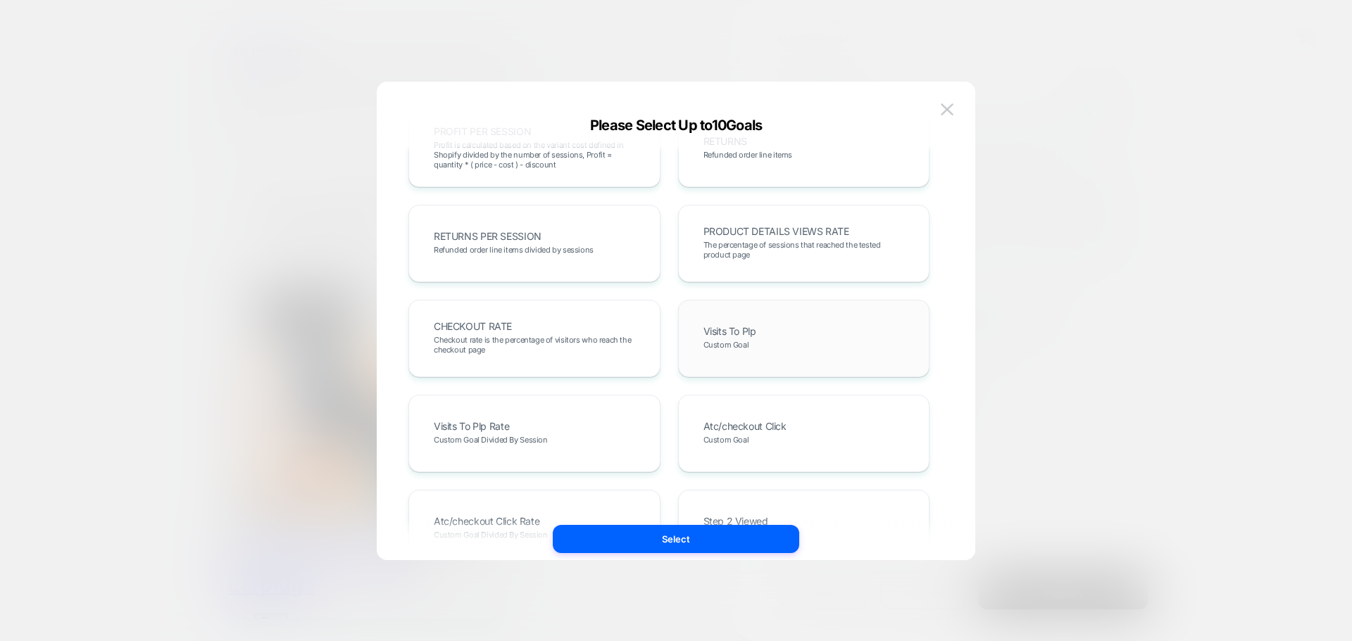
click at [0, 0] on div "Visits To Plp Custom Goal" at bounding box center [0, 0] width 0 height 0
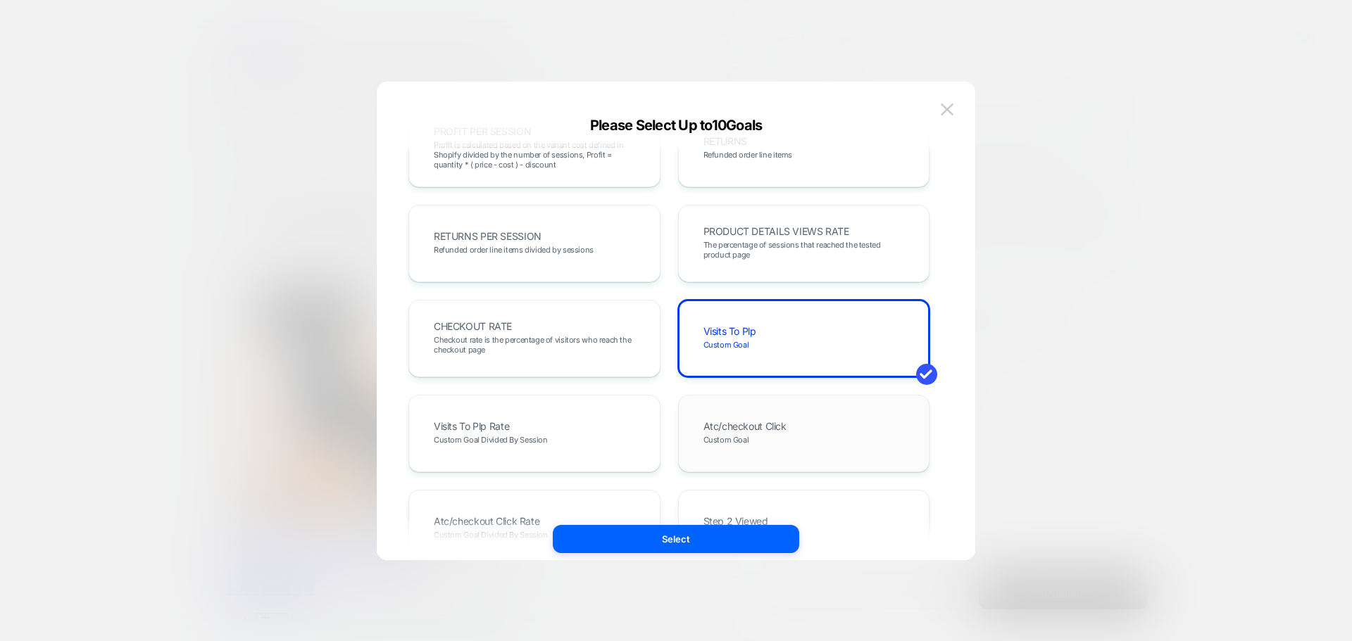
click at [770, 405] on div "Atc/checkout Click Custom Goal" at bounding box center [804, 433] width 252 height 77
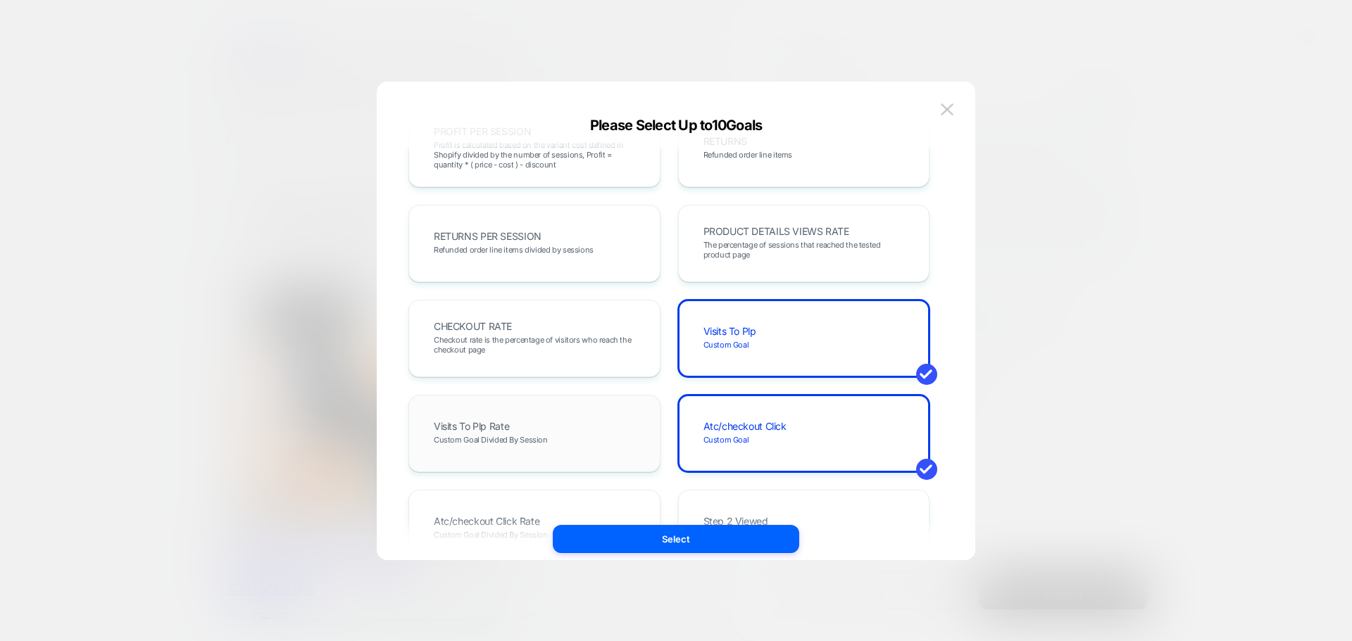
click at [0, 0] on div "Visits To Plp Rate Custom Goal Divided By Session" at bounding box center [0, 0] width 0 height 0
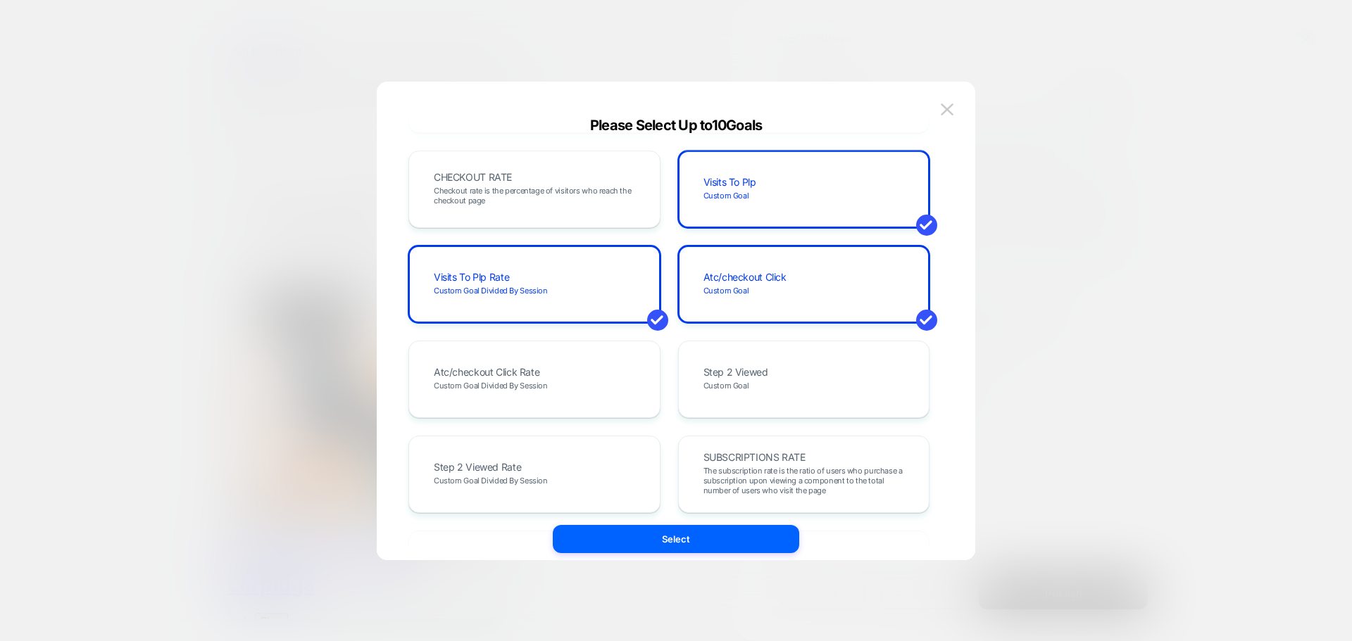
scroll to position [560, 0]
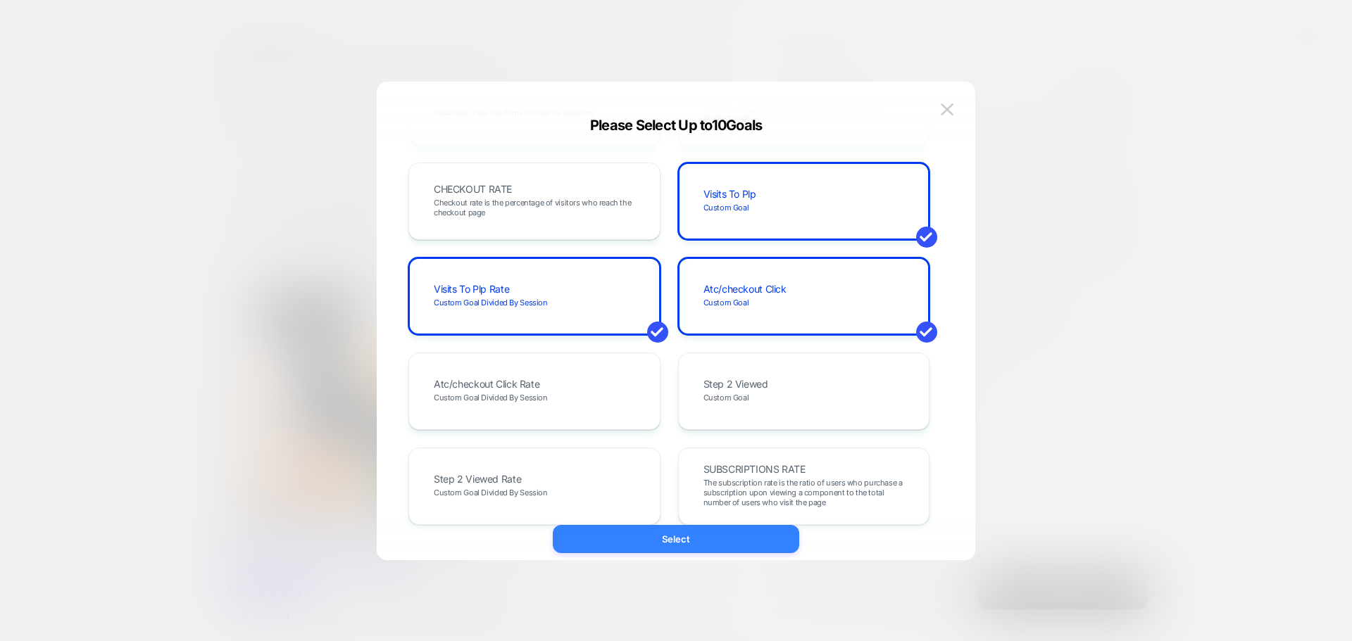
click at [0, 0] on button "Select" at bounding box center [0, 0] width 0 height 0
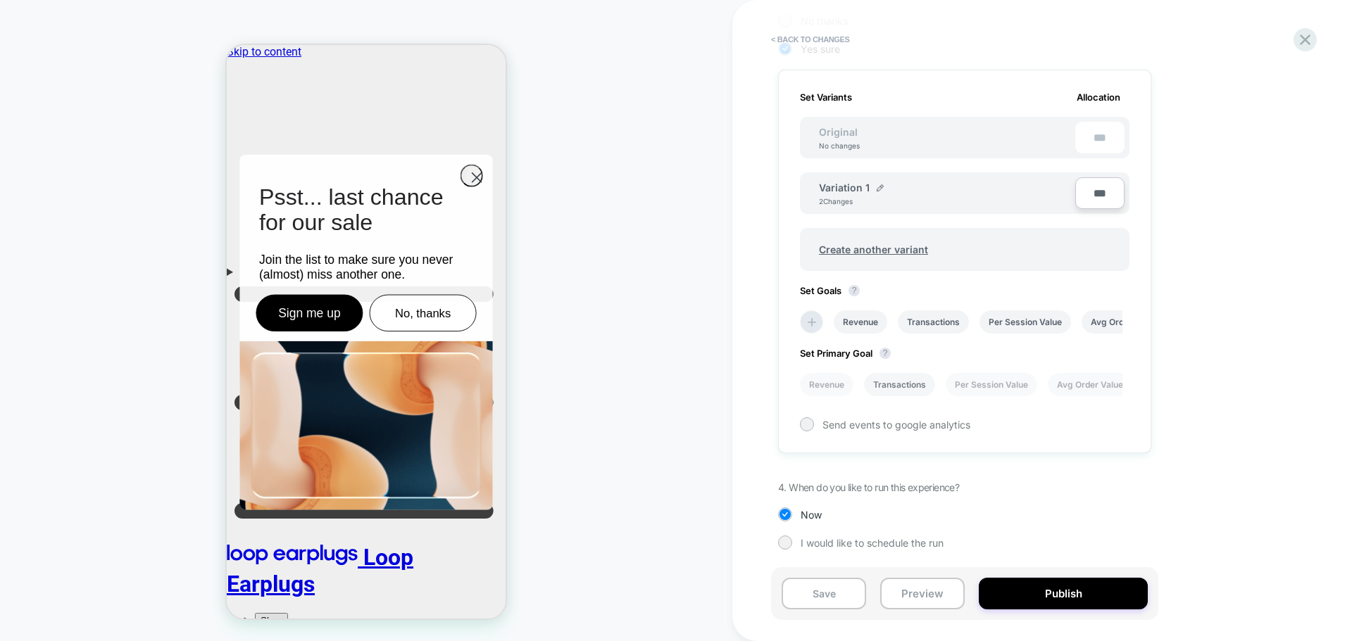
click at [887, 386] on li "Transactions" at bounding box center [899, 384] width 71 height 23
click at [1039, 596] on button "Publish" at bounding box center [1062, 594] width 169 height 32
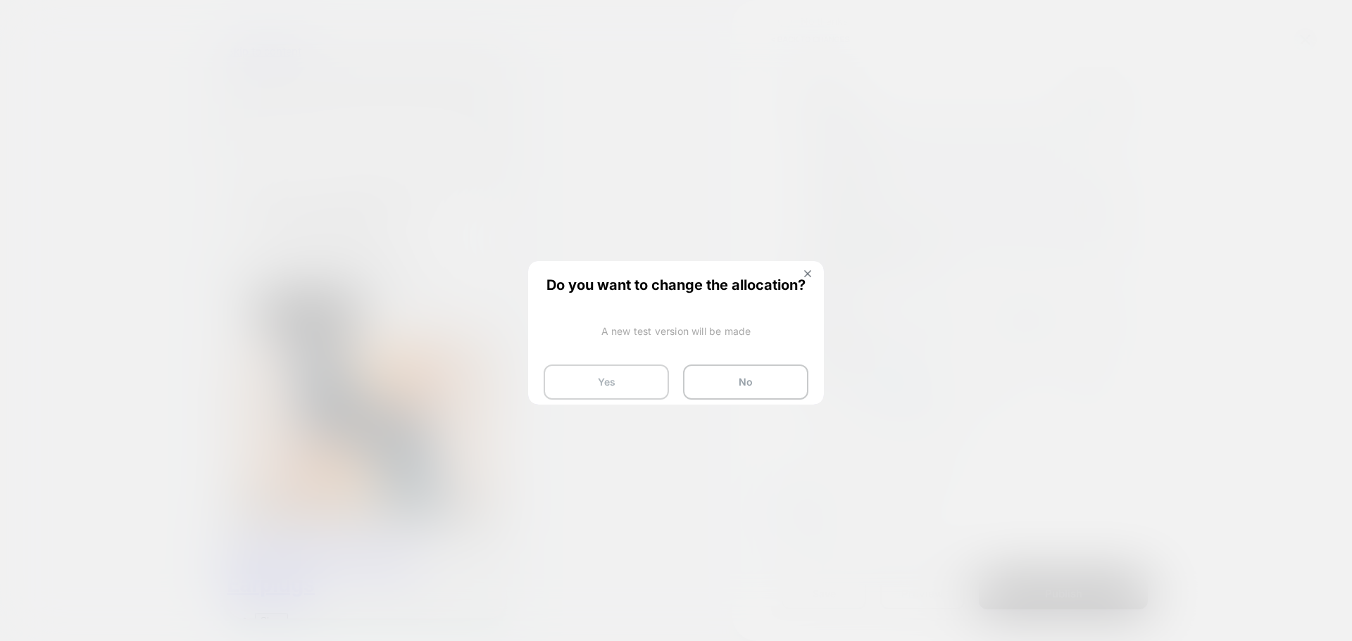
click at [0, 0] on button "Yes" at bounding box center [0, 0] width 0 height 0
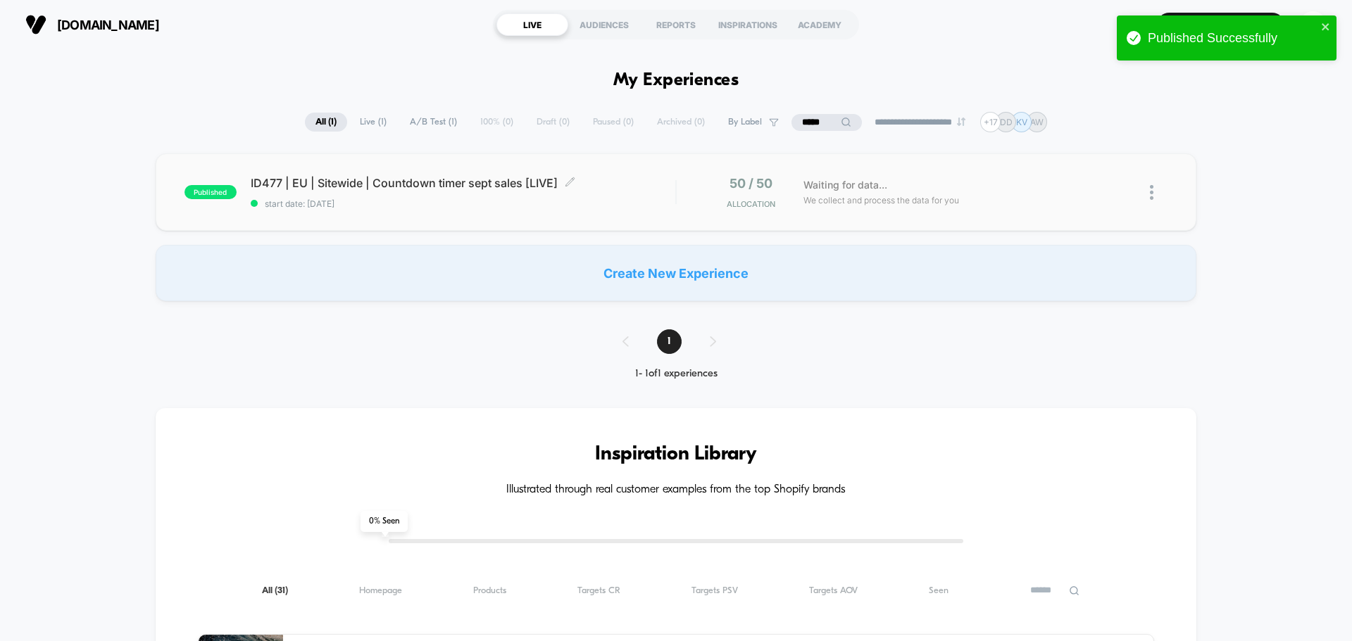
click at [346, 183] on span "ID477 | EU | Sitewide | Countdown timer sept sales [LIVE] Click to edit experie…" at bounding box center [463, 183] width 424 height 14
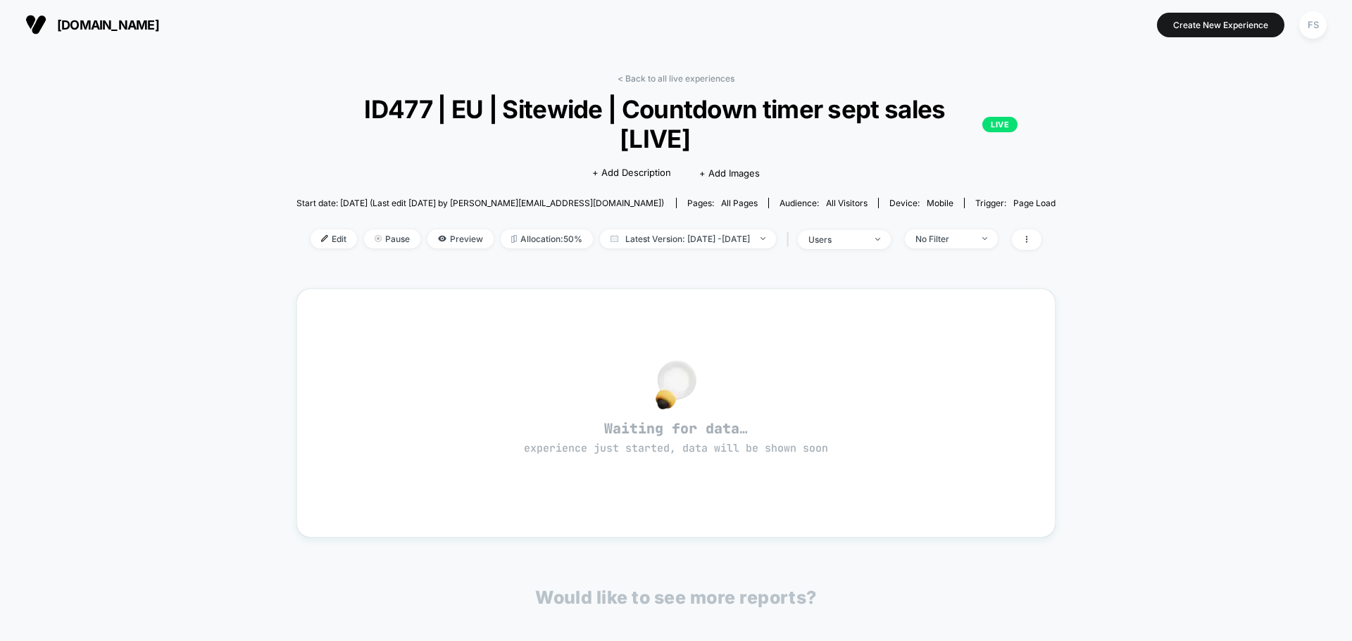
drag, startPoint x: 1261, startPoint y: 23, endPoint x: 817, endPoint y: 203, distance: 480.0
click at [826, 203] on span "All Visitors" at bounding box center [847, 203] width 42 height 11
click at [310, 233] on span "Edit" at bounding box center [333, 238] width 46 height 19
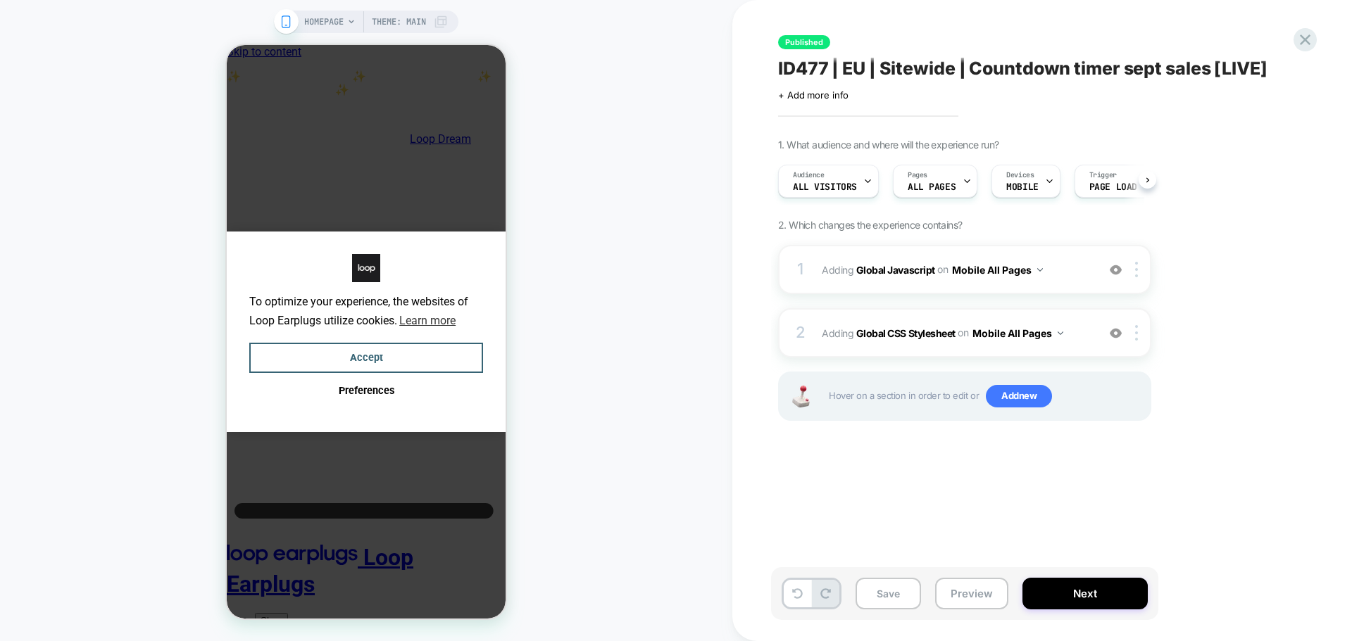
scroll to position [0, 1]
click at [0, 0] on div "Pages ALL PAGES" at bounding box center [0, 0] width 0 height 0
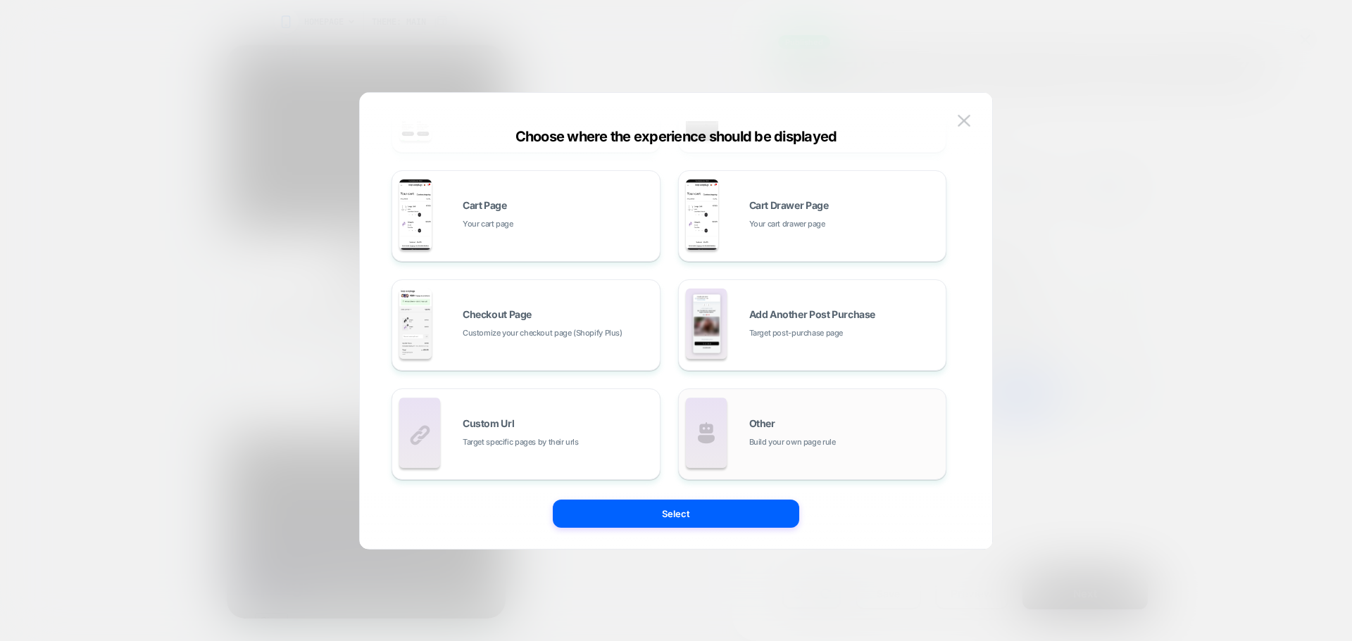
scroll to position [213, 0]
drag, startPoint x: 775, startPoint y: 420, endPoint x: 632, endPoint y: 422, distance: 142.9
click at [0, 0] on div "All Pages Literally, all of your store pages Homepage Your home page Collection…" at bounding box center [0, 0] width 0 height 0
click at [632, 422] on div "Custom Url Target specific pages by their urls" at bounding box center [557, 432] width 190 height 30
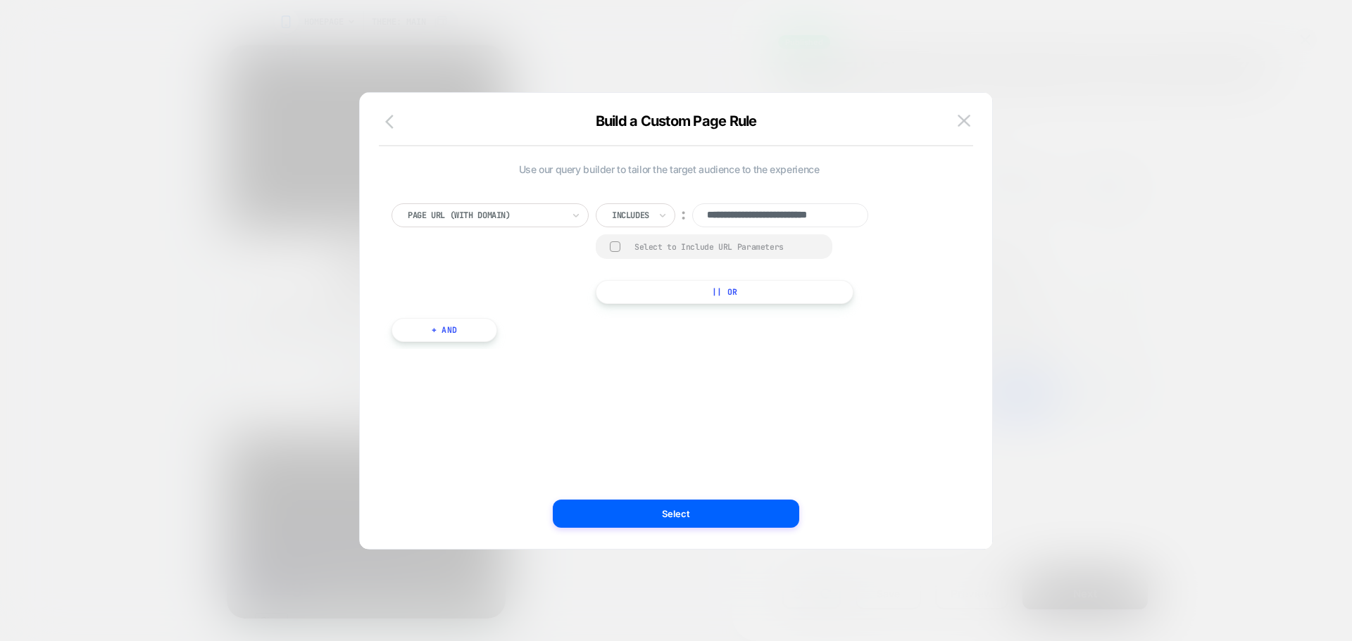
scroll to position [0, 0]
click at [0, 0] on icon "button" at bounding box center [0, 0] width 0 height 0
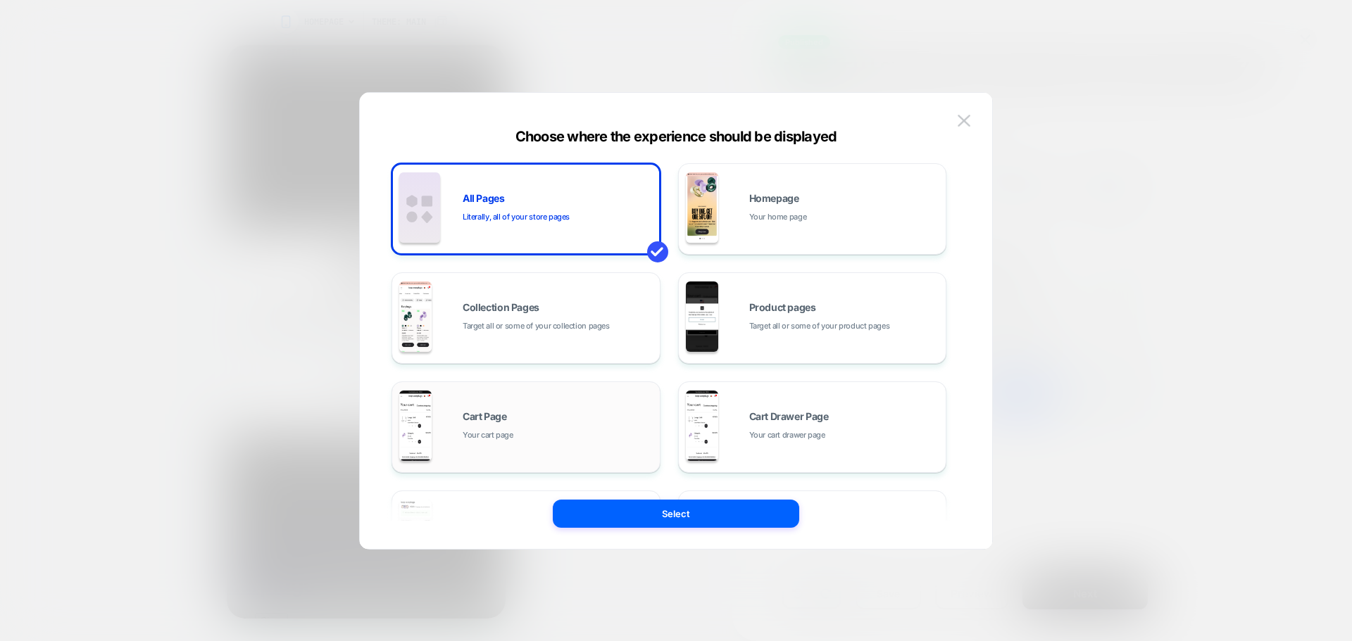
click at [0, 0] on div "Cart Page Your cart page" at bounding box center [0, 0] width 0 height 0
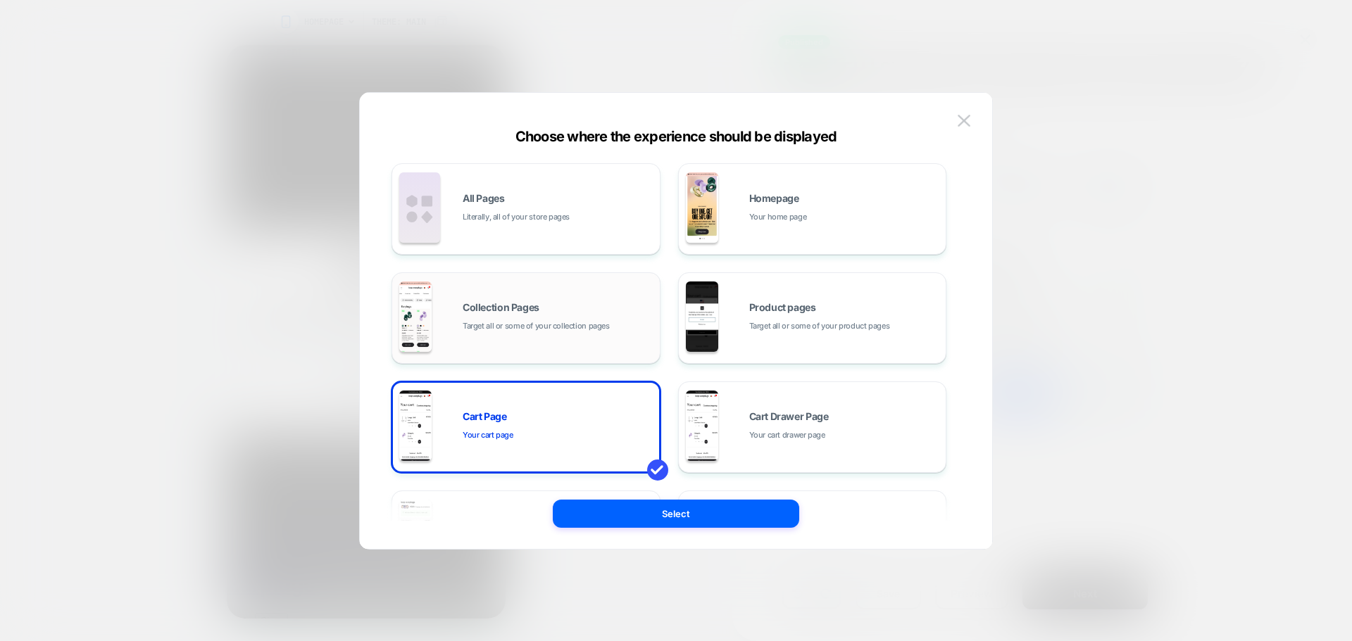
scroll to position [213, 0]
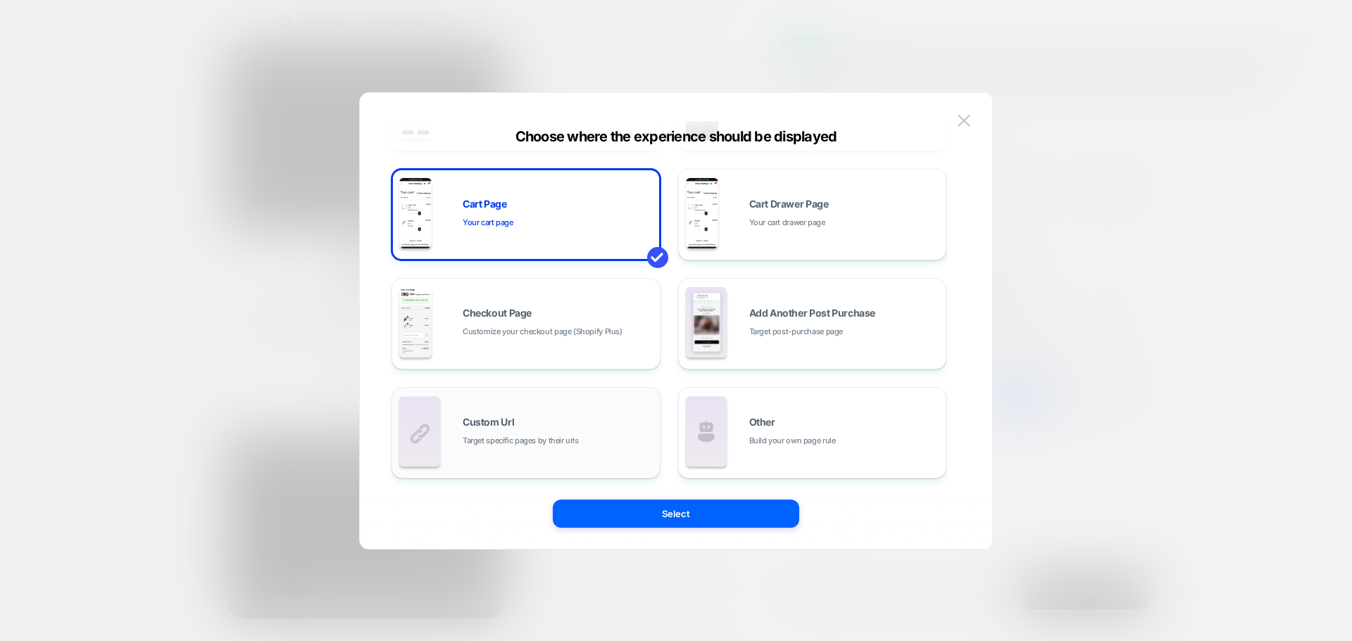
click at [0, 0] on div "Custom Url Target specific pages by their urls" at bounding box center [0, 0] width 0 height 0
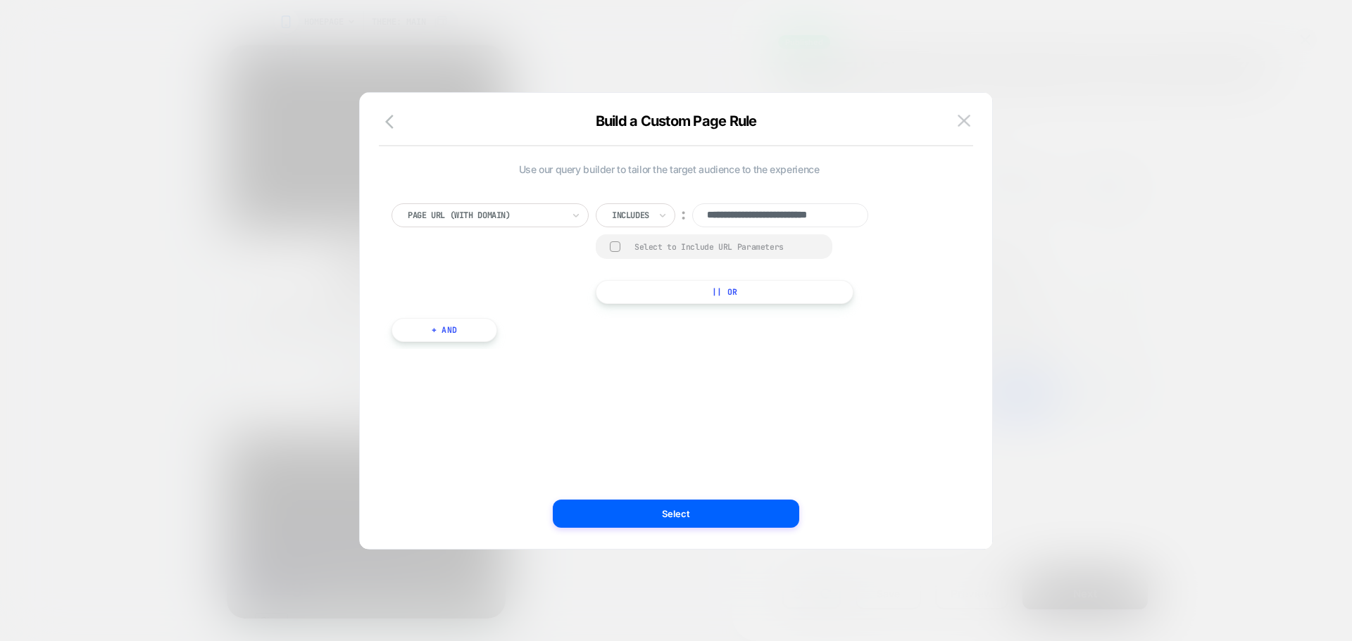
scroll to position [0, 0]
click at [634, 208] on div "Includes" at bounding box center [630, 215] width 40 height 15
click at [0, 0] on div "Not includes" at bounding box center [0, 0] width 0 height 0
click at [770, 213] on input "**********" at bounding box center [798, 215] width 176 height 24
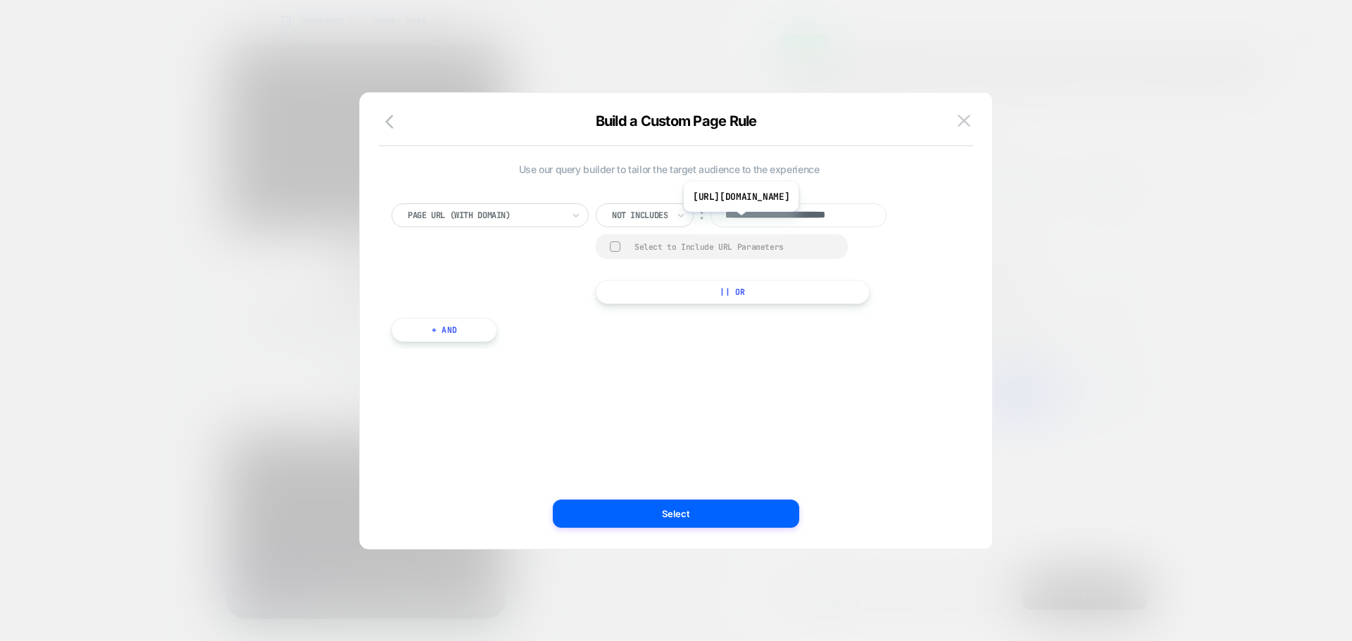
click at [766, 222] on input "**********" at bounding box center [798, 215] width 176 height 24
paste input "******"
type input "**********"
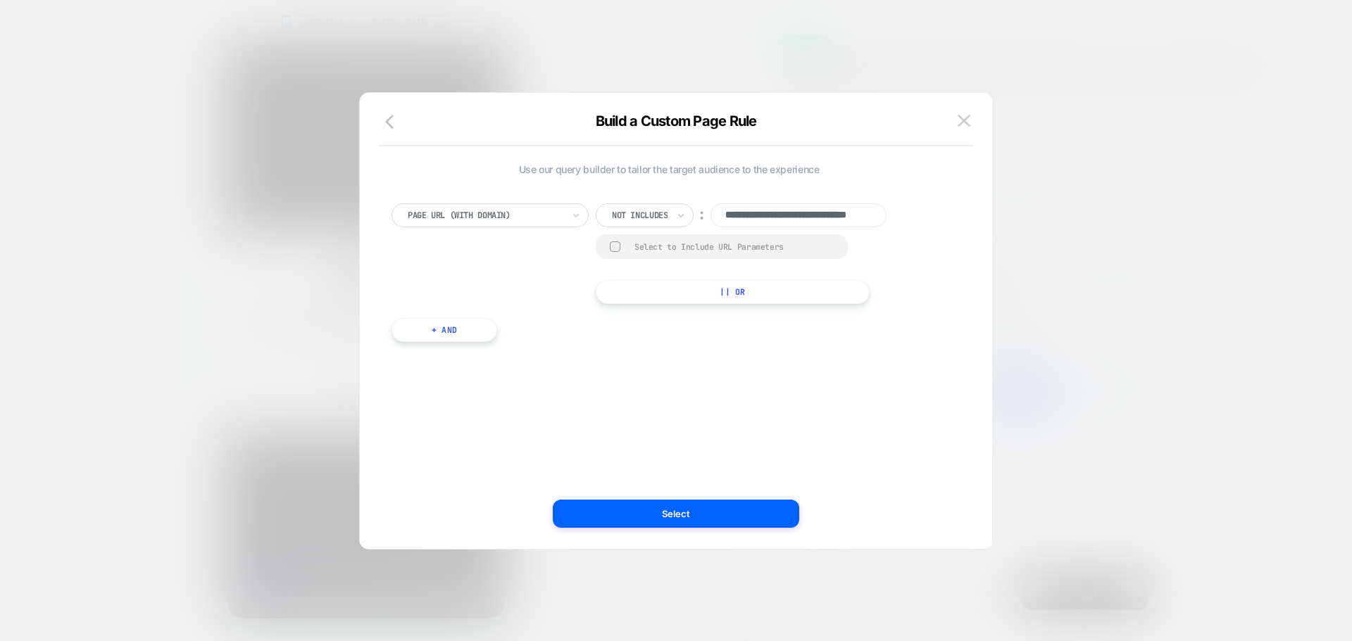
click at [635, 299] on button "|| Or" at bounding box center [733, 292] width 274 height 24
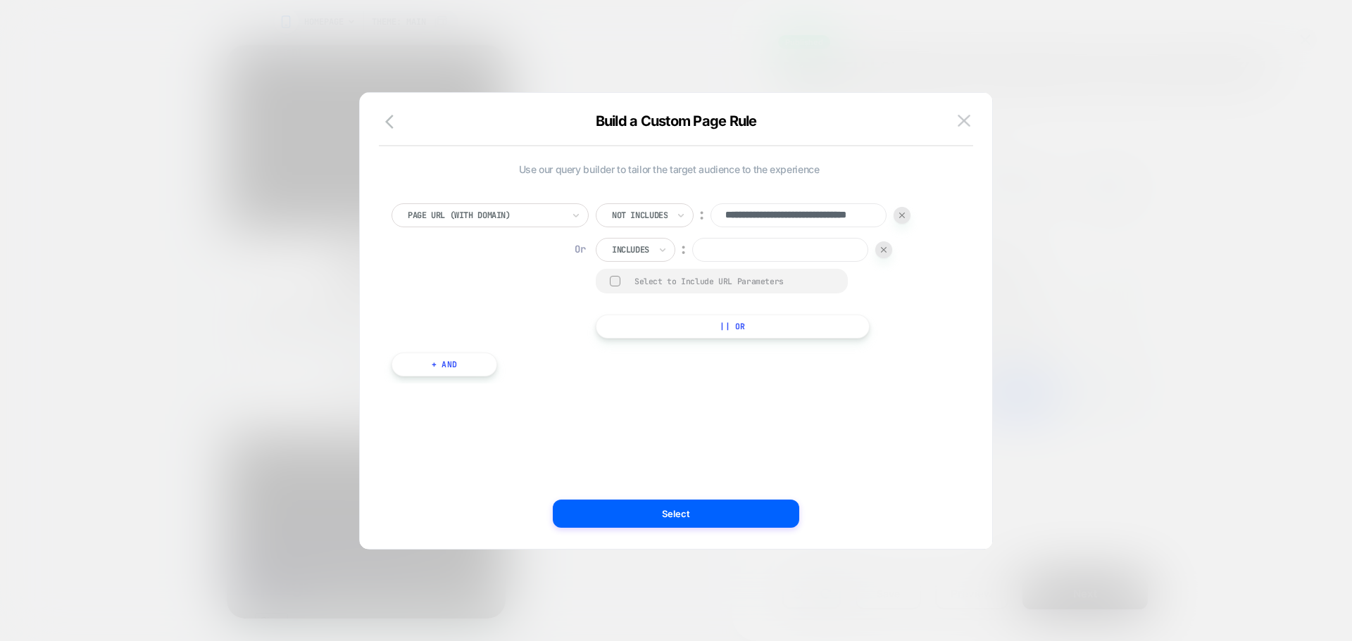
click at [647, 248] on div at bounding box center [630, 250] width 37 height 13
click at [634, 242] on div "Includes" at bounding box center [630, 249] width 40 height 15
click at [662, 345] on div "Not includes" at bounding box center [656, 356] width 92 height 23
click at [760, 237] on div "**********" at bounding box center [753, 270] width 315 height 135
click at [760, 248] on input at bounding box center [798, 250] width 176 height 24
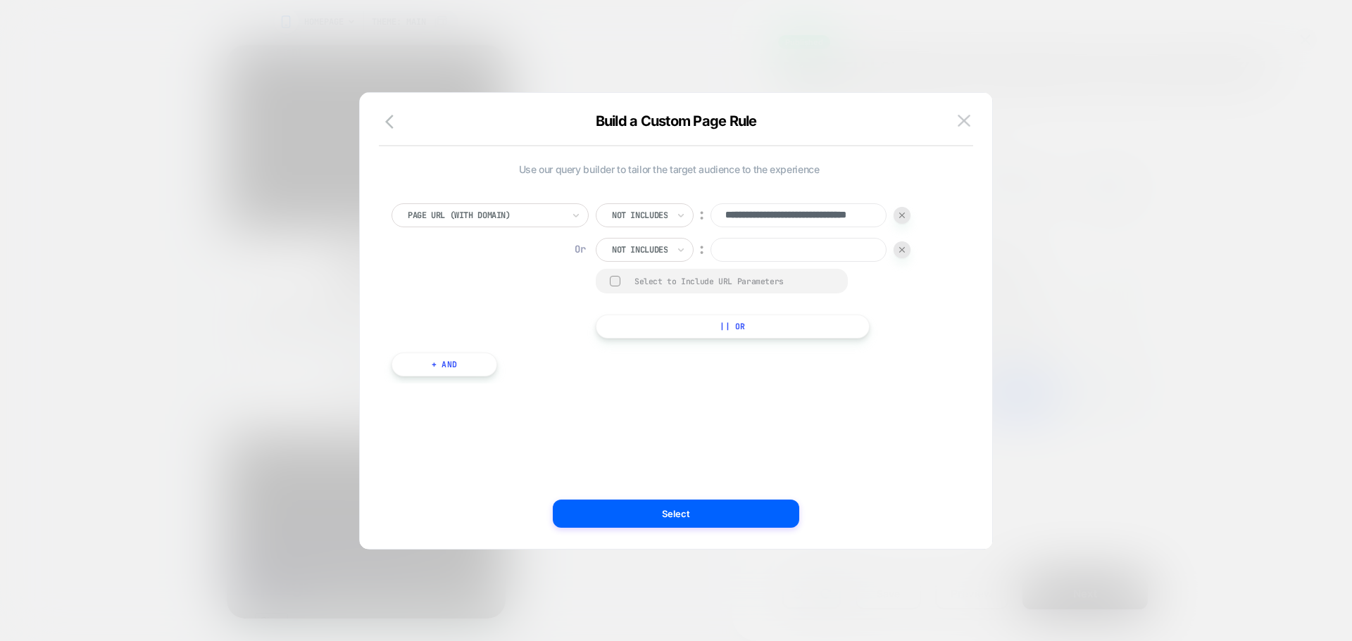
paste input "**********"
type input "**********"
click at [638, 322] on button "|| Or" at bounding box center [733, 327] width 274 height 24
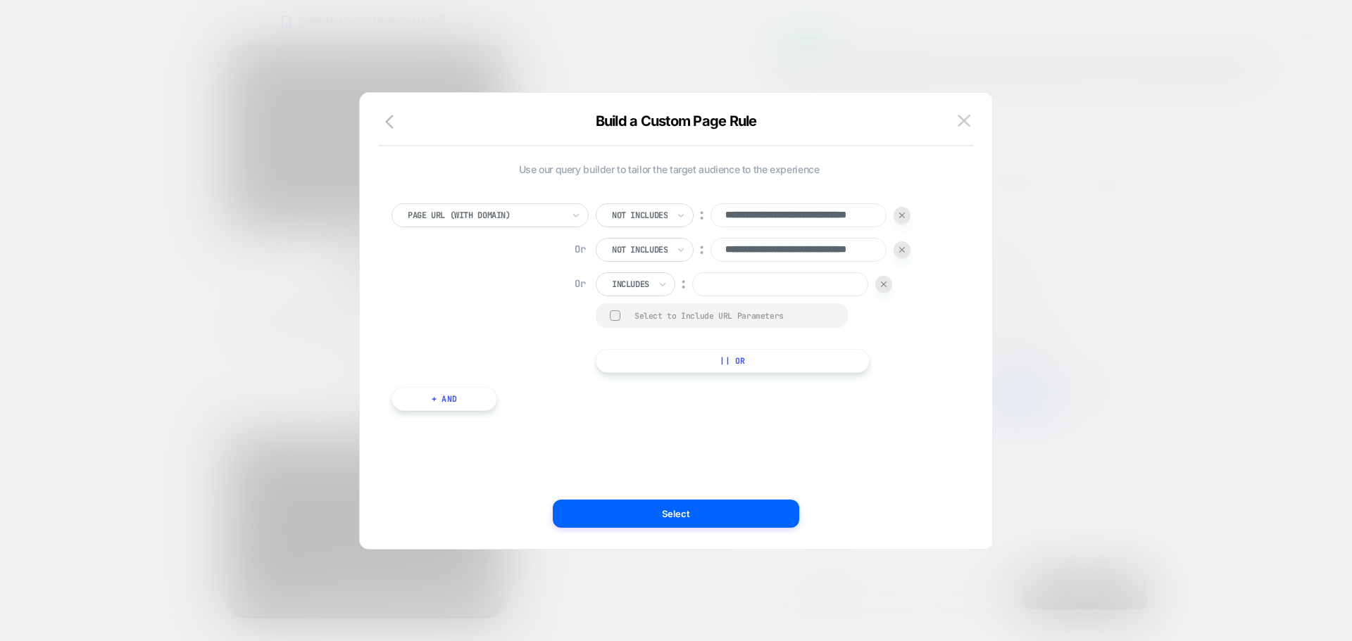
click at [600, 275] on div "Includes" at bounding box center [636, 284] width 80 height 24
click at [654, 288] on div "Includes" at bounding box center [636, 284] width 80 height 24
click at [660, 388] on div "Not includes" at bounding box center [656, 390] width 92 height 23
click at [741, 287] on input at bounding box center [798, 284] width 176 height 24
paste input "**********"
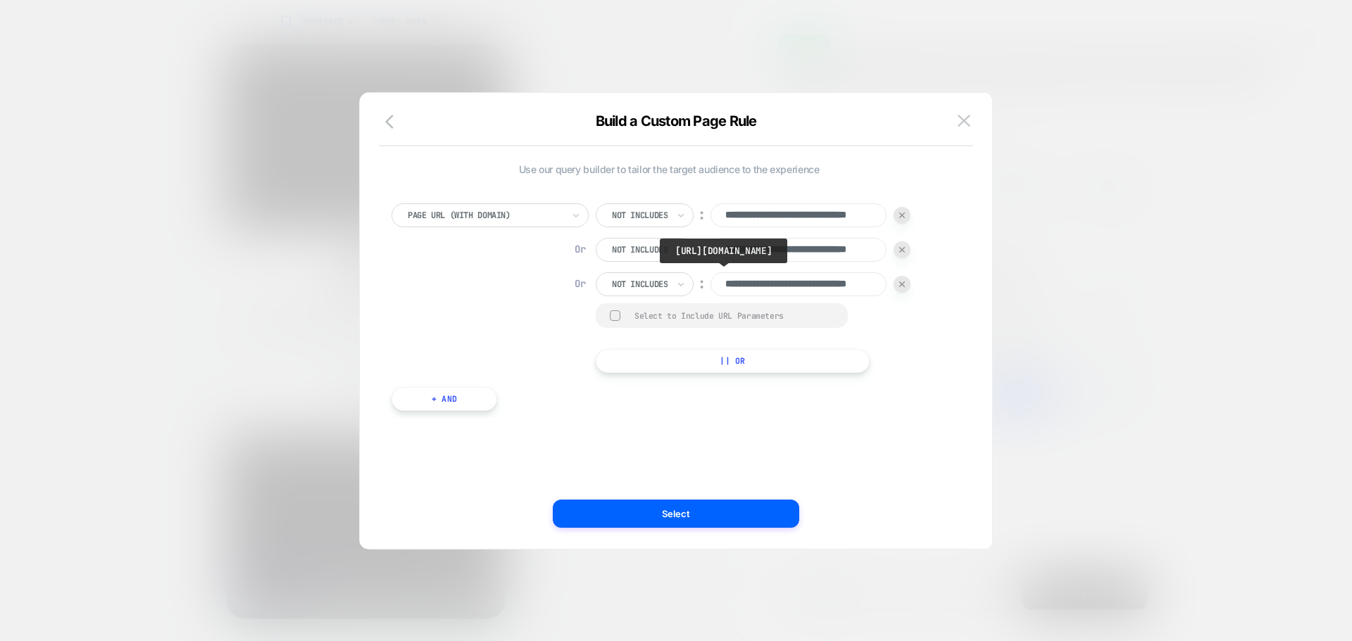
scroll to position [0, 54]
type input "**********"
click at [767, 355] on button "|| Or" at bounding box center [733, 361] width 274 height 24
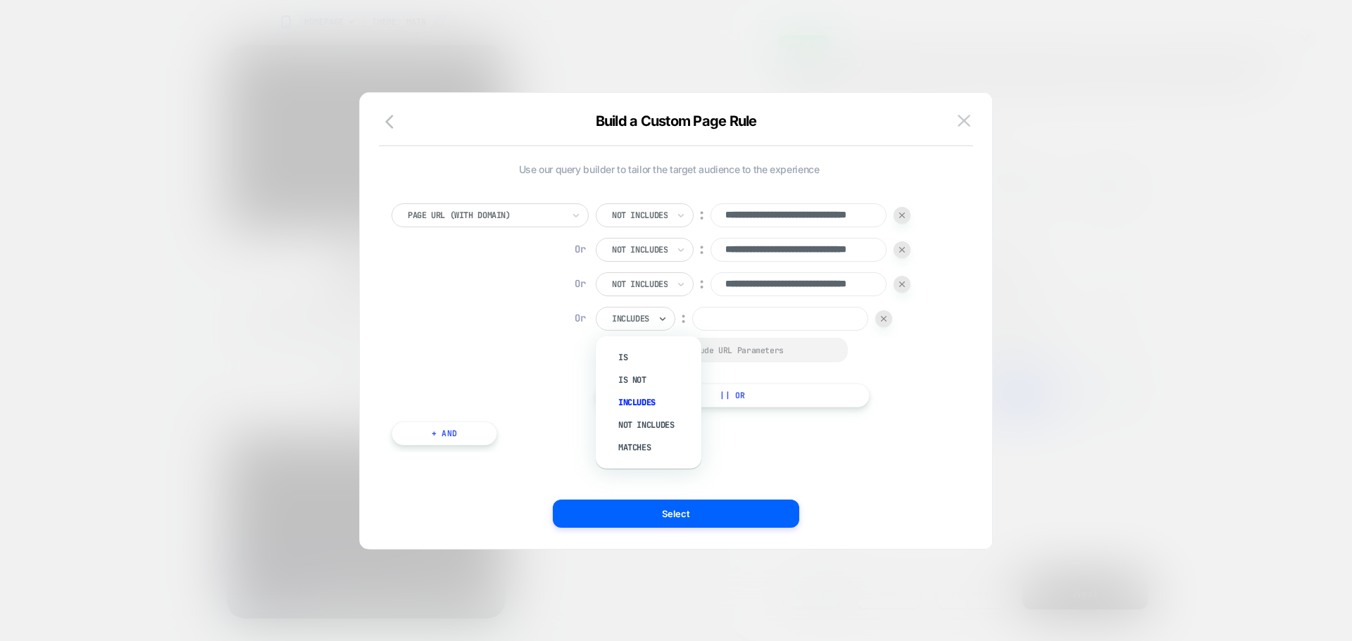
click at [617, 317] on input "text" at bounding box center [615, 319] width 6 height 13
click at [0, 0] on div "Not includes" at bounding box center [0, 0] width 0 height 0
click at [777, 325] on input at bounding box center [798, 319] width 176 height 24
click at [847, 317] on input at bounding box center [798, 319] width 176 height 24
paste input "**********"
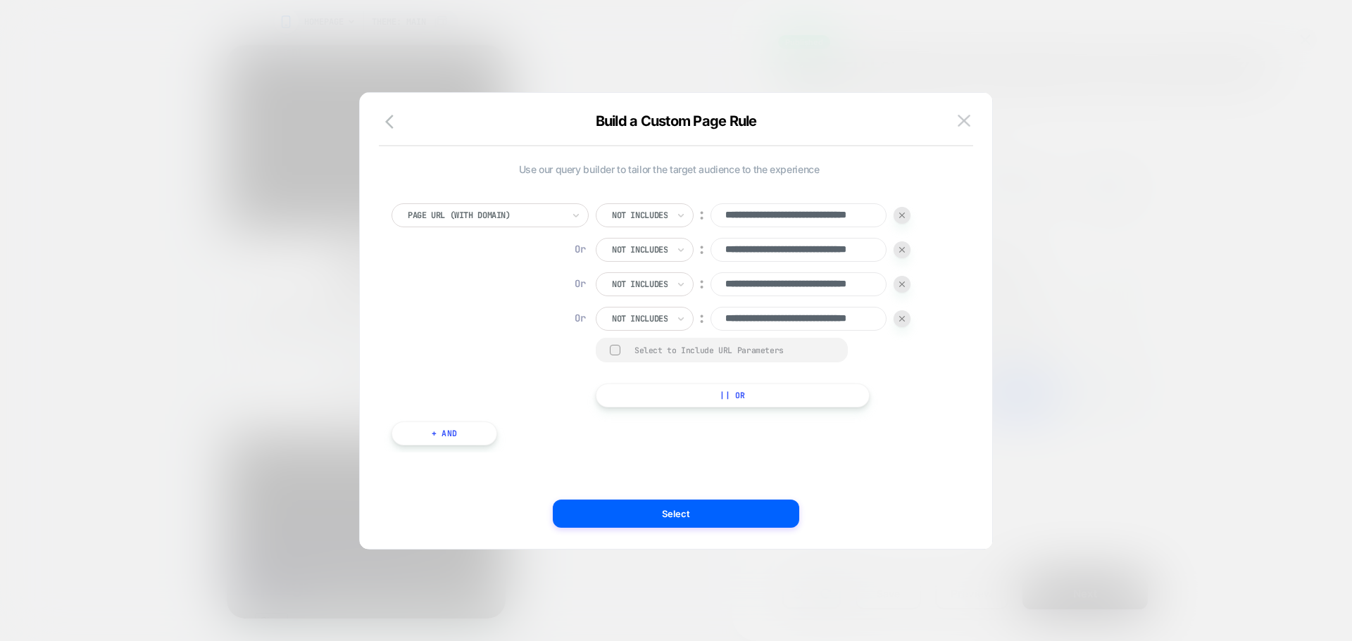
scroll to position [0, 54]
type input "**********"
click at [657, 395] on button "|| Or" at bounding box center [733, 396] width 274 height 24
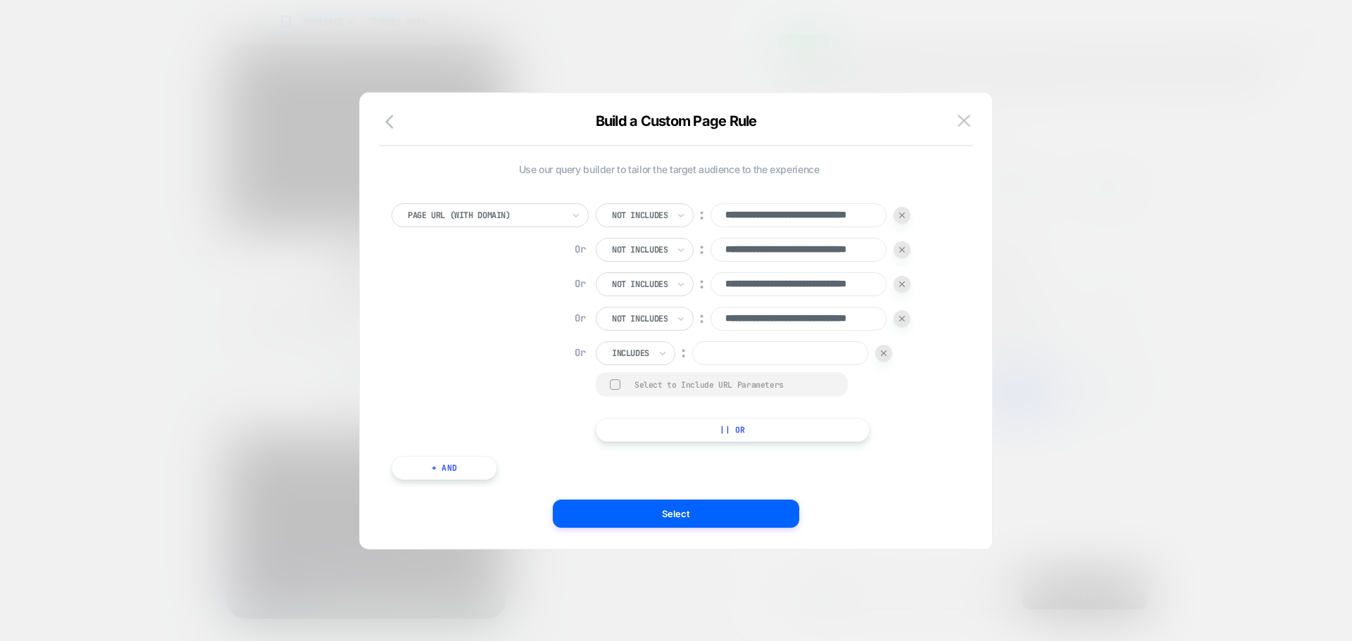
paste input "**********"
type input "**********"
click at [677, 420] on button "|| Or" at bounding box center [733, 430] width 274 height 24
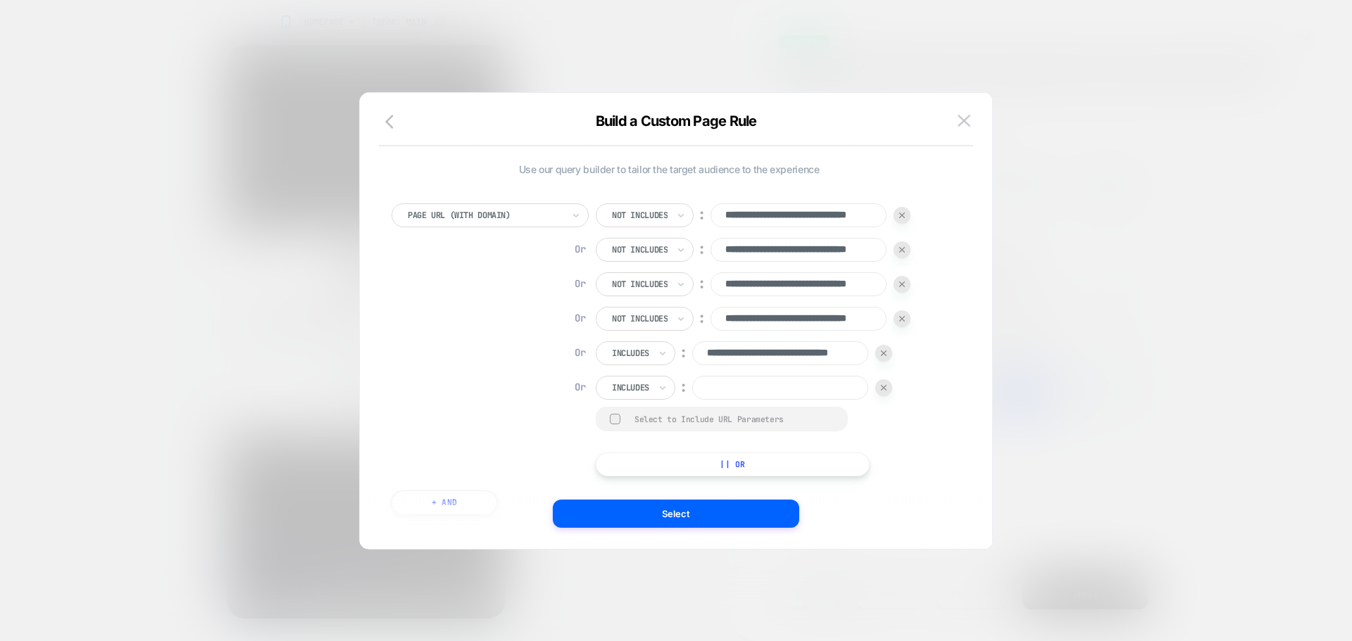
paste input "**********"
type input "**********"
click at [0, 0] on div at bounding box center [0, 0] width 0 height 0
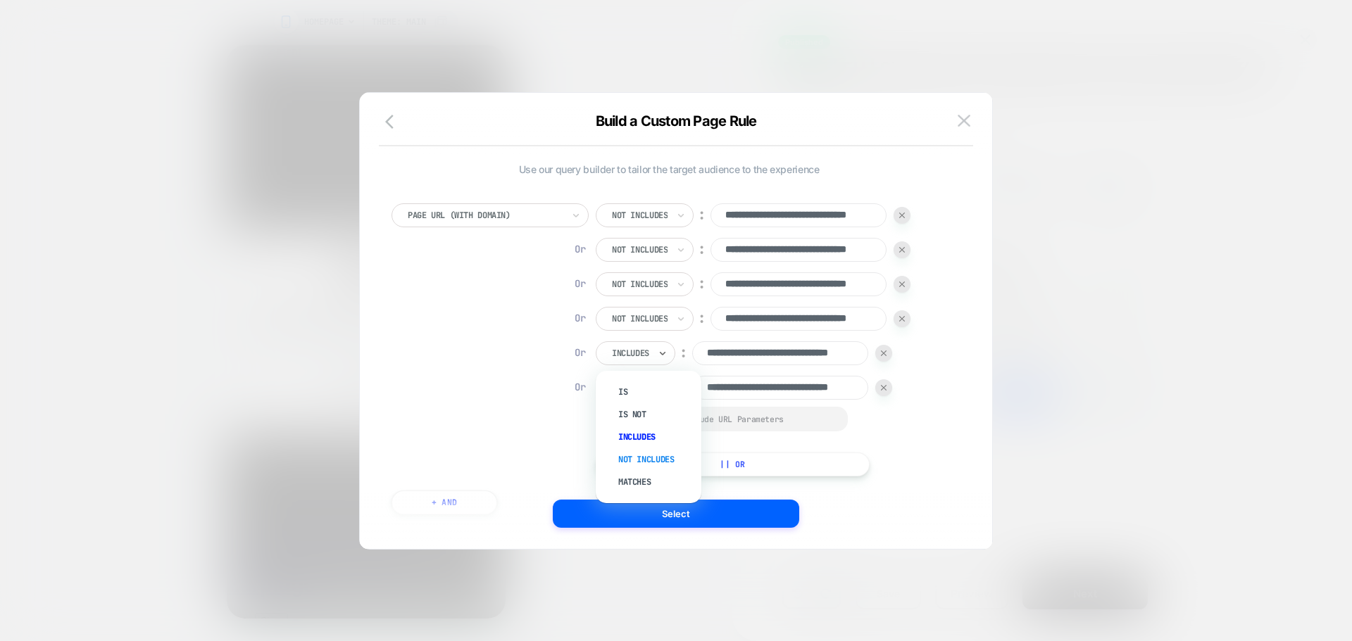
click at [656, 458] on div "Not includes" at bounding box center [656, 459] width 92 height 23
click at [658, 377] on div at bounding box center [662, 388] width 10 height 23
click at [663, 488] on div "Not includes" at bounding box center [656, 494] width 92 height 23
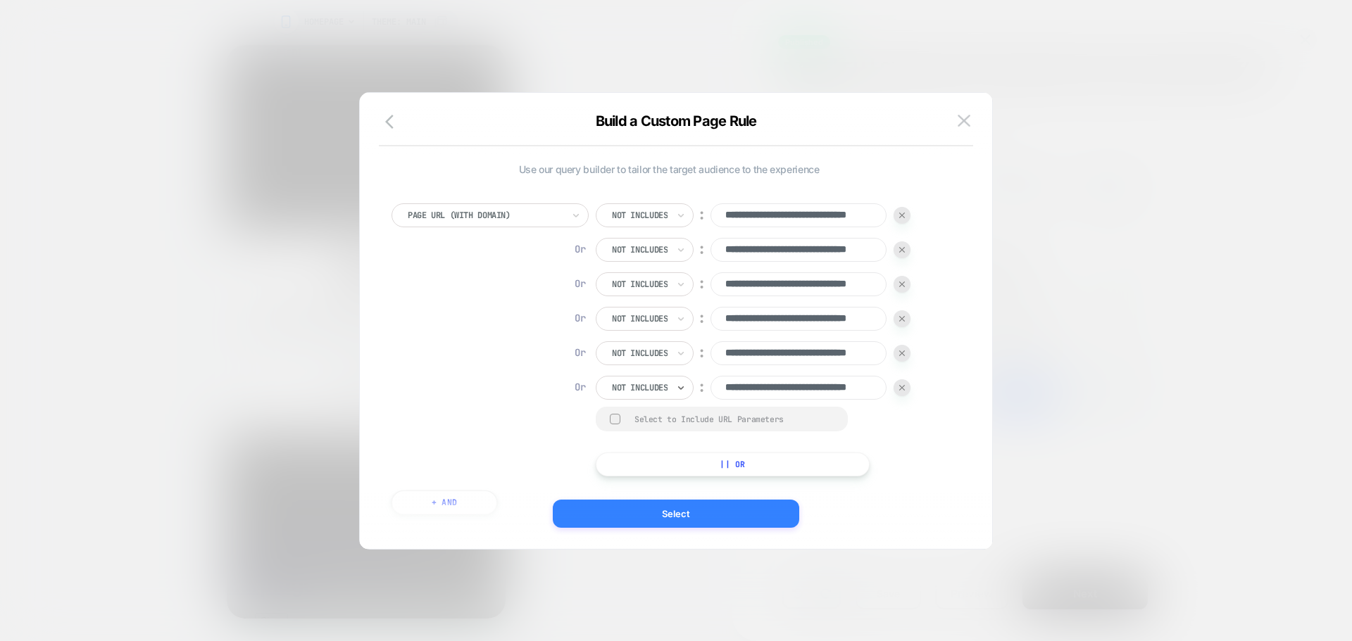
click at [0, 0] on button "Select" at bounding box center [0, 0] width 0 height 0
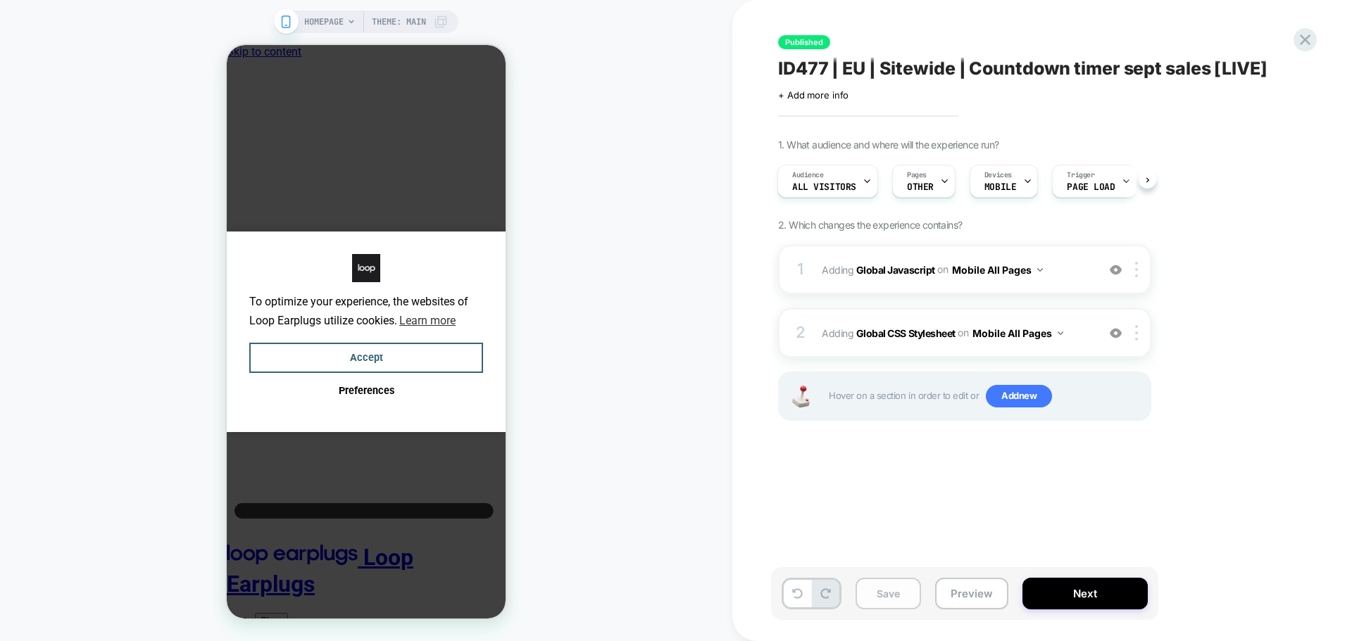
click at [903, 588] on button "Save" at bounding box center [887, 594] width 65 height 32
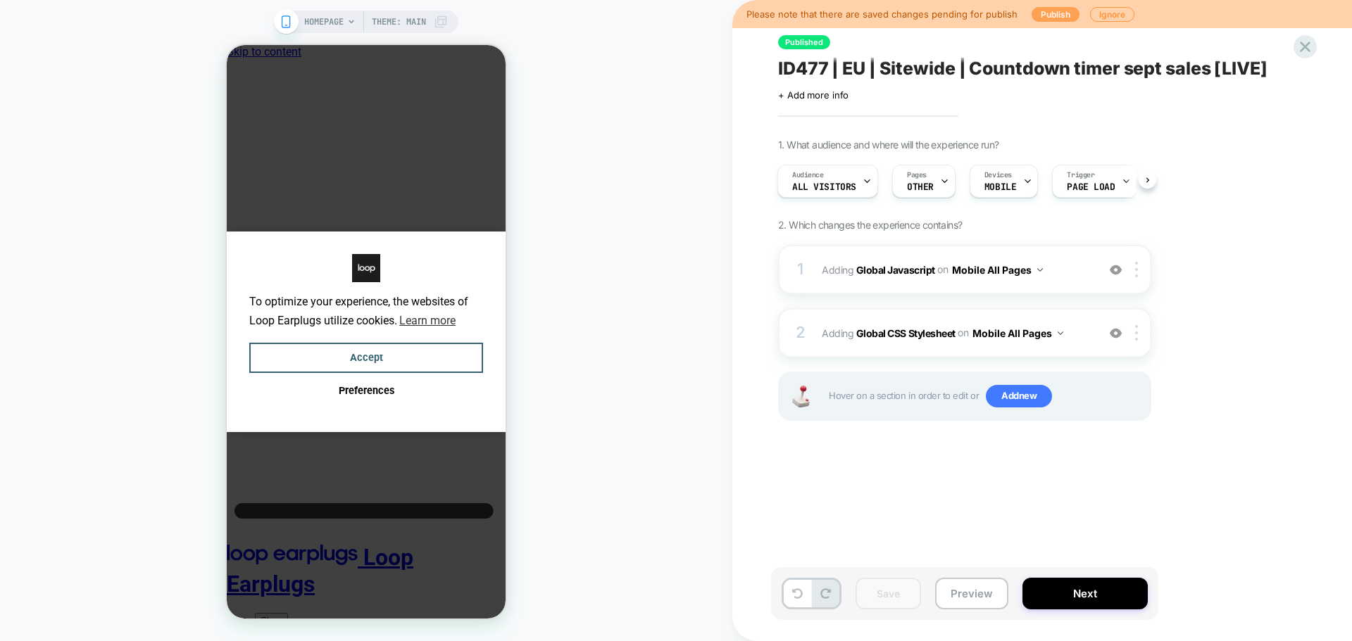
click at [1047, 13] on button "Publish" at bounding box center [1055, 14] width 48 height 15
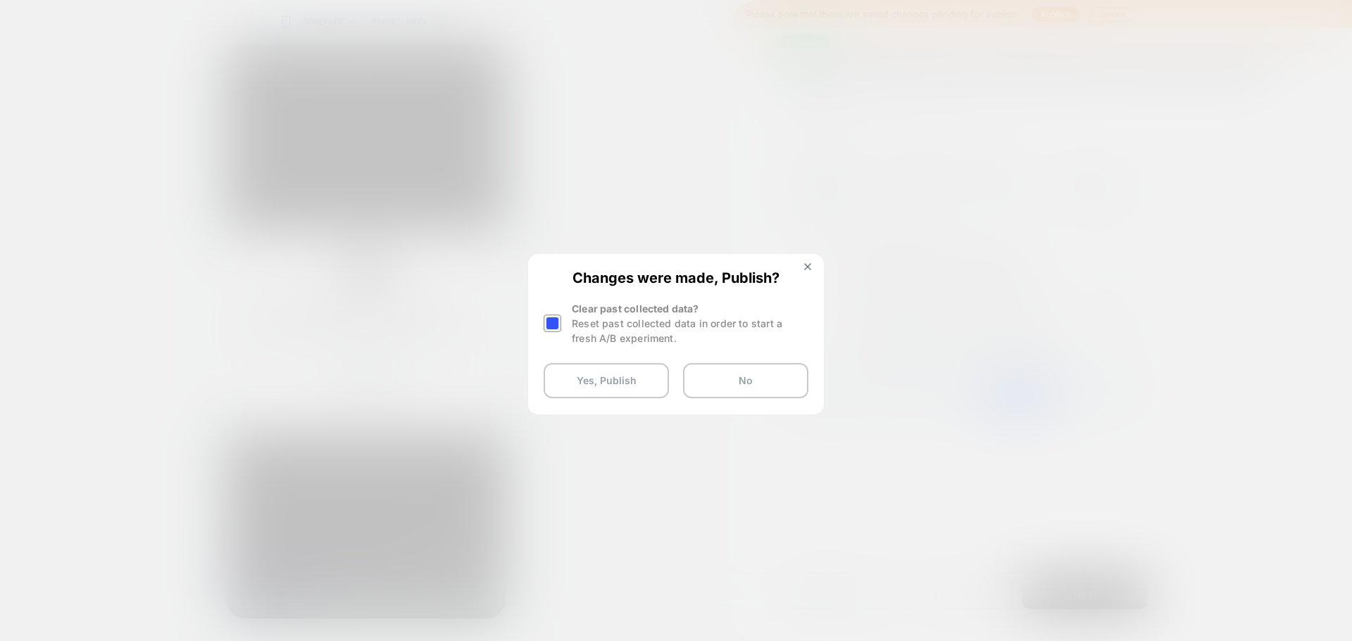
click at [553, 327] on div at bounding box center [552, 324] width 18 height 18
click at [0, 0] on button "Yes, Publish" at bounding box center [0, 0] width 0 height 0
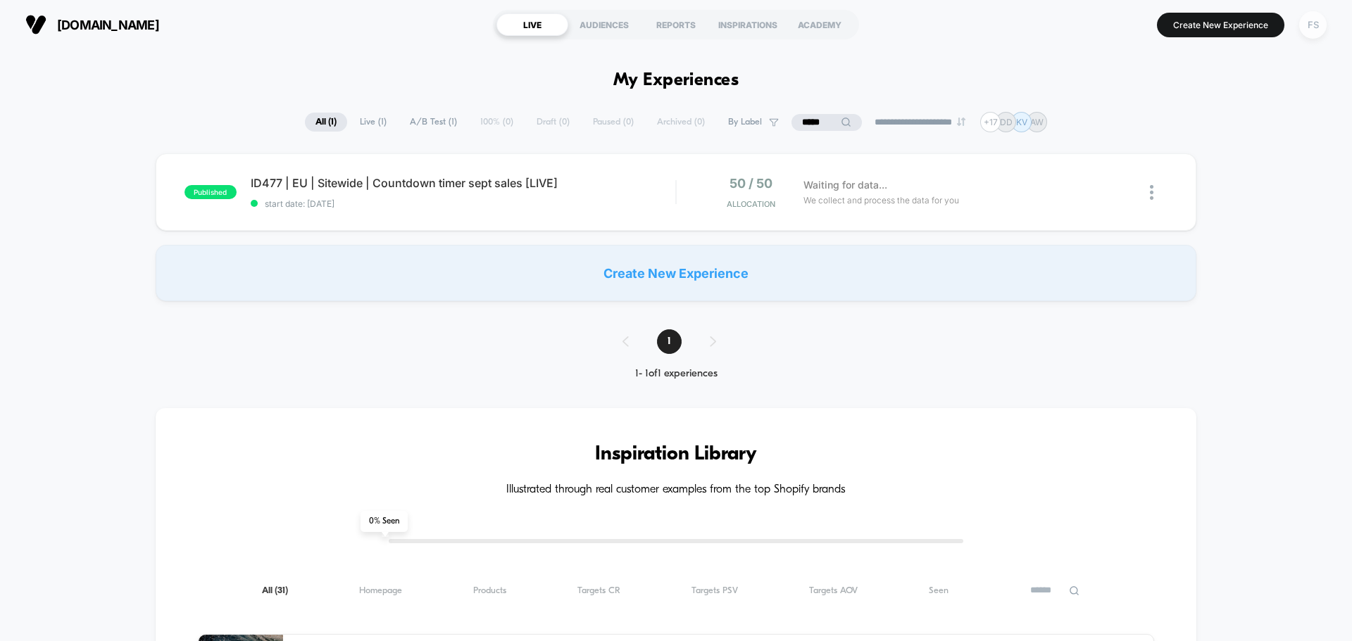
click at [1303, 20] on div "FS" at bounding box center [1312, 24] width 27 height 27
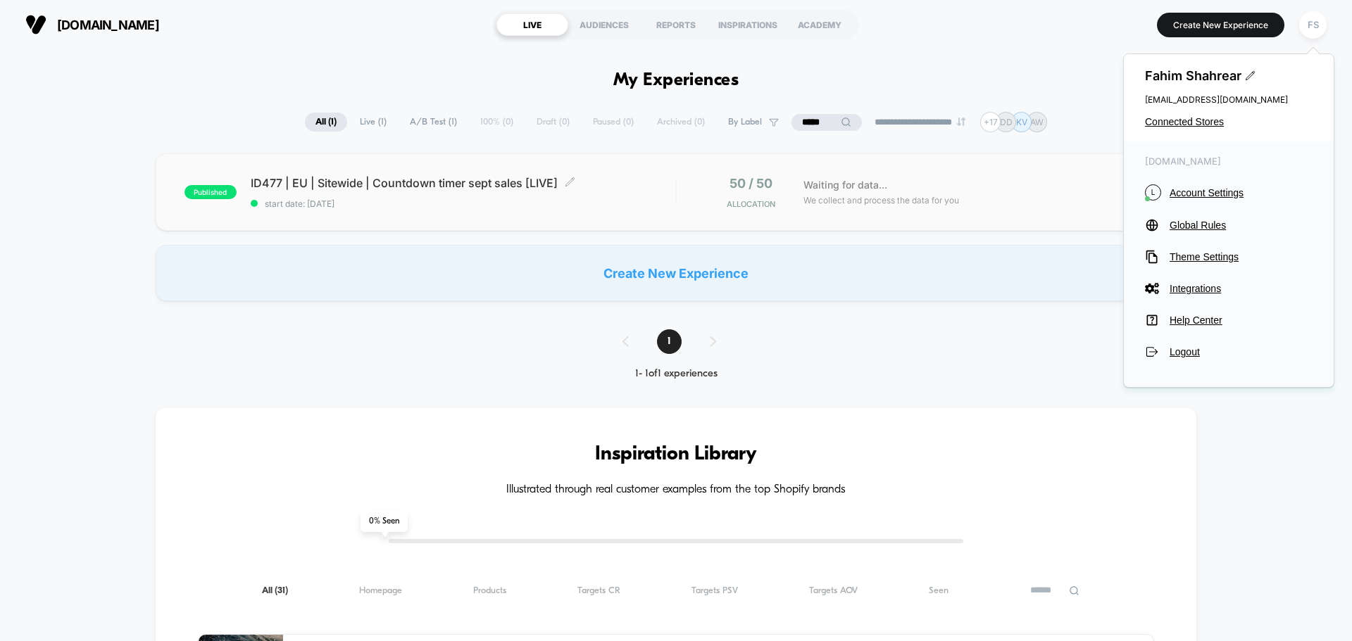
click at [408, 194] on div "ID477 | EU | Sitewide | Countdown timer sept sales [LIVE] Click to edit experie…" at bounding box center [463, 192] width 424 height 33
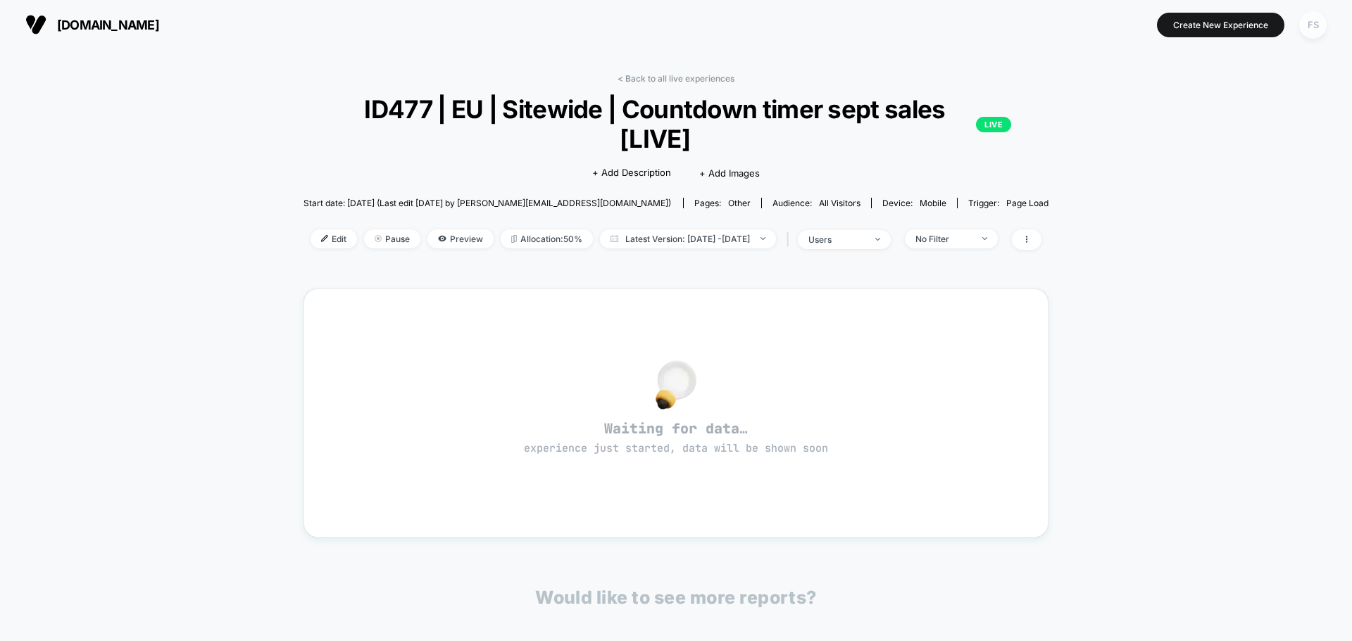
click at [1316, 19] on div "FS" at bounding box center [1312, 24] width 27 height 27
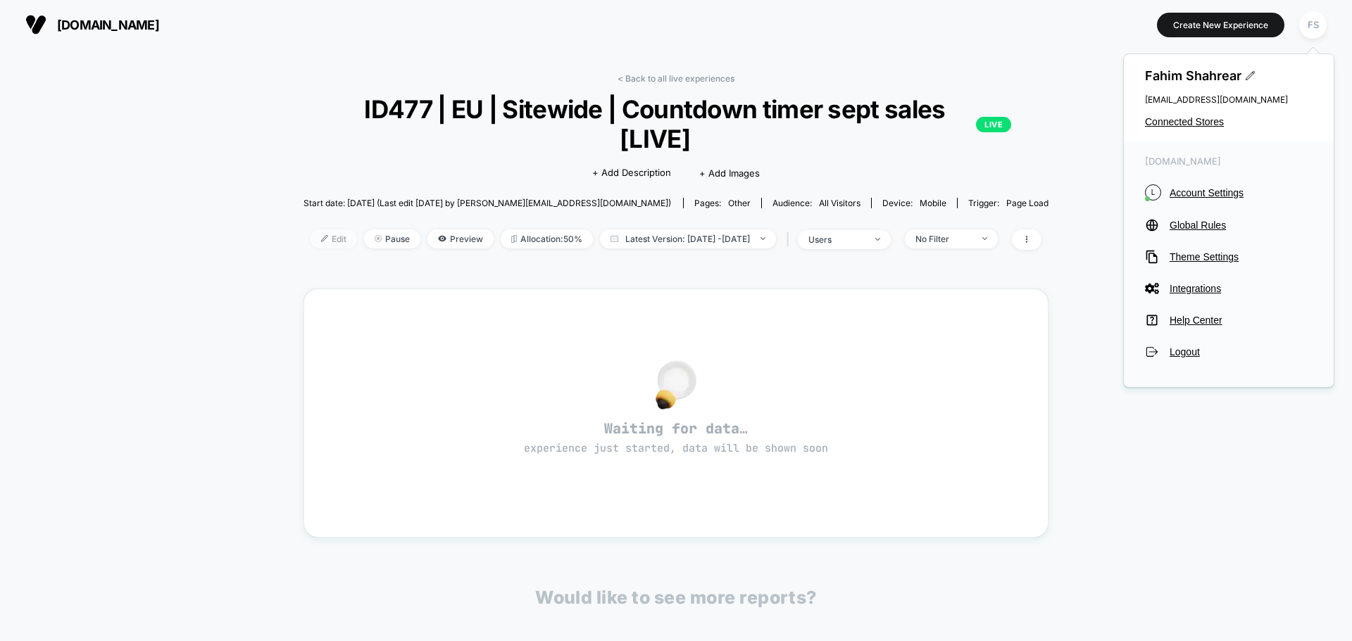
click at [310, 241] on span "Edit" at bounding box center [333, 238] width 46 height 19
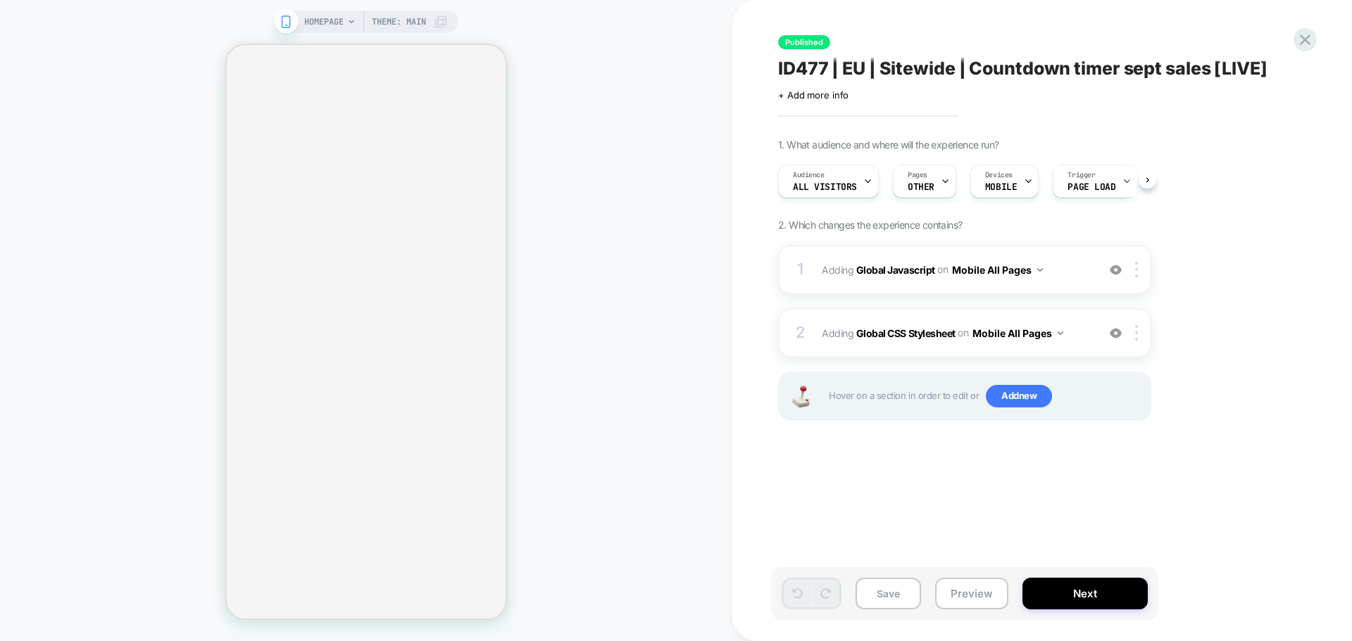
click at [1086, 576] on div "Save Preview Next" at bounding box center [964, 593] width 387 height 53
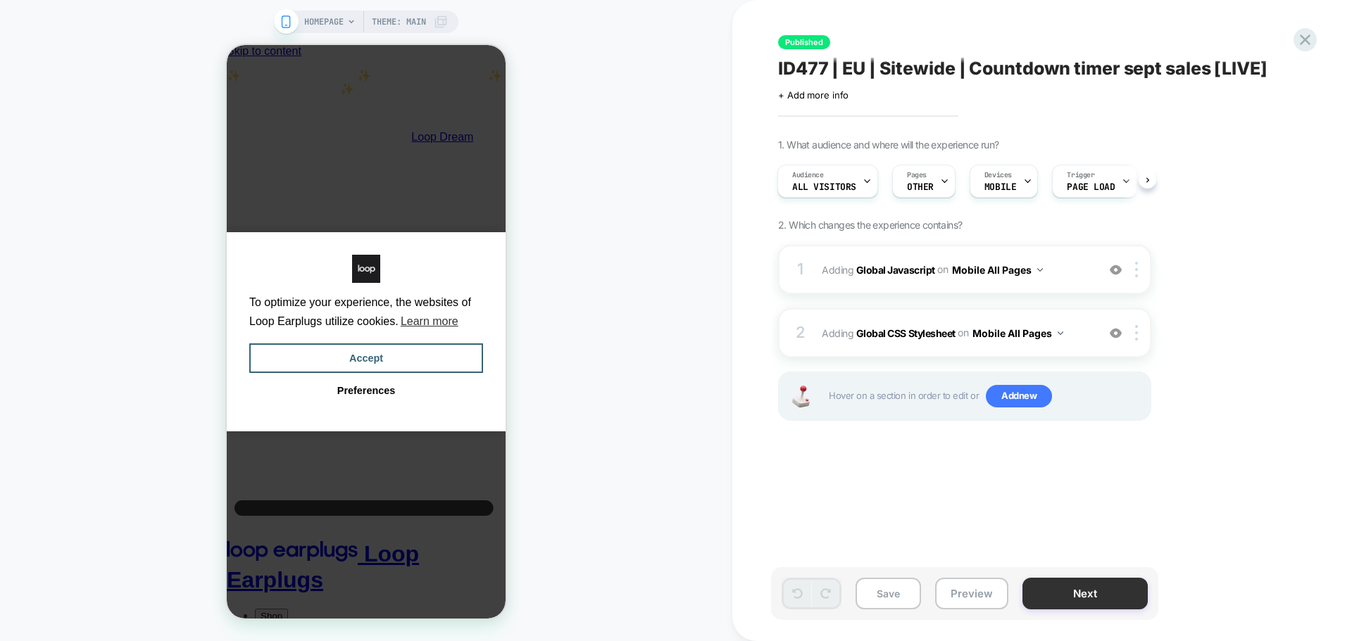
click at [1083, 585] on button "Next" at bounding box center [1084, 594] width 125 height 32
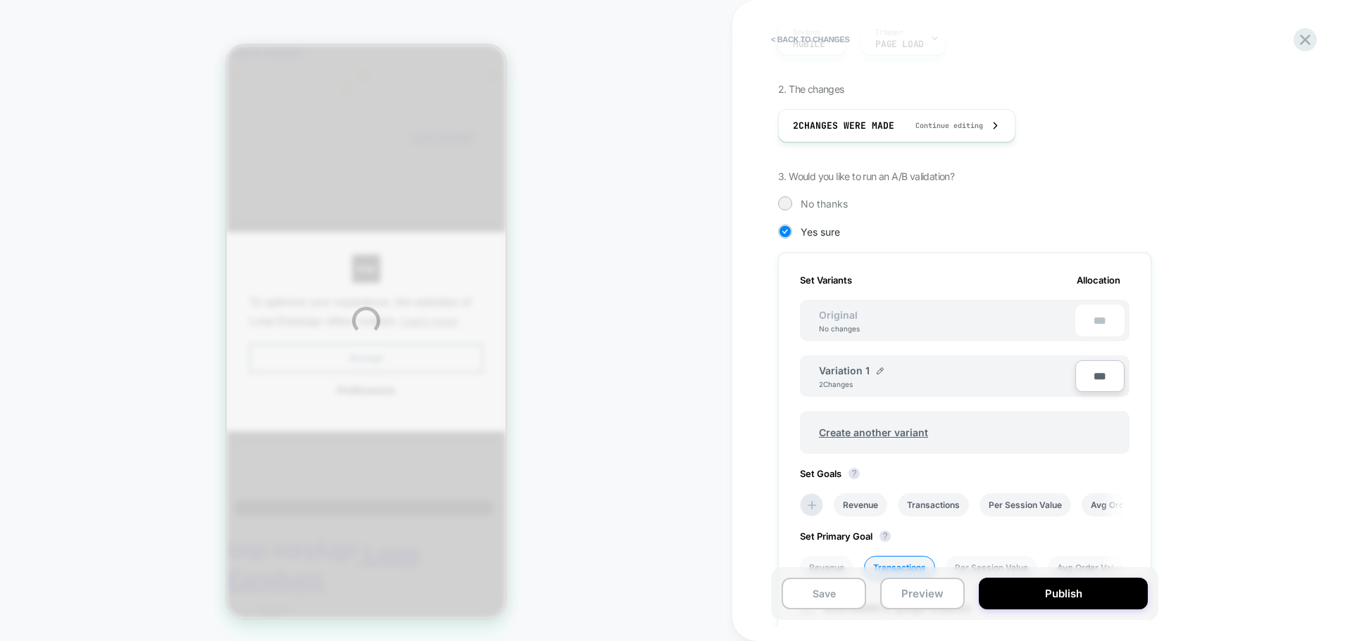
scroll to position [352, 0]
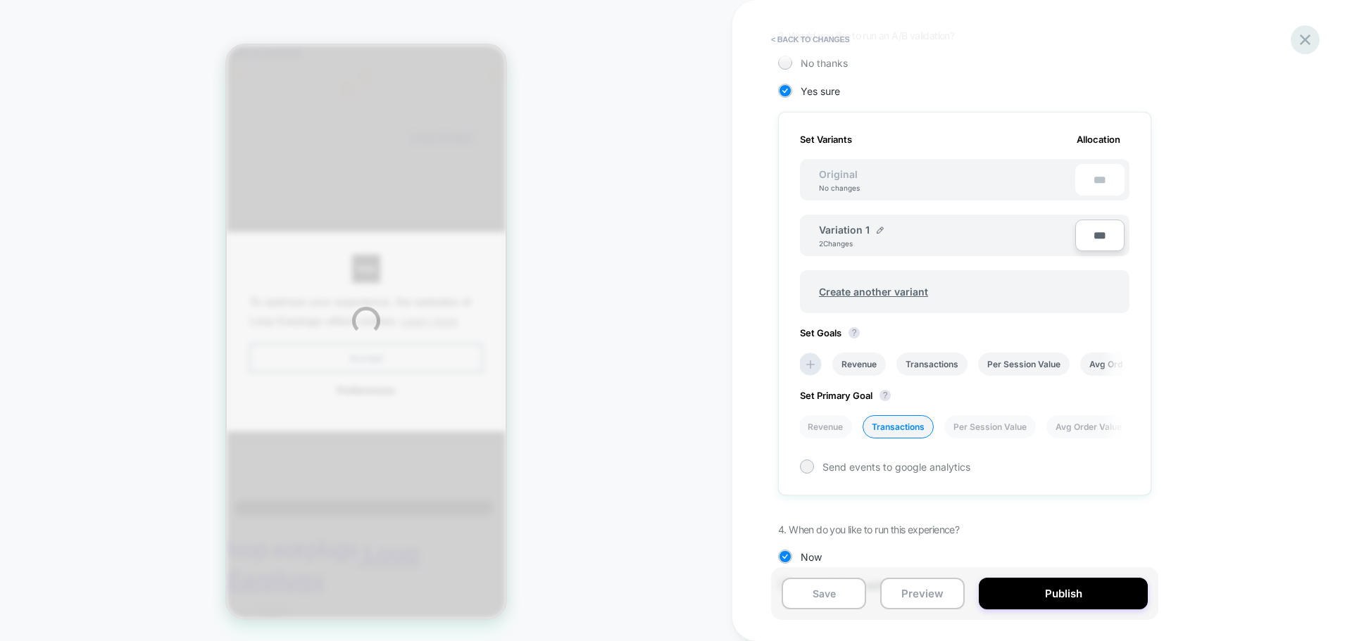
click at [1304, 37] on div at bounding box center [1304, 39] width 29 height 29
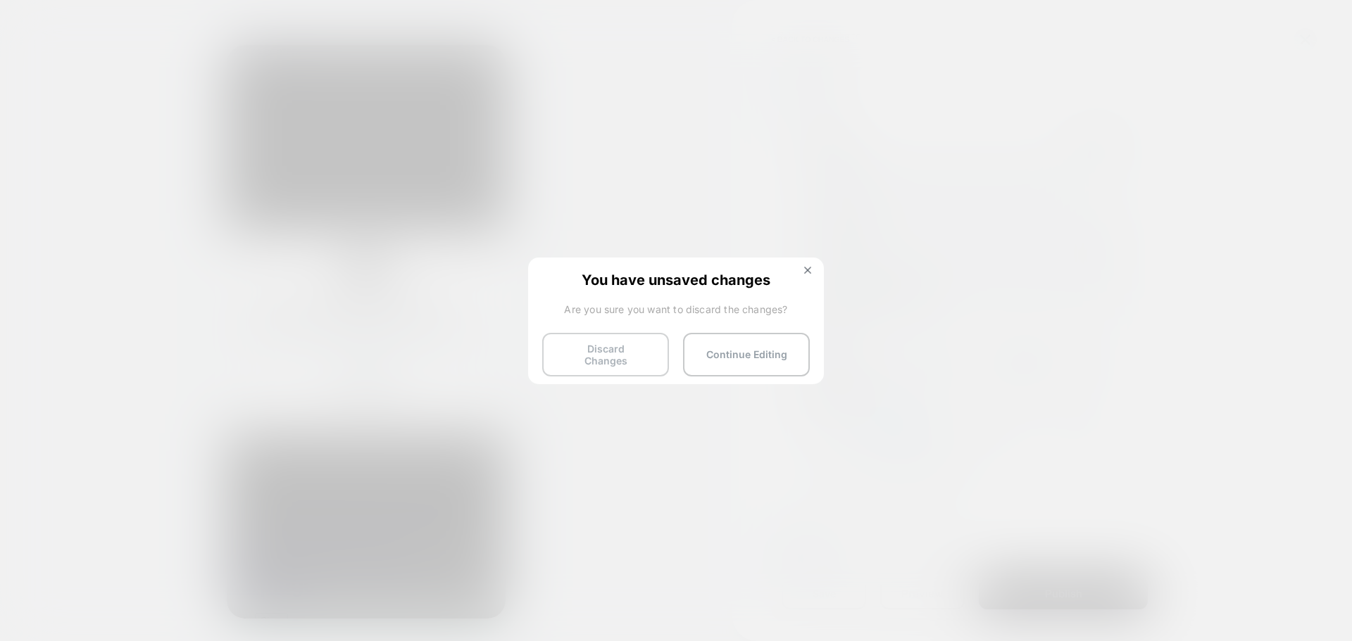
scroll to position [0, 0]
click at [0, 0] on button "Discard Changes" at bounding box center [0, 0] width 0 height 0
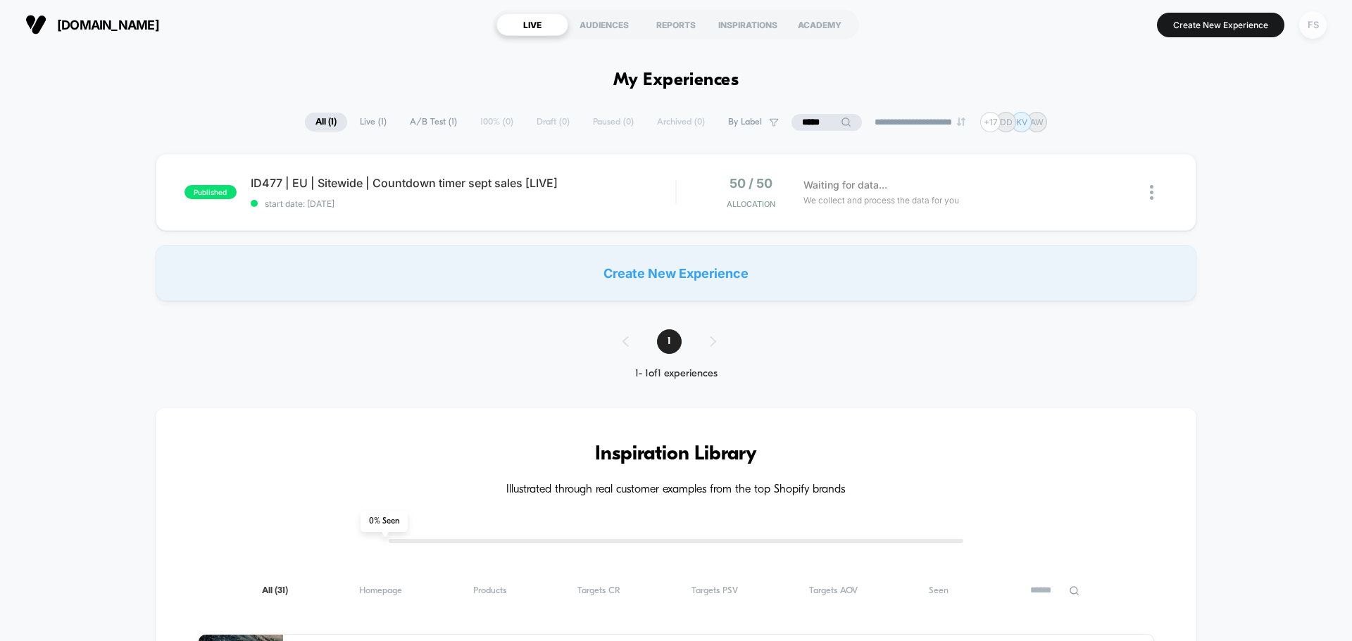
click at [1315, 29] on div "FS" at bounding box center [1312, 24] width 27 height 27
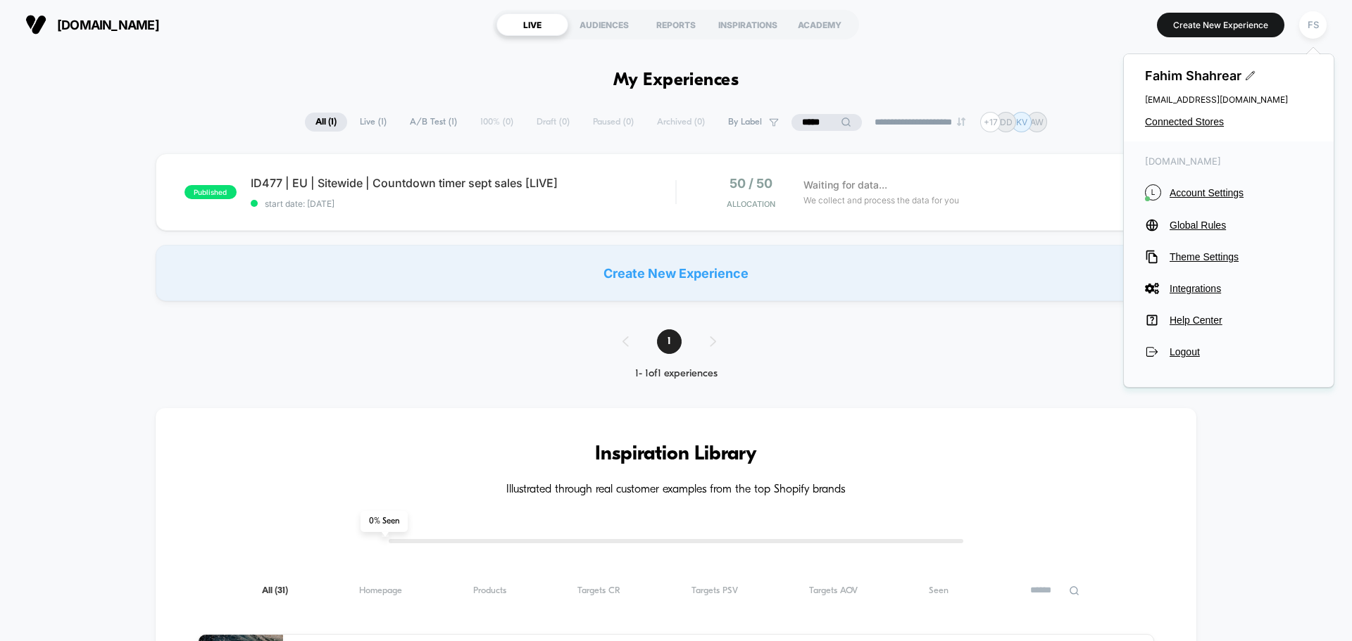
click at [1191, 129] on div "Fahim Shahrear fahim.shahrear@echologyx.com Connected Stores" at bounding box center [1228, 97] width 210 height 87
click at [1192, 125] on span "Connected Stores" at bounding box center [1229, 121] width 168 height 11
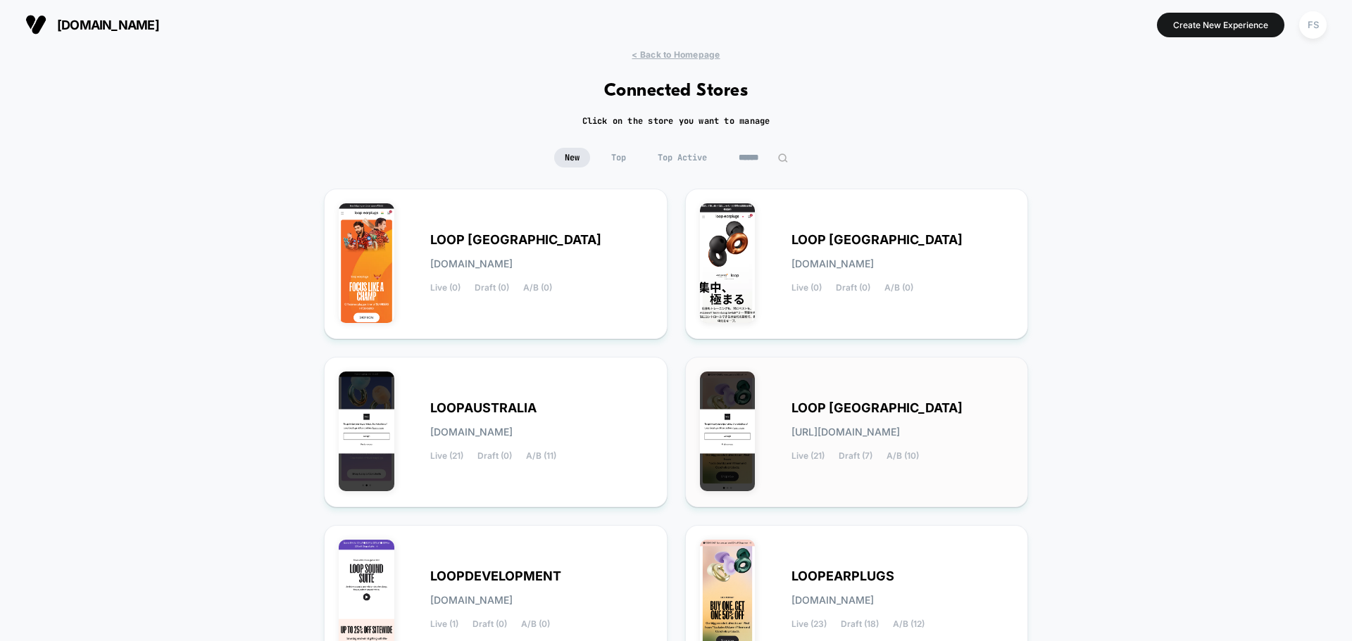
click at [843, 405] on span "LOOP [GEOGRAPHIC_DATA]" at bounding box center [876, 408] width 171 height 10
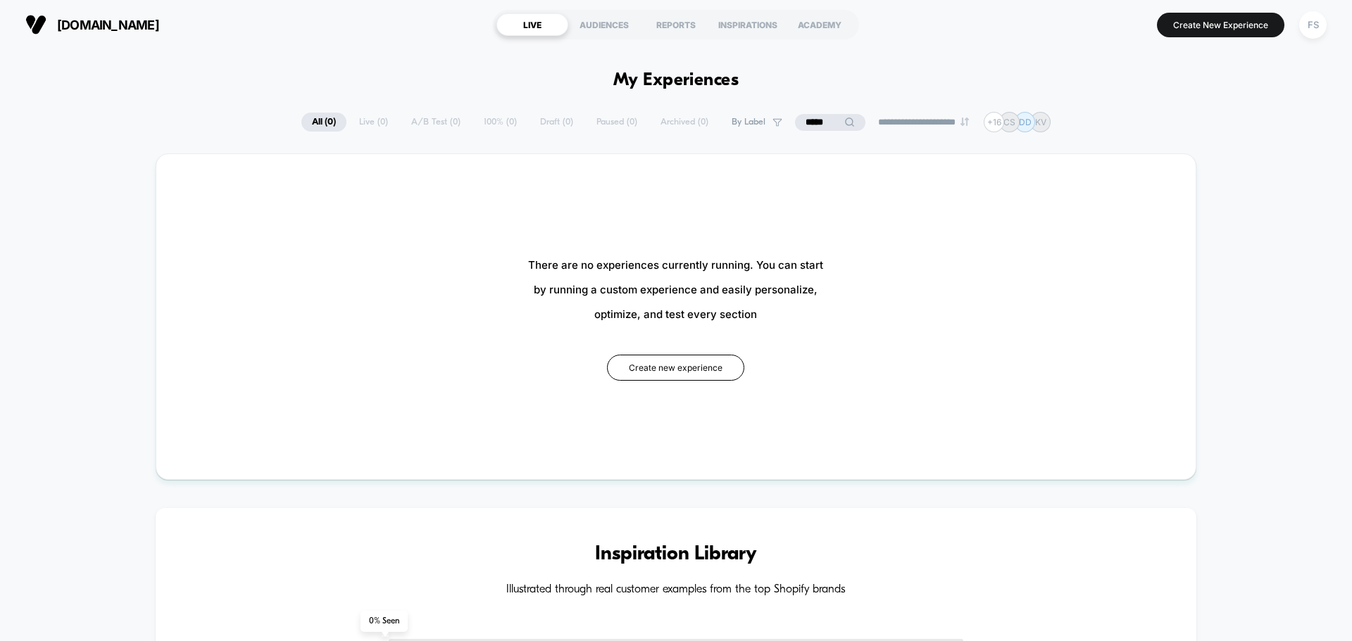
click at [824, 117] on input "*****" at bounding box center [830, 122] width 70 height 17
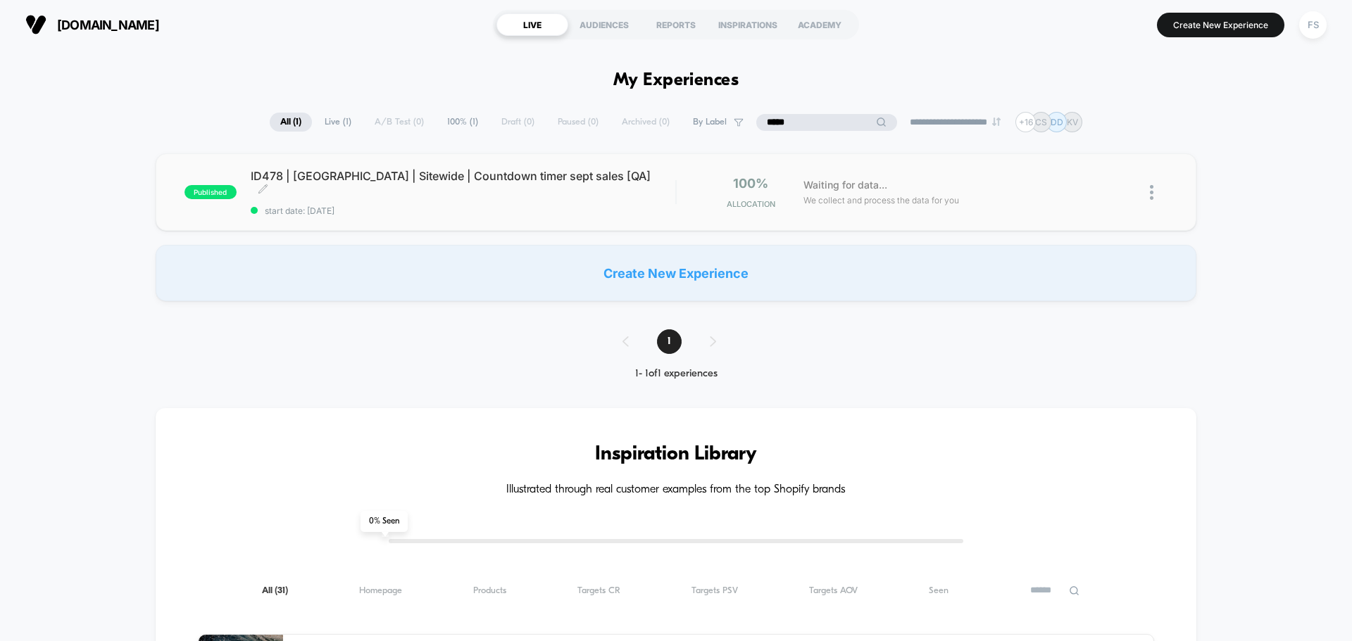
type input "*****"
click at [420, 183] on span "ID478 | [GEOGRAPHIC_DATA] | Sitewide | Countdown timer sept sales [QA] Click to…" at bounding box center [463, 183] width 424 height 28
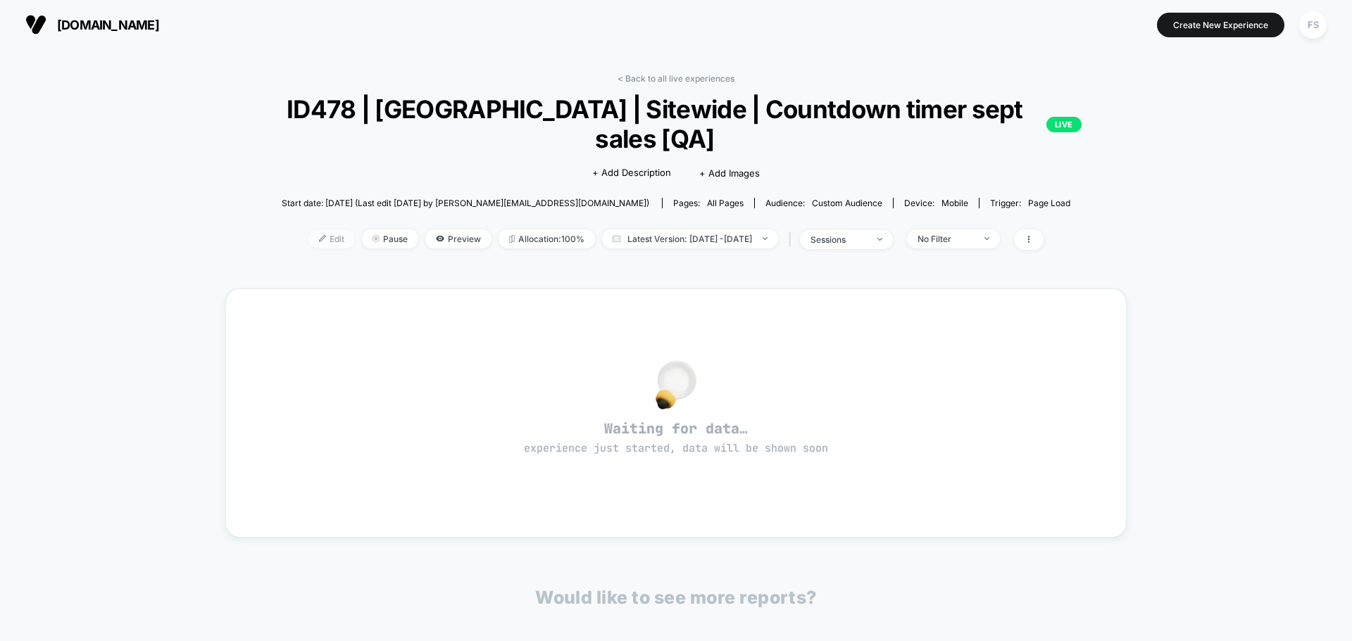
click at [308, 229] on span "Edit" at bounding box center [331, 238] width 46 height 19
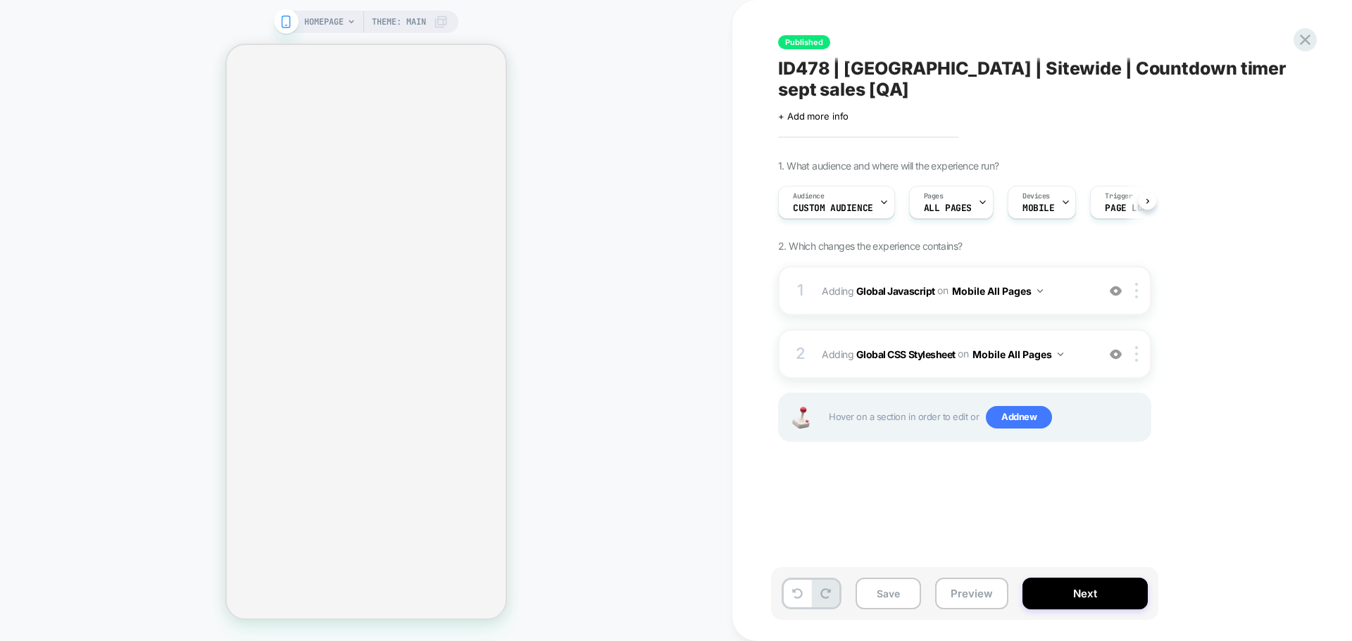
scroll to position [0, 1]
click at [894, 284] on b "Global Javascript" at bounding box center [895, 290] width 79 height 12
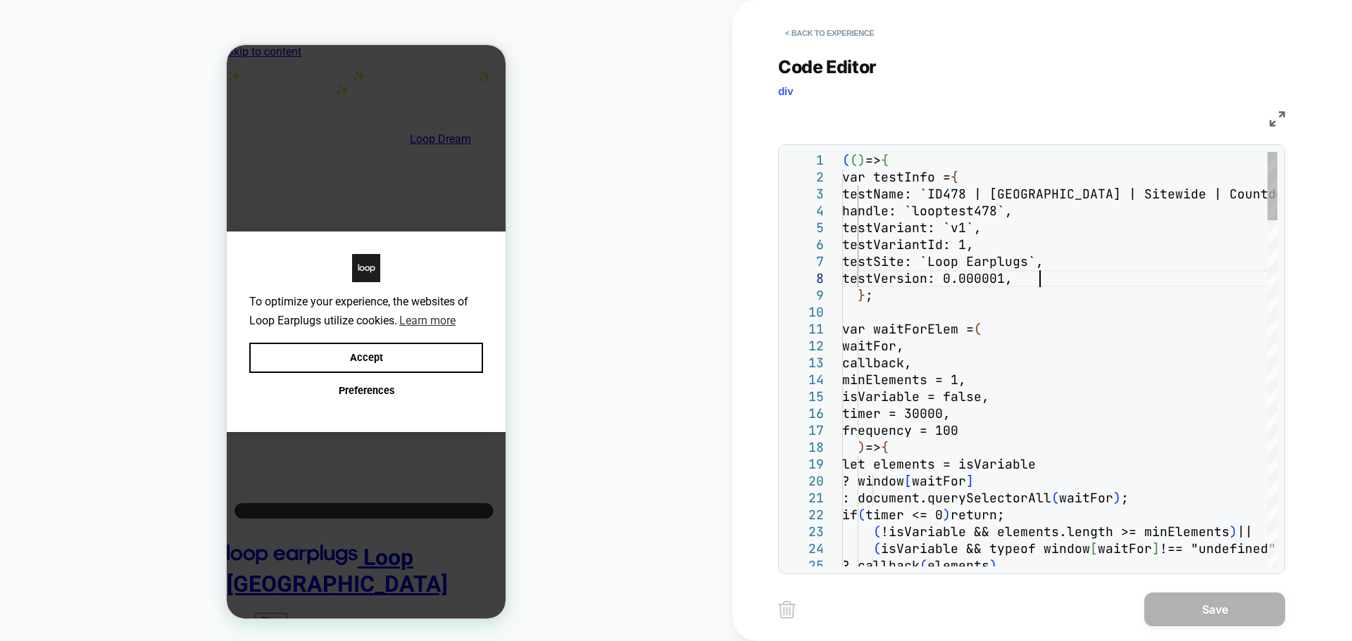
scroll to position [0, 0]
click at [0, 0] on div "( ( ) => { var testInfo = { testName: `ID478 | USA | Sitewide | Countdown timer…" at bounding box center [0, 0] width 0 height 0
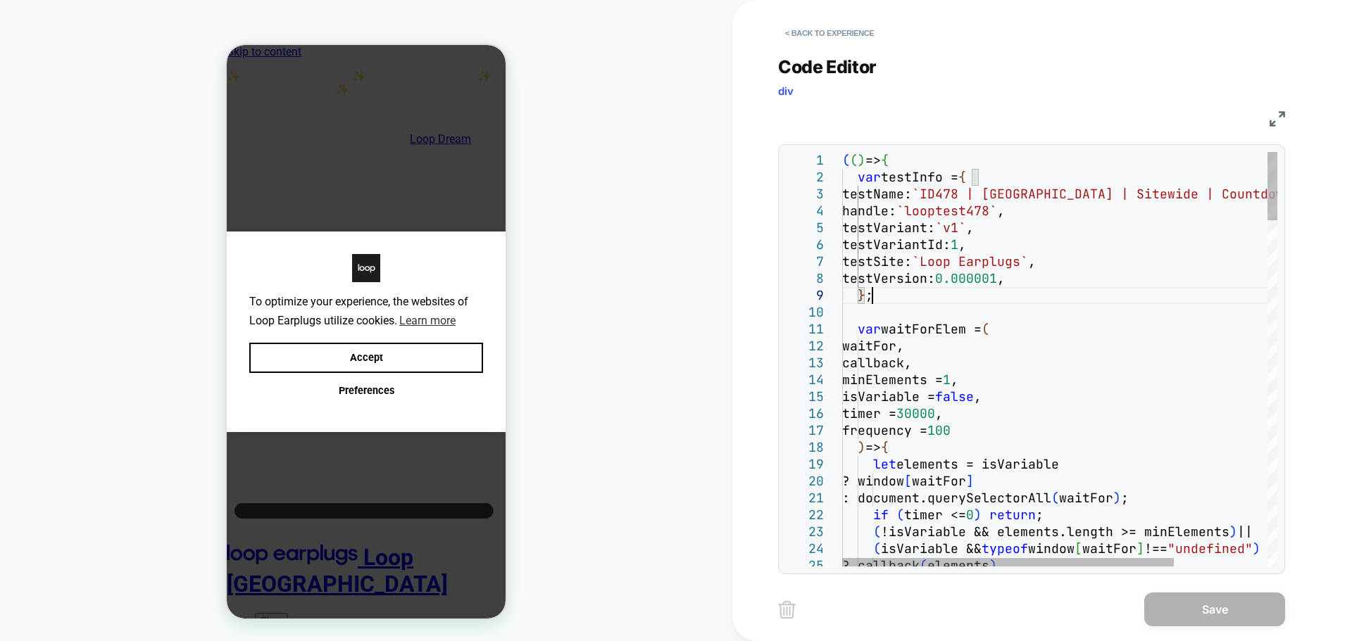
click at [0, 0] on div "( ( ) => { var testInfo = { testName: `ID478 | USA | Sitewide | Countdown timer…" at bounding box center [0, 0] width 0 height 0
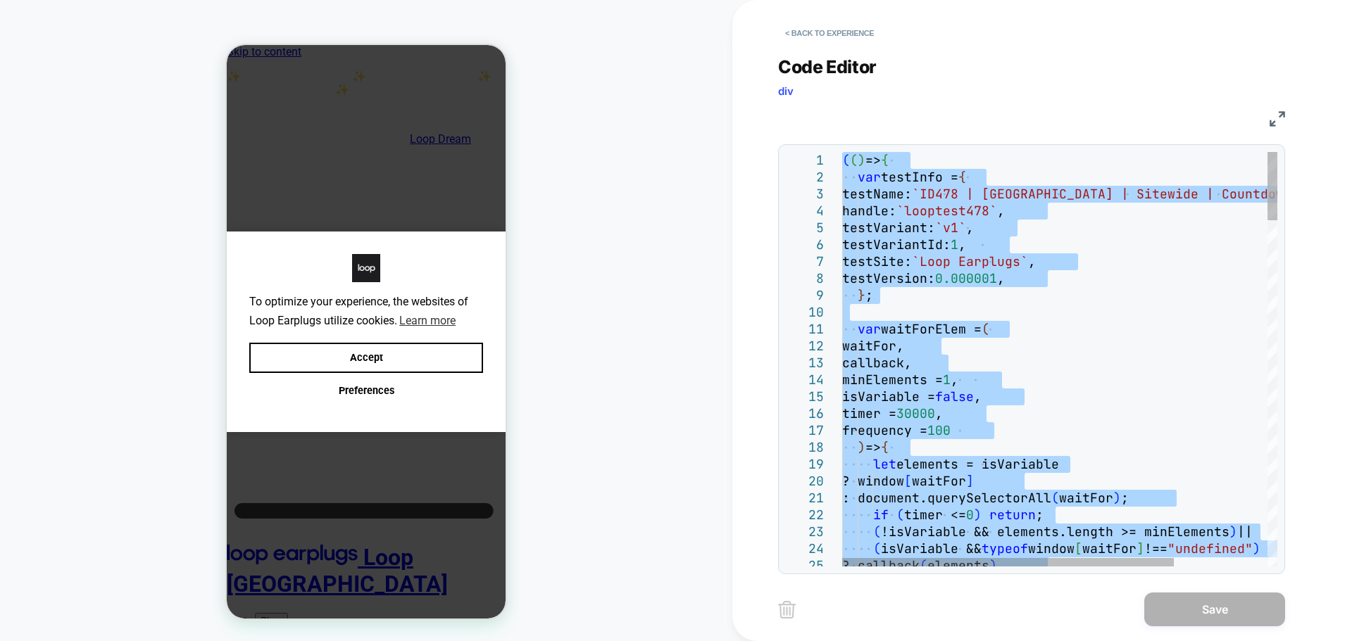
click at [0, 0] on div "( ( ) => { var testInfo = { testName: `ID478 | USA | Sitewide | Countdown timer…" at bounding box center [0, 0] width 0 height 0
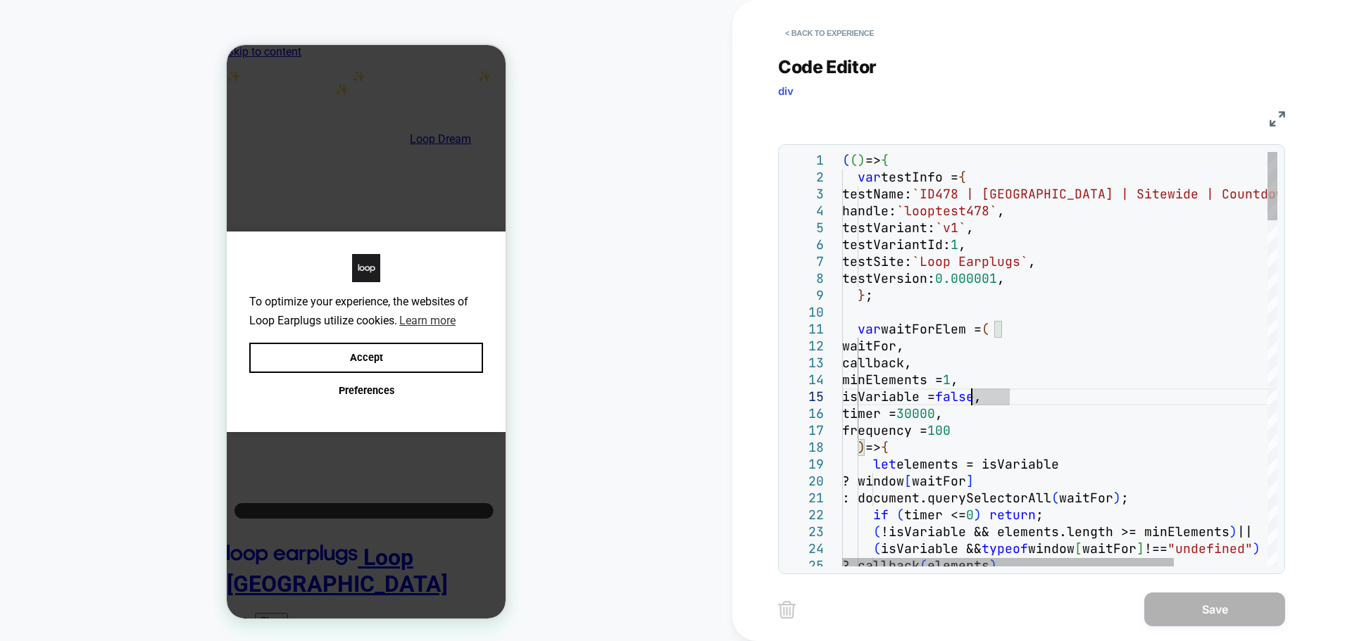
type textarea "**********"
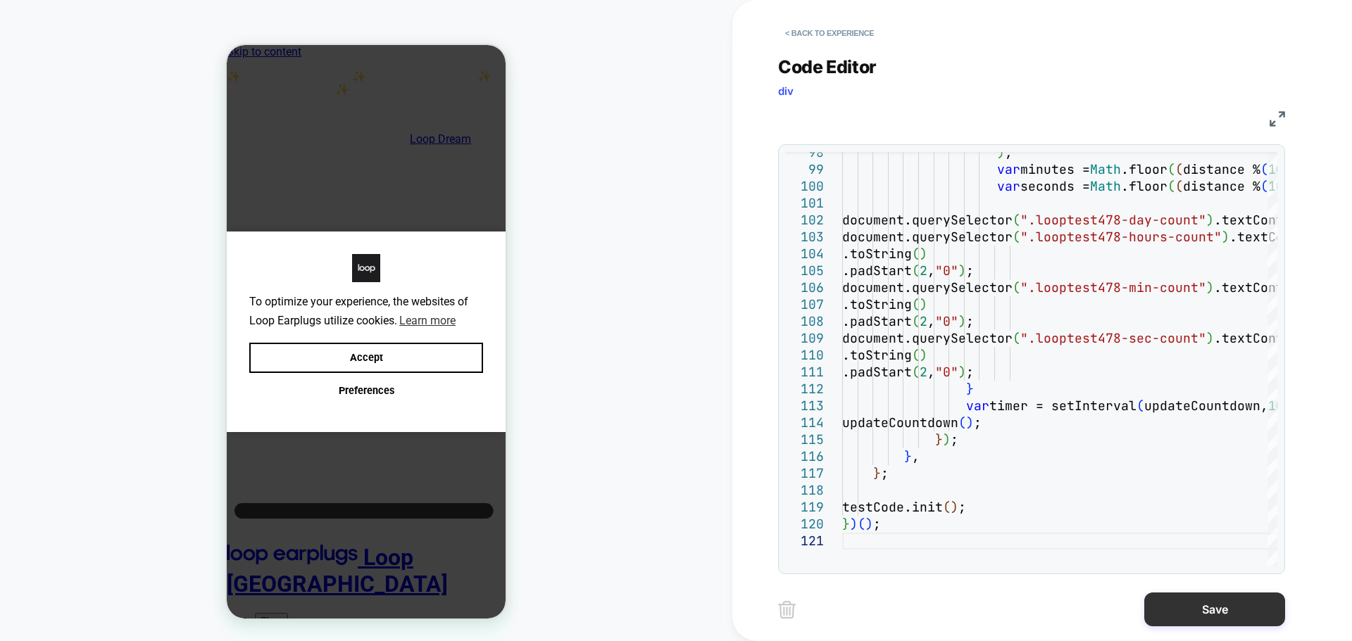
click at [1175, 612] on button "Save" at bounding box center [1214, 610] width 141 height 34
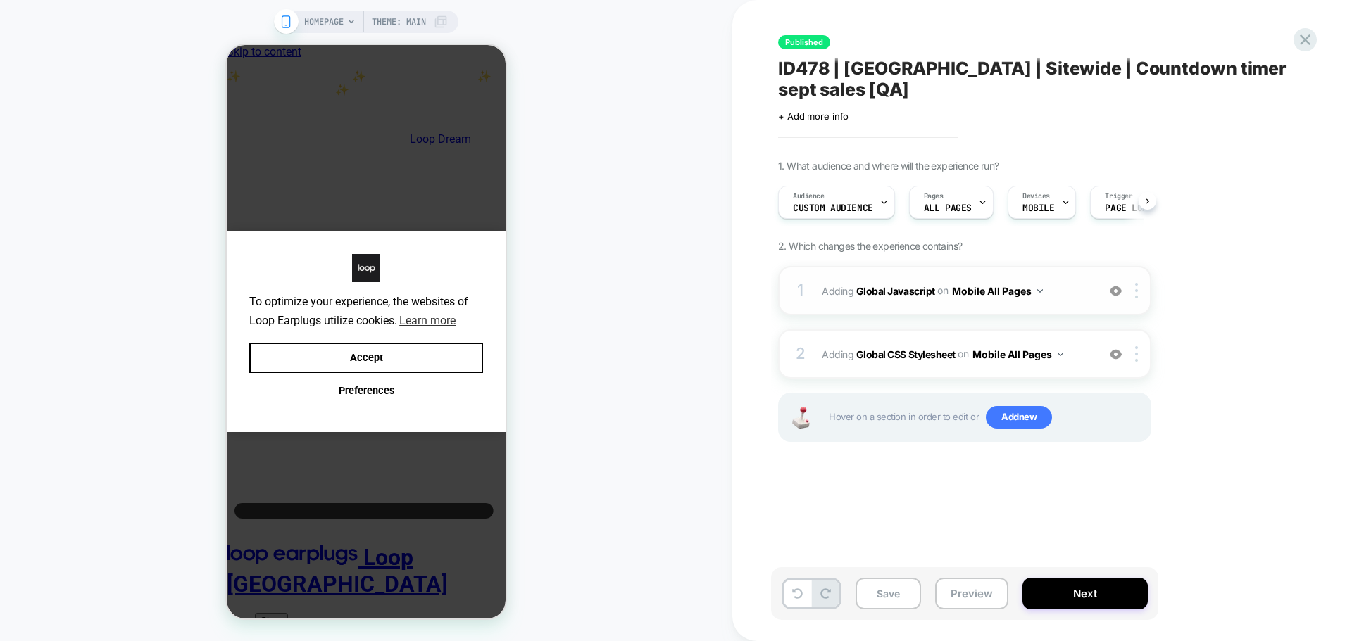
scroll to position [0, 1]
click at [0, 0] on b "Global CSS Stylesheet" at bounding box center [0, 0] width 0 height 0
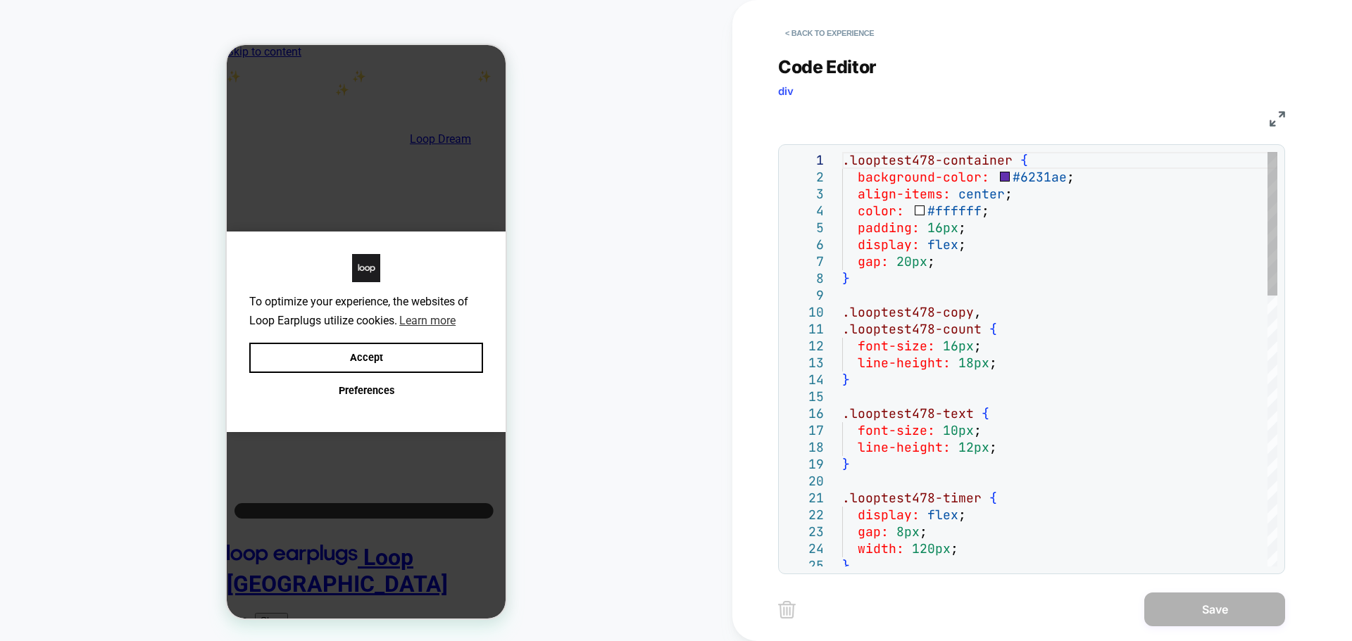
type textarea "**********"
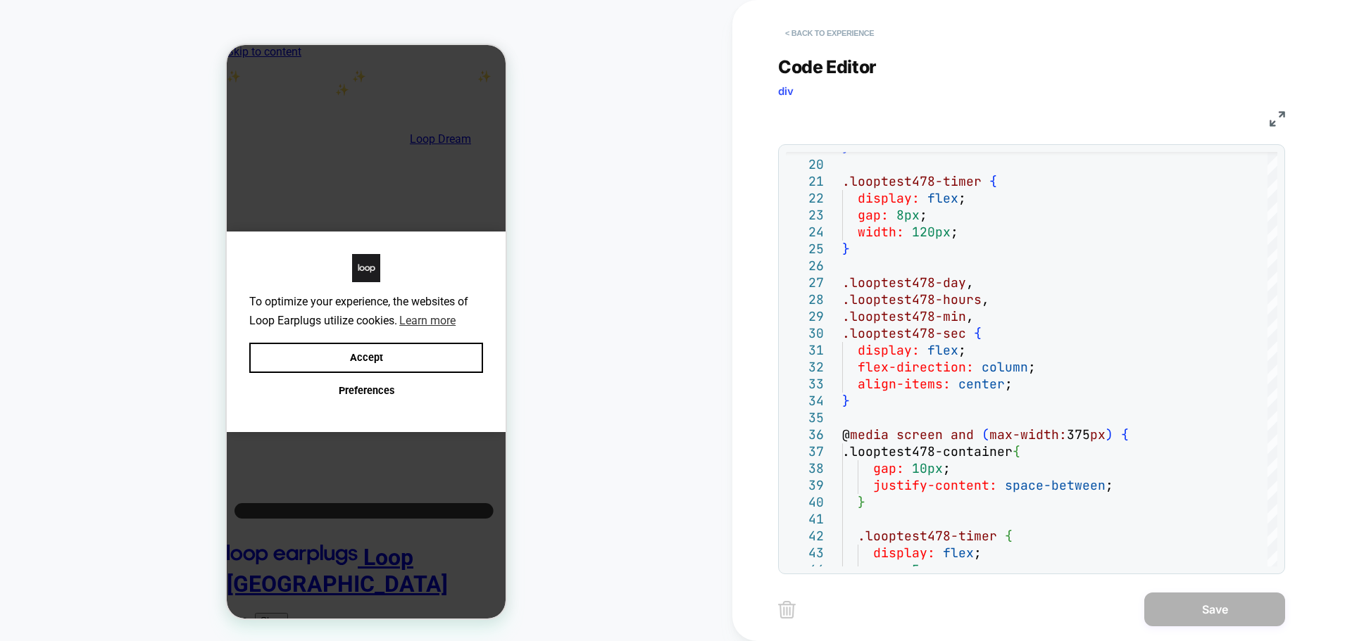
click at [0, 0] on button "< Back to experience" at bounding box center [0, 0] width 0 height 0
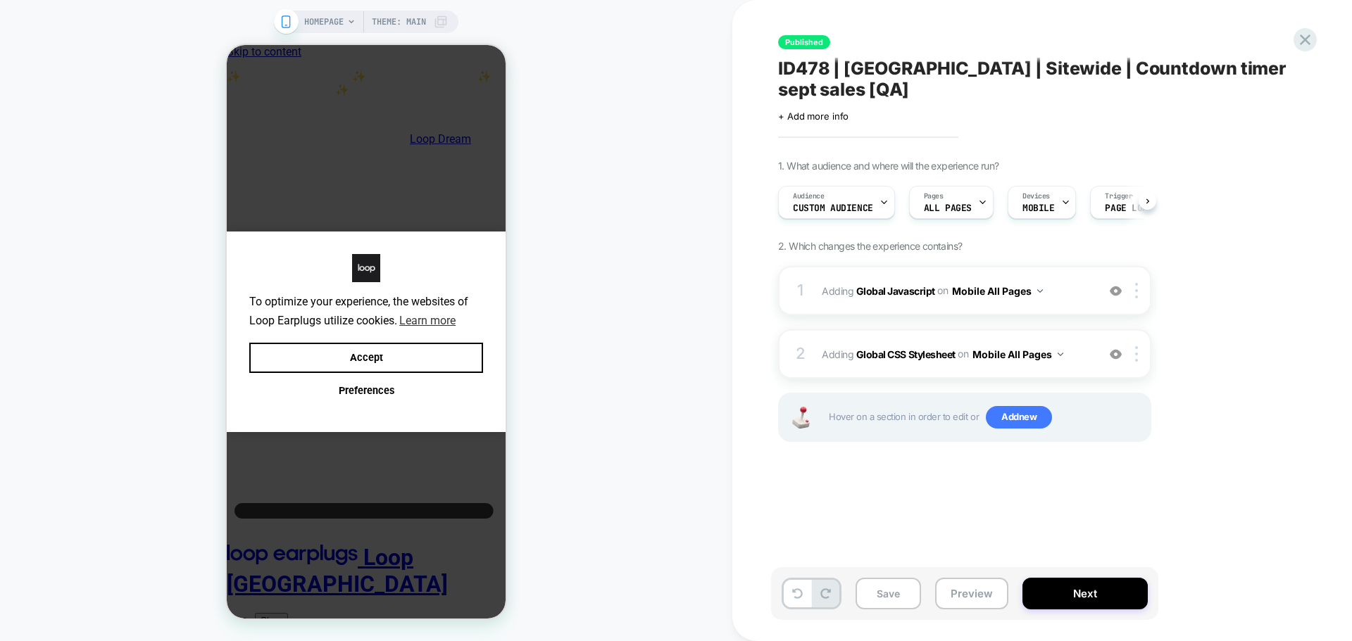
scroll to position [0, 1]
click at [0, 0] on icon at bounding box center [0, 0] width 0 height 0
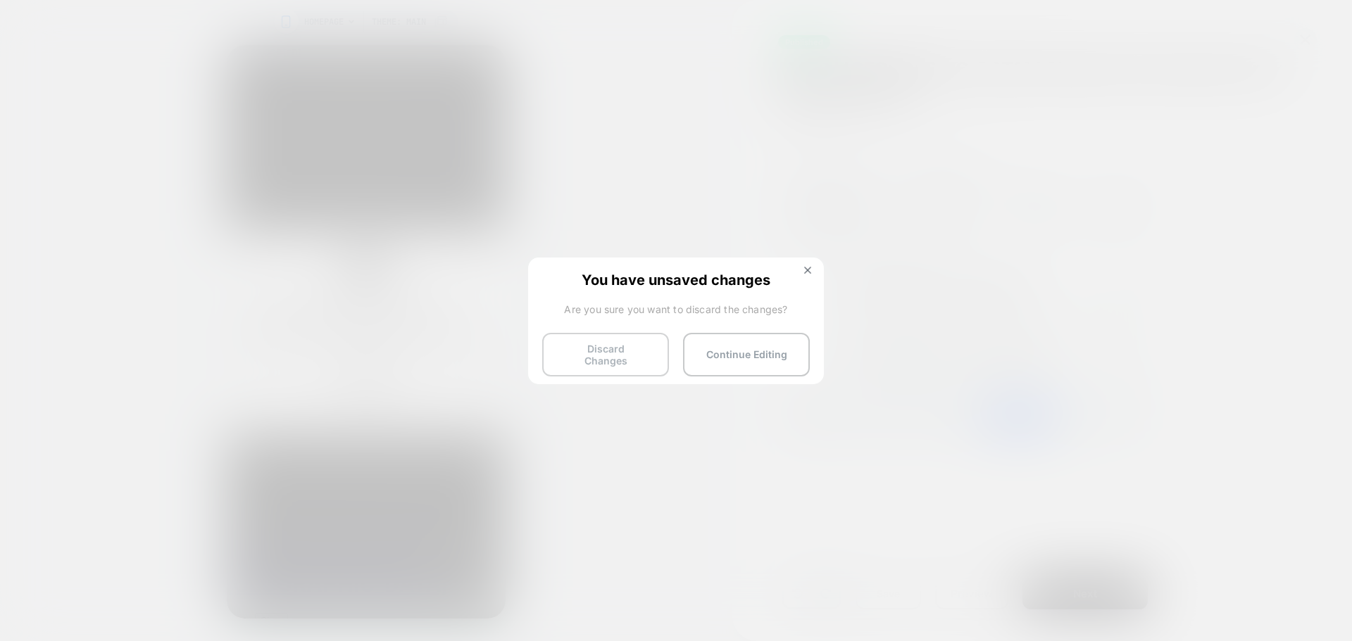
click at [570, 353] on button "Discard Changes" at bounding box center [605, 355] width 127 height 44
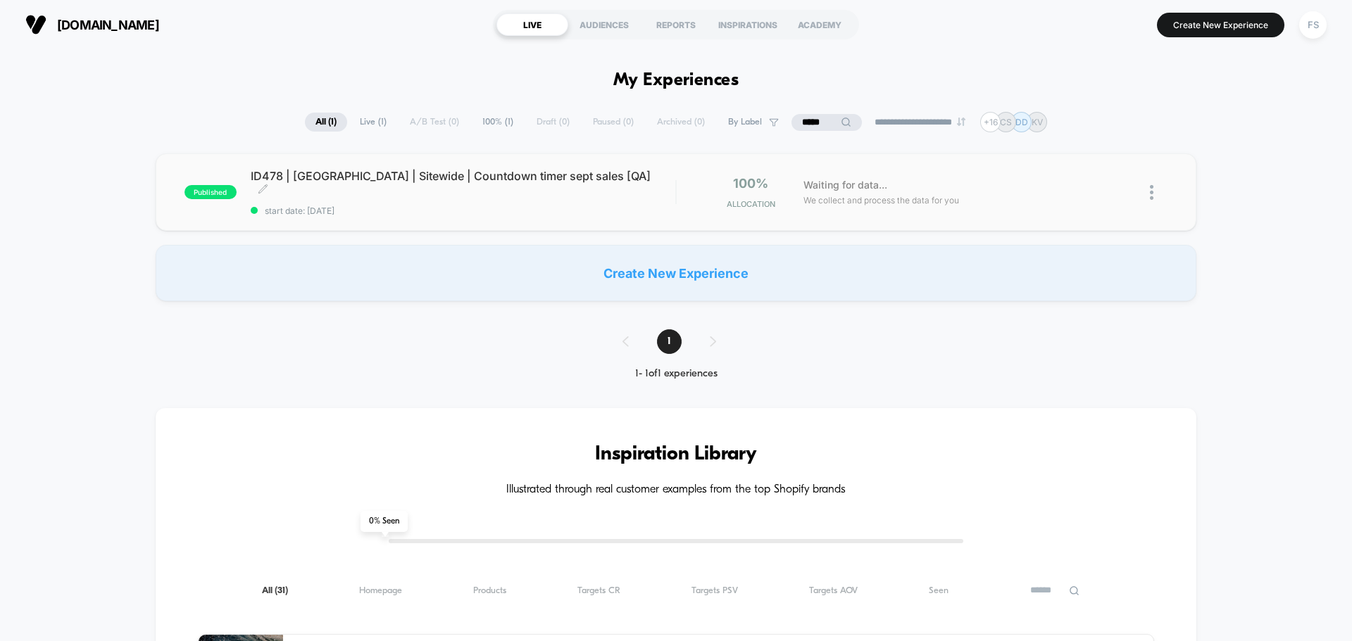
click at [516, 193] on div "ID478 | [GEOGRAPHIC_DATA] | Sitewide | Countdown timer sept sales [QA] Click to…" at bounding box center [463, 192] width 424 height 47
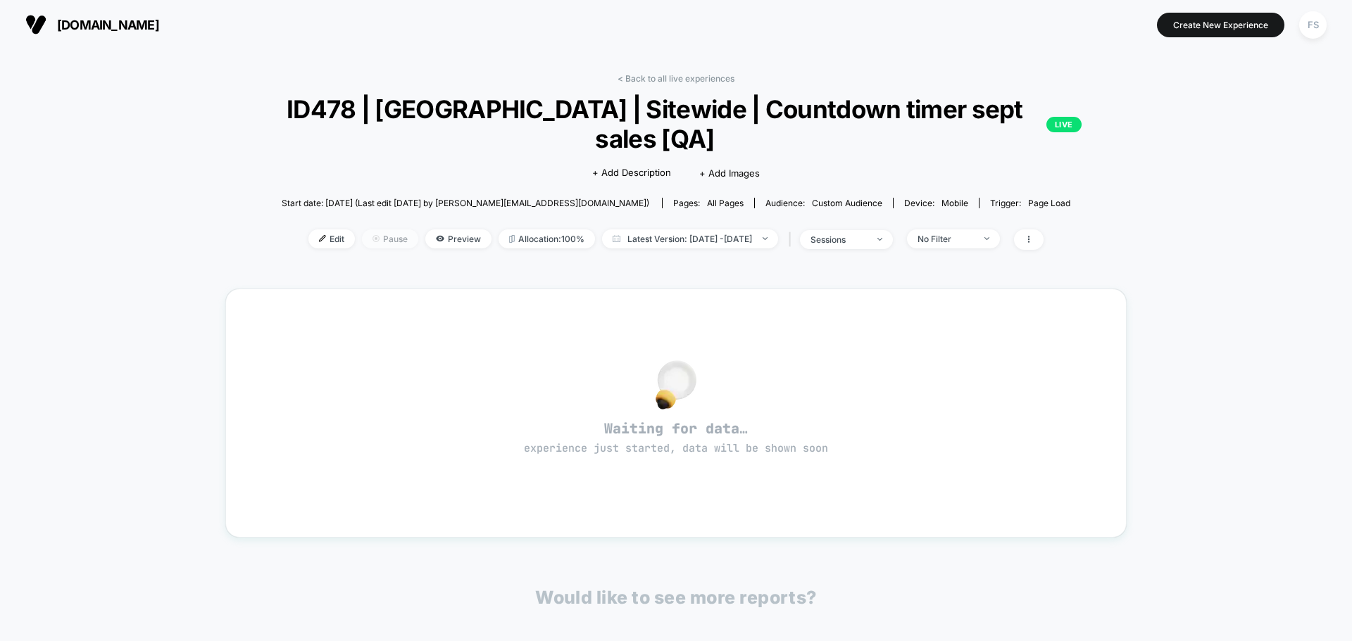
click at [380, 229] on span "Pause" at bounding box center [390, 238] width 56 height 19
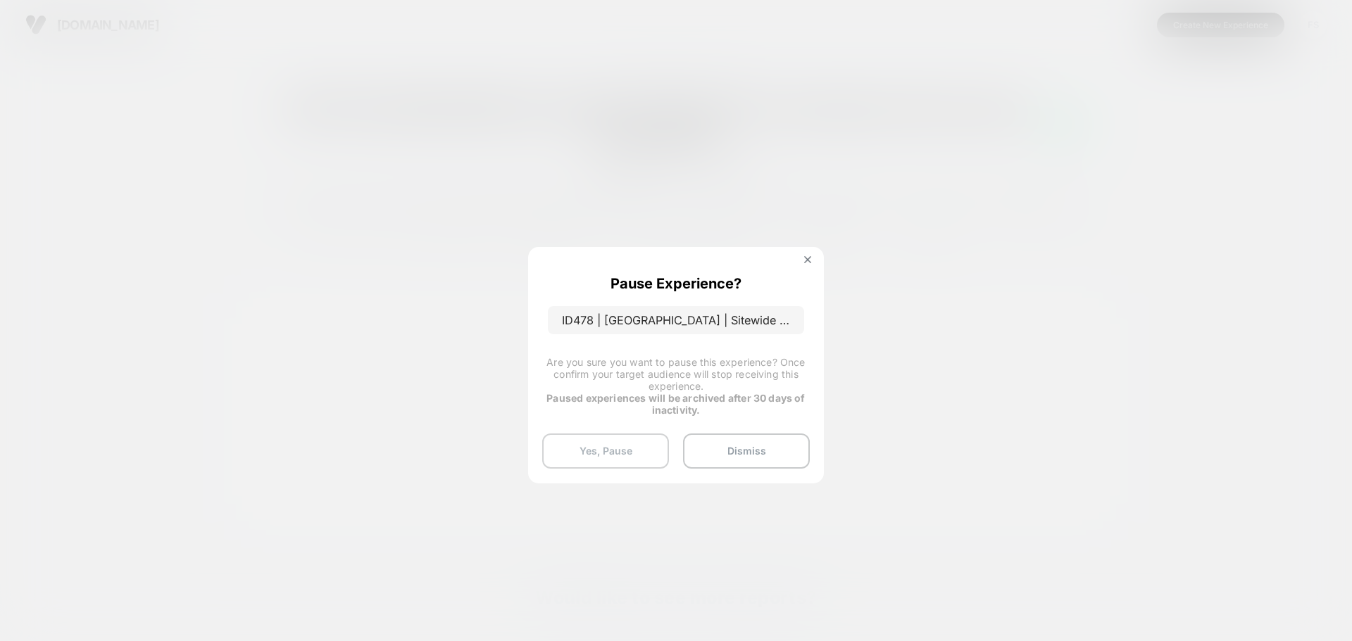
click at [641, 453] on button "Yes, Pause" at bounding box center [605, 451] width 127 height 35
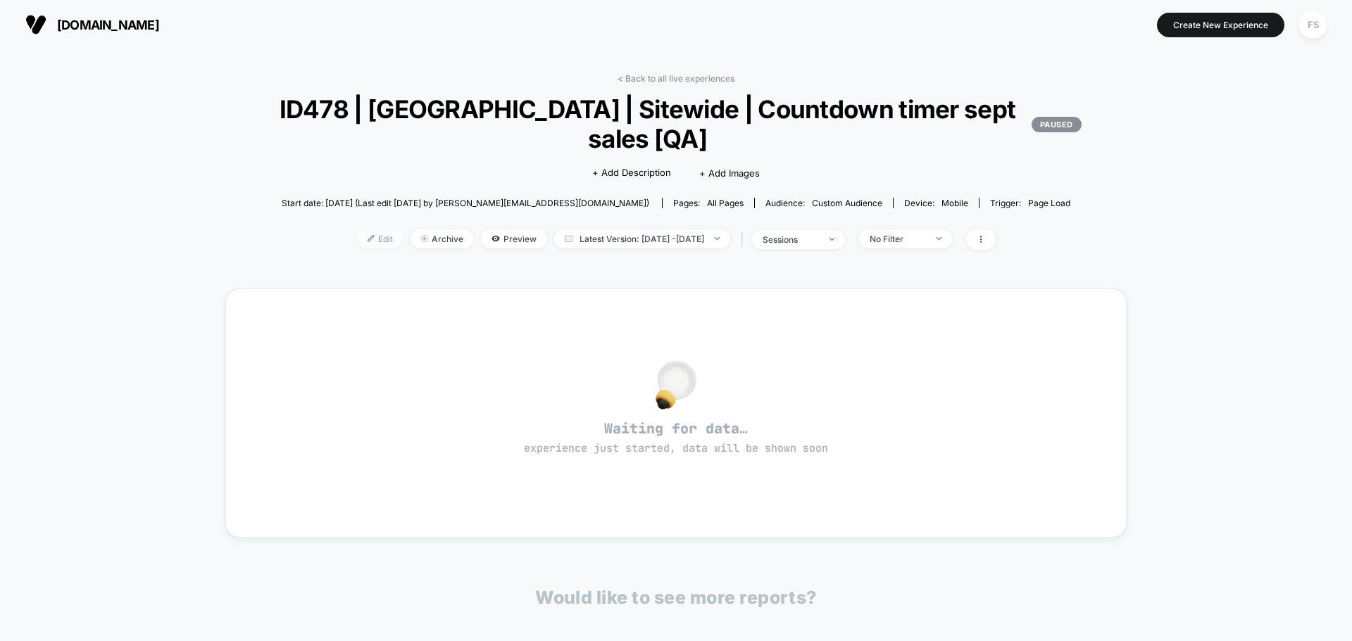
click at [358, 230] on span "Edit" at bounding box center [380, 238] width 46 height 19
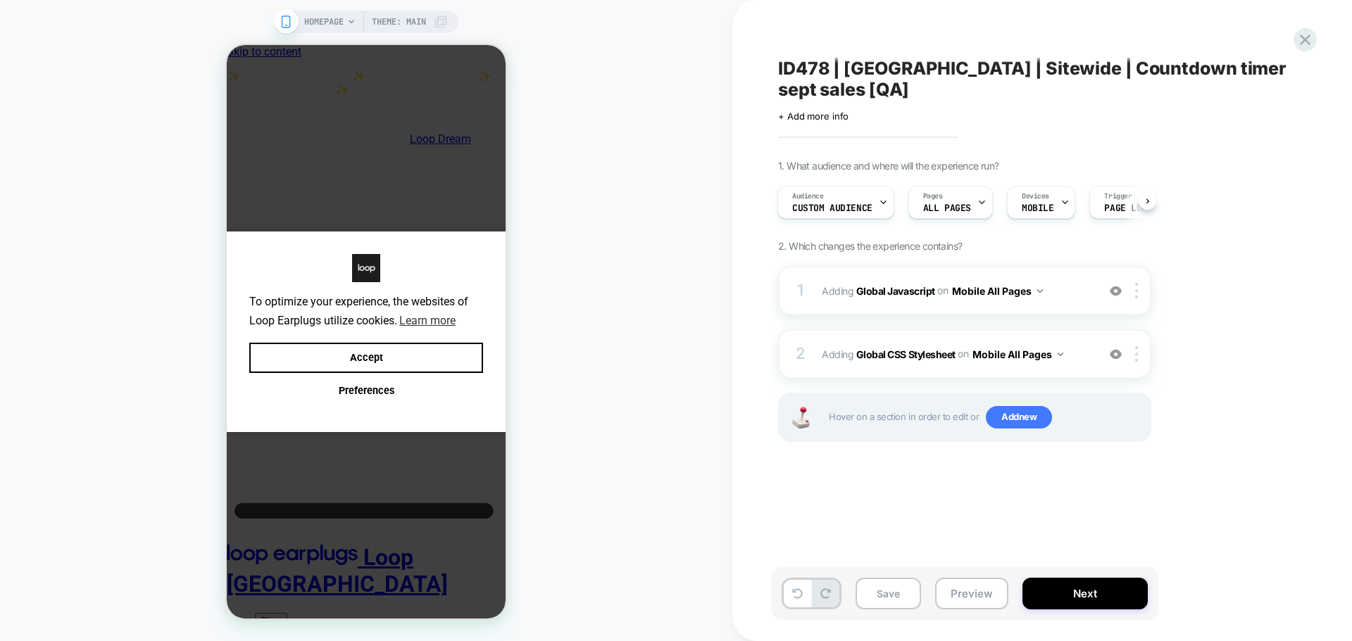
click at [861, 202] on div "Audience Custom Audience Pages ALL PAGES Devices MOBILE Trigger Page Load" at bounding box center [957, 202] width 373 height 47
click at [861, 192] on div "Audience Custom Audience" at bounding box center [832, 203] width 108 height 32
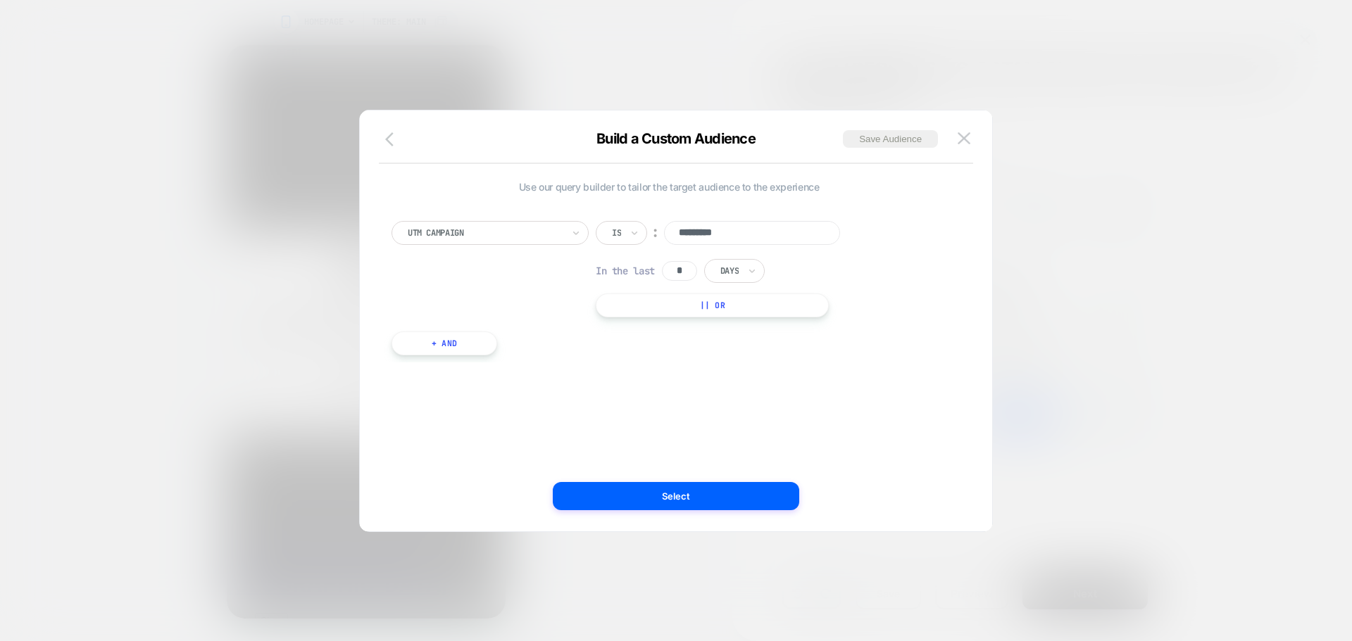
click at [396, 146] on icon "button" at bounding box center [393, 139] width 17 height 17
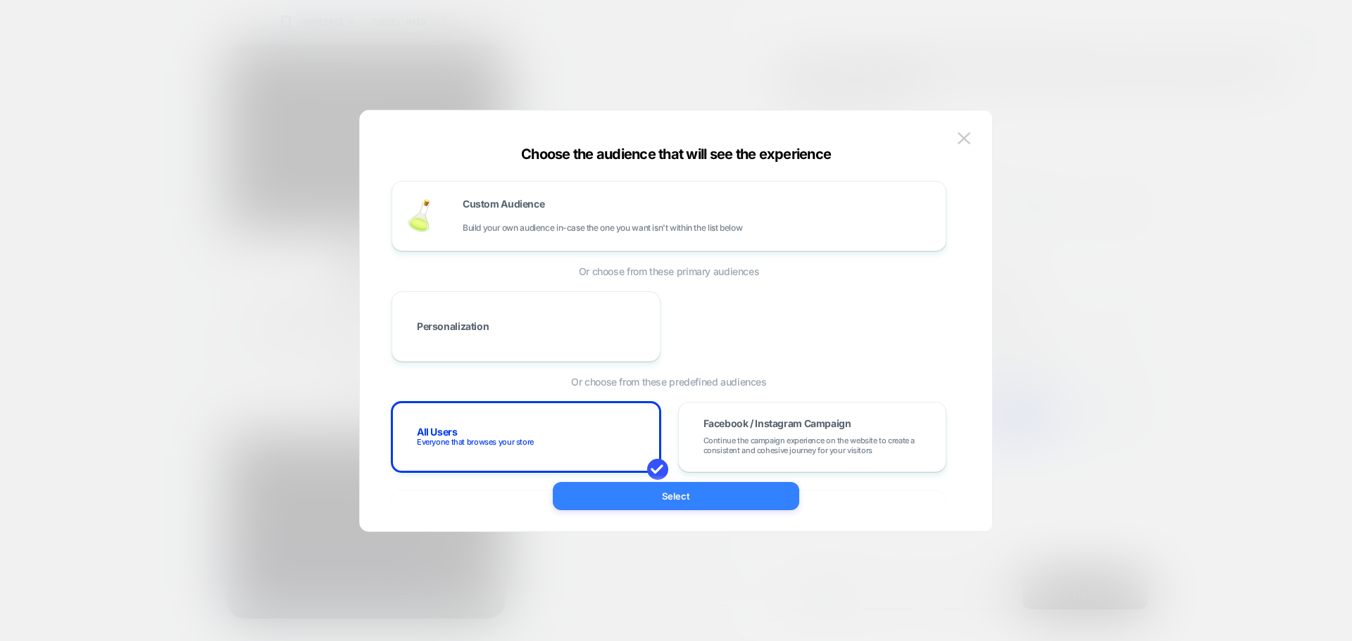
click at [0, 0] on button "Select" at bounding box center [0, 0] width 0 height 0
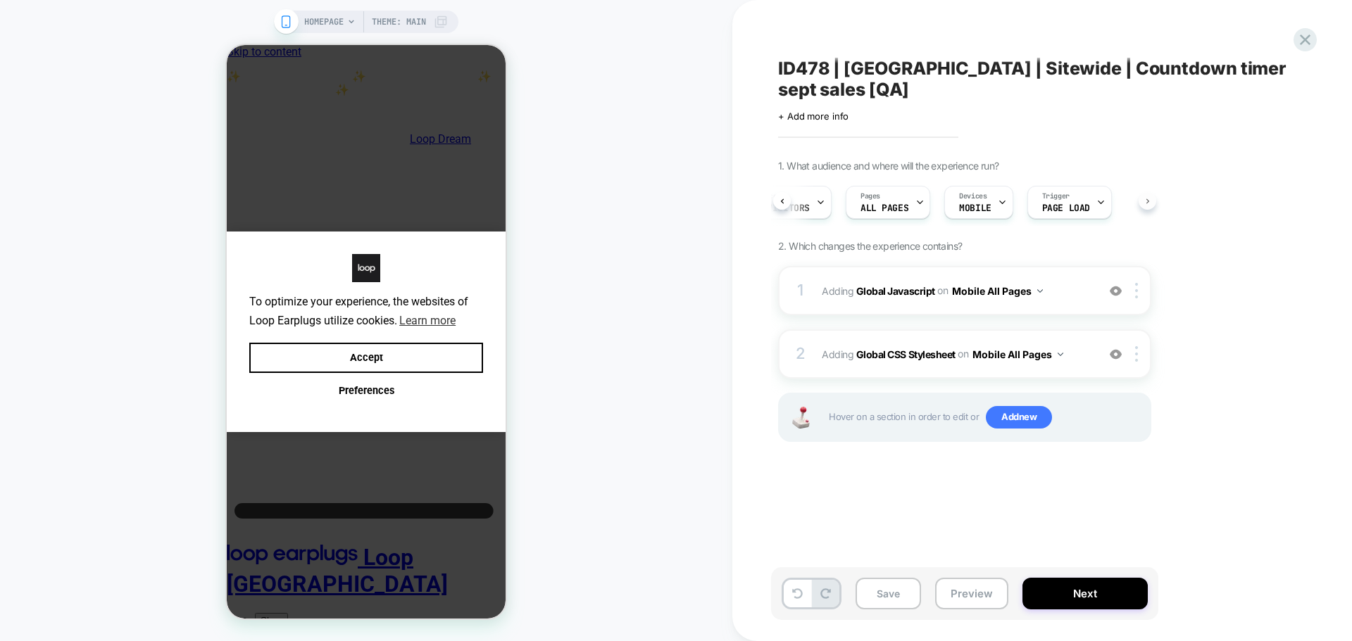
scroll to position [0, 50]
click at [0, 0] on button "Next" at bounding box center [0, 0] width 0 height 0
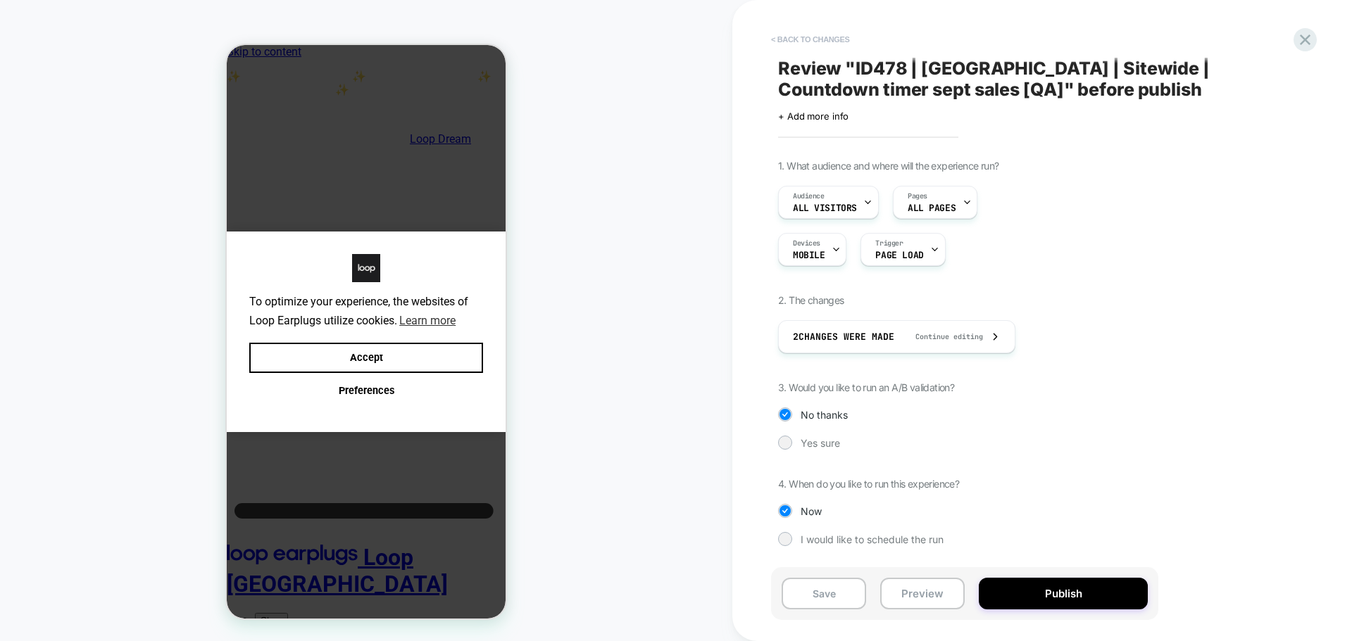
click at [0, 0] on button "< Back to changes" at bounding box center [0, 0] width 0 height 0
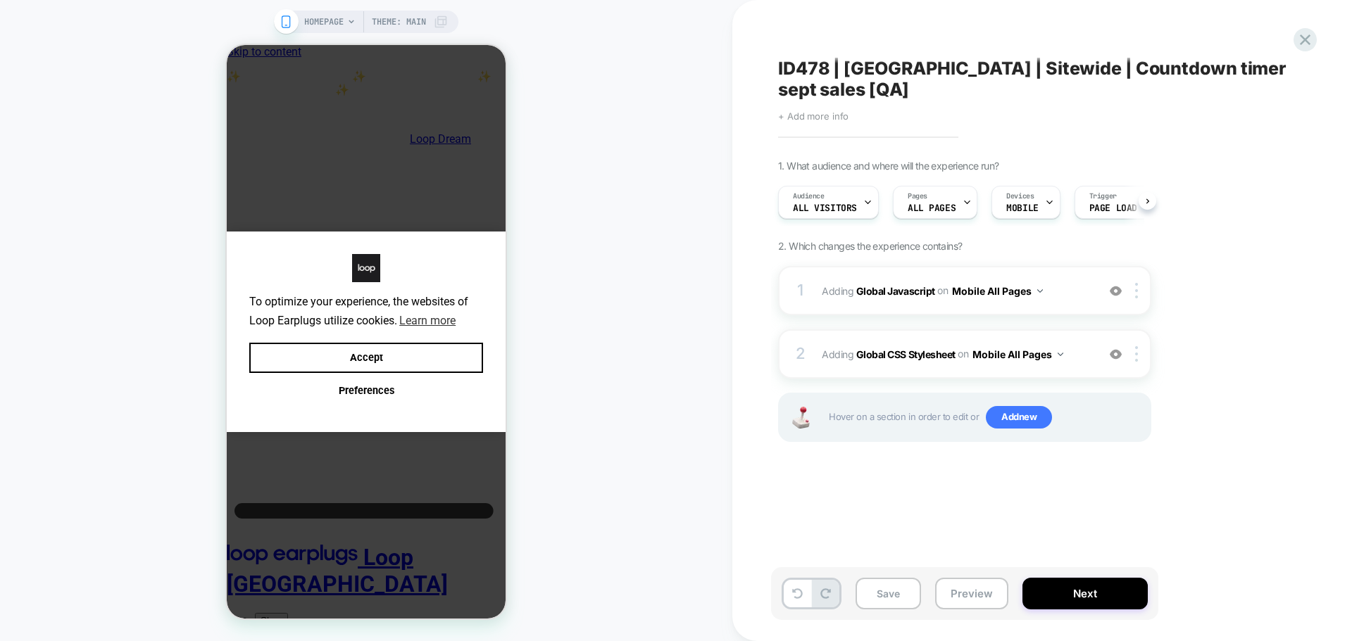
scroll to position [0, 1]
click at [0, 0] on span "+ Add more info" at bounding box center [0, 0] width 0 height 0
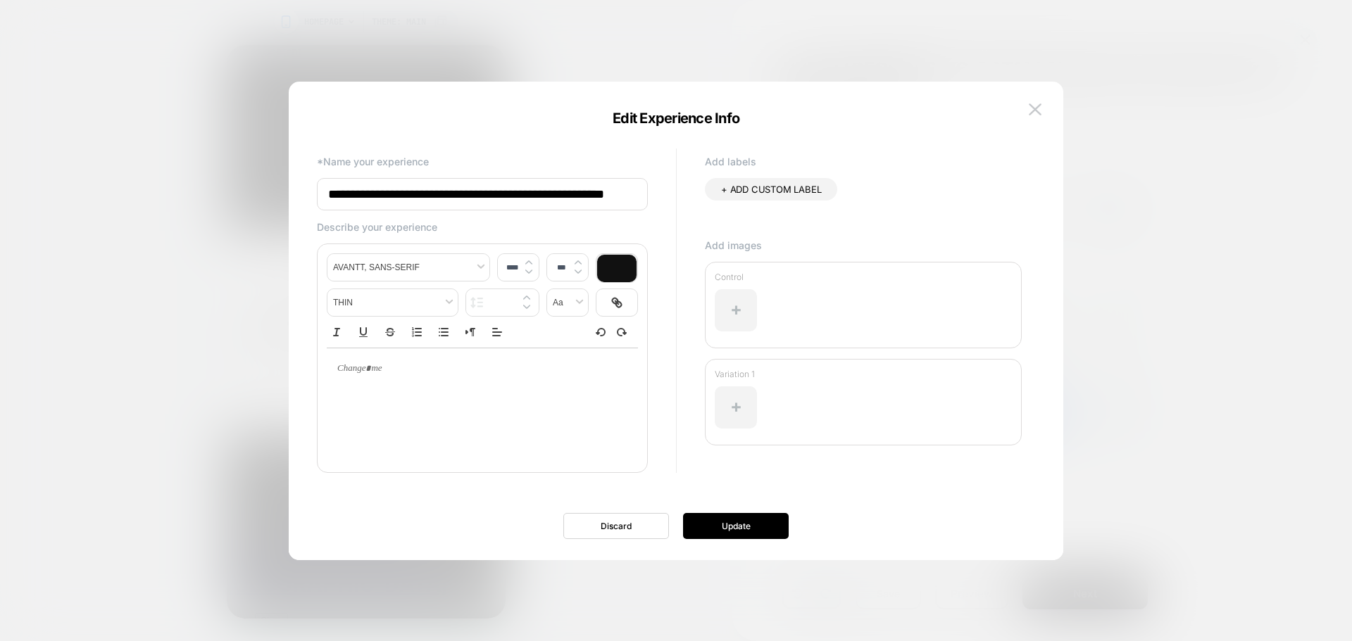
click at [562, 191] on input "**********" at bounding box center [482, 194] width 331 height 32
click at [619, 190] on input "**********" at bounding box center [482, 194] width 331 height 33
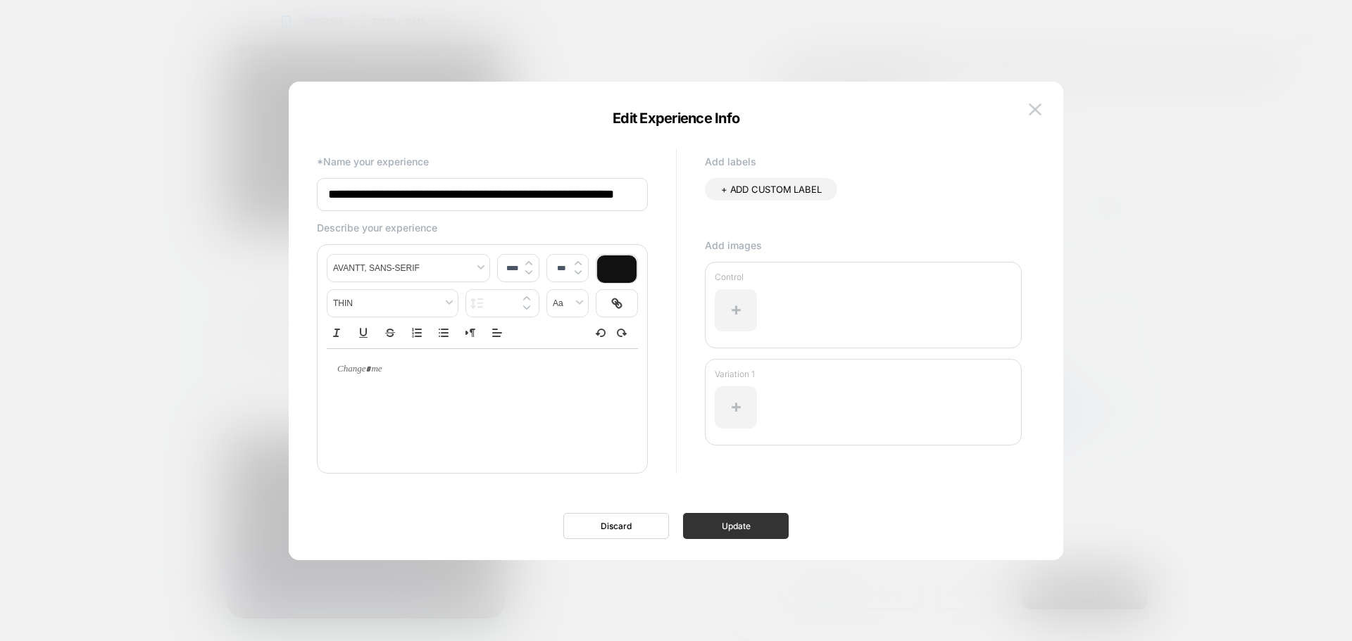
type input "**********"
click at [760, 525] on button "Update" at bounding box center [736, 526] width 106 height 26
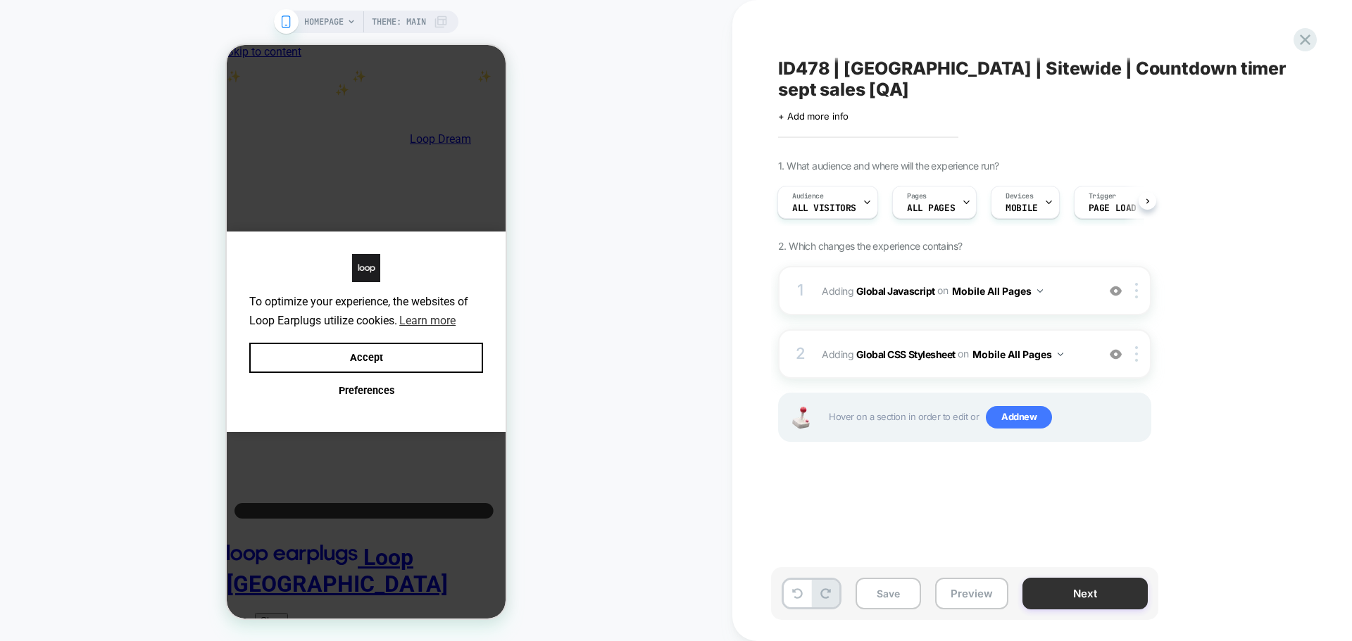
click at [0, 0] on button "Next" at bounding box center [0, 0] width 0 height 0
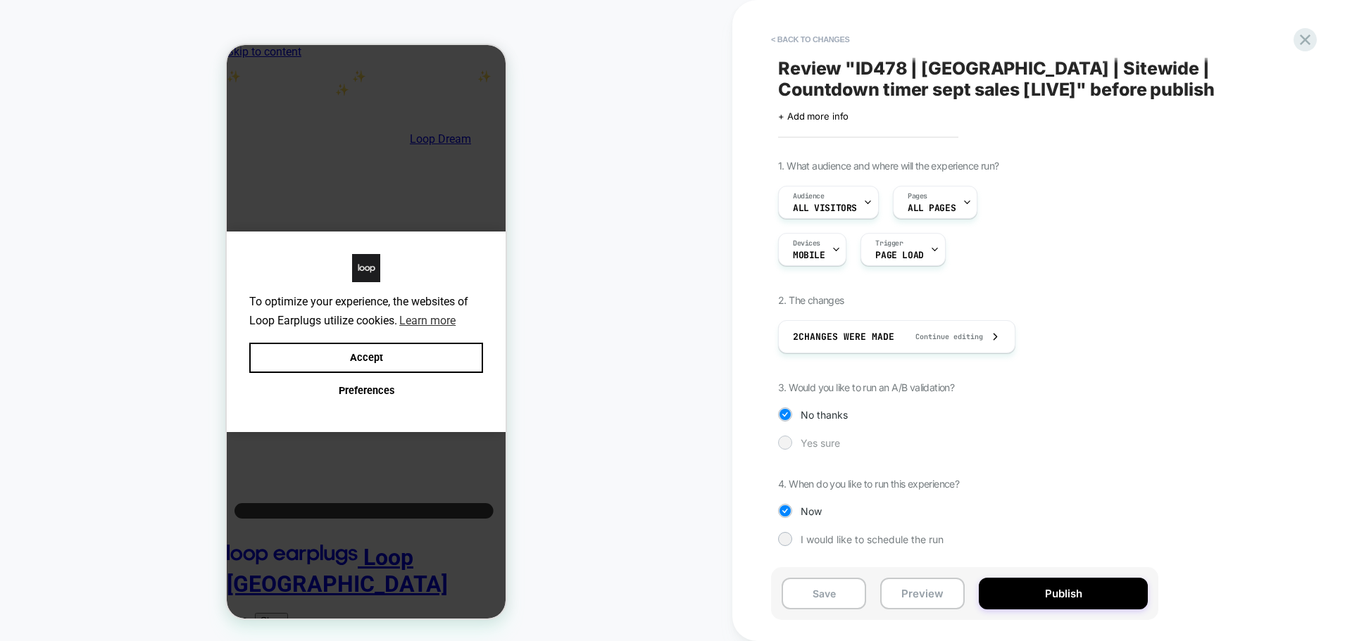
click at [807, 437] on span "Yes sure" at bounding box center [819, 443] width 39 height 12
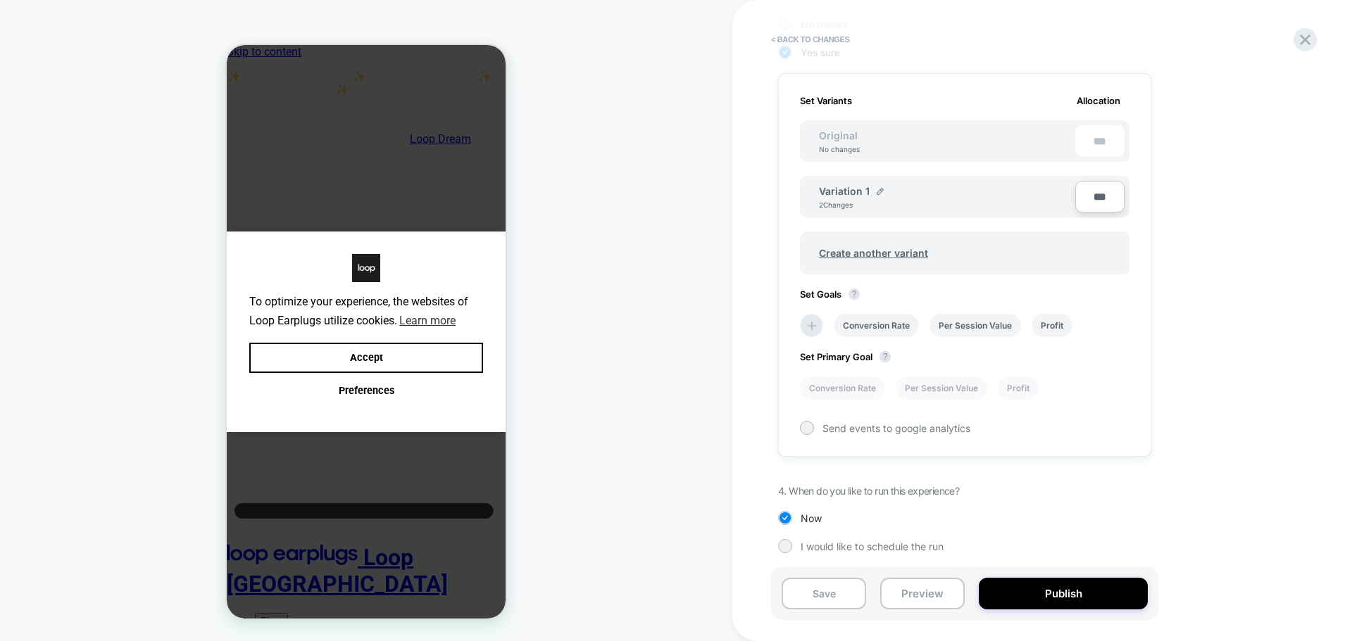
scroll to position [394, 0]
click at [0, 0] on icon at bounding box center [0, 0] width 0 height 0
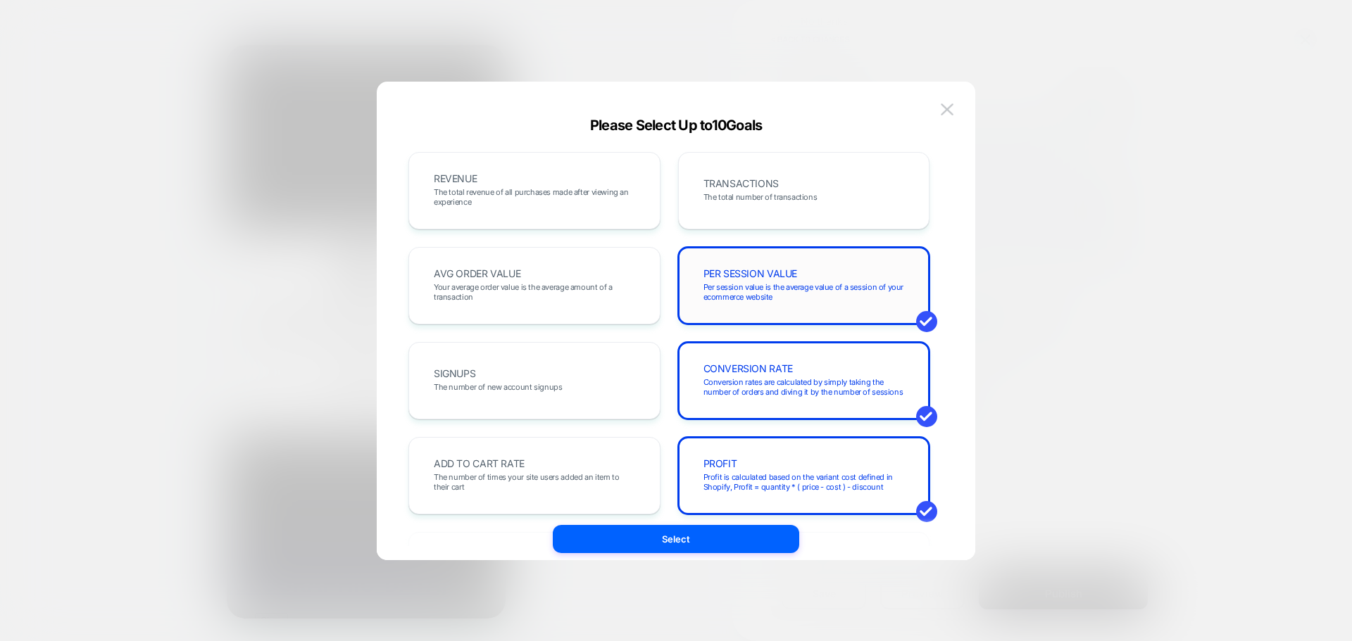
click at [0, 0] on span "Per session value is the average value of a session of your ecommerce website" at bounding box center [0, 0] width 0 height 0
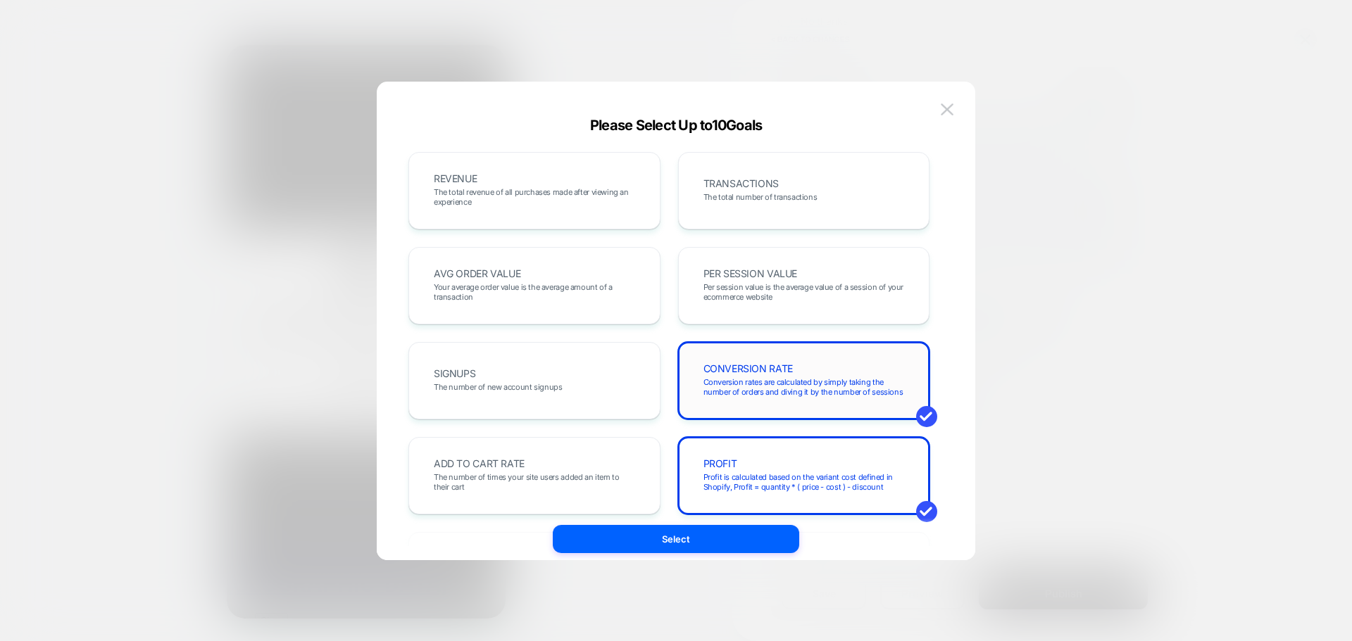
click at [0, 0] on div "CONVERSION RATE Conversion rates are calculated by simply taking the number of …" at bounding box center [0, 0] width 0 height 0
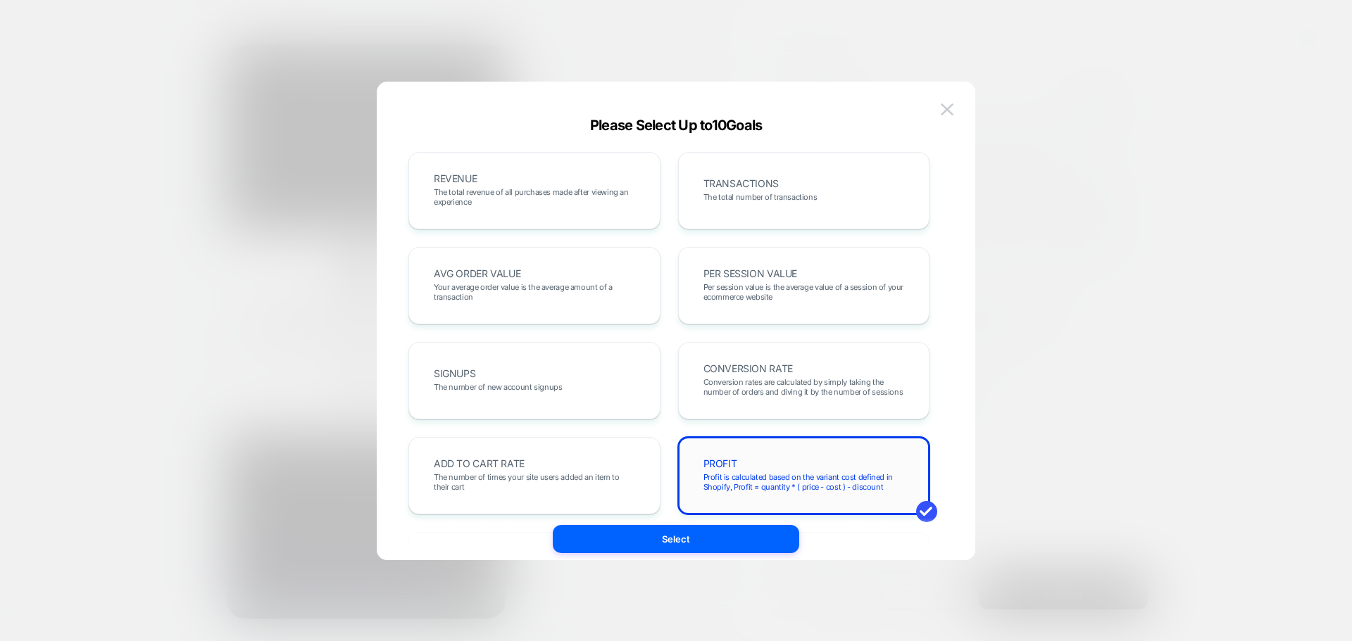
click at [0, 0] on div "PROFIT Profit is calculated based on the variant cost defined in Shopify, Profi…" at bounding box center [0, 0] width 0 height 0
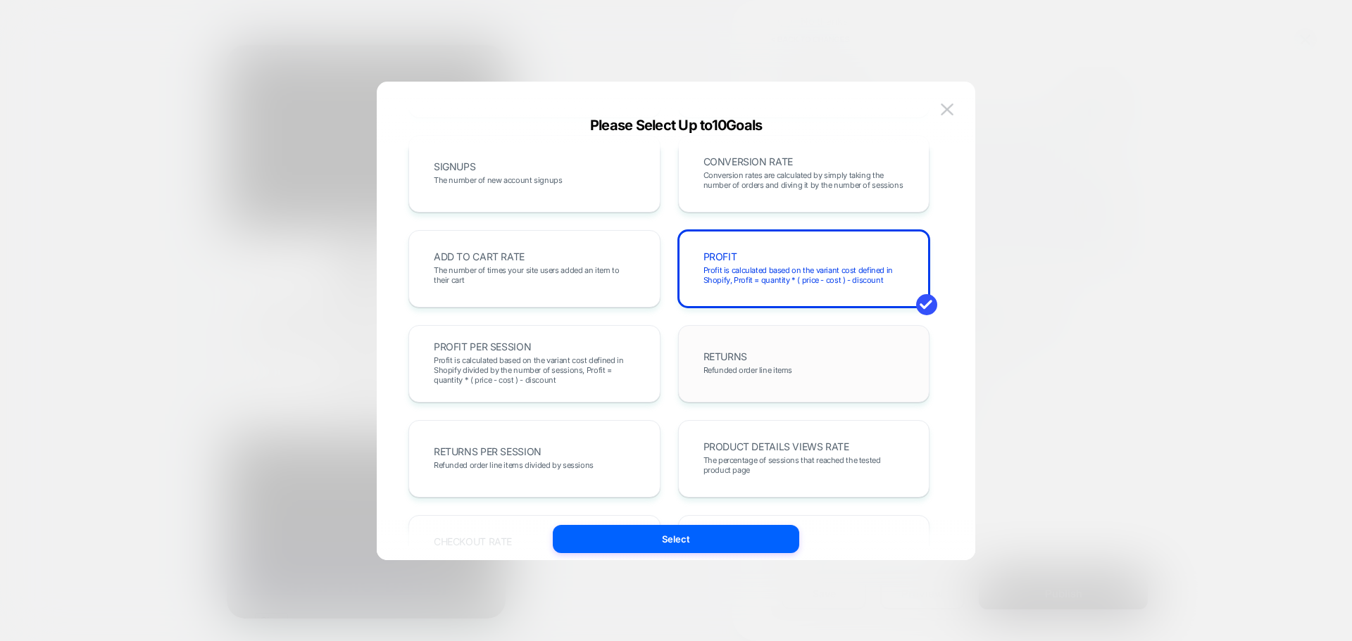
scroll to position [67, 0]
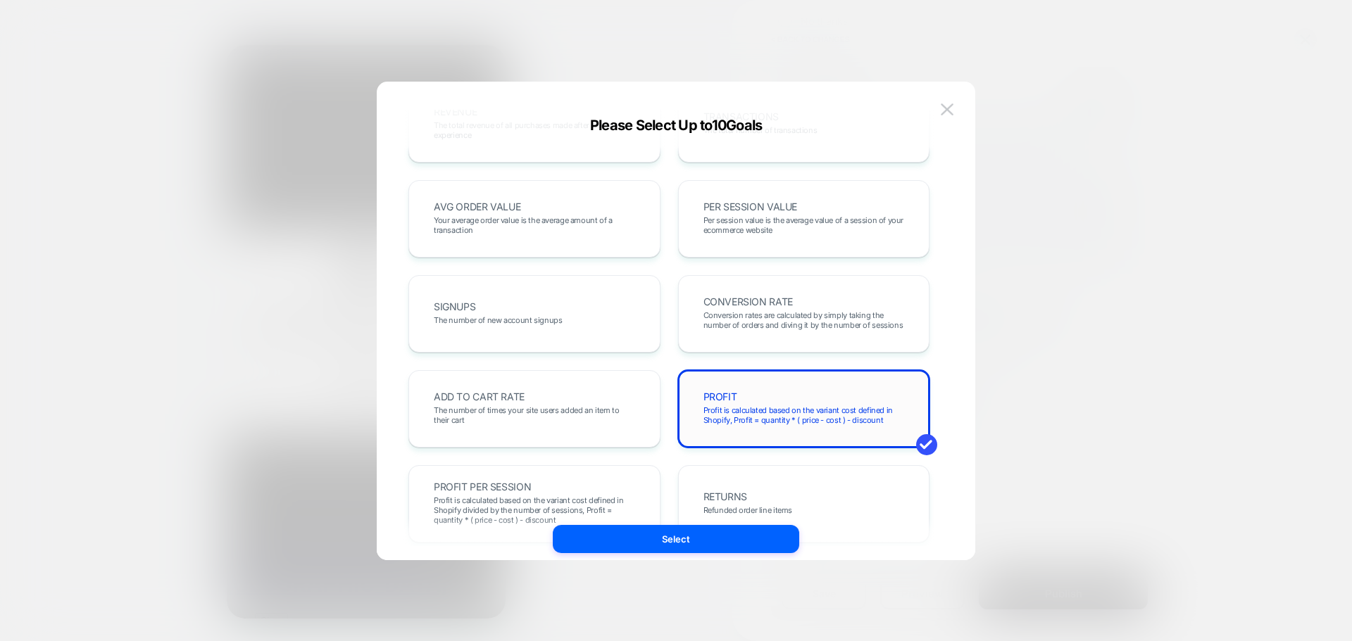
click at [767, 429] on div "PROFIT Profit is calculated based on the variant cost defined in Shopify, Profi…" at bounding box center [804, 409] width 222 height 48
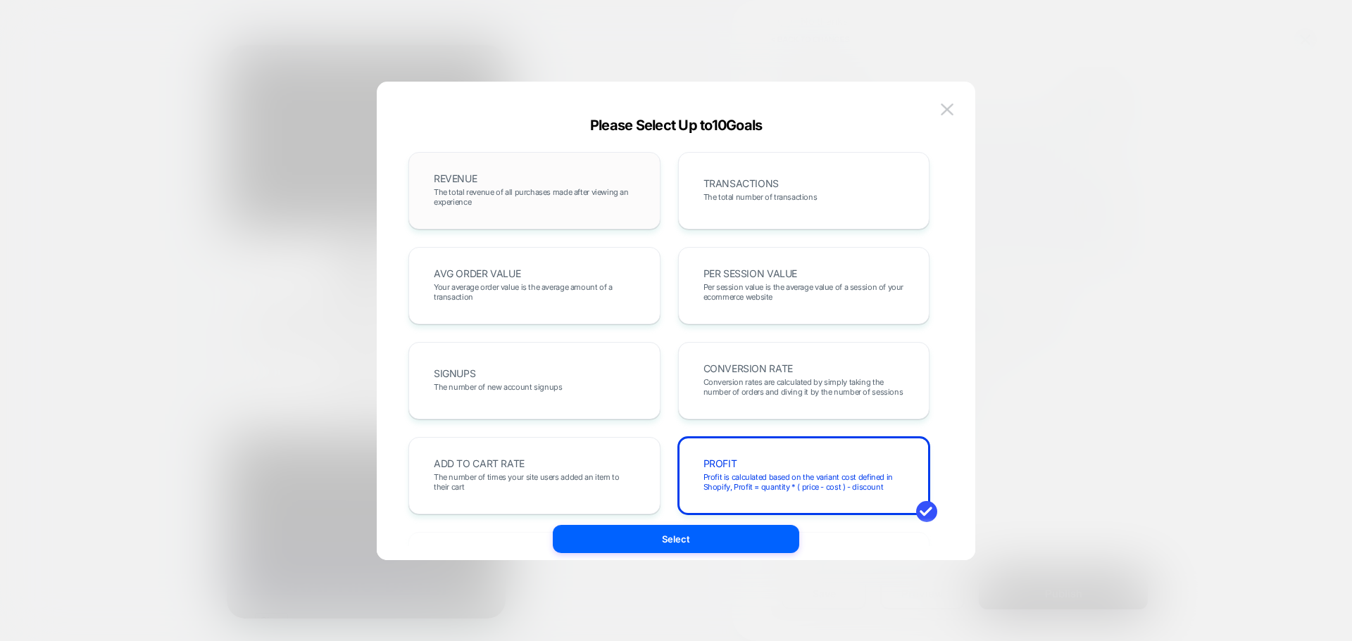
click at [0, 0] on span "The total revenue of all purchases made after viewing an experience" at bounding box center [0, 0] width 0 height 0
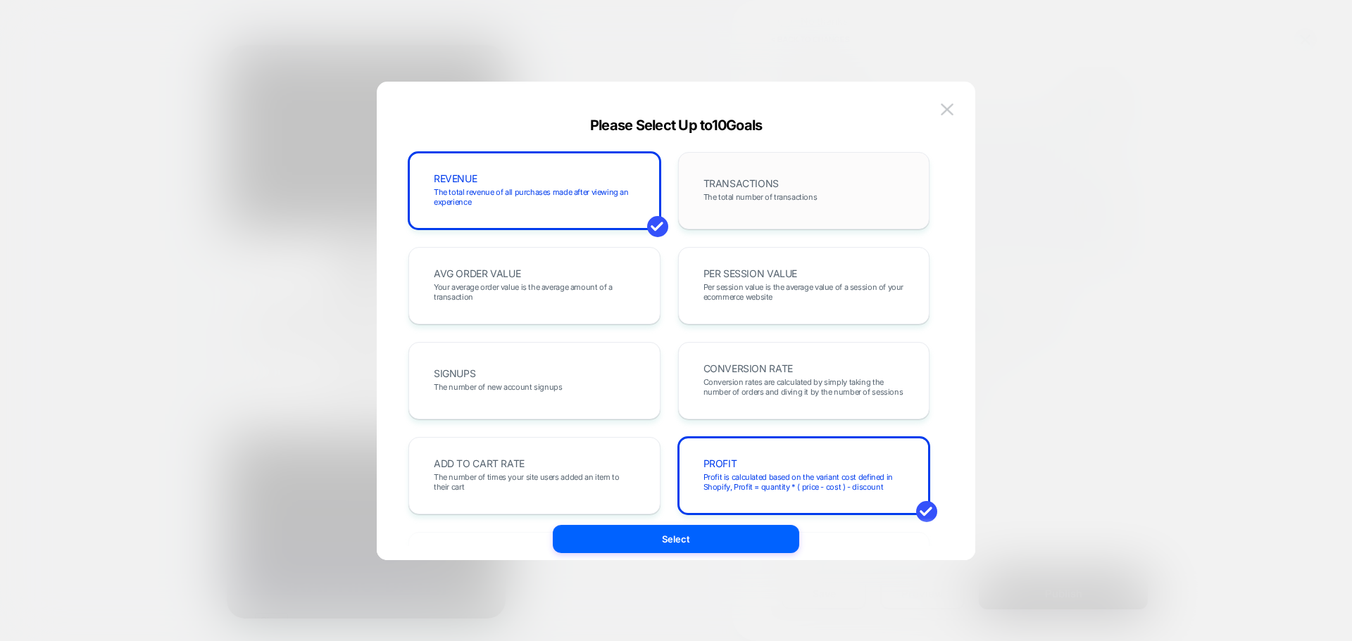
click at [738, 213] on div "TRANSACTIONS The total number of transactions" at bounding box center [804, 191] width 222 height 48
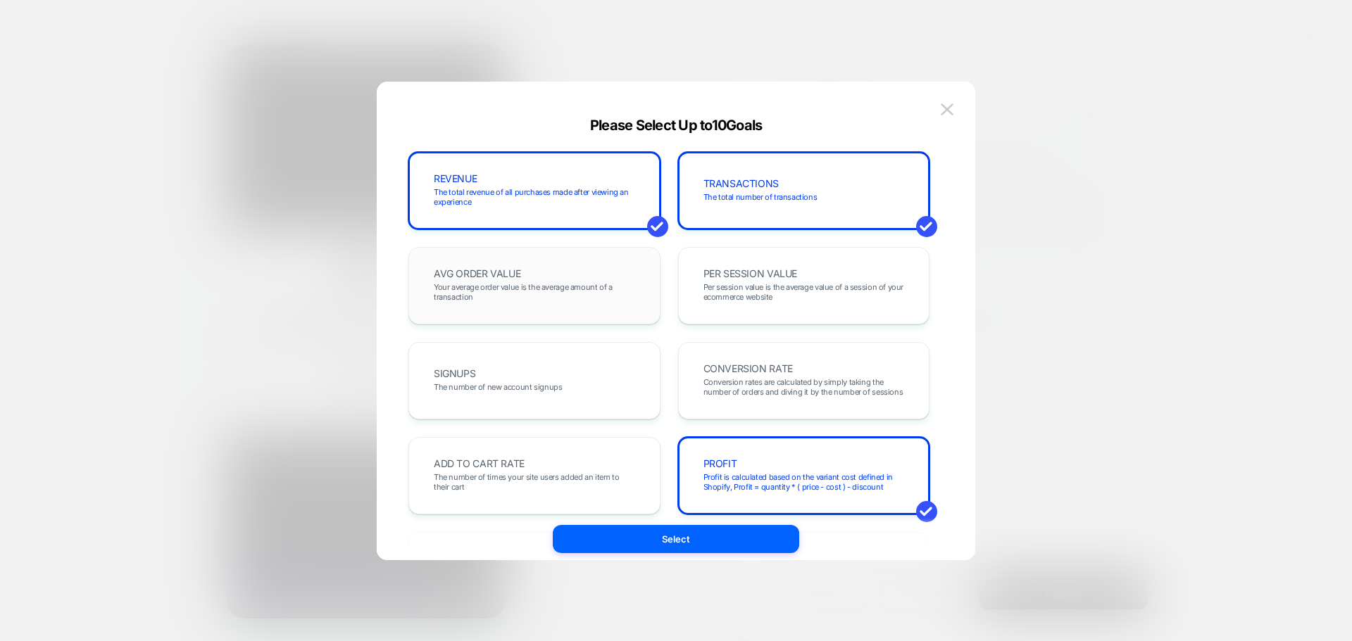
click at [534, 279] on div "AVG ORDER VALUE Your average order value is the average amount of a transaction" at bounding box center [534, 286] width 222 height 48
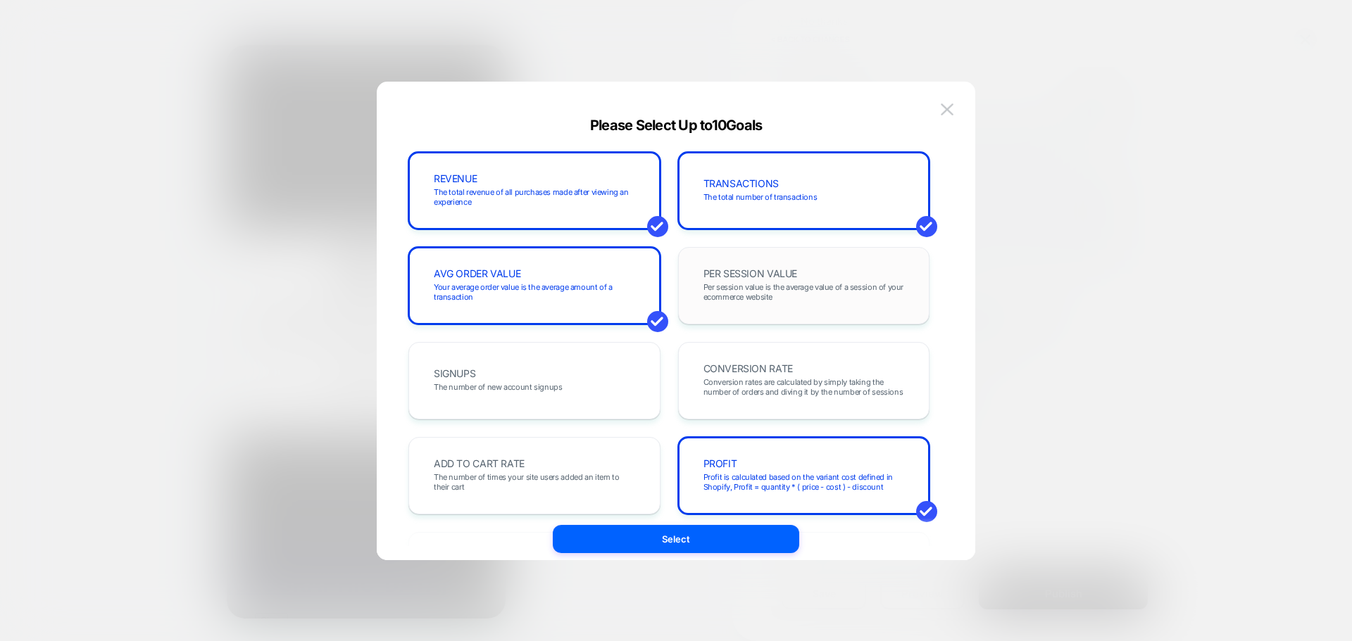
click at [0, 0] on span "Per session value is the average value of a session of your ecommerce website" at bounding box center [0, 0] width 0 height 0
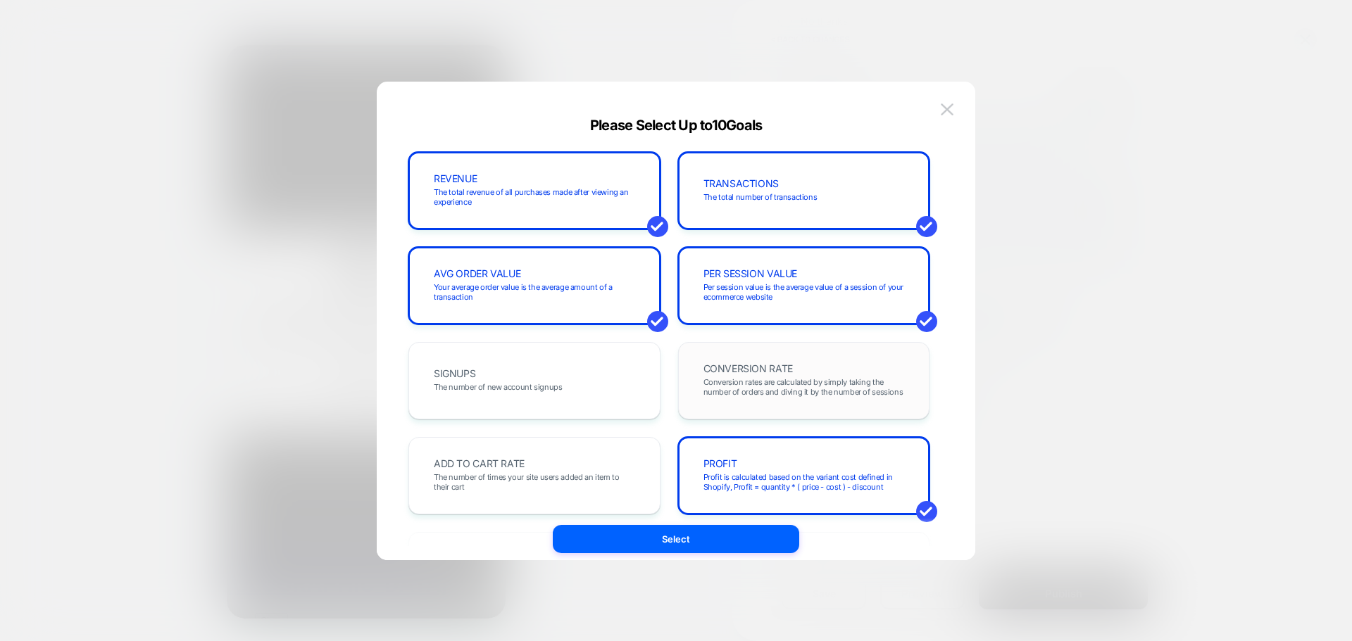
click at [774, 365] on span "CONVERSION RATE" at bounding box center [747, 369] width 89 height 10
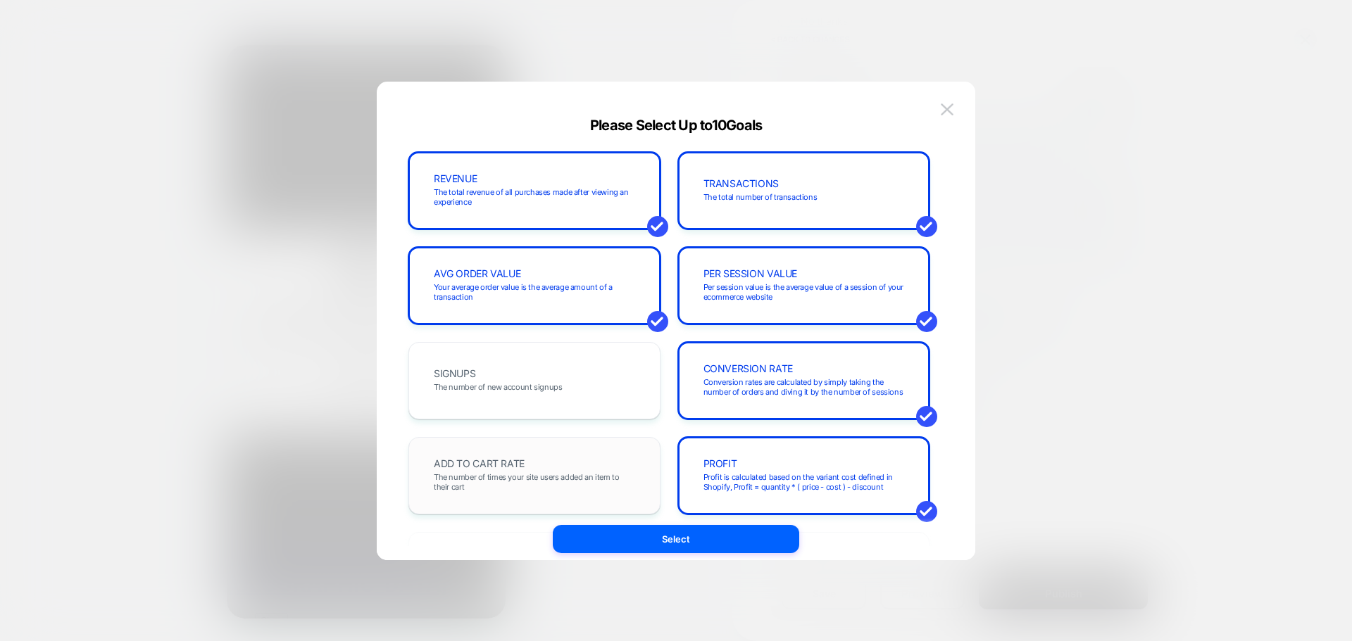
click at [0, 0] on span "ADD TO CART RATE" at bounding box center [0, 0] width 0 height 0
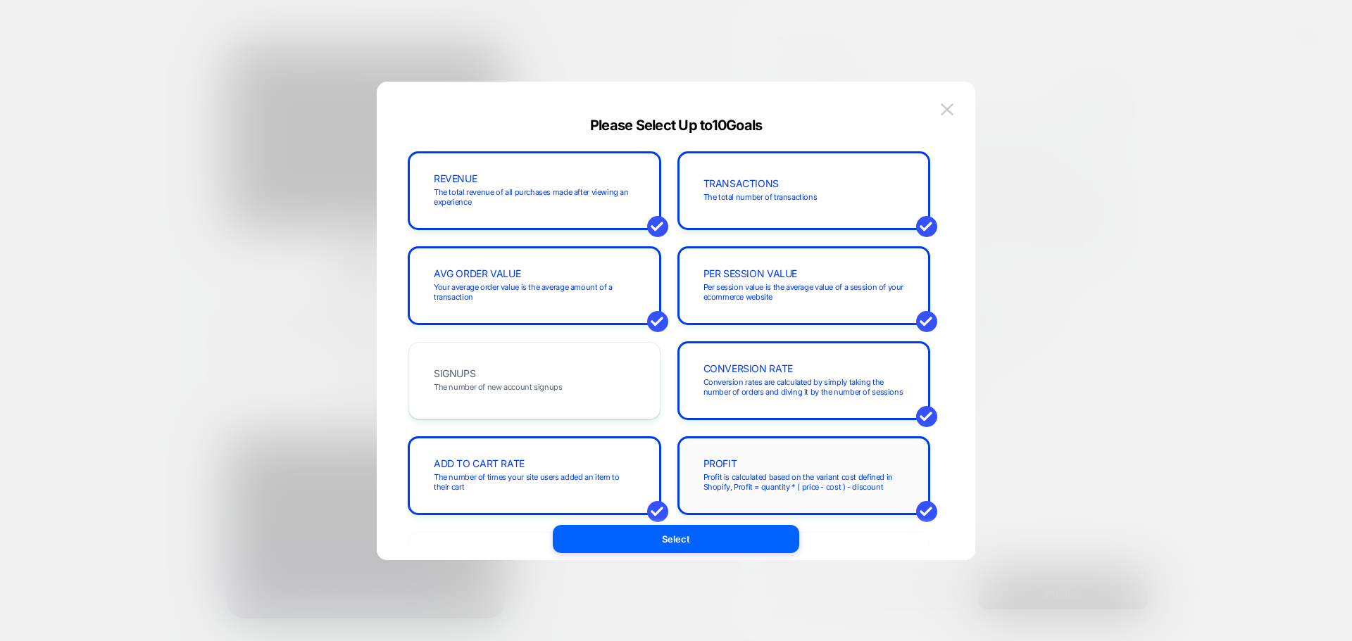
click at [759, 458] on div "PROFIT Profit is calculated based on the variant cost defined in Shopify, Profi…" at bounding box center [804, 476] width 222 height 48
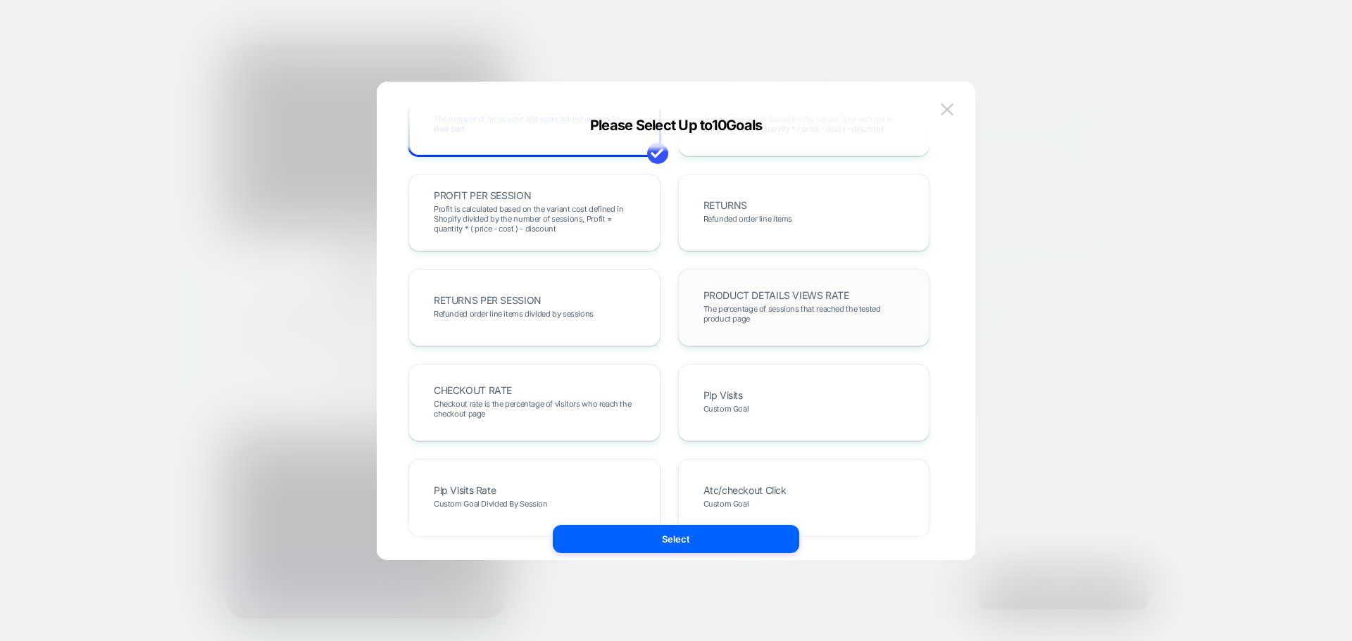
scroll to position [493, 0]
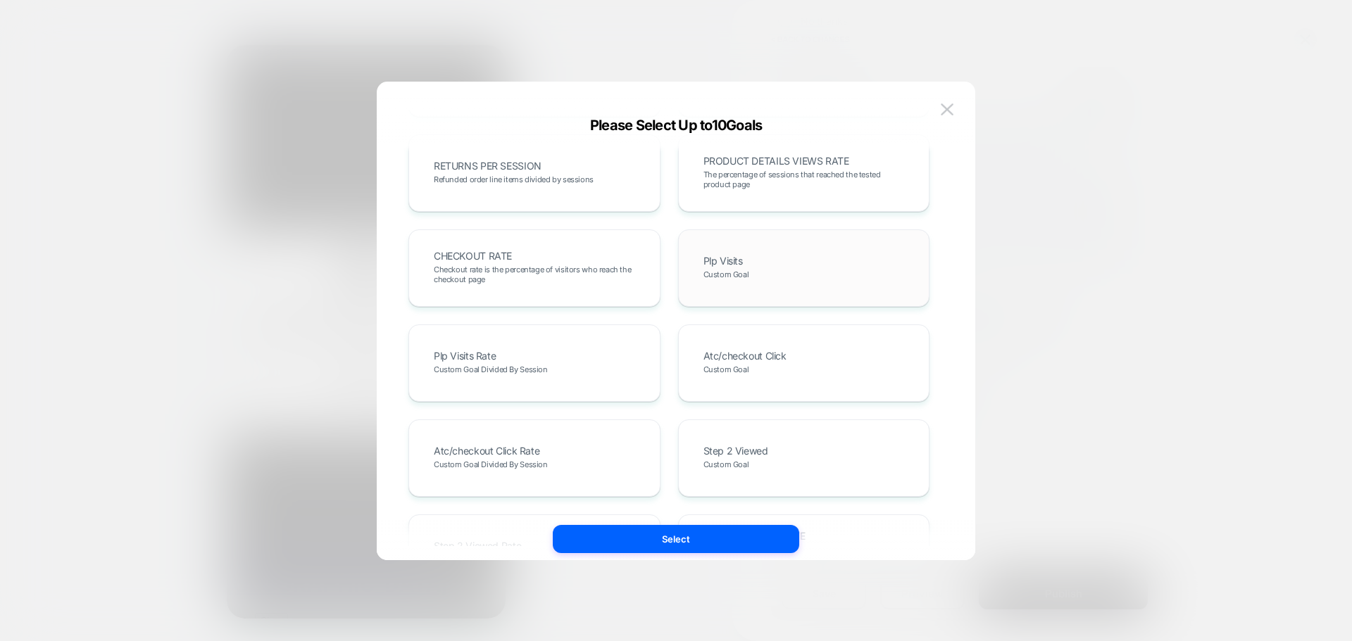
click at [0, 0] on div "Plp Visits Custom Goal" at bounding box center [0, 0] width 0 height 0
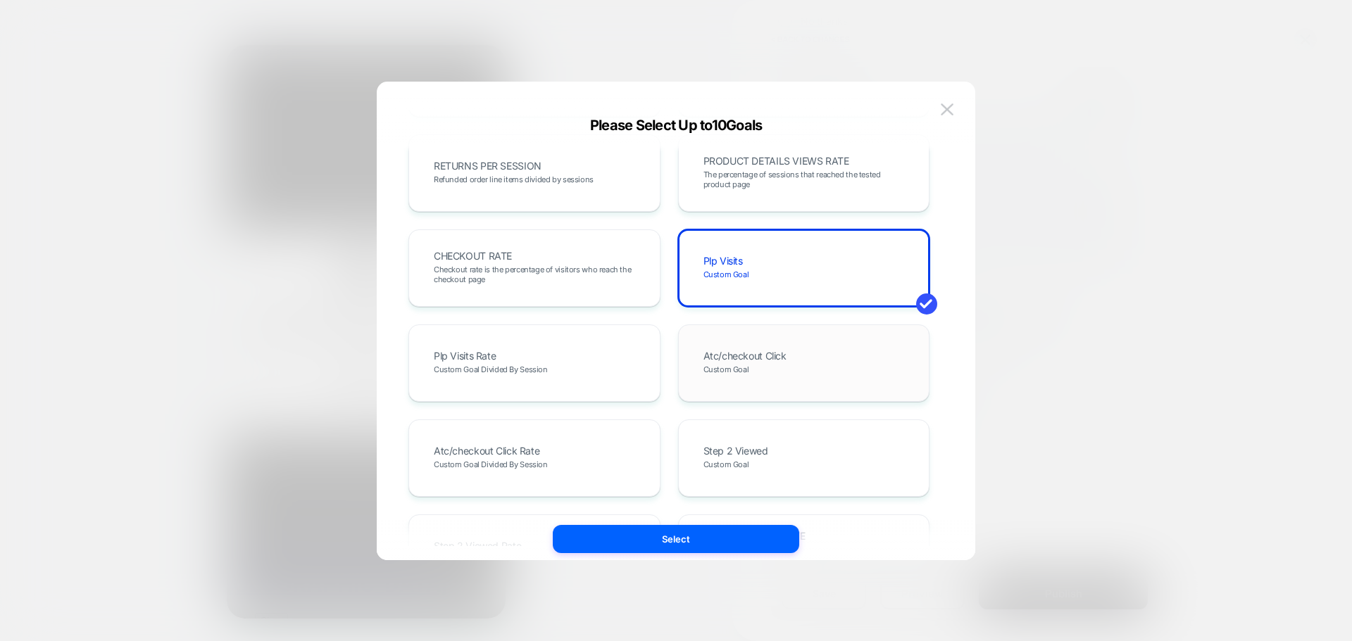
click at [764, 353] on span "Atc/checkout Click" at bounding box center [744, 356] width 83 height 10
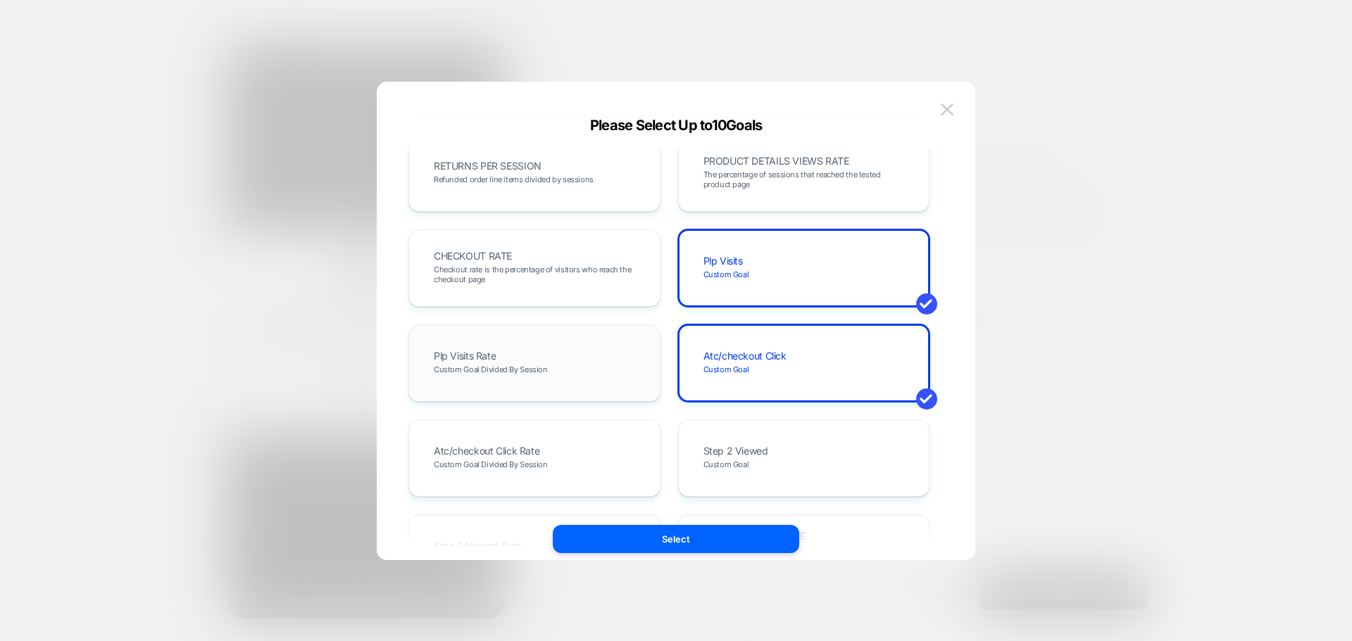
click at [0, 0] on div "Plp Visits Rate Custom Goal Divided By Session" at bounding box center [0, 0] width 0 height 0
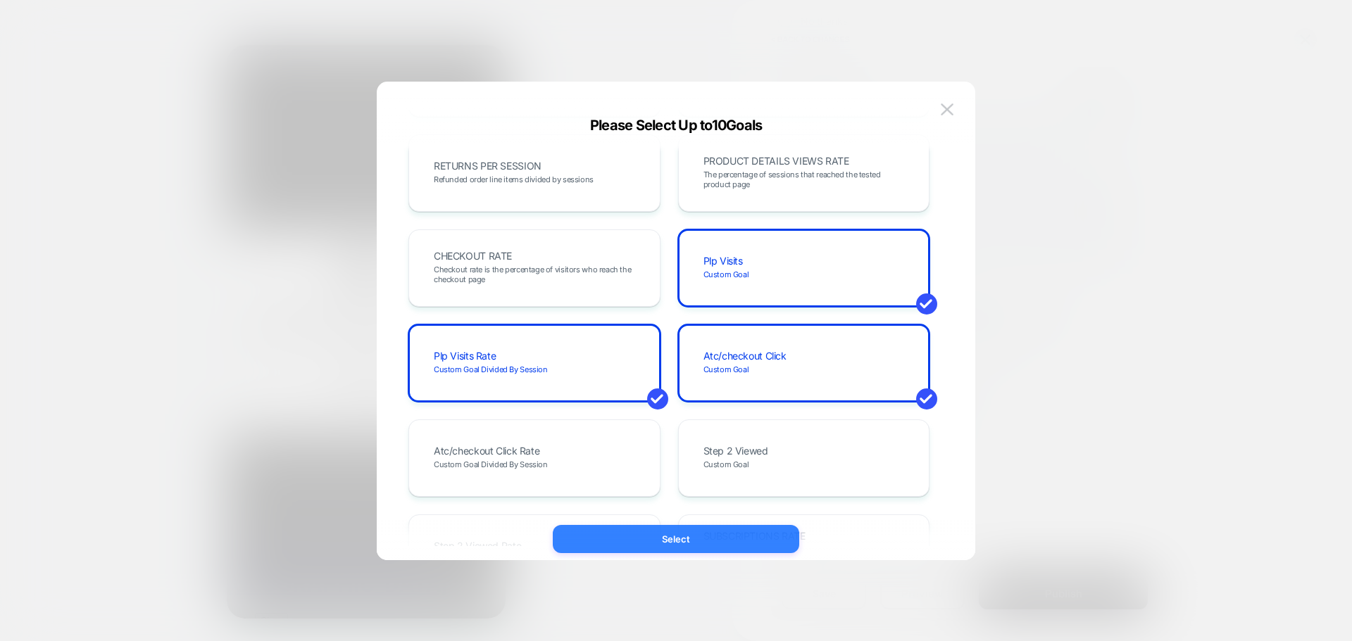
click at [0, 0] on button "Select" at bounding box center [0, 0] width 0 height 0
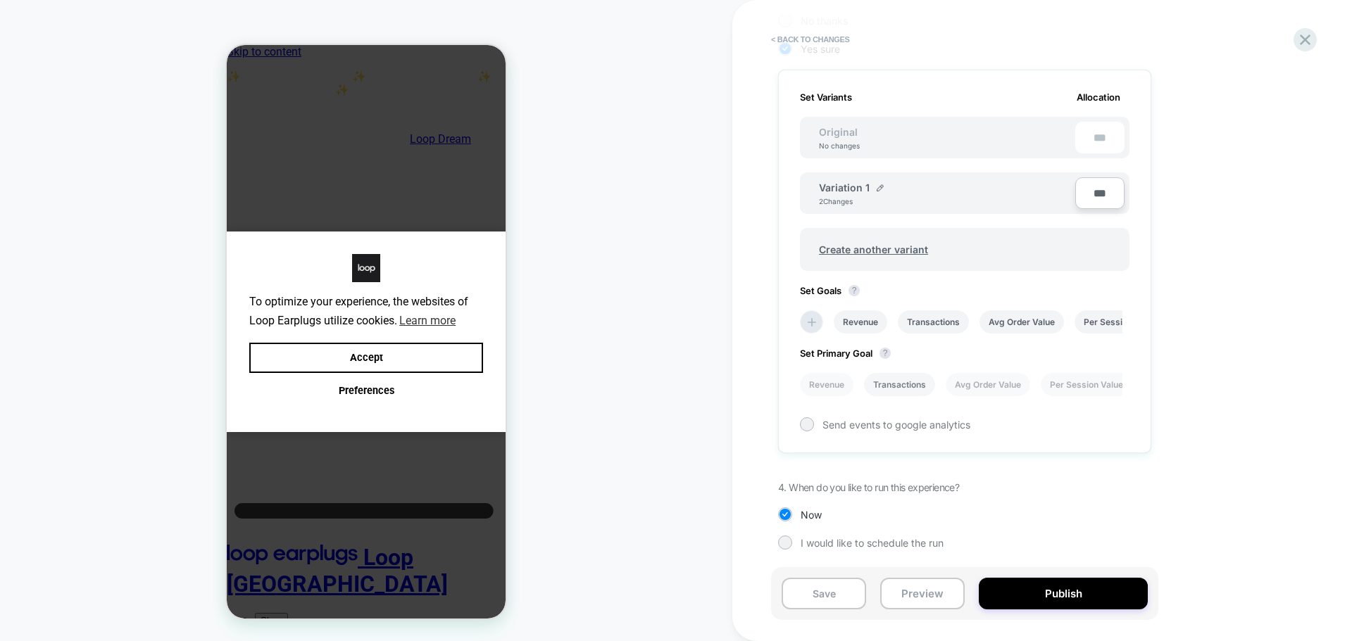
click at [0, 0] on li "Transactions" at bounding box center [0, 0] width 0 height 0
click at [1048, 590] on button "Publish" at bounding box center [1062, 594] width 169 height 32
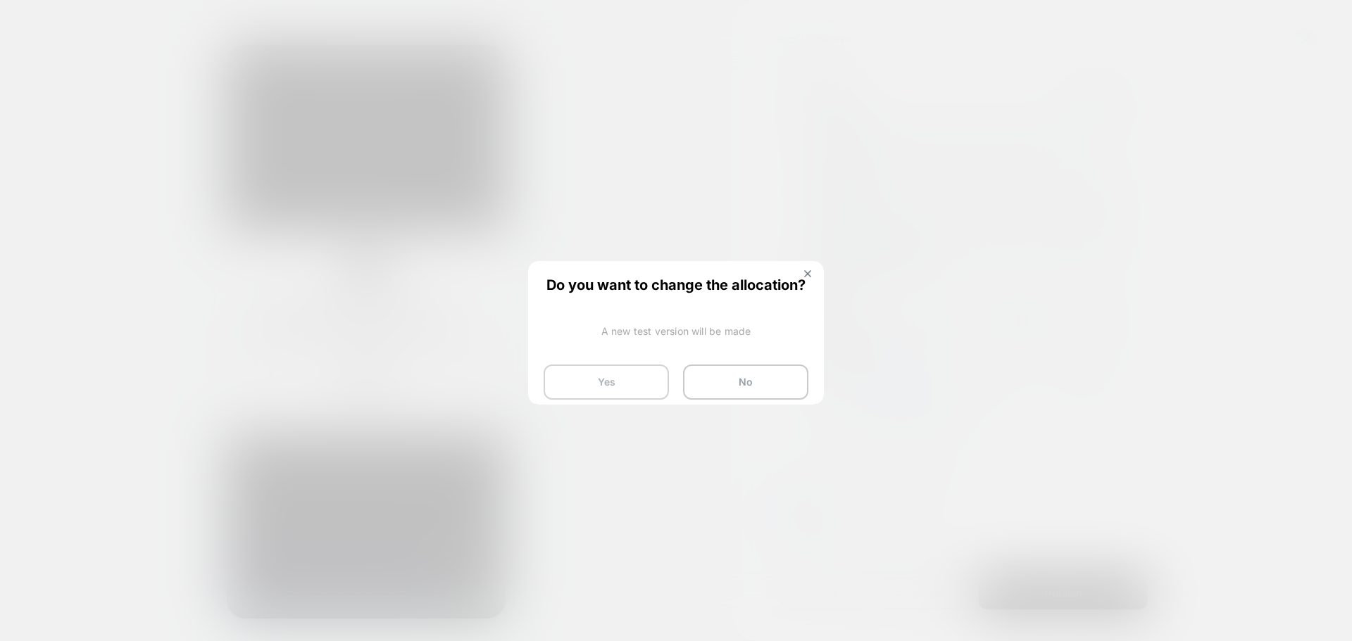
click at [617, 386] on button "Yes" at bounding box center [605, 382] width 125 height 35
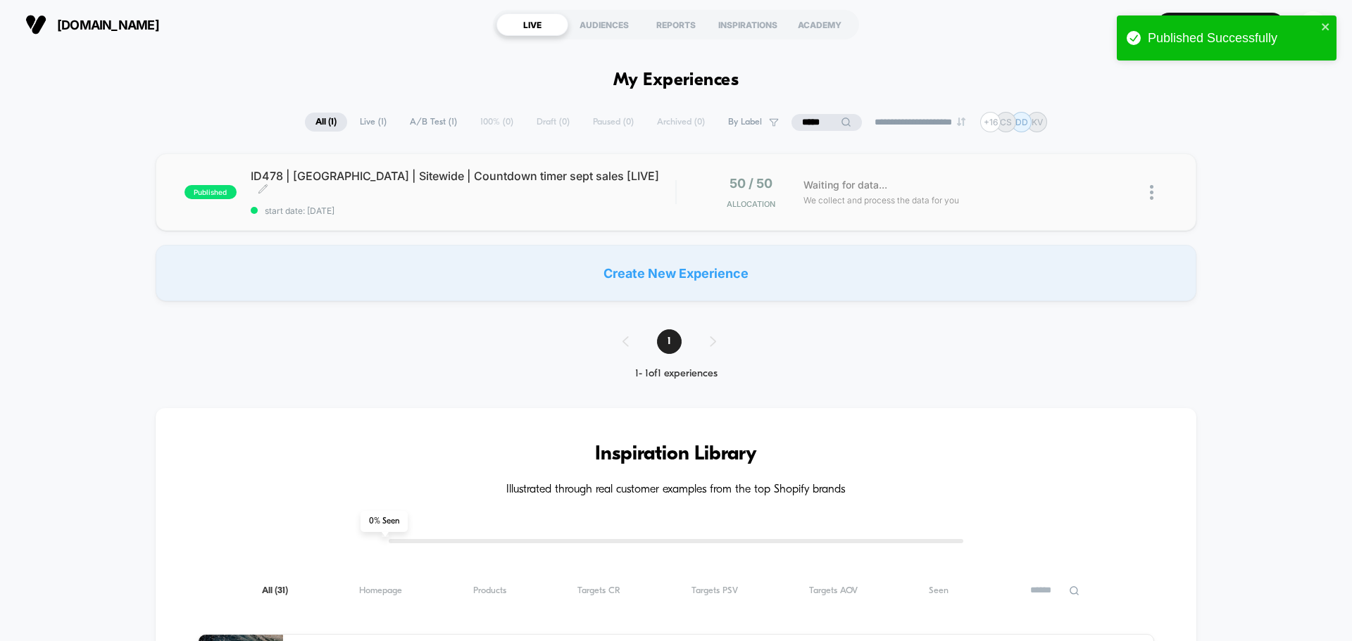
click at [436, 191] on div "ID478 | USA | Sitewide | Countdown timer sept sales [LIVE] Click to edit experi…" at bounding box center [463, 192] width 424 height 47
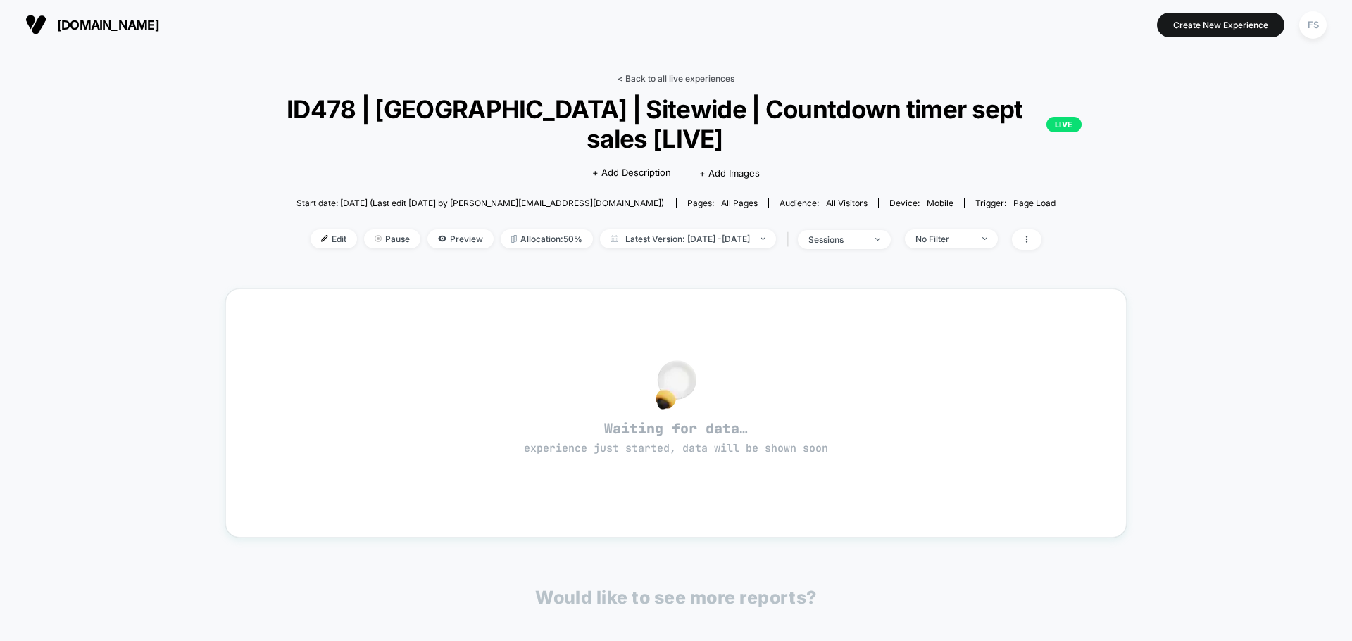
click at [658, 79] on link "< Back to all live experiences" at bounding box center [675, 78] width 117 height 11
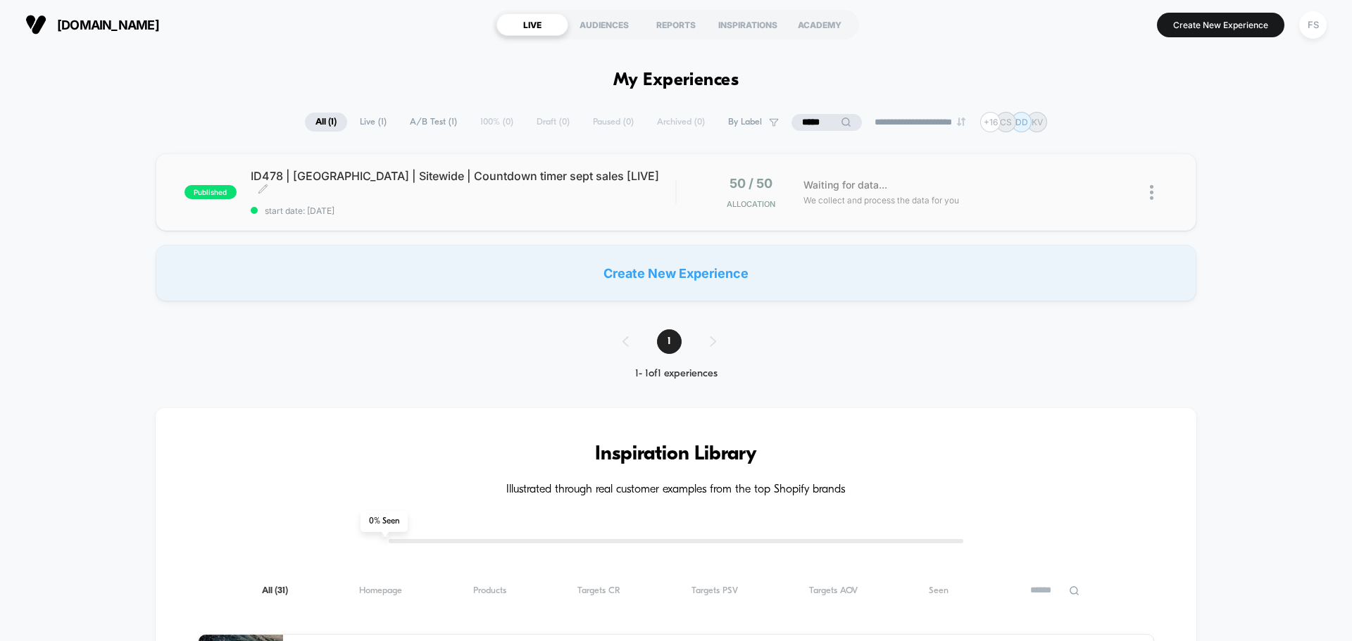
click at [478, 176] on span "ID478 | USA | Sitewide | Countdown timer sept sales [LIVE] Click to edit experi…" at bounding box center [463, 183] width 424 height 28
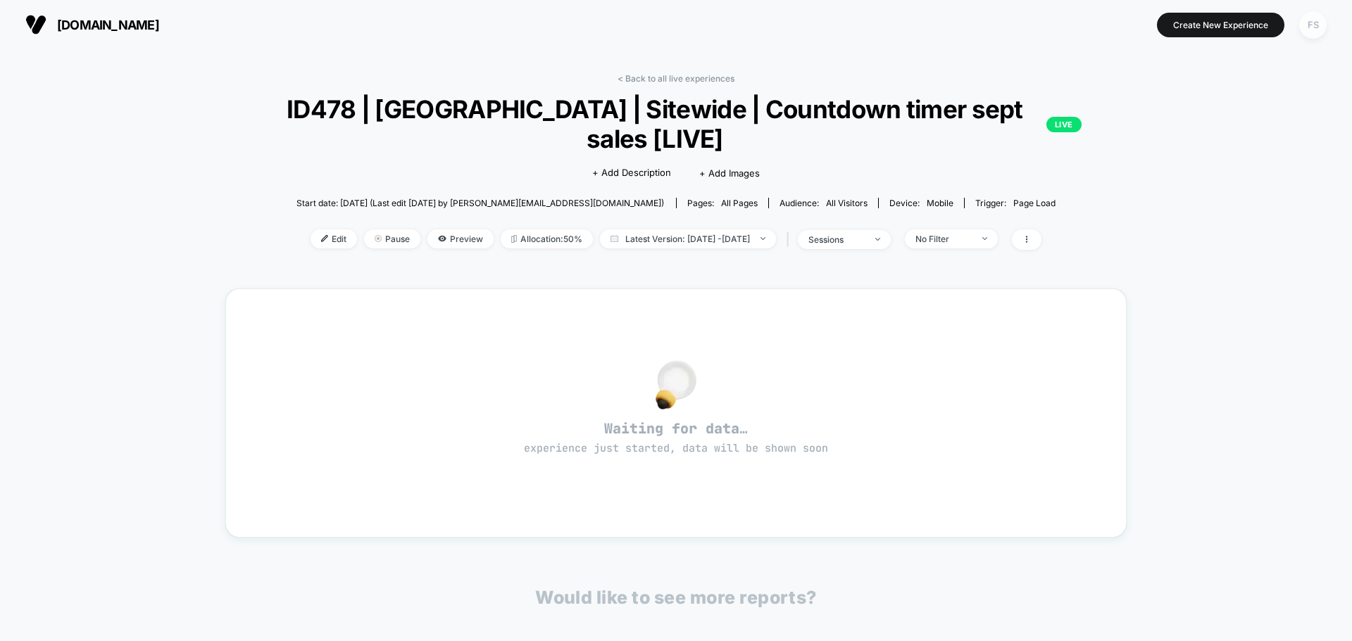
click at [1309, 21] on div "FS" at bounding box center [1312, 24] width 27 height 27
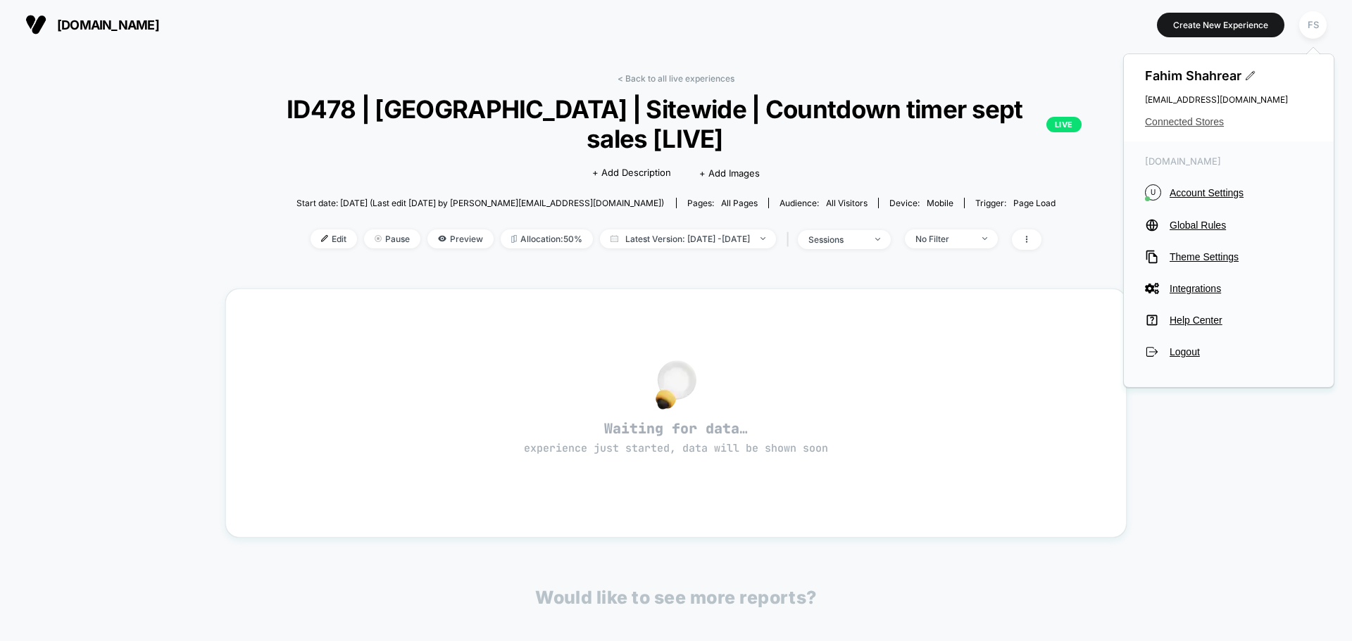
click at [1152, 122] on span "Connected Stores" at bounding box center [1229, 121] width 168 height 11
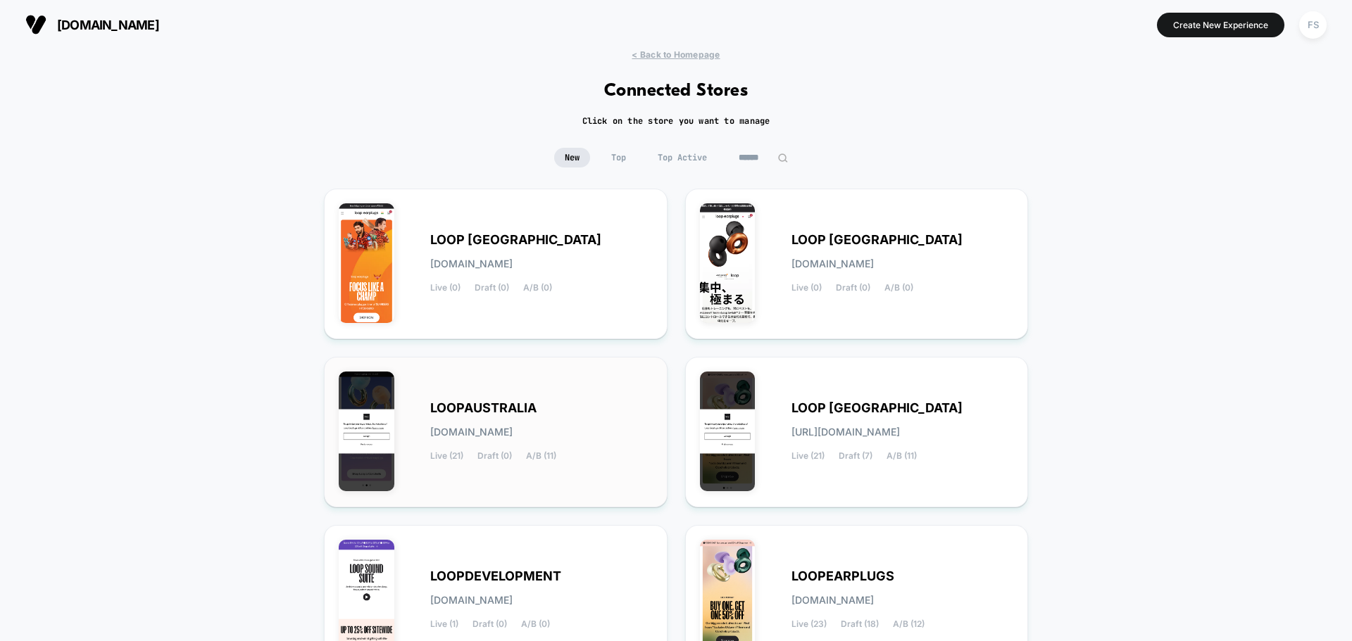
click at [512, 425] on div "LOOPAUSTRALIA loopaustralia.myshopify.com Live (21) Draft (0) A/B (11)" at bounding box center [541, 432] width 222 height 58
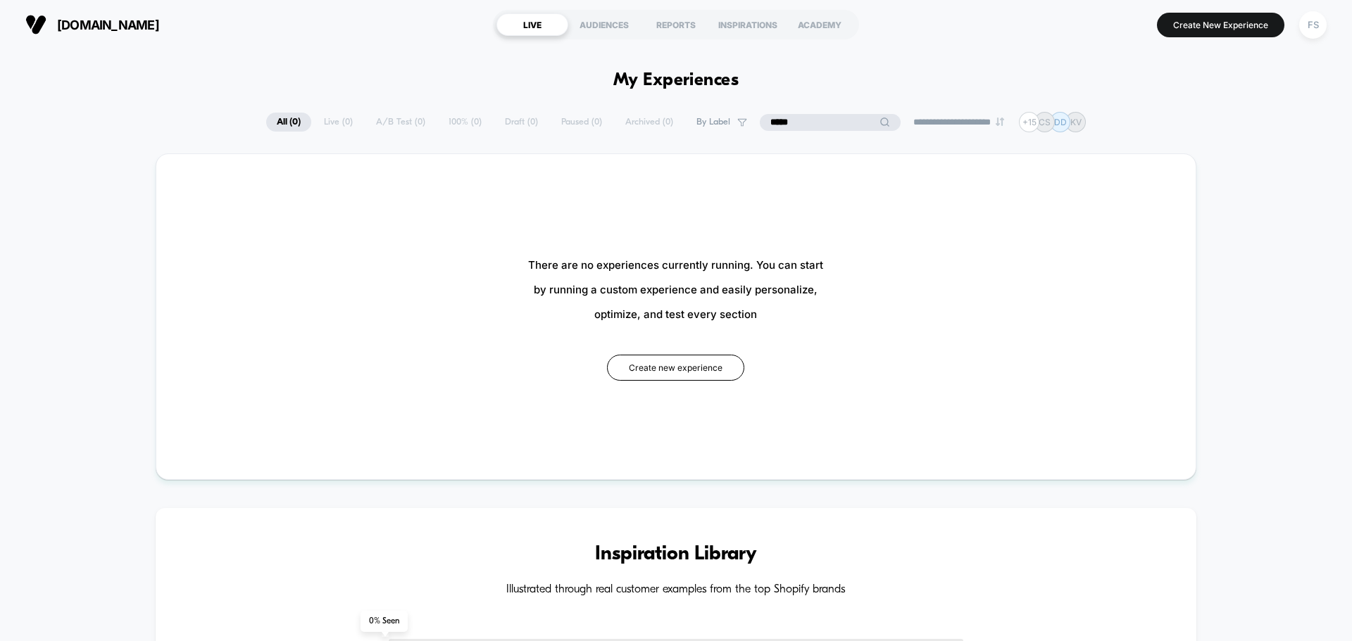
click at [826, 119] on input "*****" at bounding box center [830, 122] width 141 height 17
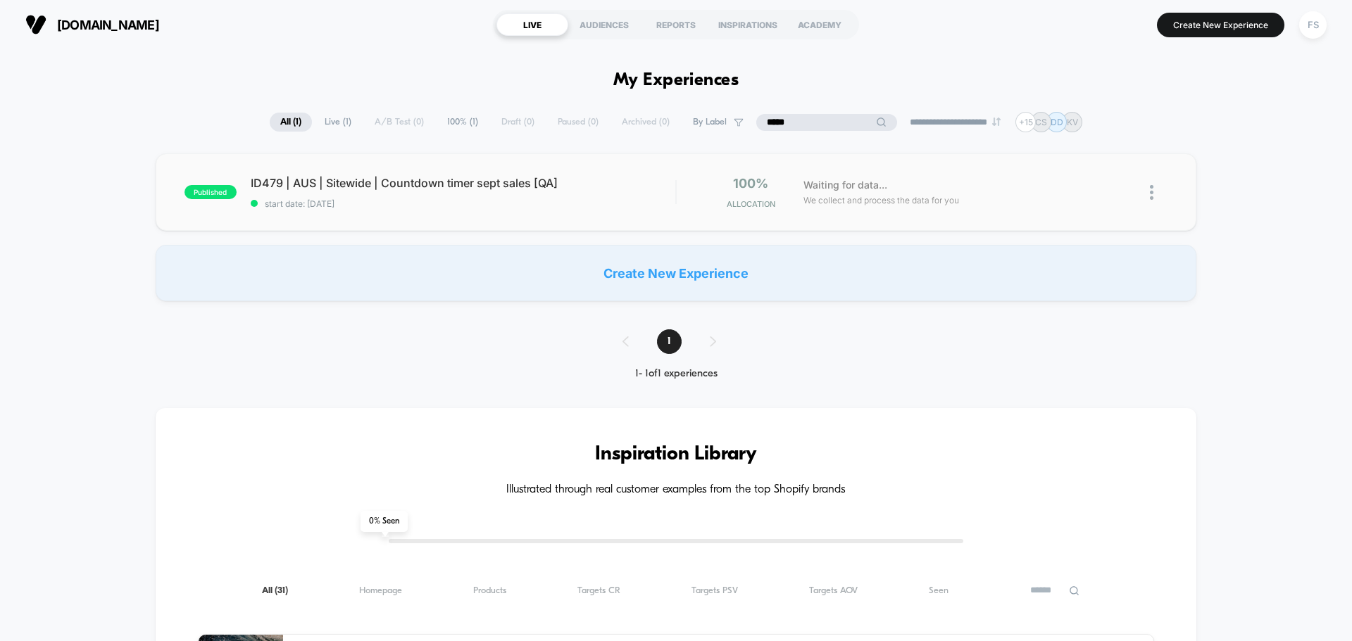
type input "*****"
click at [567, 170] on div "published ID479 | AUS | Sitewide | Countdown timer sept sales [QA] start date: …" at bounding box center [676, 191] width 1040 height 77
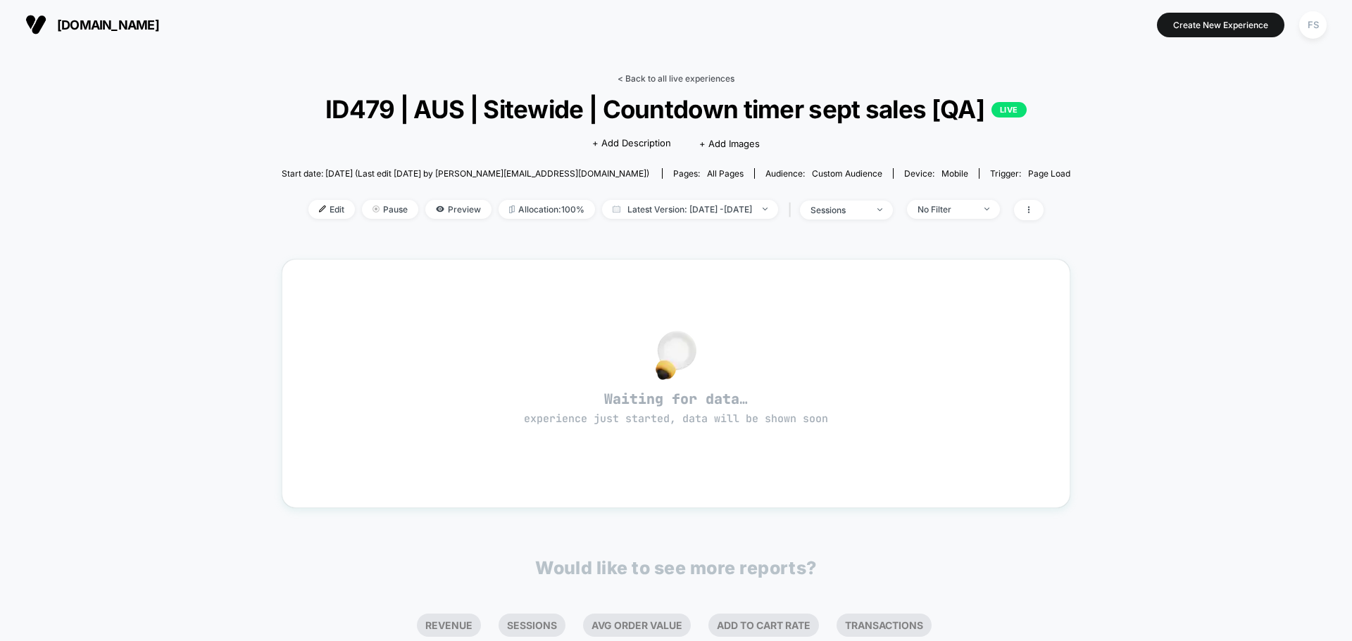
click at [694, 77] on link "< Back to all live experiences" at bounding box center [675, 78] width 117 height 11
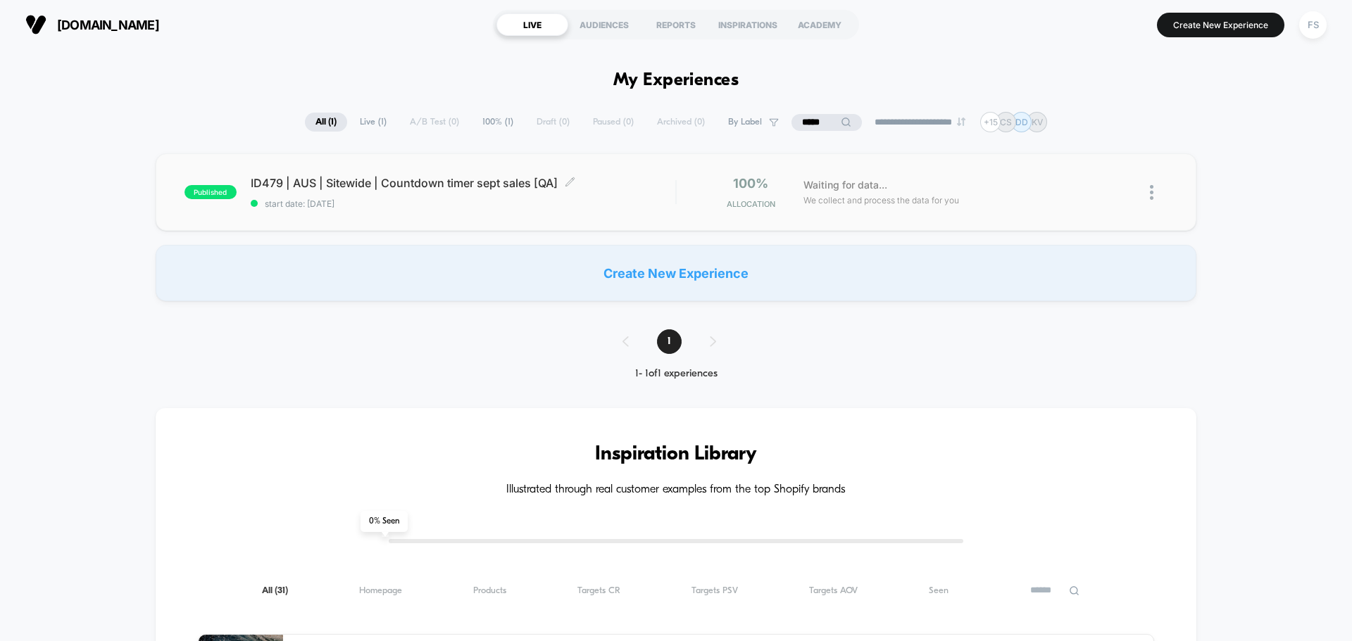
click at [294, 180] on span "ID479 | AUS | Sitewide | Countdown timer sept sales [QA] Click to edit experien…" at bounding box center [463, 183] width 424 height 14
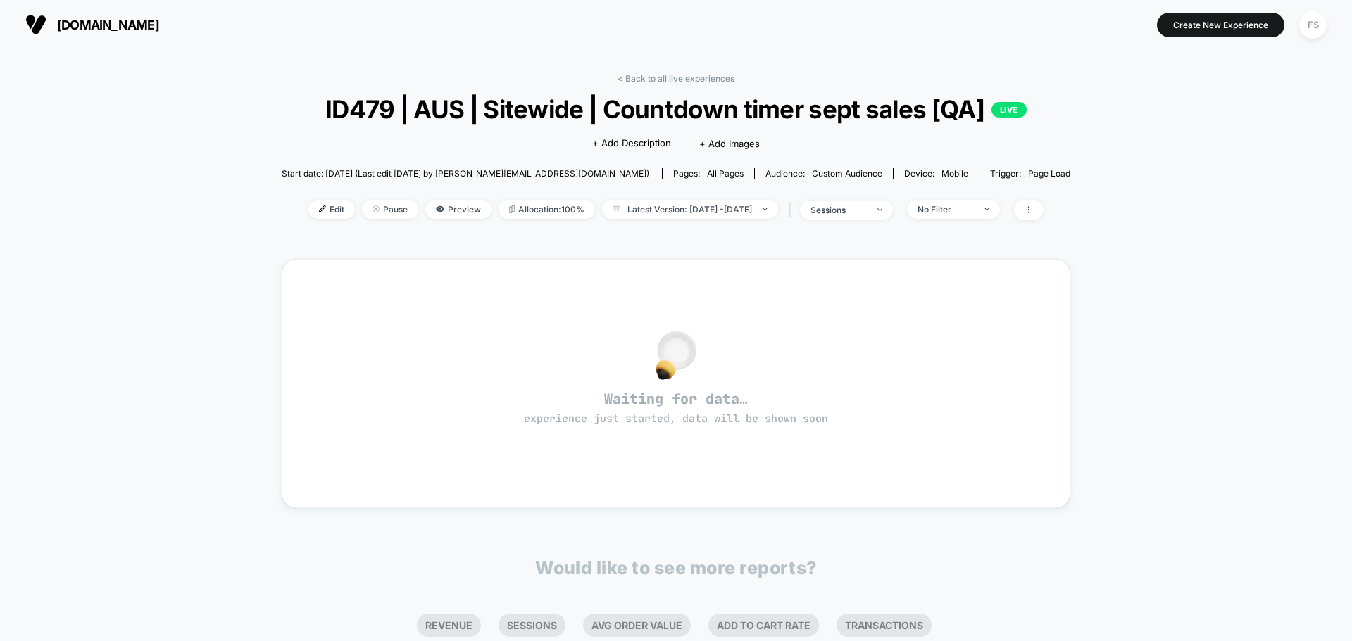
click at [341, 203] on div "Edit Pause Preview Allocation: 100% Latest Version: Sep 5, 2025 - Sep 5, 2025 |…" at bounding box center [676, 210] width 788 height 20
click at [362, 206] on span "Pause" at bounding box center [390, 209] width 56 height 19
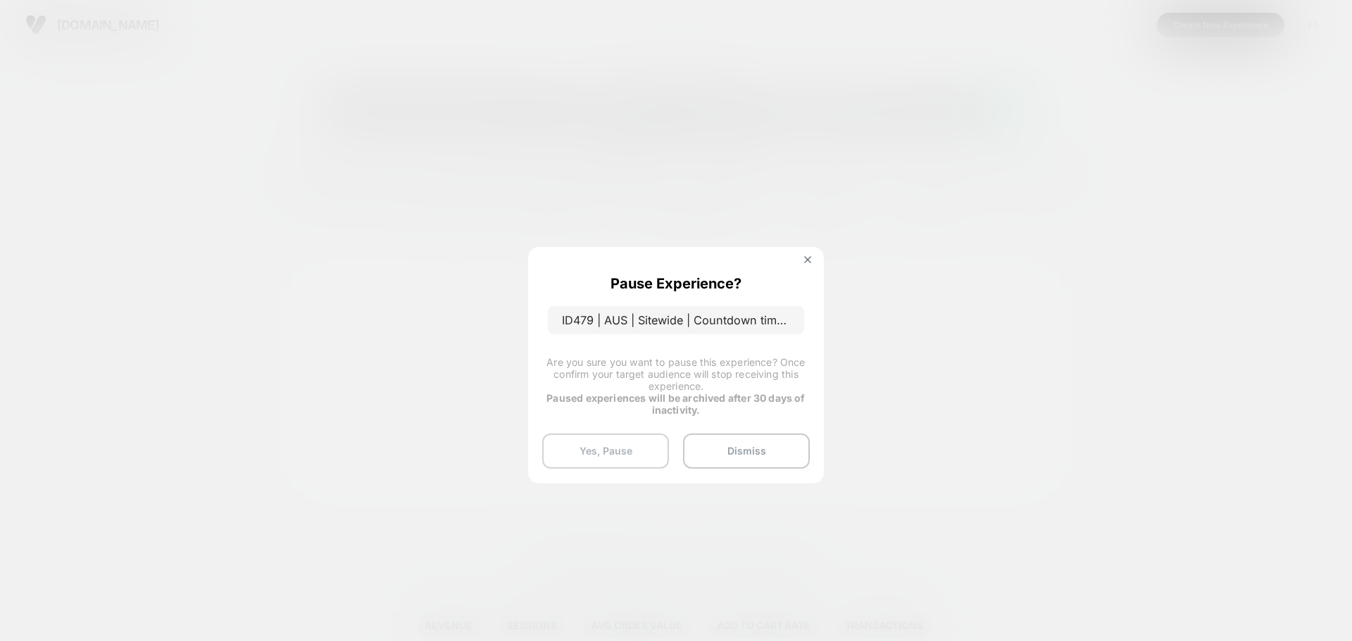
click at [586, 446] on button "Yes, Pause" at bounding box center [605, 451] width 127 height 35
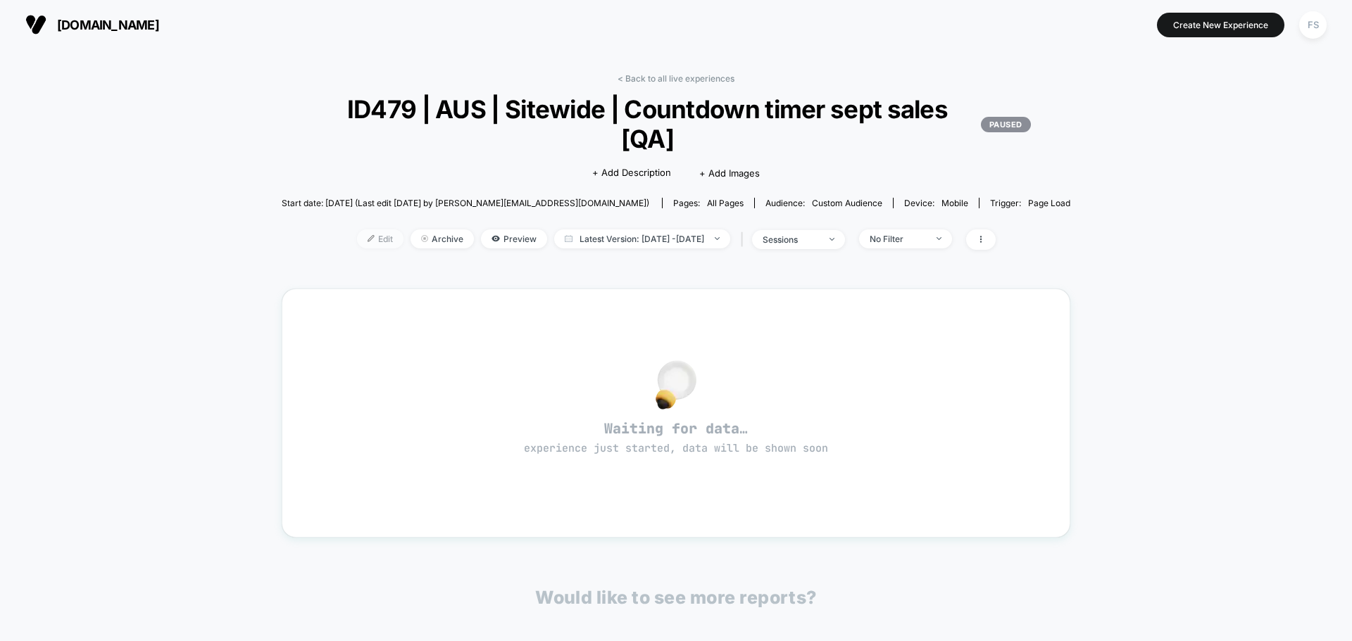
click at [365, 235] on span "Edit" at bounding box center [380, 238] width 46 height 19
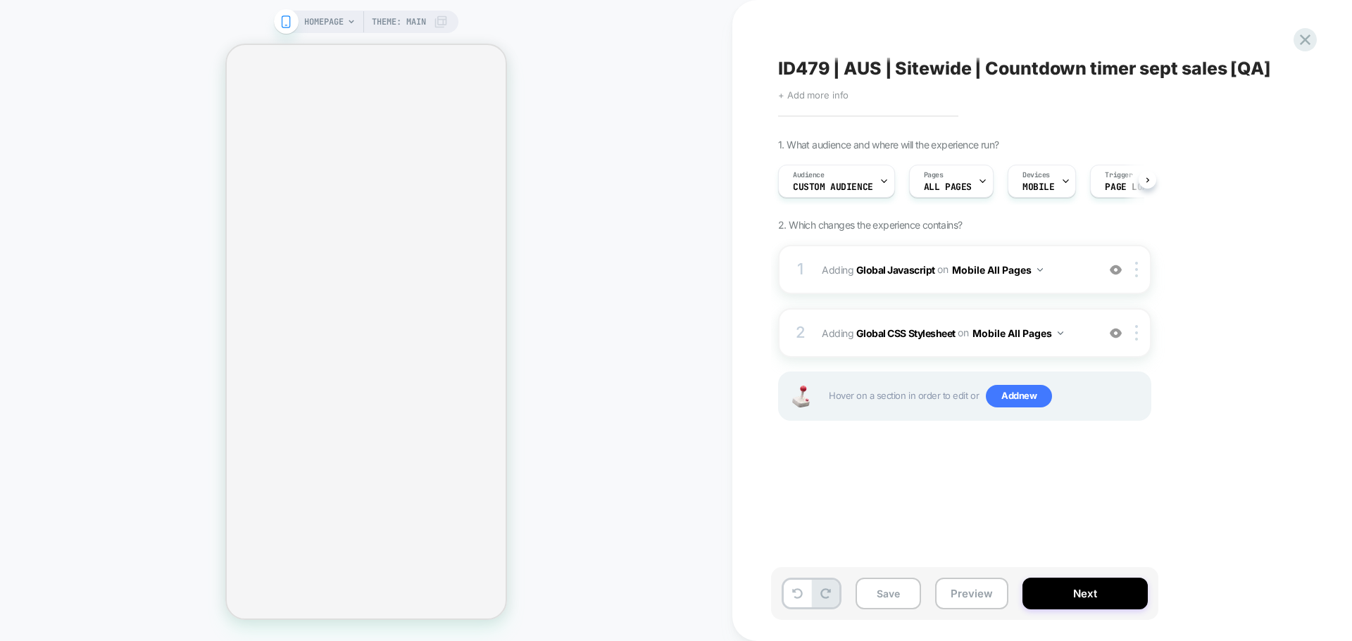
scroll to position [0, 1]
click at [820, 90] on span "+ Add more info" at bounding box center [813, 94] width 70 height 11
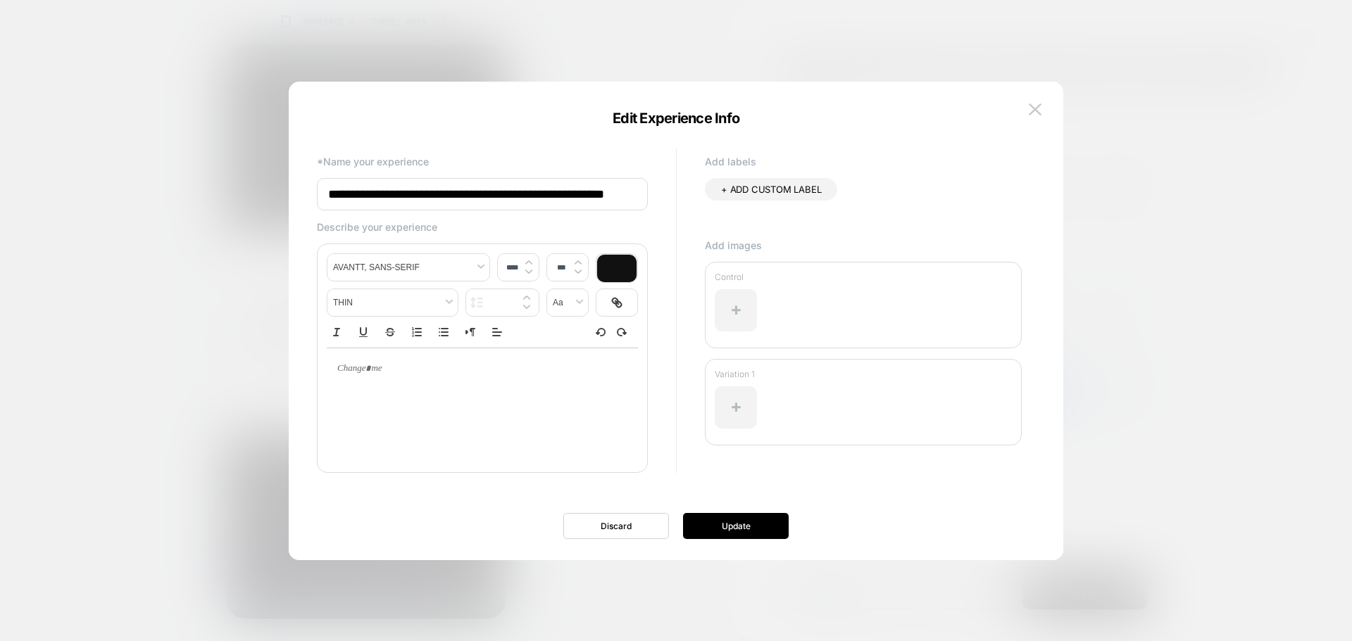
scroll to position [0, 30]
click at [0, 0] on input "**********" at bounding box center [0, 0] width 0 height 0
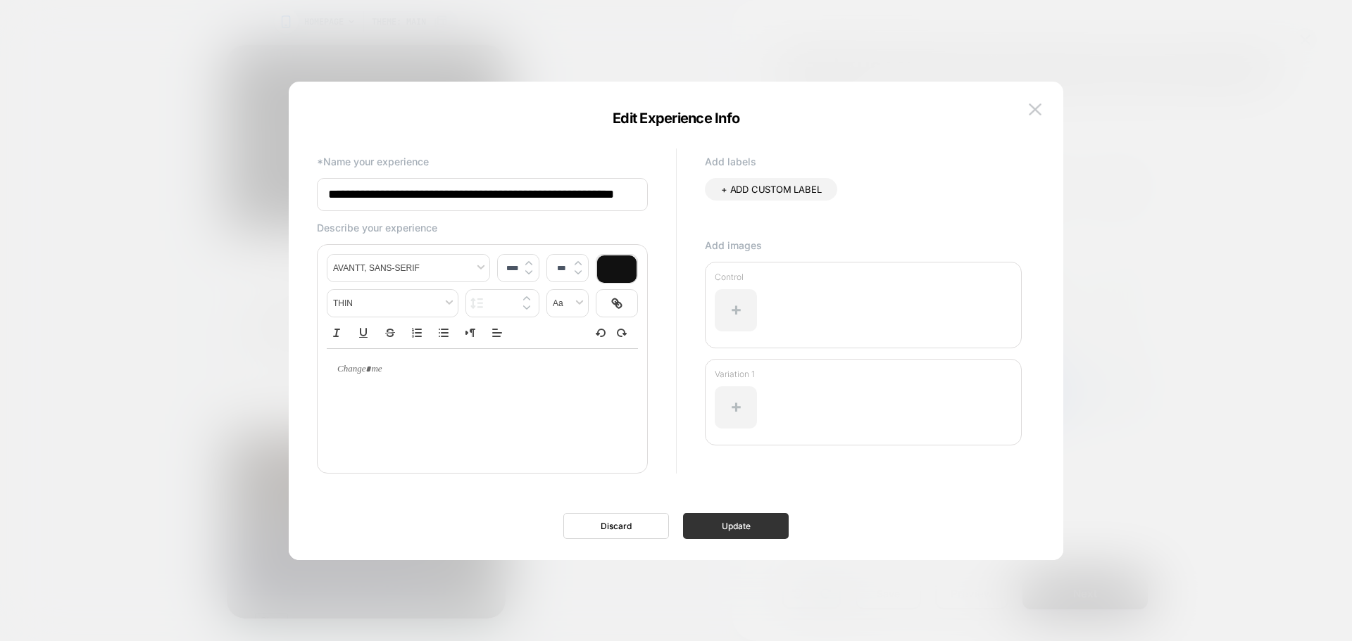
type input "**********"
click at [0, 0] on button "Update" at bounding box center [0, 0] width 0 height 0
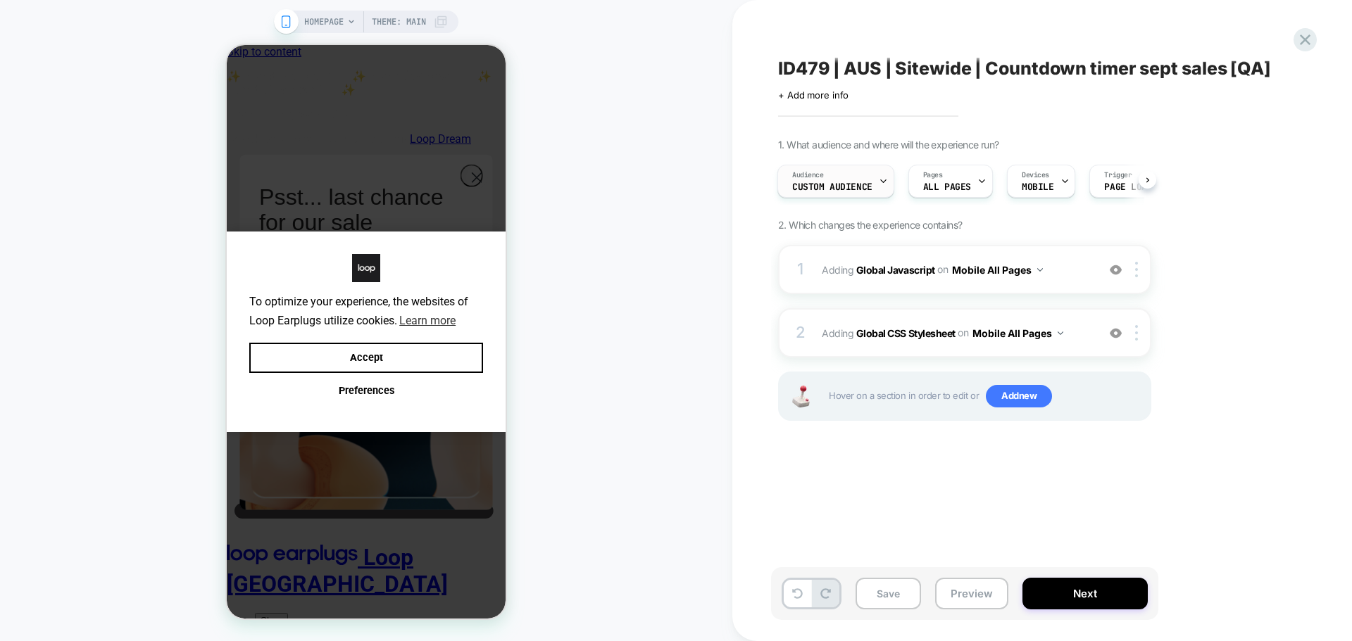
click at [0, 0] on div "Audience Custom Audience" at bounding box center [0, 0] width 0 height 0
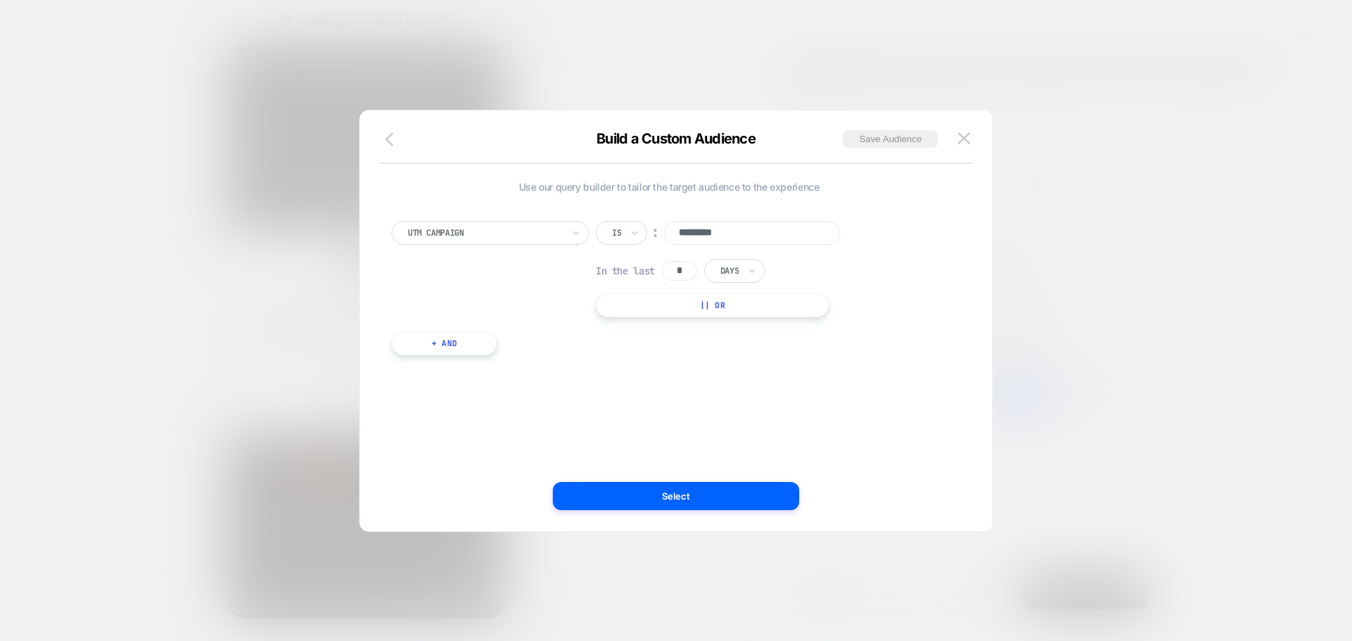
click at [0, 0] on button "button" at bounding box center [0, 0] width 0 height 0
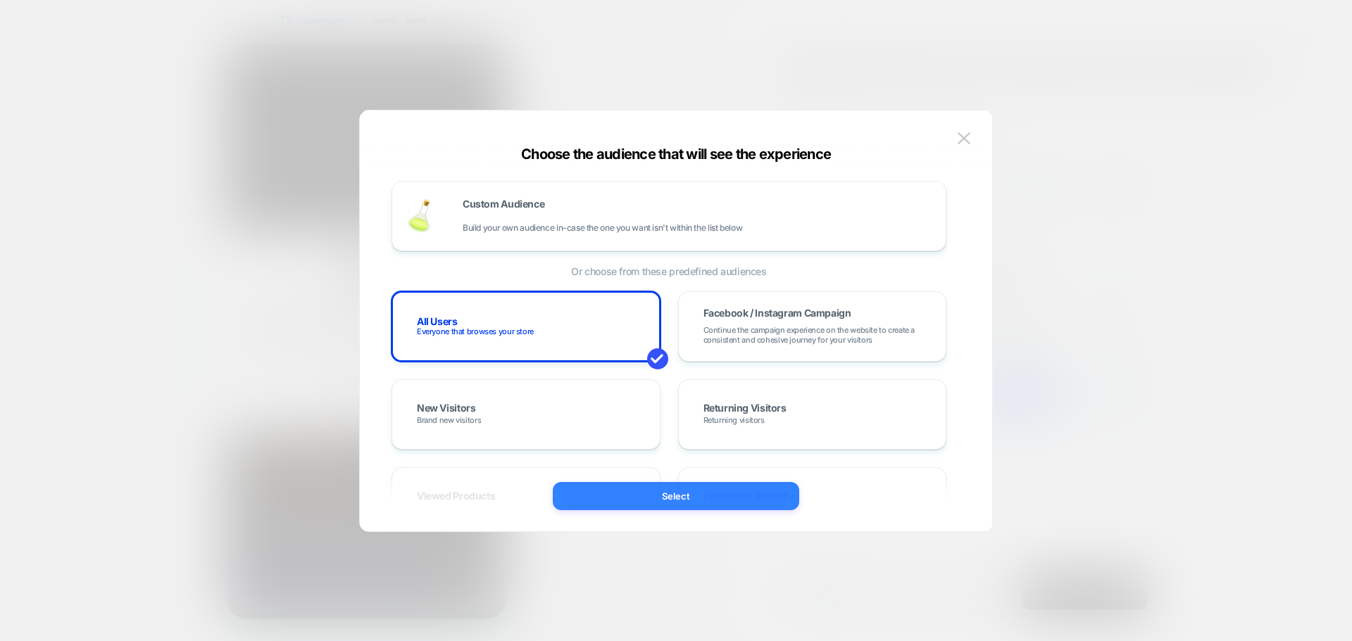
click at [708, 491] on button "Select" at bounding box center [676, 496] width 246 height 28
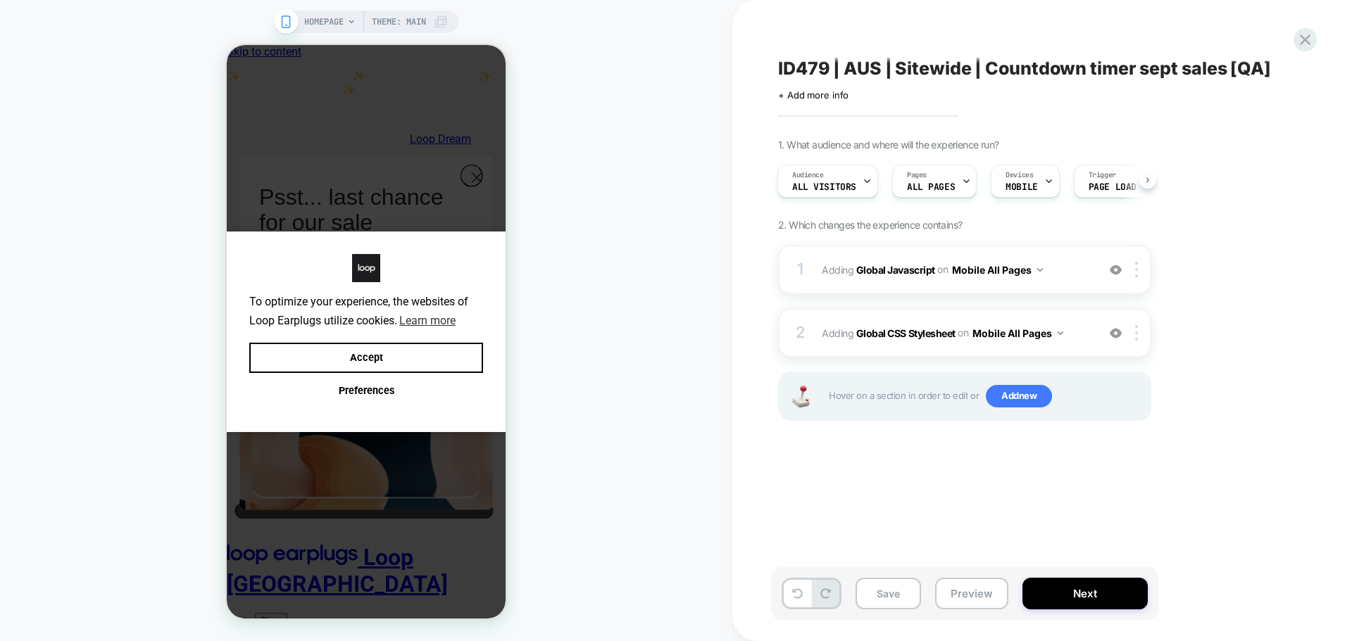
scroll to position [0, 50]
click at [0, 0] on b "Global Javascript" at bounding box center [0, 0] width 0 height 0
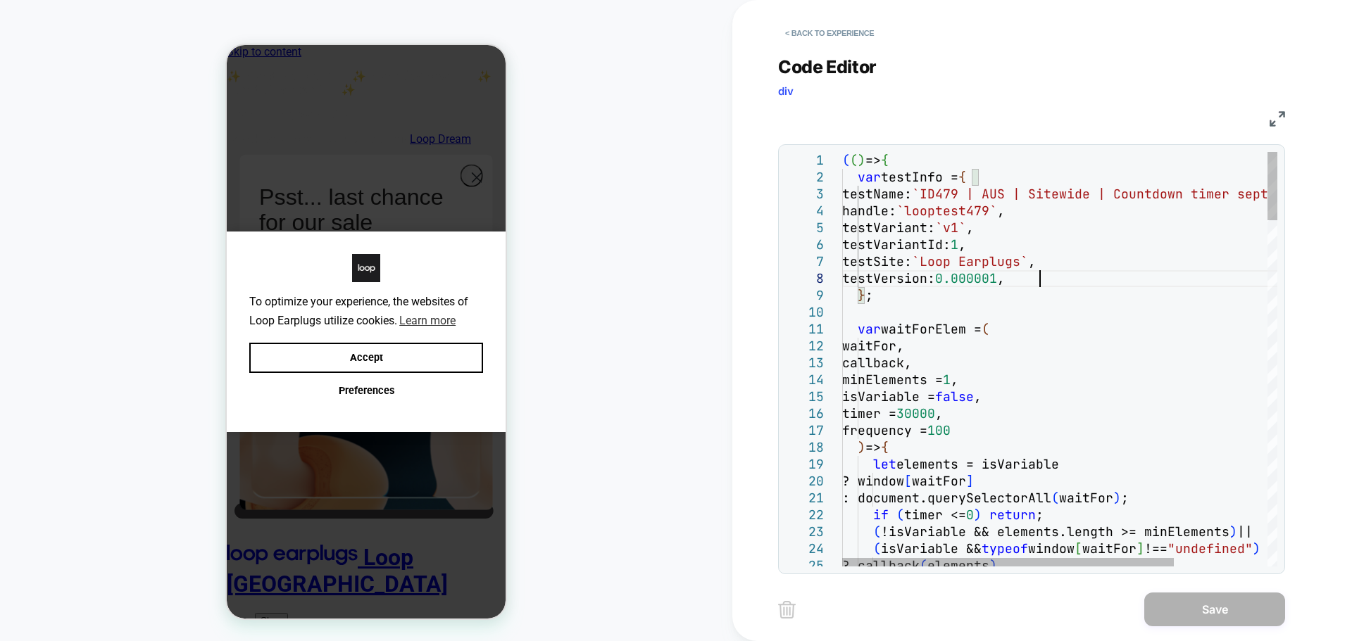
scroll to position [0, 0]
click at [0, 0] on div "( ( ) => { var testInfo = { testName: `ID479 | AUS | Sitewide | Countdown timer…" at bounding box center [0, 0] width 0 height 0
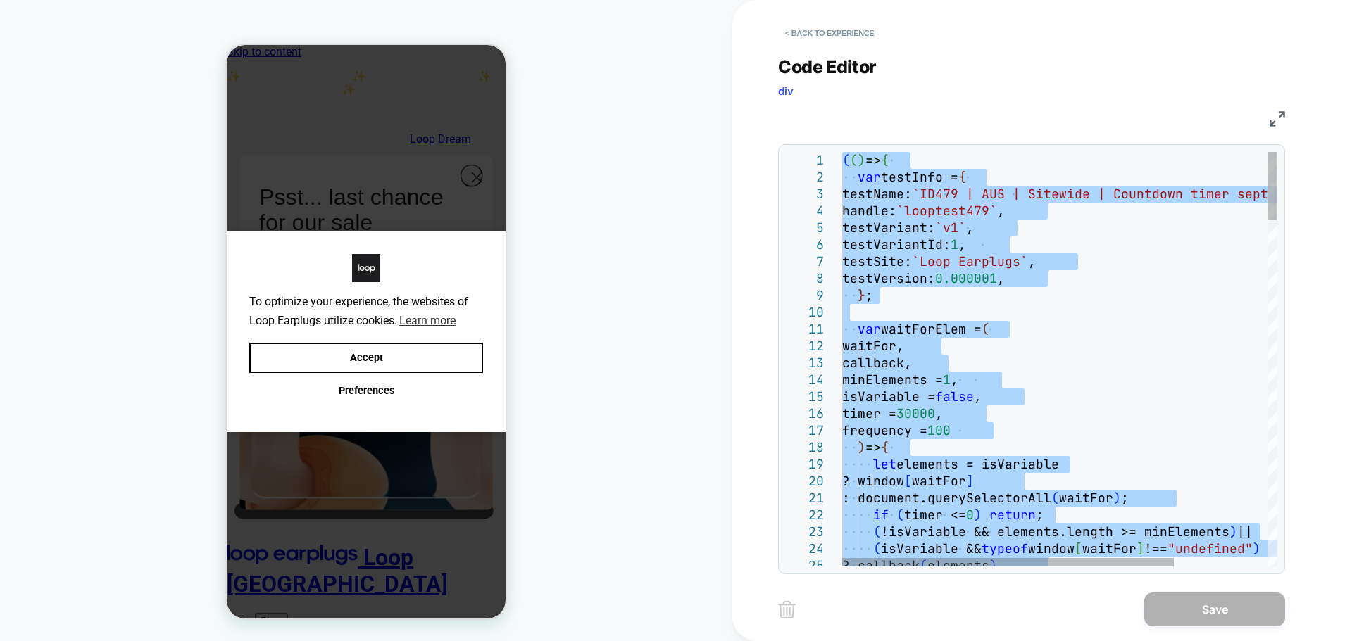
click at [0, 0] on div "( ( ) => { var testInfo = { testName: `ID479 | AUS | Sitewide | Countdown timer…" at bounding box center [0, 0] width 0 height 0
type textarea "**********"
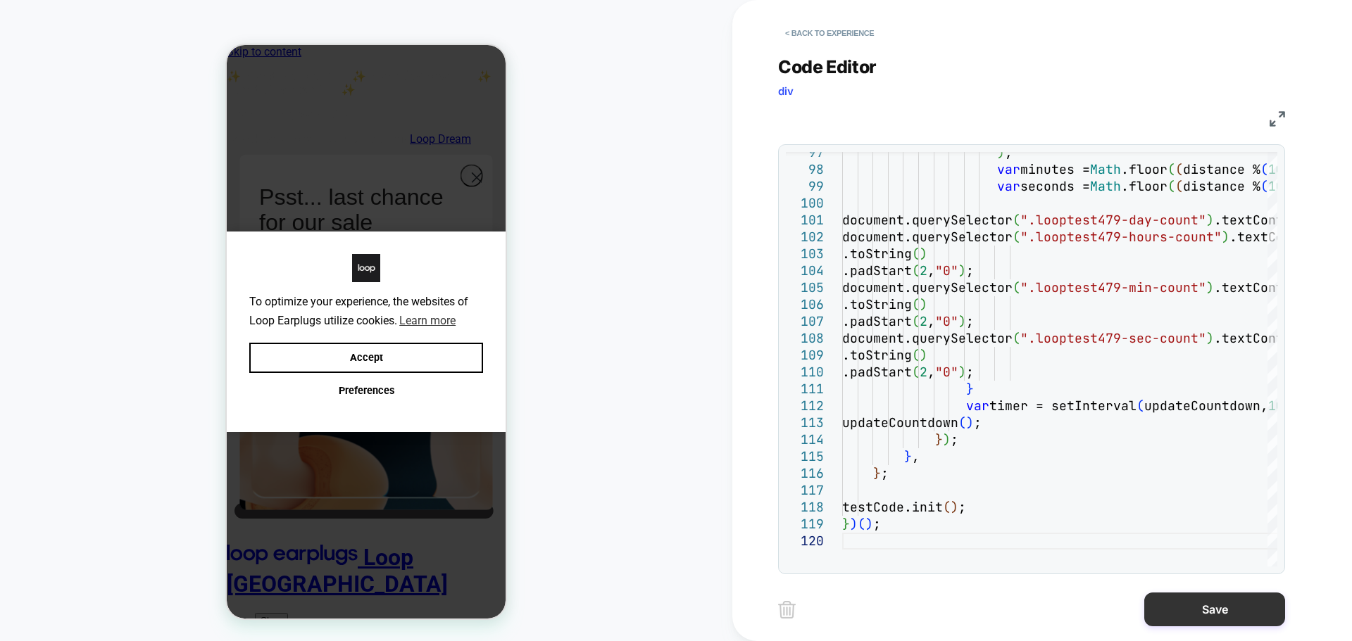
click at [0, 0] on button "Save" at bounding box center [0, 0] width 0 height 0
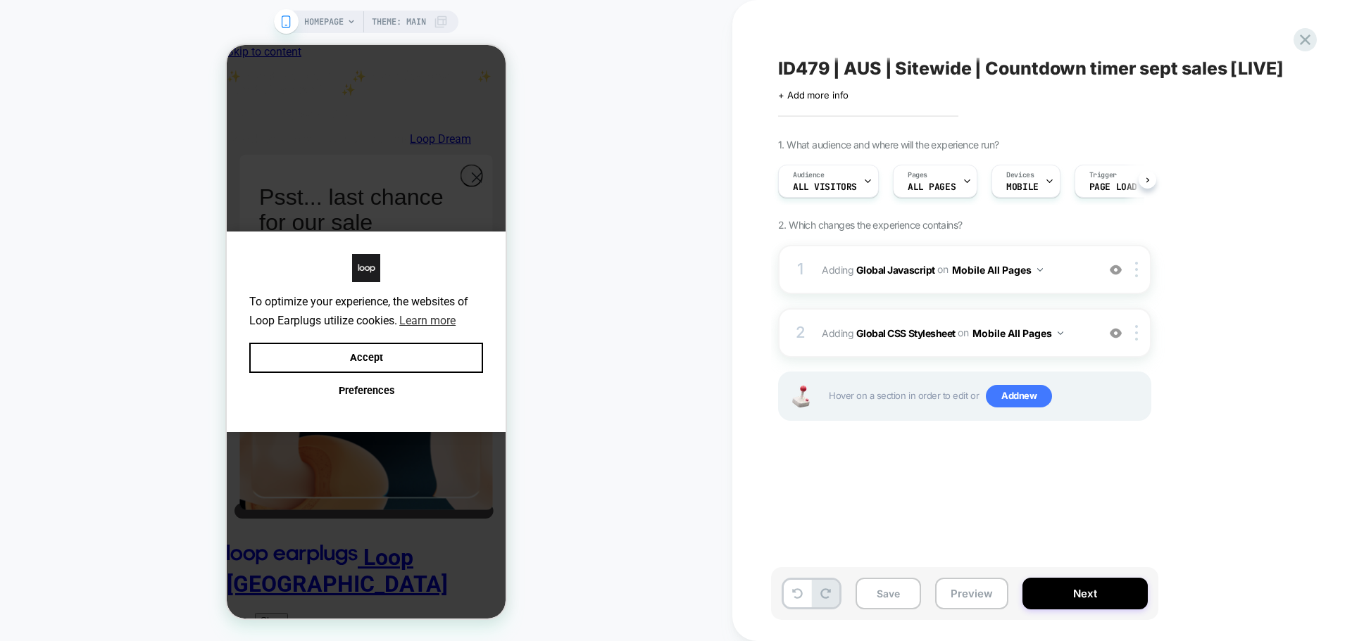
scroll to position [0, 1]
click at [905, 332] on b "Global CSS Stylesheet" at bounding box center [905, 333] width 99 height 12
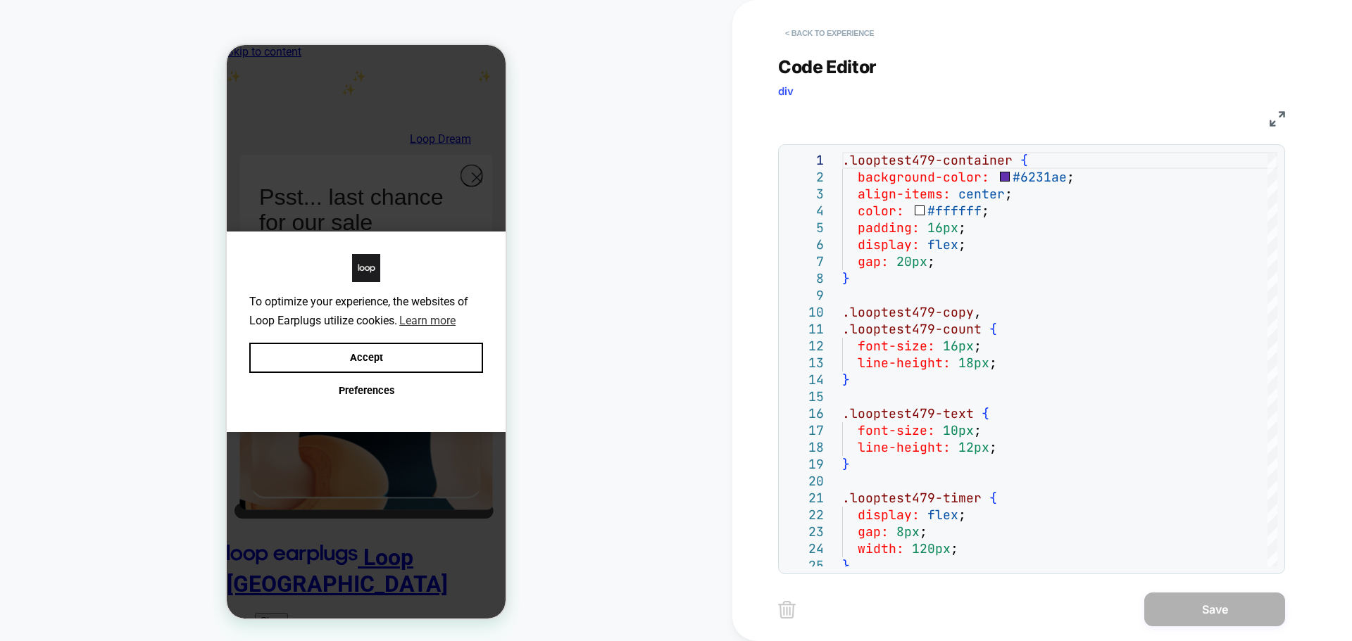
click at [0, 0] on button "< Back to experience" at bounding box center [0, 0] width 0 height 0
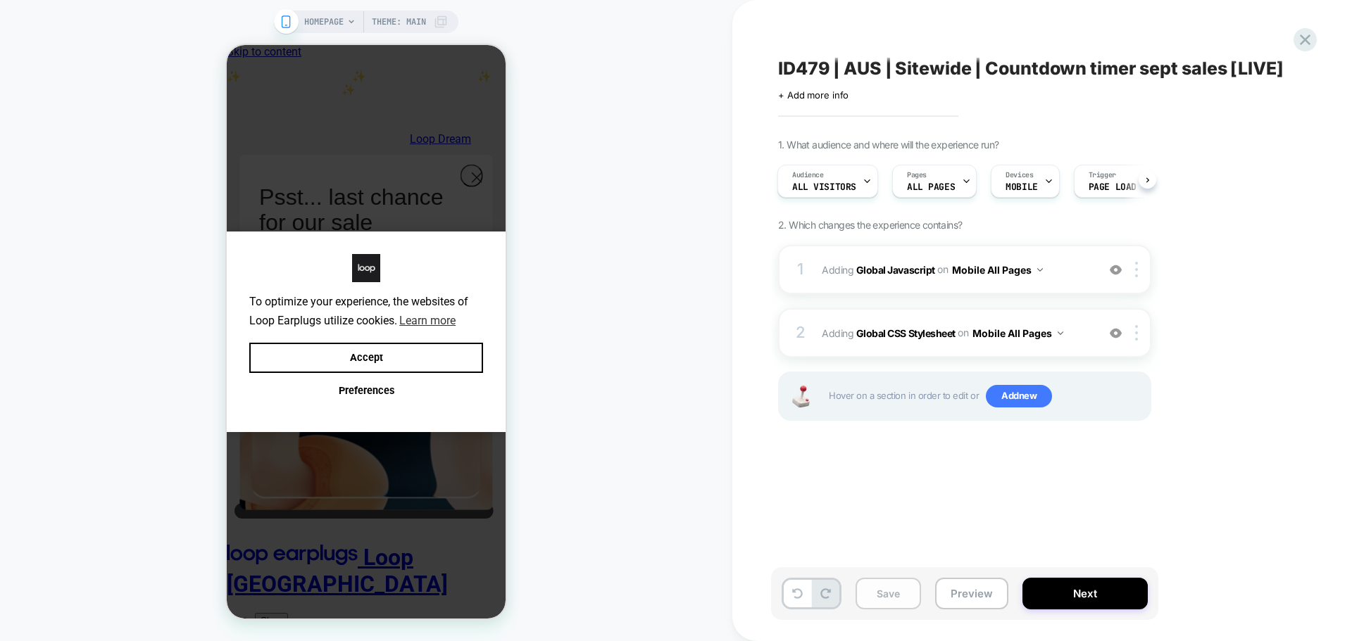
click at [0, 0] on button "Save" at bounding box center [0, 0] width 0 height 0
click at [0, 0] on button "Next" at bounding box center [0, 0] width 0 height 0
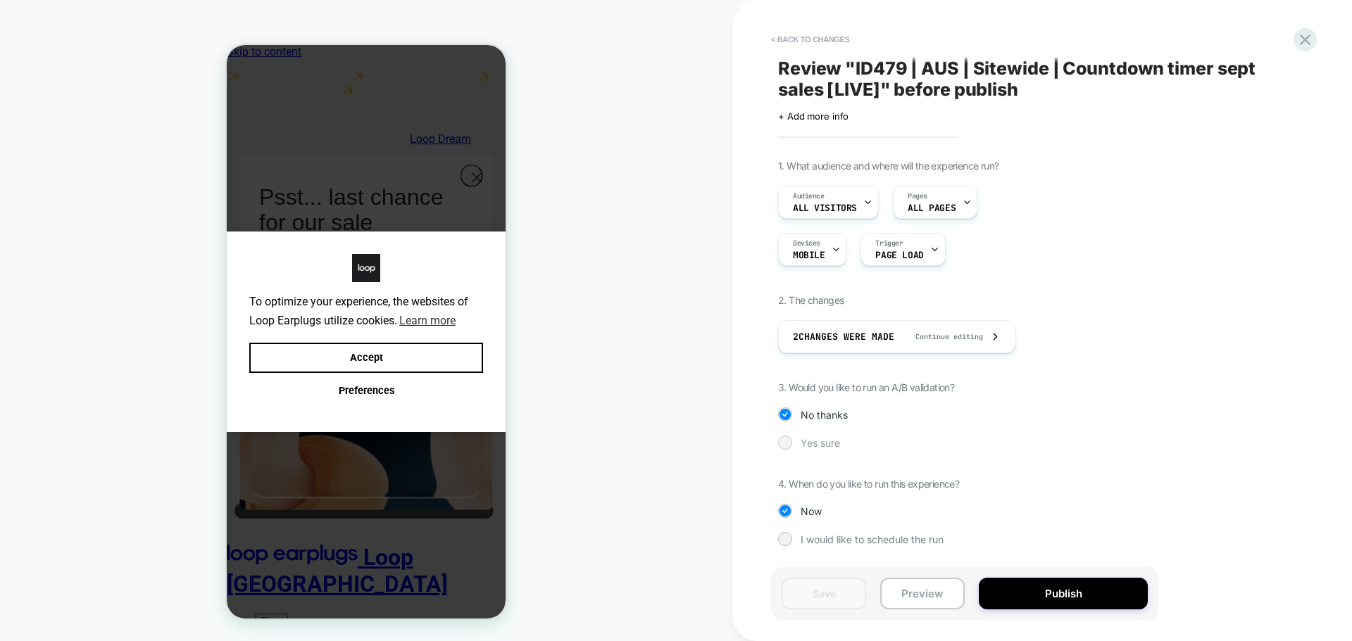
click at [0, 0] on div "1. What audience and where will the experience run? Audience All Visitors Pages…" at bounding box center [0, 0] width 0 height 0
click at [819, 439] on span "Yes sure" at bounding box center [819, 443] width 39 height 12
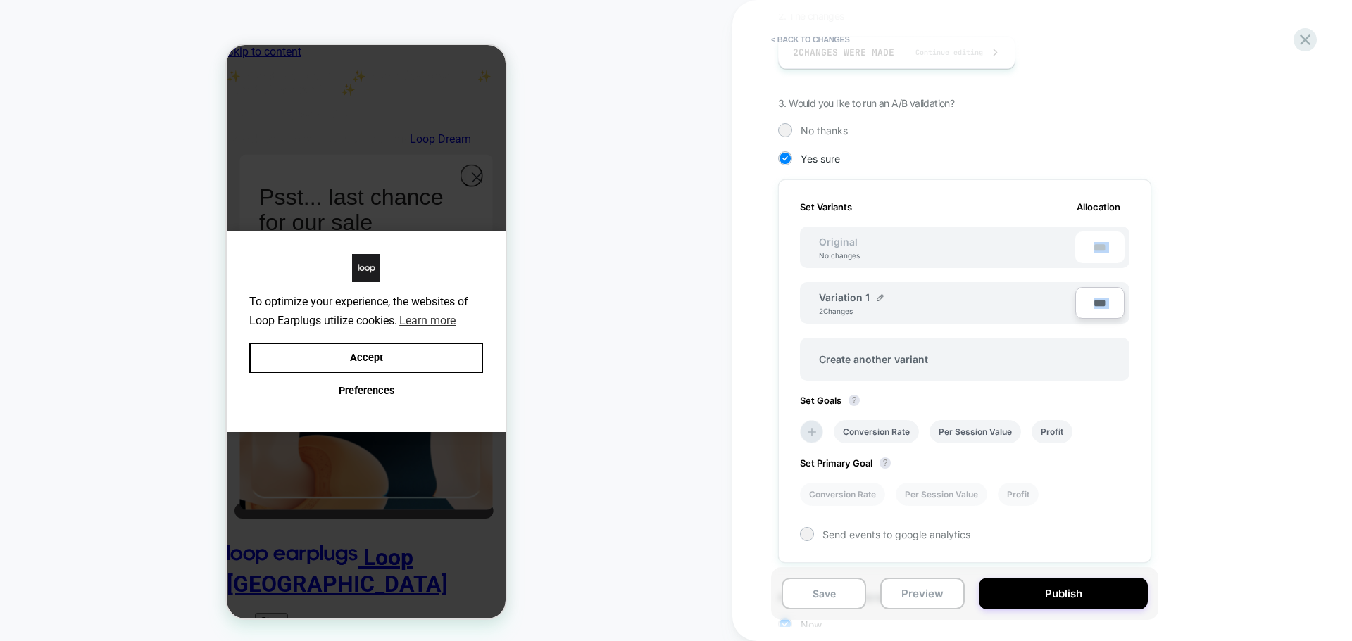
scroll to position [394, 0]
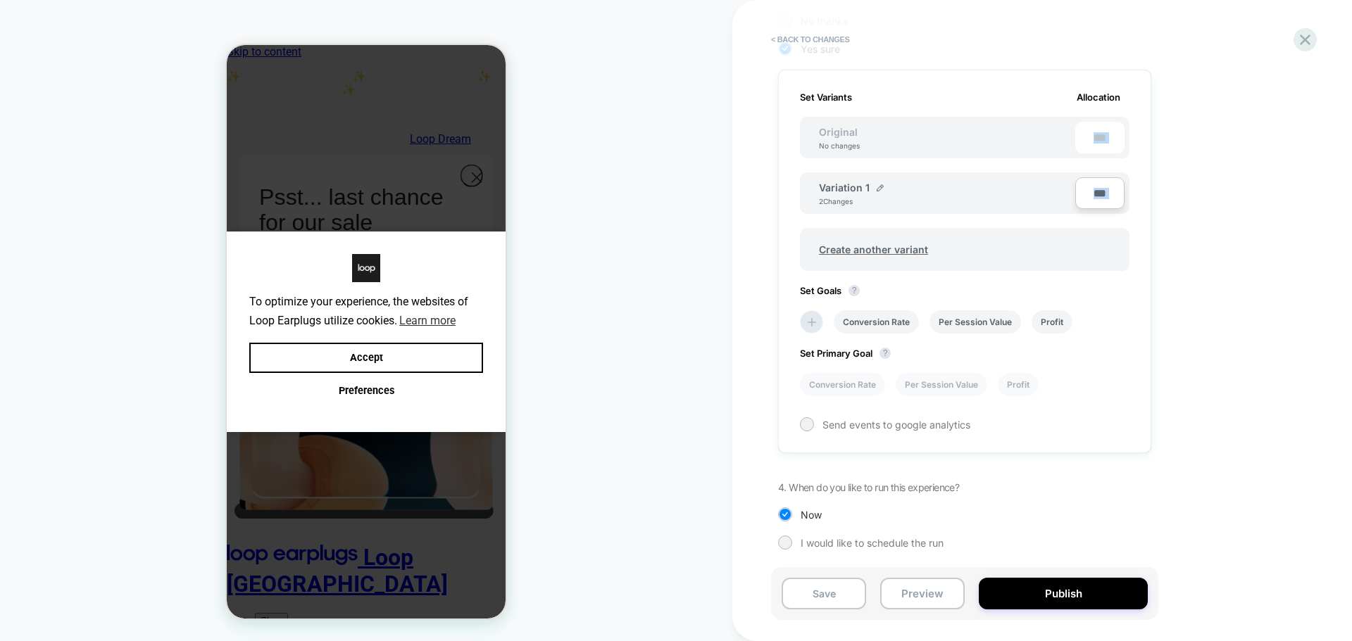
click at [1124, 340] on div "Set Primary Goal ? Conversion Rate Per Session Value Profit" at bounding box center [964, 365] width 329 height 63
click at [0, 0] on div "Conversion Rate Per Session Value Profit" at bounding box center [0, 0] width 0 height 0
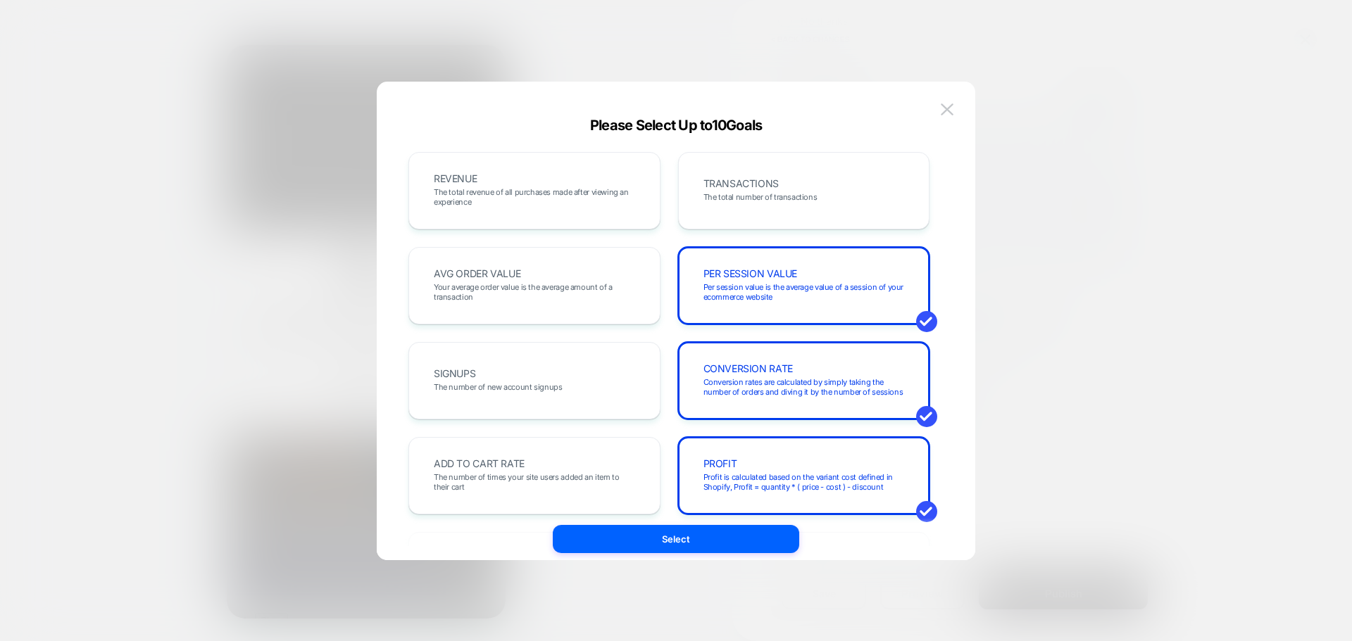
drag, startPoint x: 823, startPoint y: 477, endPoint x: 821, endPoint y: 448, distance: 29.6
click at [0, 0] on span "Profit is calculated based on the variant cost defined in Shopify, Profit = qua…" at bounding box center [0, 0] width 0 height 0
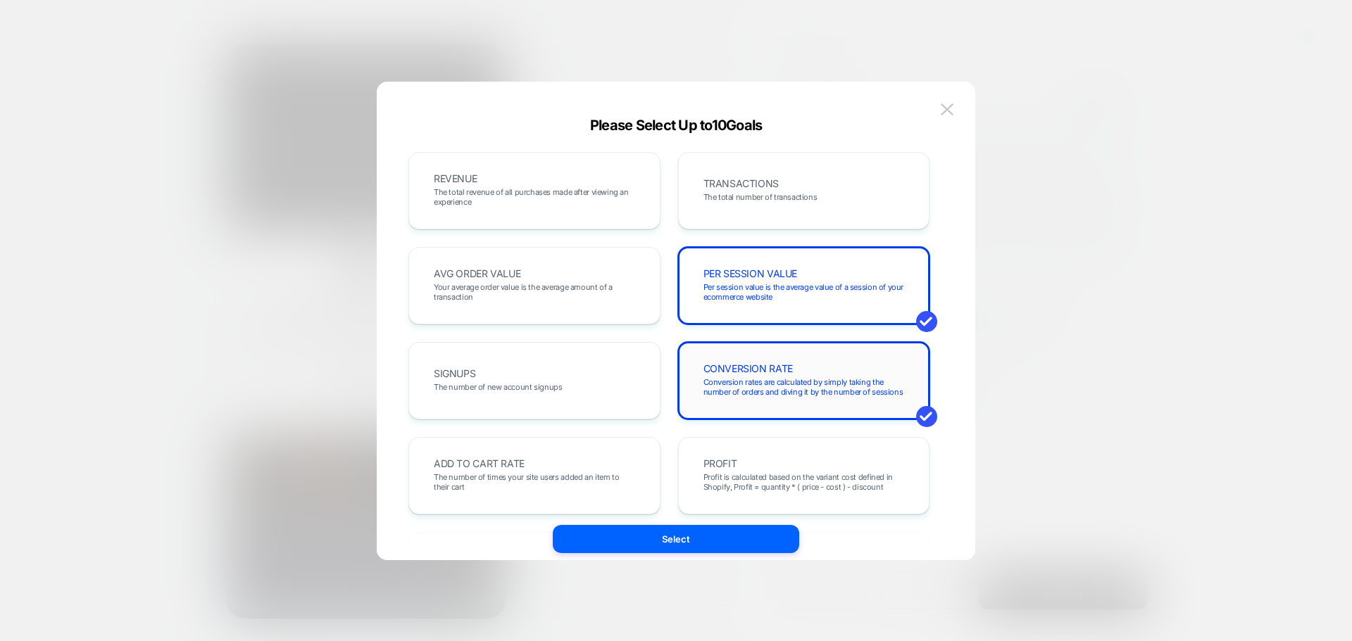
click at [819, 386] on span "Conversion rates are calculated by simply taking the number of orders and divin…" at bounding box center [803, 387] width 201 height 20
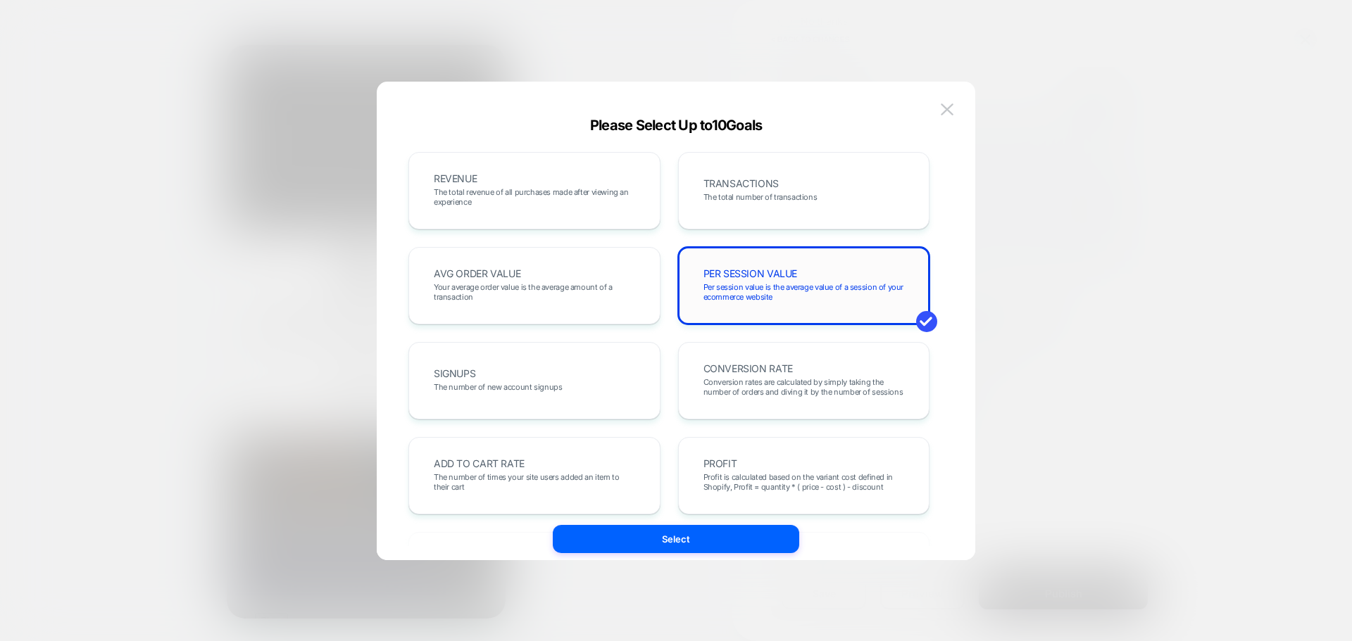
click at [812, 272] on div "PER SESSION VALUE Per session value is the average value of a session of your e…" at bounding box center [804, 286] width 222 height 48
click at [793, 180] on div "TRANSACTIONS The total number of transactions" at bounding box center [804, 191] width 222 height 48
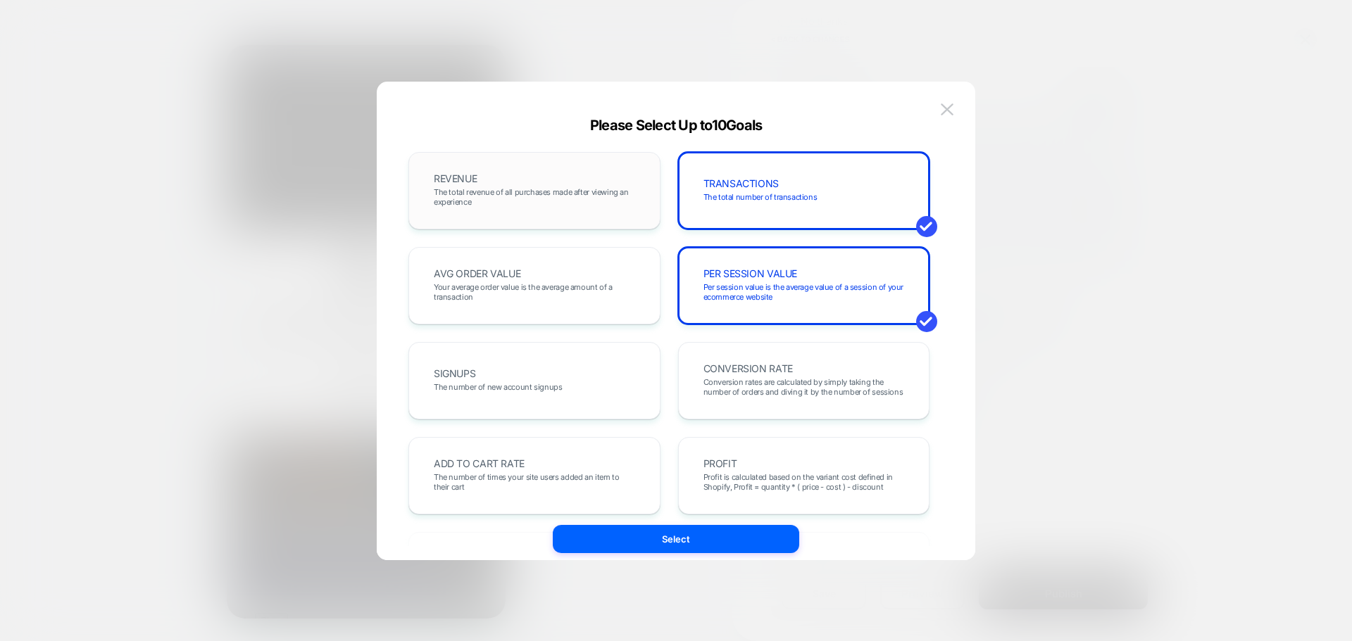
click at [549, 177] on div "REVENUE The total revenue of all purchases made after viewing an experience" at bounding box center [534, 191] width 222 height 48
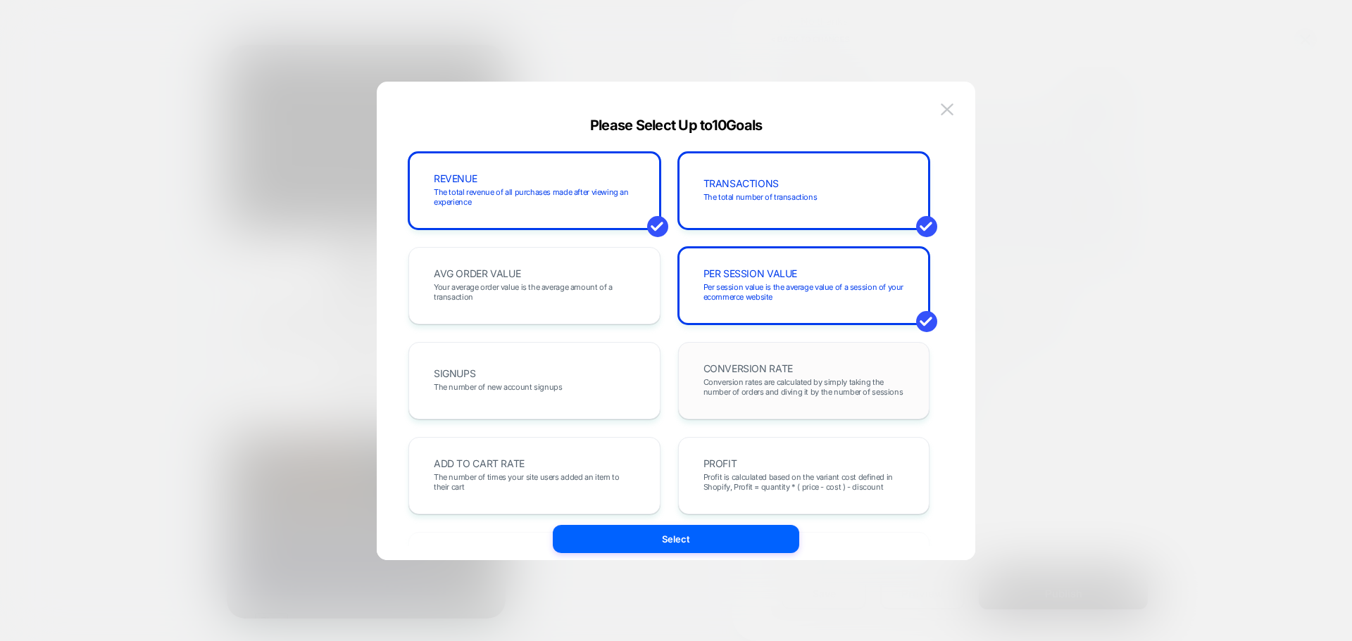
click at [783, 370] on span "CONVERSION RATE" at bounding box center [747, 369] width 89 height 10
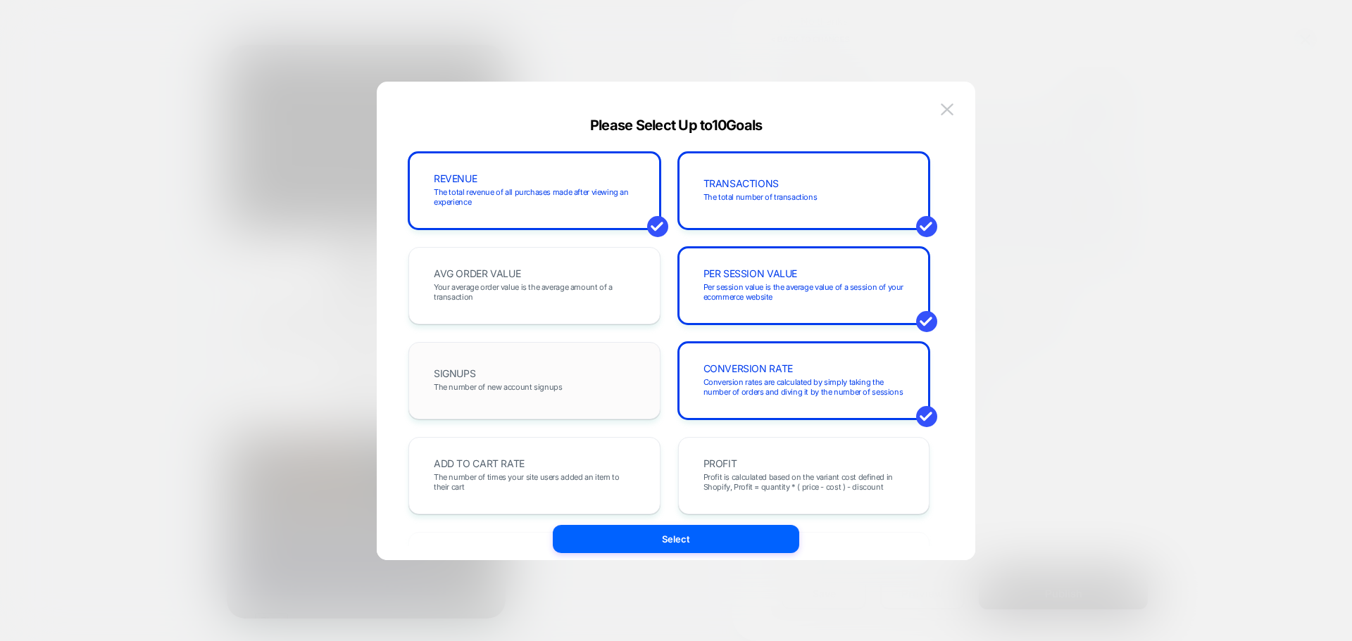
click at [0, 0] on div "SIGNUPS The number of new account signups" at bounding box center [0, 0] width 0 height 0
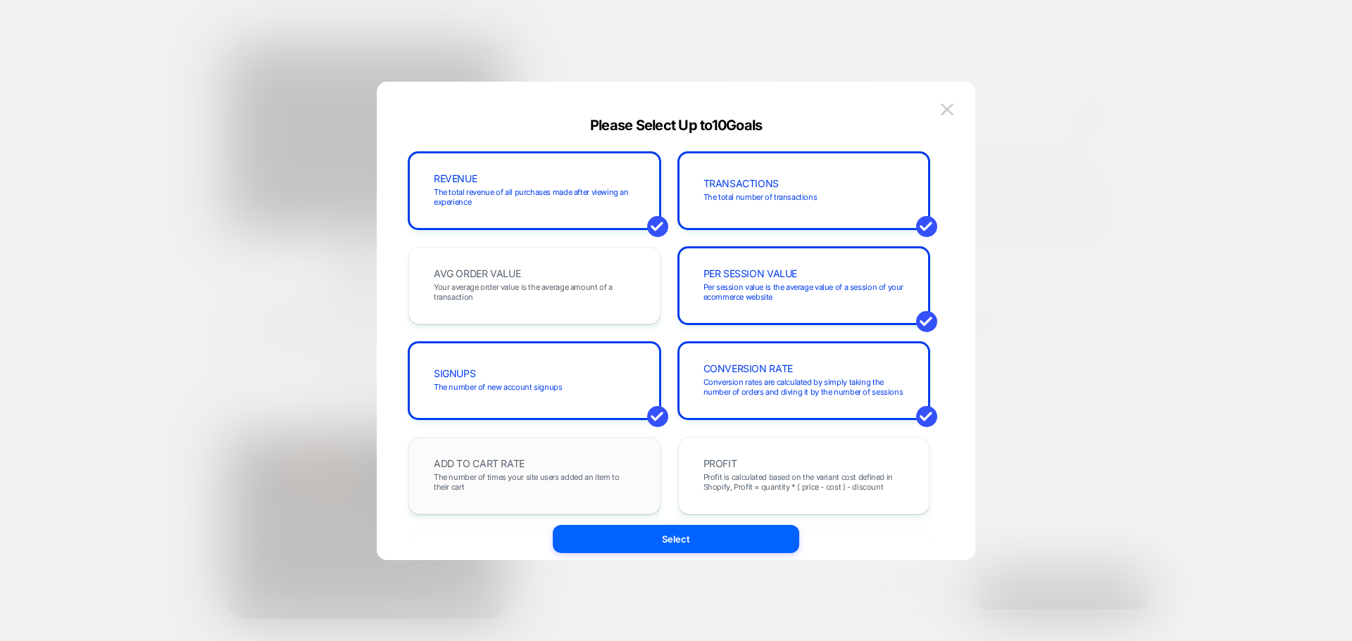
click at [0, 0] on span "The number of times your site users added an item to their cart" at bounding box center [0, 0] width 0 height 0
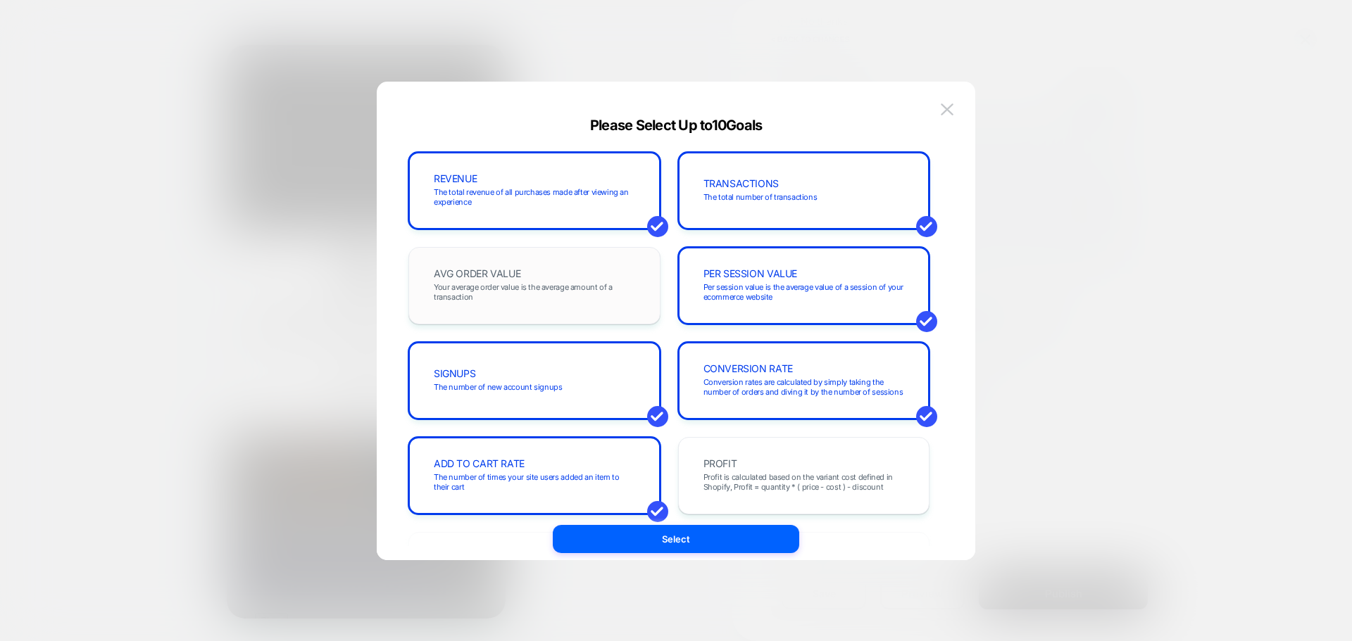
click at [565, 274] on div "AVG ORDER VALUE Your average order value is the average amount of a transaction" at bounding box center [534, 286] width 222 height 48
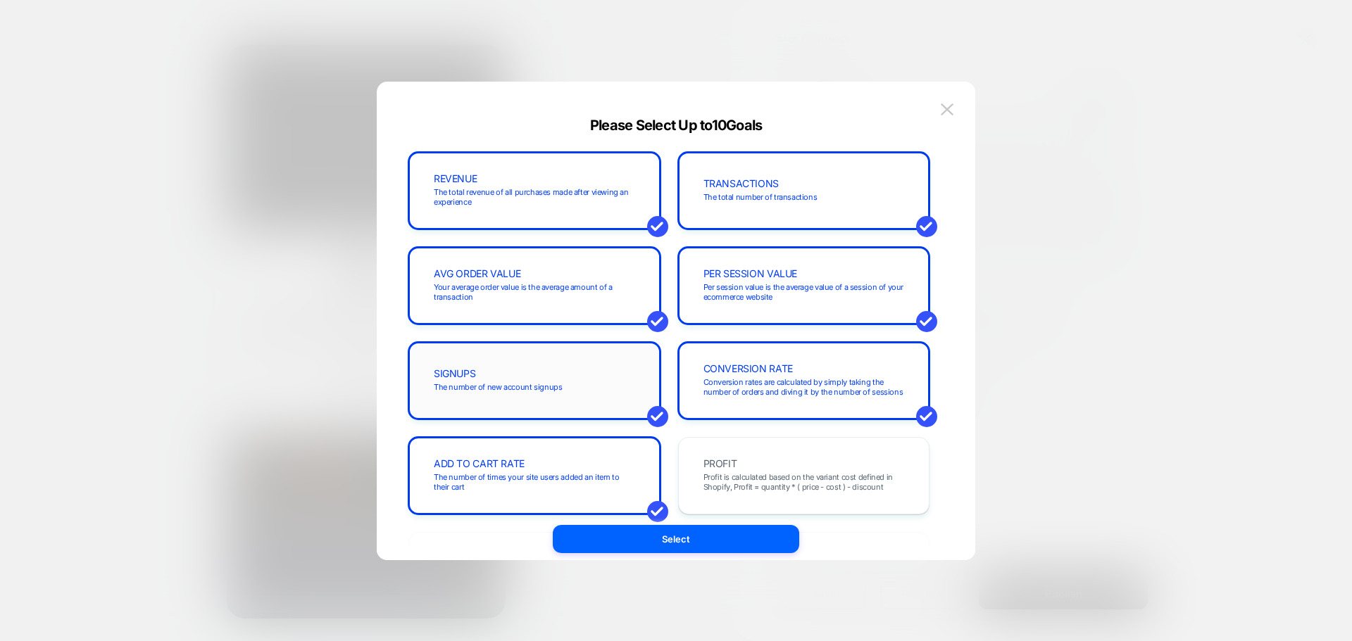
click at [546, 410] on div "SIGNUPS The number of new account signups" at bounding box center [534, 380] width 252 height 77
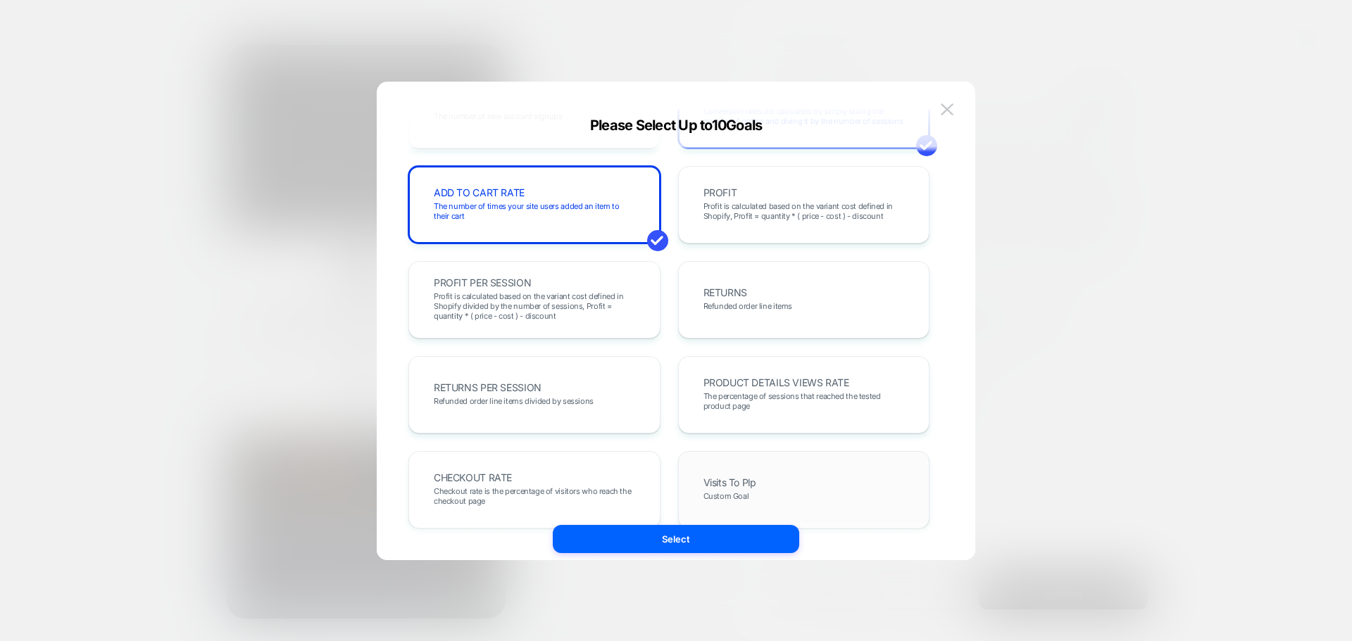
scroll to position [352, 0]
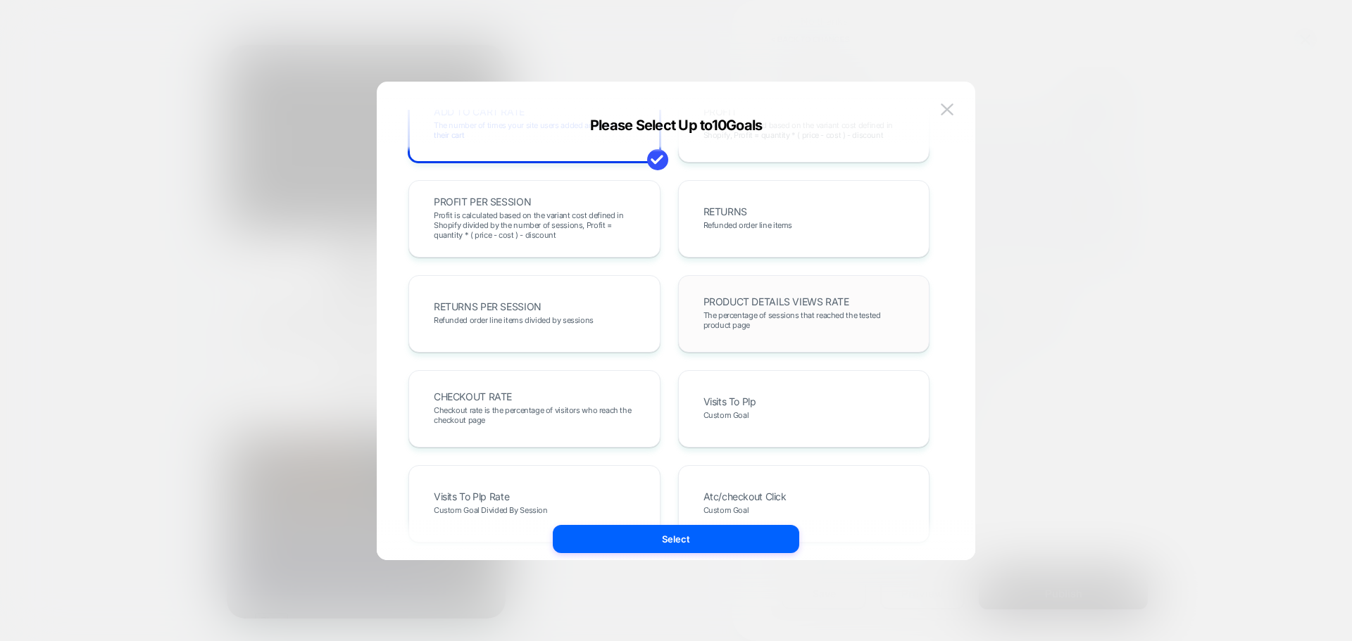
click at [798, 318] on span "The percentage of sessions that reached the tested product page" at bounding box center [803, 320] width 201 height 20
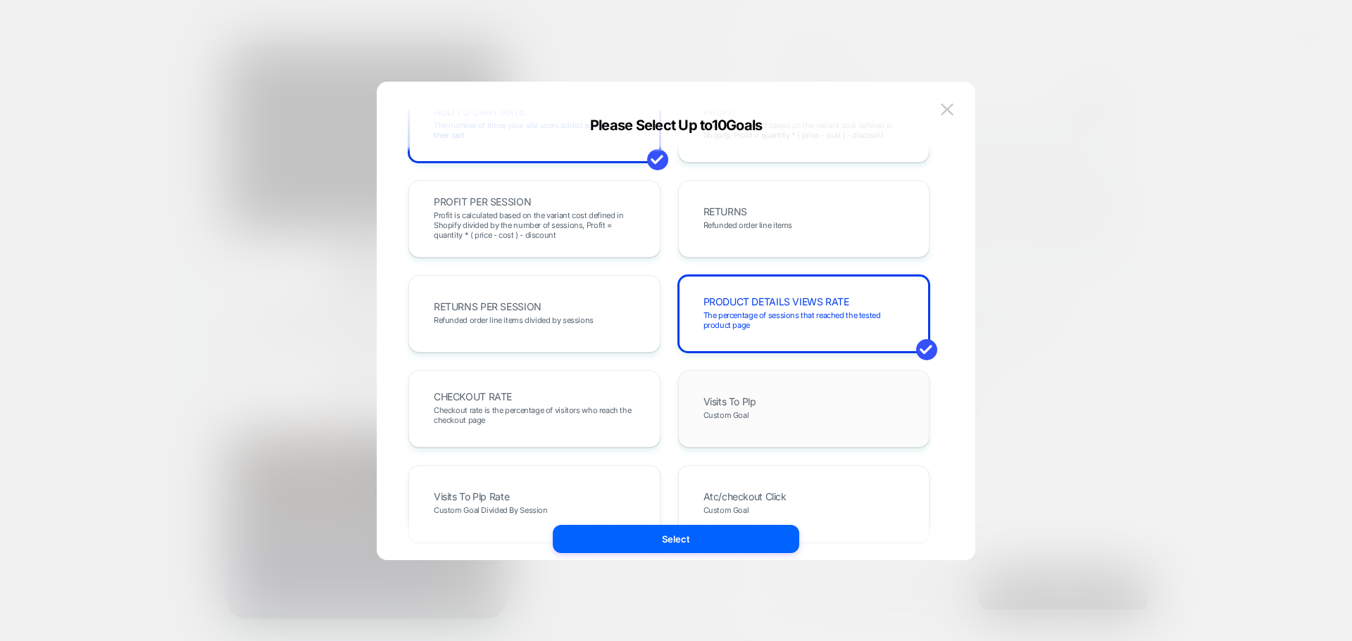
click at [0, 0] on div "Visits To Plp Custom Goal" at bounding box center [0, 0] width 0 height 0
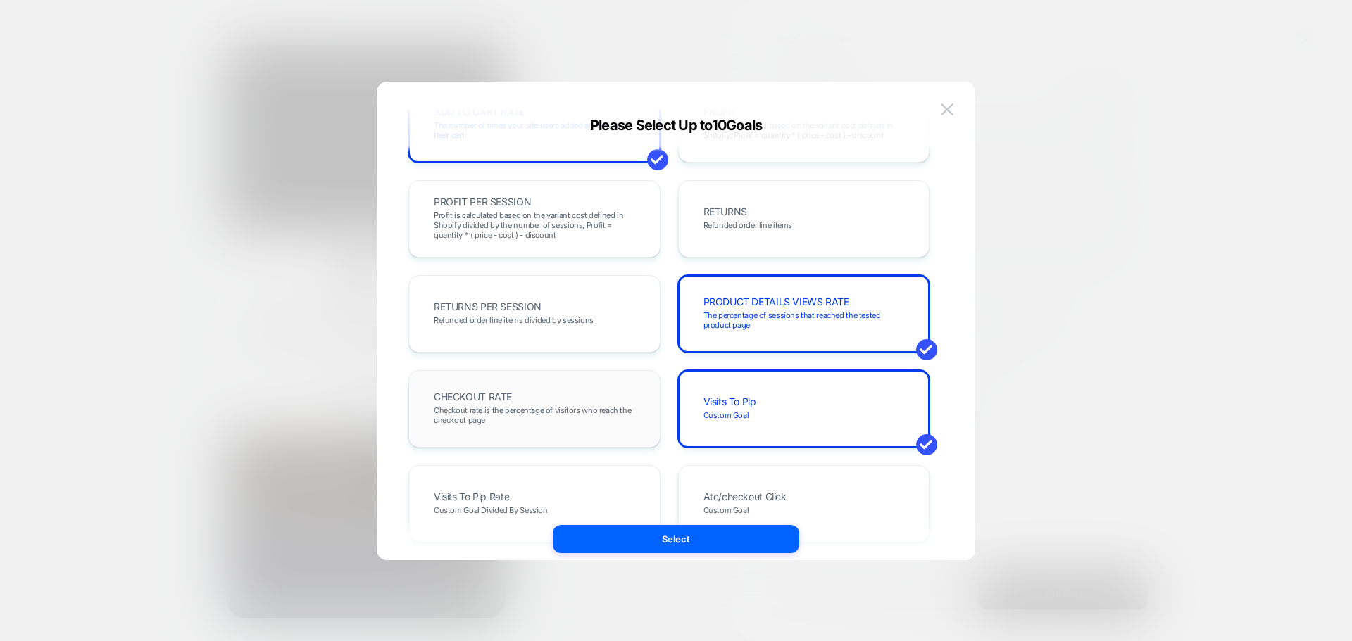
click at [0, 0] on div "CHECKOUT RATE Checkout rate is the percentage of visitors who reach the checkou…" at bounding box center [0, 0] width 0 height 0
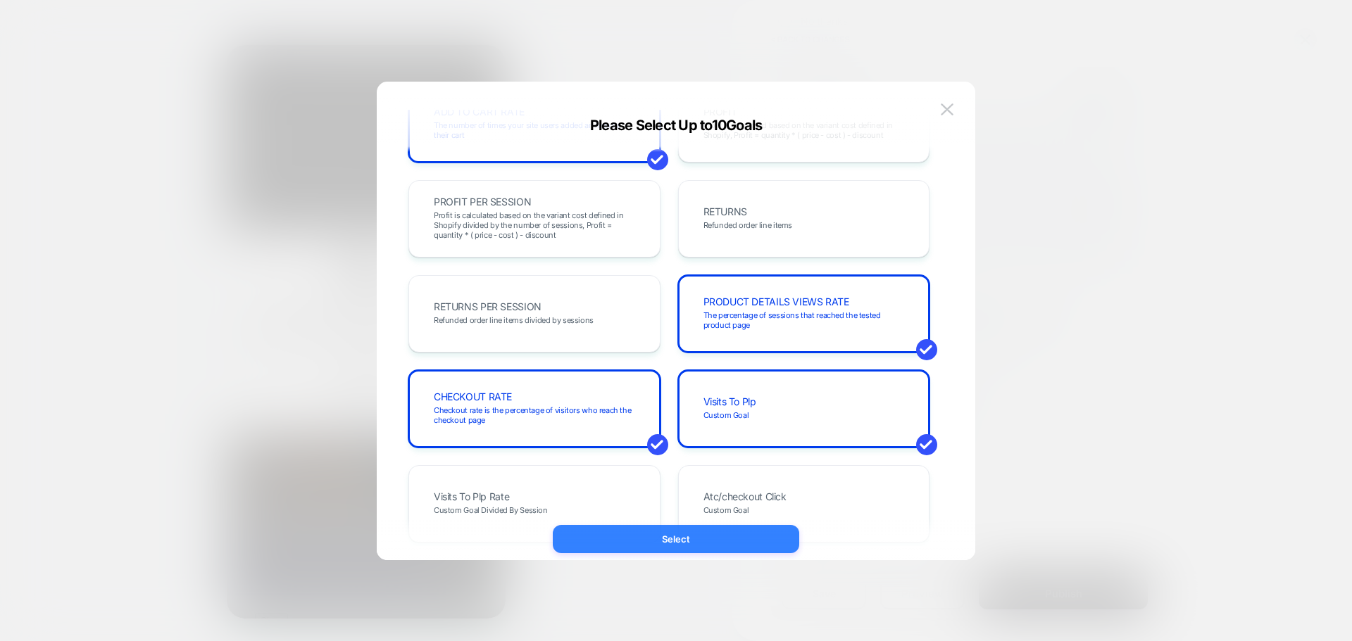
click at [0, 0] on button "Select" at bounding box center [0, 0] width 0 height 0
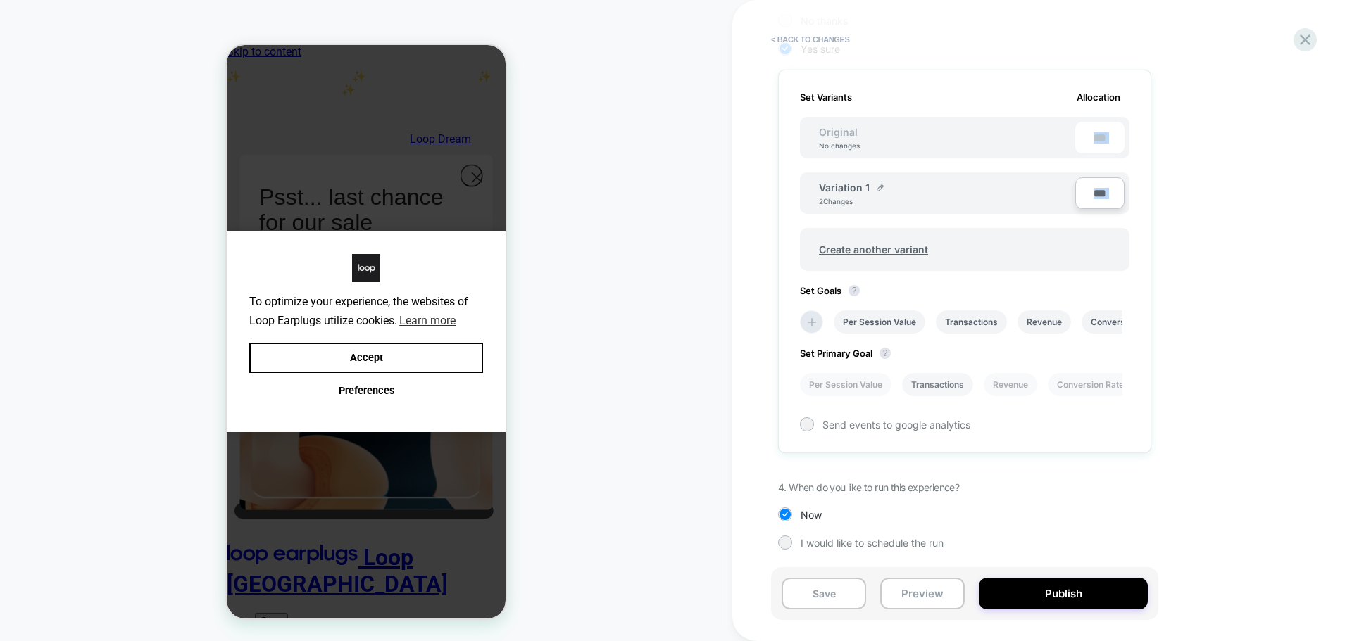
click at [0, 0] on li "Transactions" at bounding box center [0, 0] width 0 height 0
click at [0, 0] on button "Publish" at bounding box center [0, 0] width 0 height 0
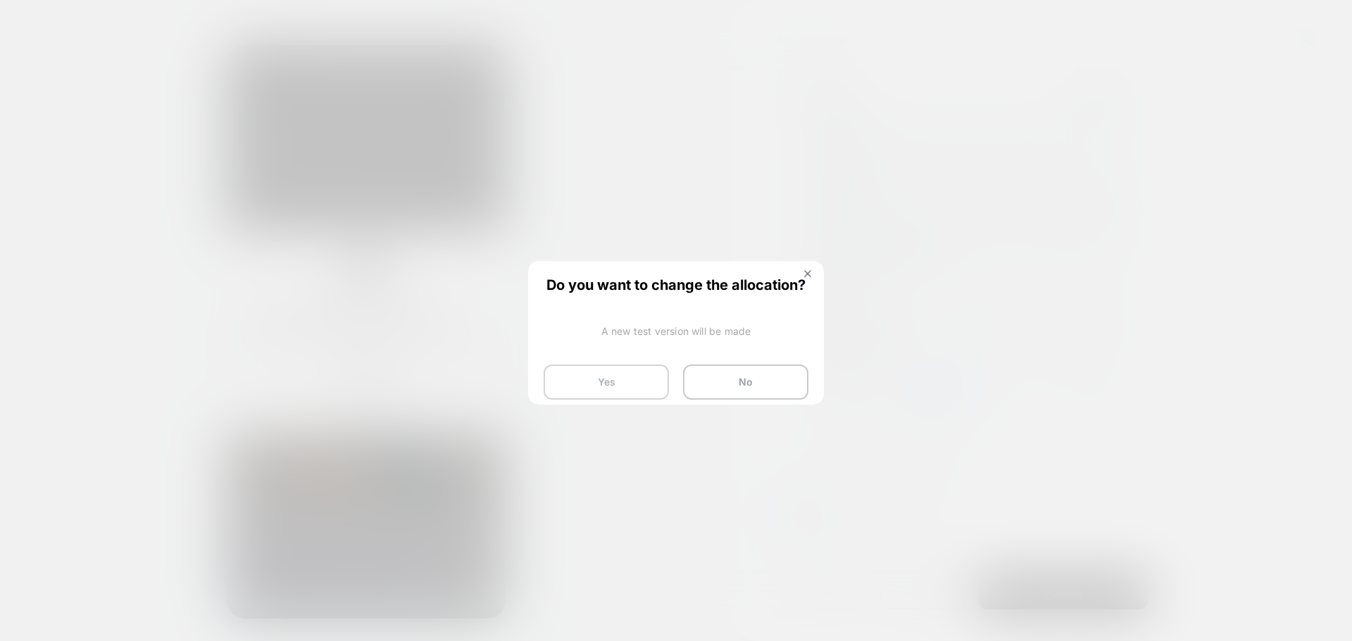
click at [592, 373] on button "Yes" at bounding box center [605, 382] width 125 height 35
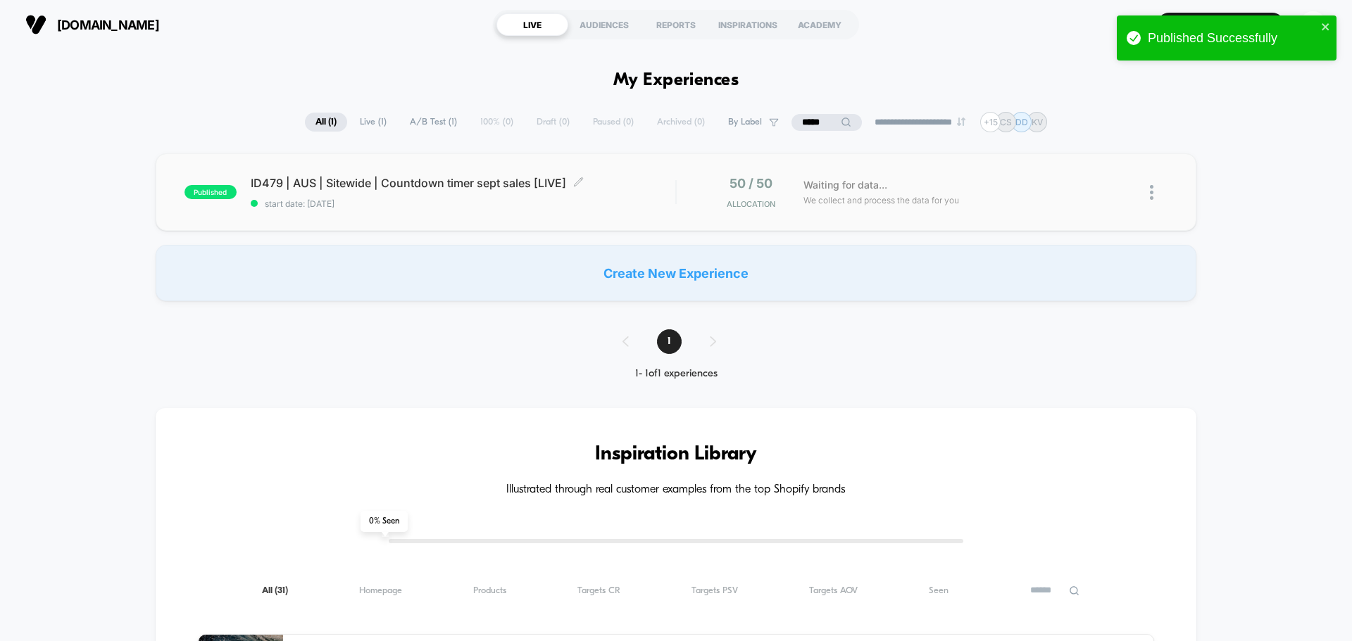
click at [375, 182] on span "ID479 | AUS | Sitewide | Countdown timer sept sales [LIVE] Click to edit experi…" at bounding box center [463, 183] width 424 height 14
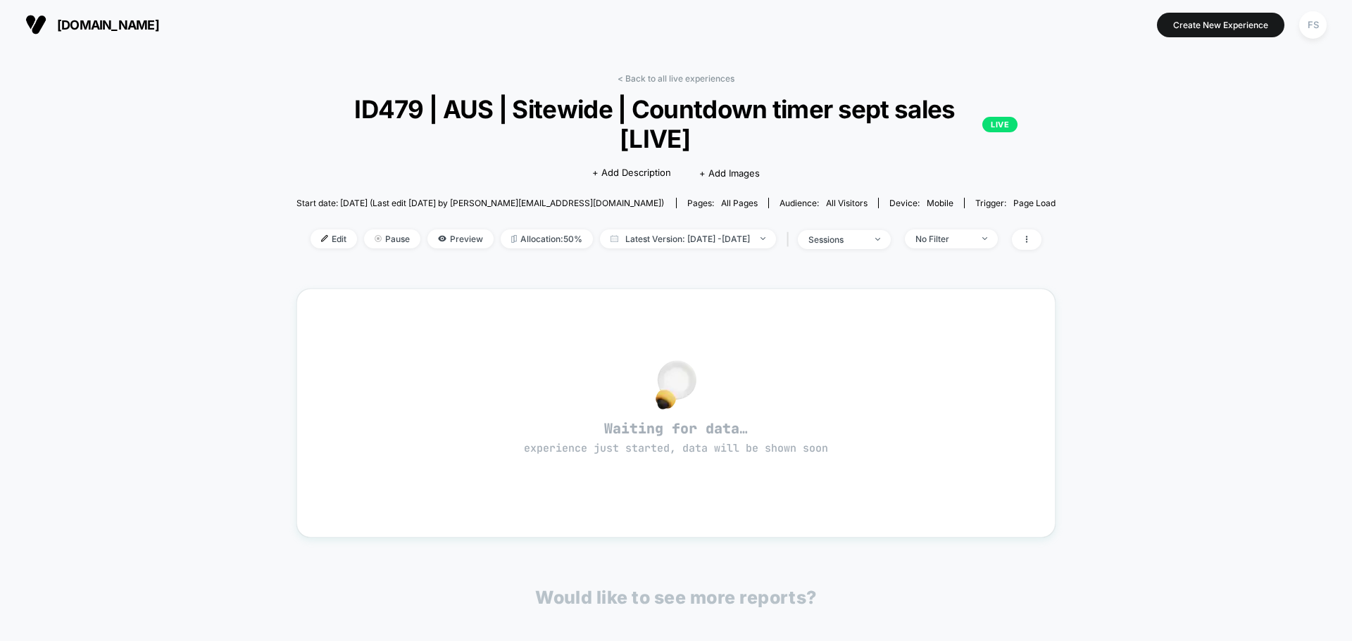
click at [338, 77] on div "< Back to all live experiences ID479 | AUS | Sitewide | Countdown timer sept sa…" at bounding box center [676, 170] width 760 height 194
click at [397, 66] on div "< Back to all live experiences ID479 | AUS | Sitewide | Countdown timer sept sa…" at bounding box center [676, 424] width 760 height 722
click at [429, 238] on span "Preview" at bounding box center [460, 238] width 66 height 19
